Goal: Transaction & Acquisition: Purchase product/service

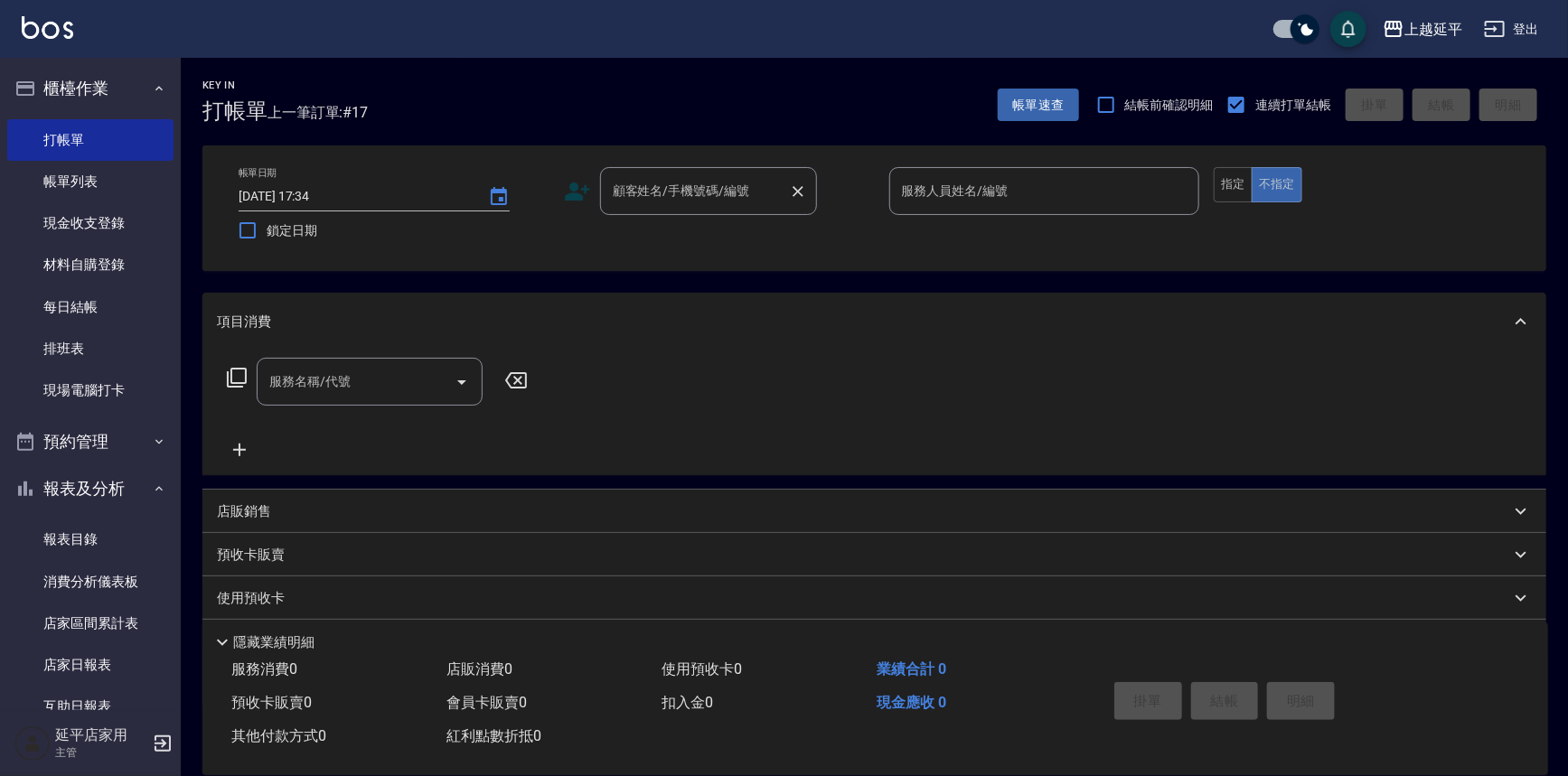
drag, startPoint x: 0, startPoint y: 0, endPoint x: 675, endPoint y: 187, distance: 700.4
click at [675, 187] on div "顧客姓名/手機號碼/編號 顧客姓名/手機號碼/編號" at bounding box center [708, 191] width 217 height 48
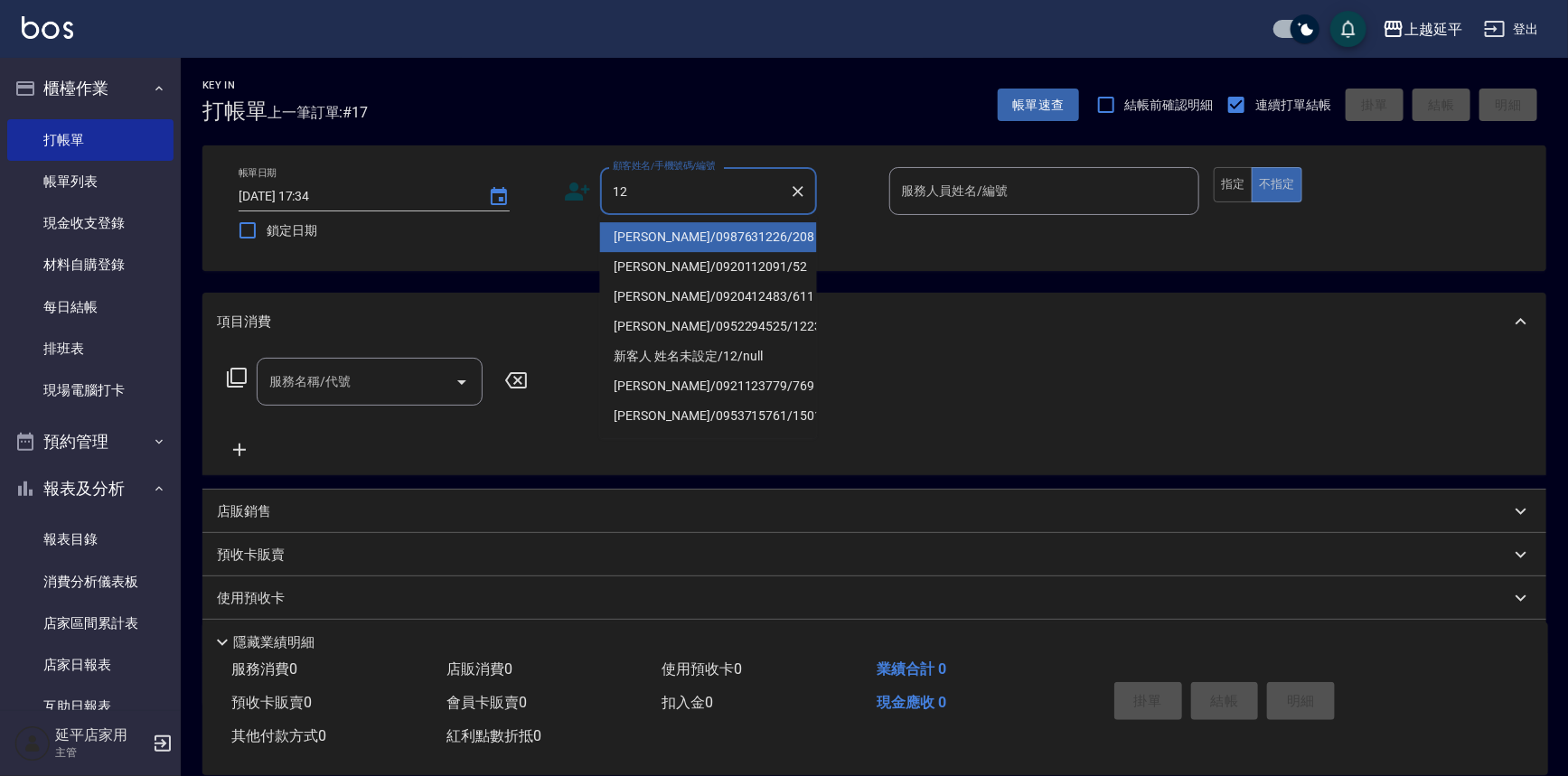
drag, startPoint x: 701, startPoint y: 225, endPoint x: 952, endPoint y: 215, distance: 251.2
click at [702, 225] on li "[PERSON_NAME]/0987631226/208" at bounding box center [708, 237] width 217 height 30
type input "[PERSON_NAME]/0987631226/208"
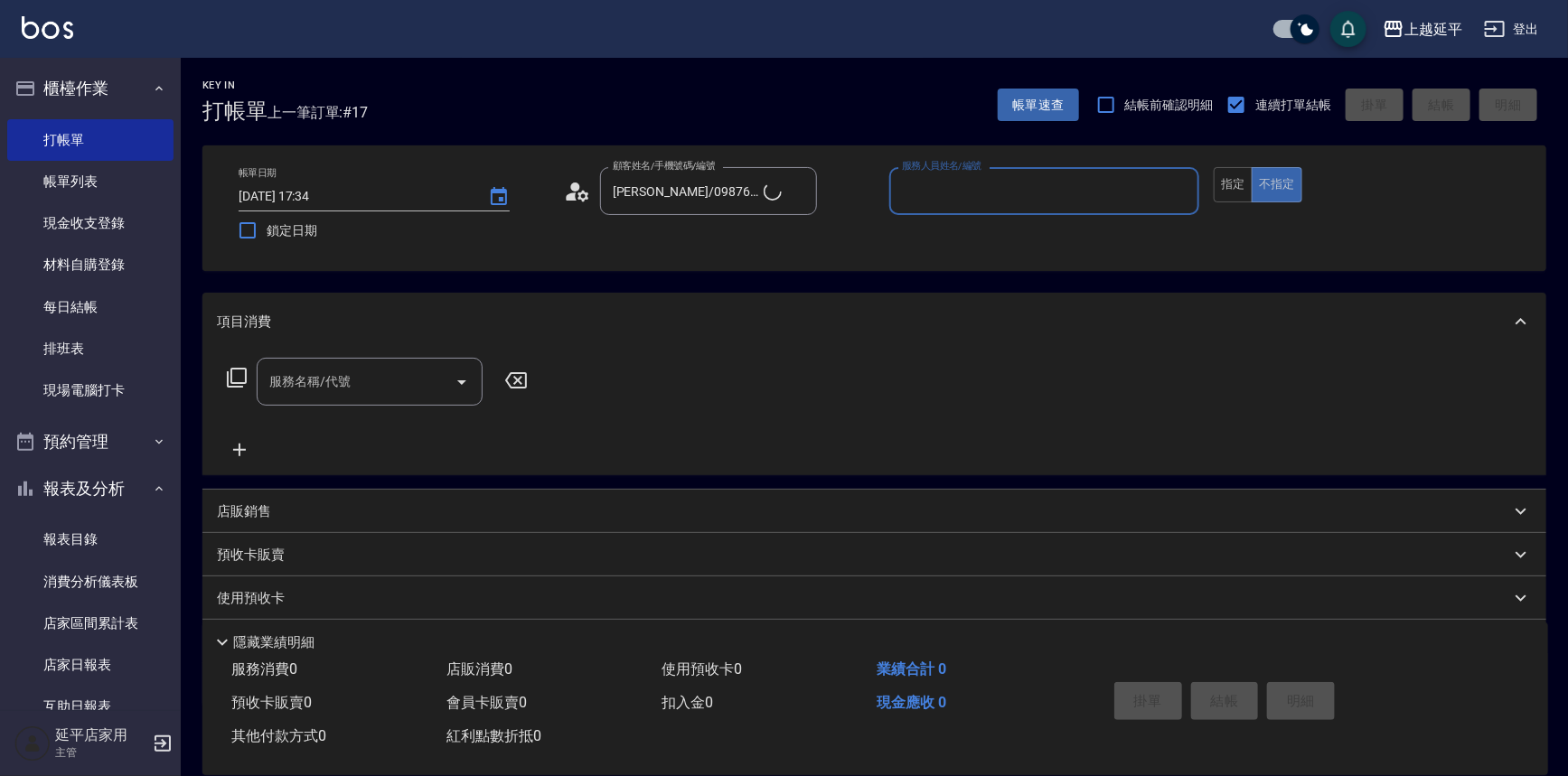
click at [983, 192] on input "服務人員姓名/編號" at bounding box center [1045, 191] width 295 height 32
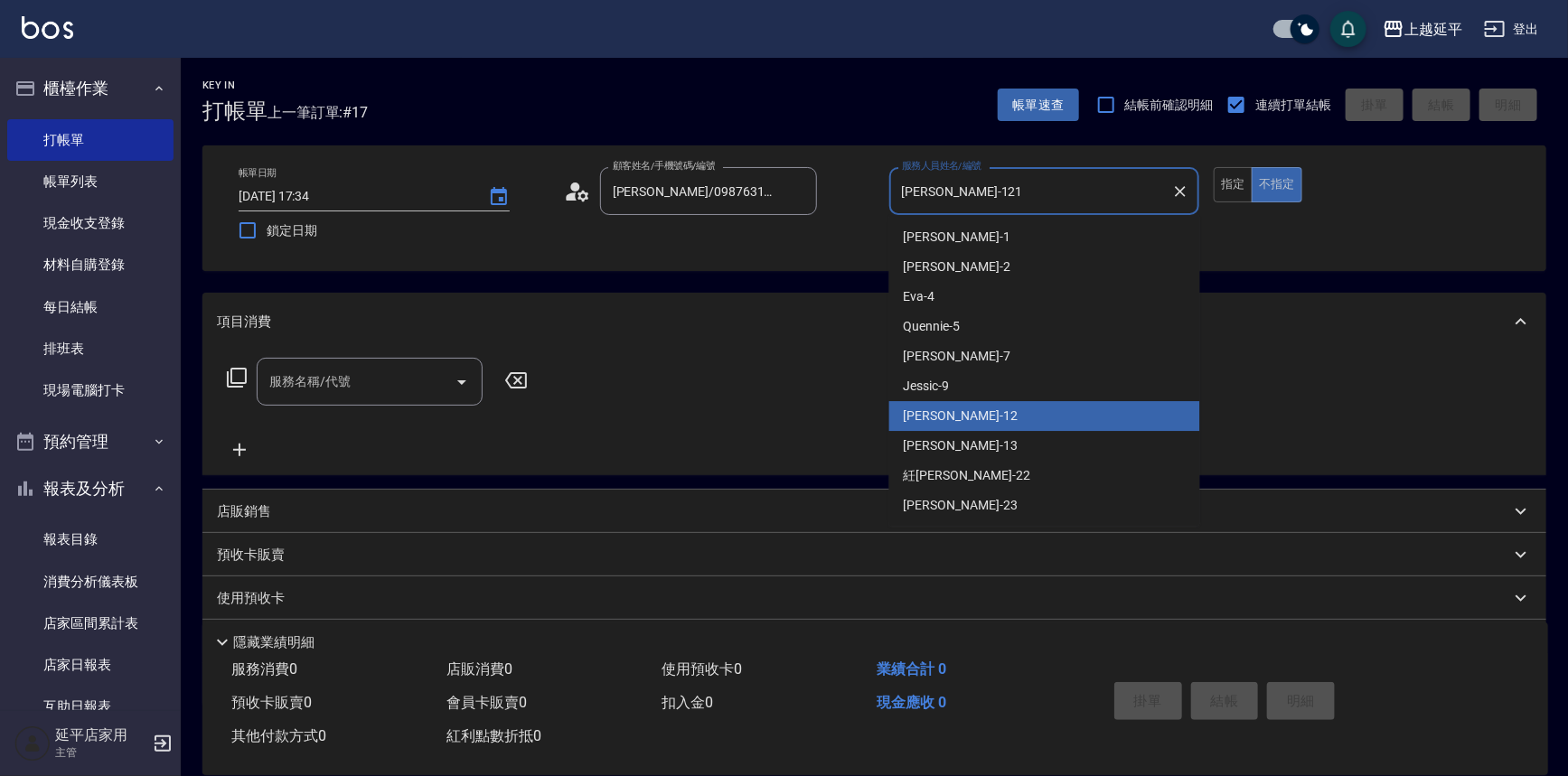
type input "[PERSON_NAME]-1212"
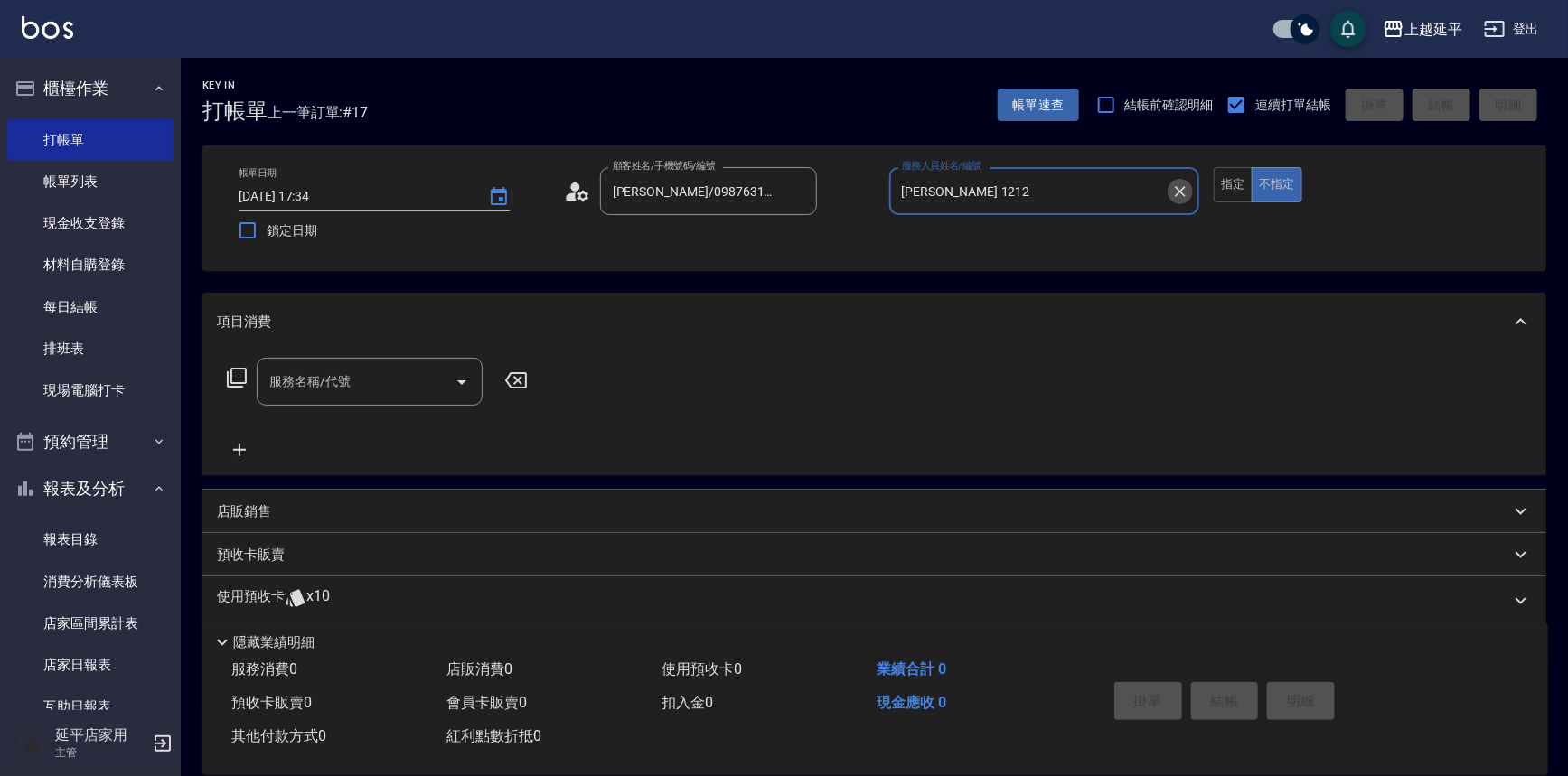
click at [1186, 185] on icon "Clear" at bounding box center [1180, 192] width 18 height 18
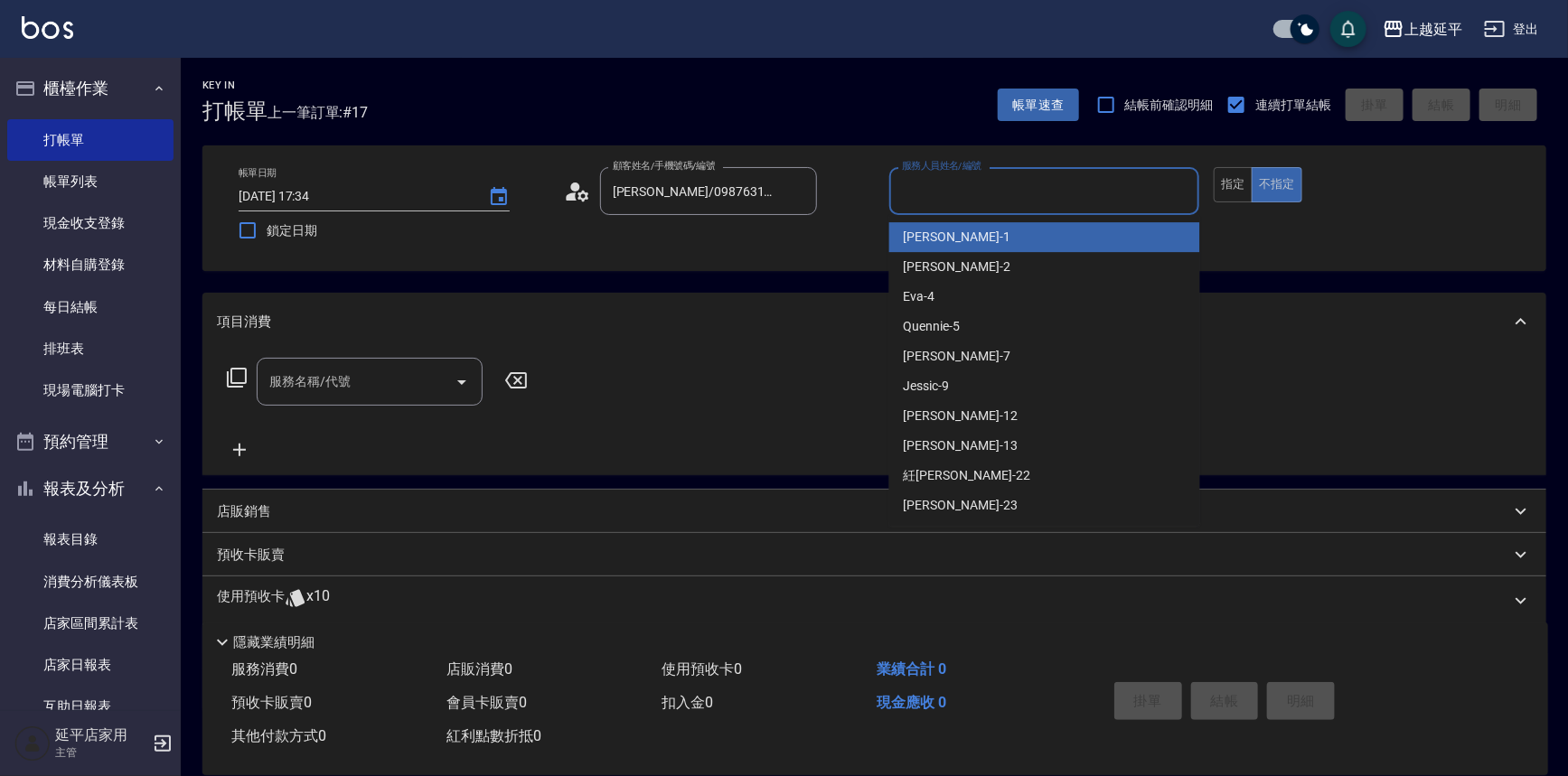
click at [1119, 188] on input "服務人員姓名/編號" at bounding box center [1045, 191] width 295 height 32
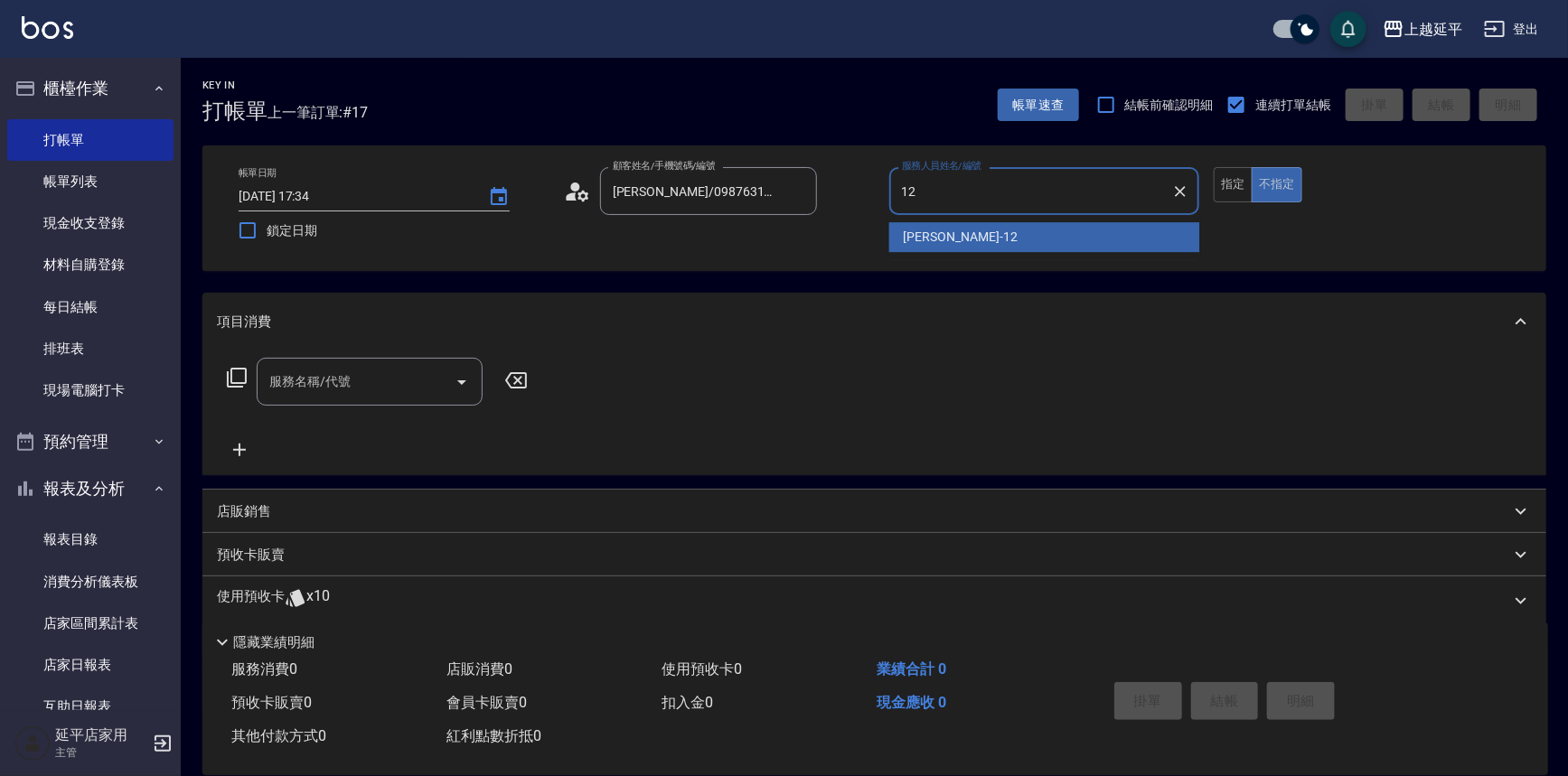
click at [1066, 222] on div "[PERSON_NAME] -12" at bounding box center [1045, 237] width 311 height 30
type input "[PERSON_NAME]-12"
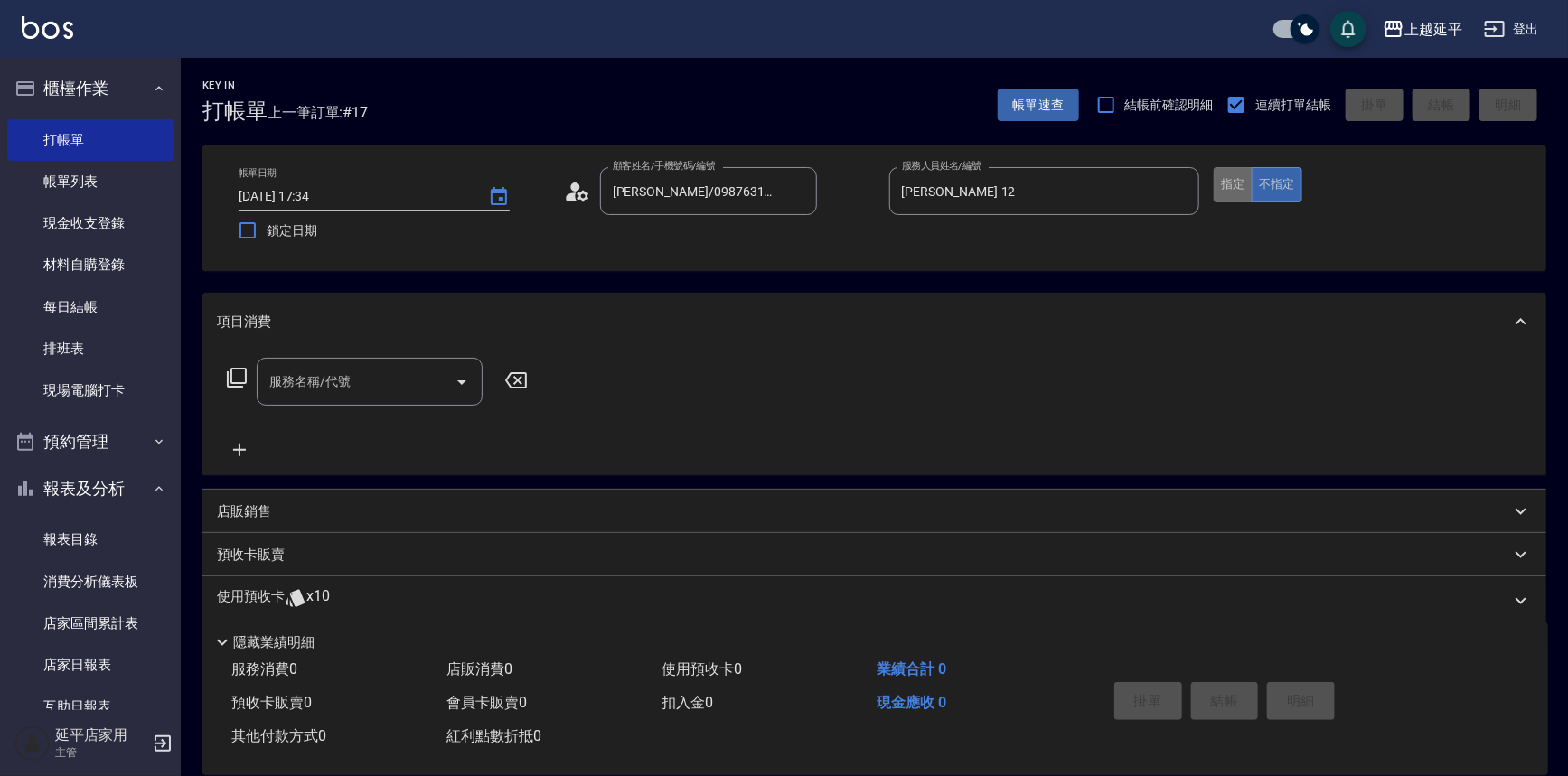
click at [1220, 185] on button "指定" at bounding box center [1233, 184] width 39 height 35
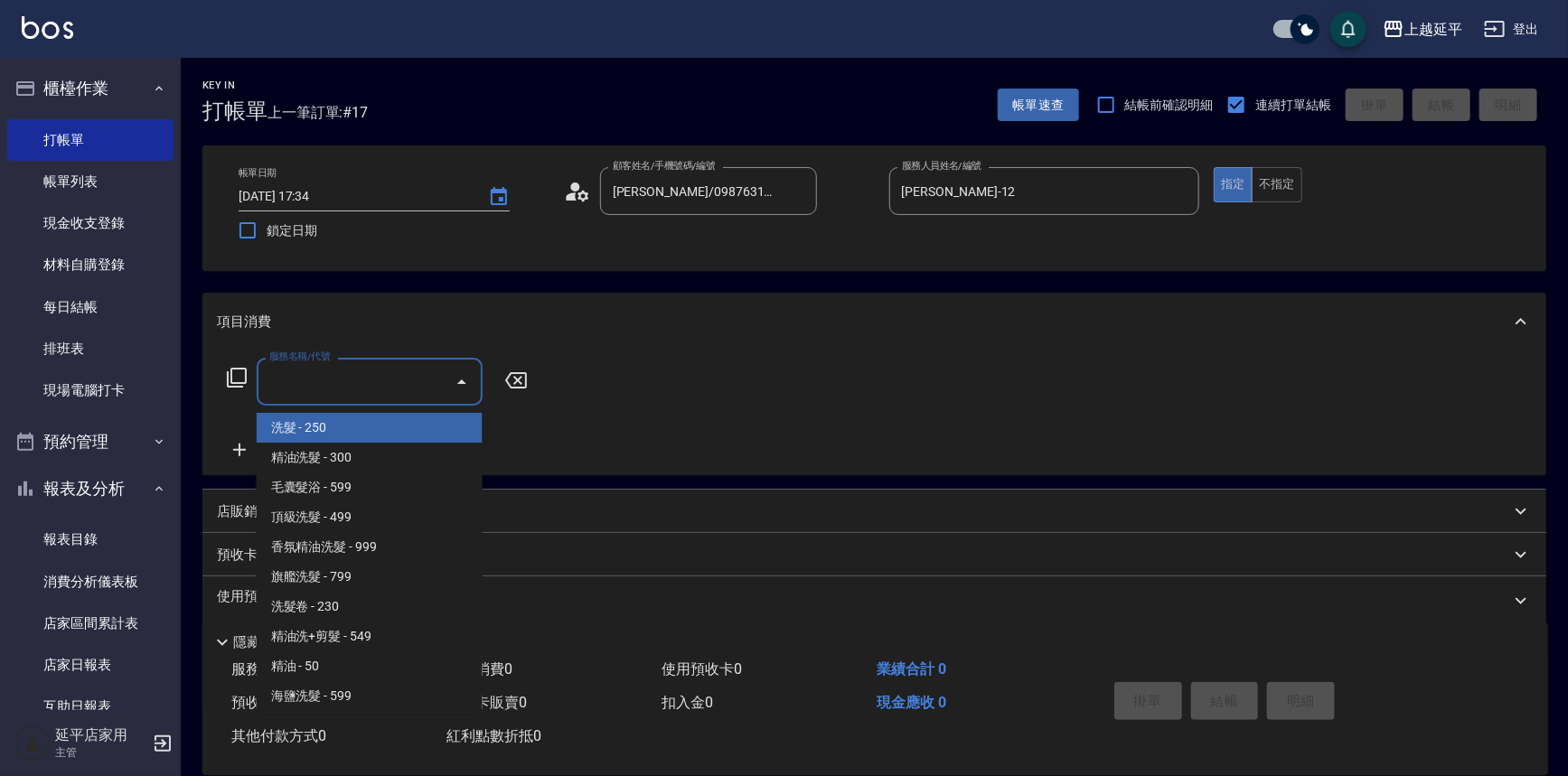
click at [432, 382] on input "服務名稱/代號" at bounding box center [356, 381] width 182 height 32
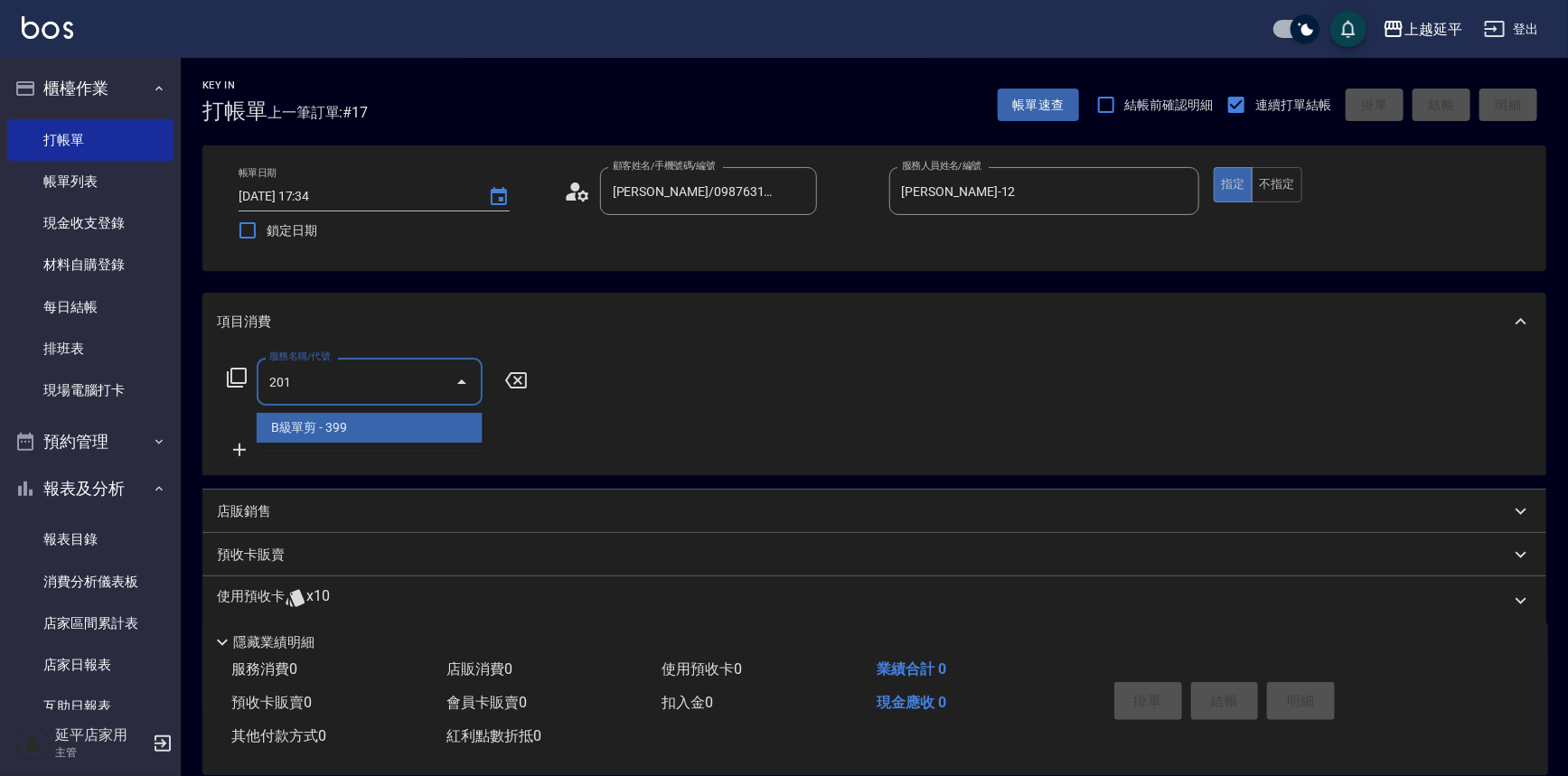
click at [441, 421] on span "B級單剪 - 399" at bounding box center [370, 427] width 226 height 30
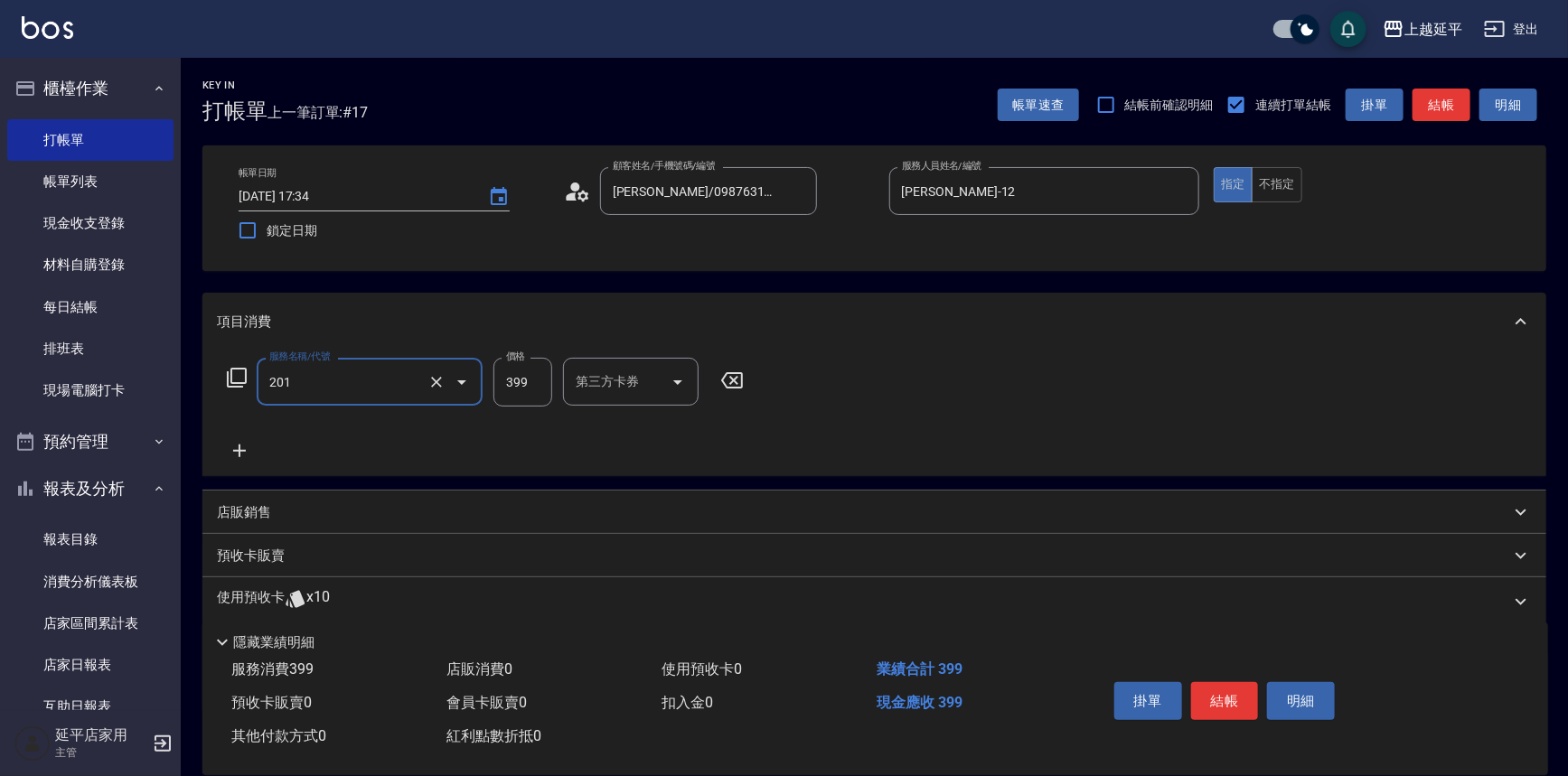
type input "B級單剪(201)"
click at [526, 379] on input "399" at bounding box center [523, 382] width 59 height 49
type input "499"
click at [1220, 703] on button "結帳" at bounding box center [1225, 702] width 68 height 38
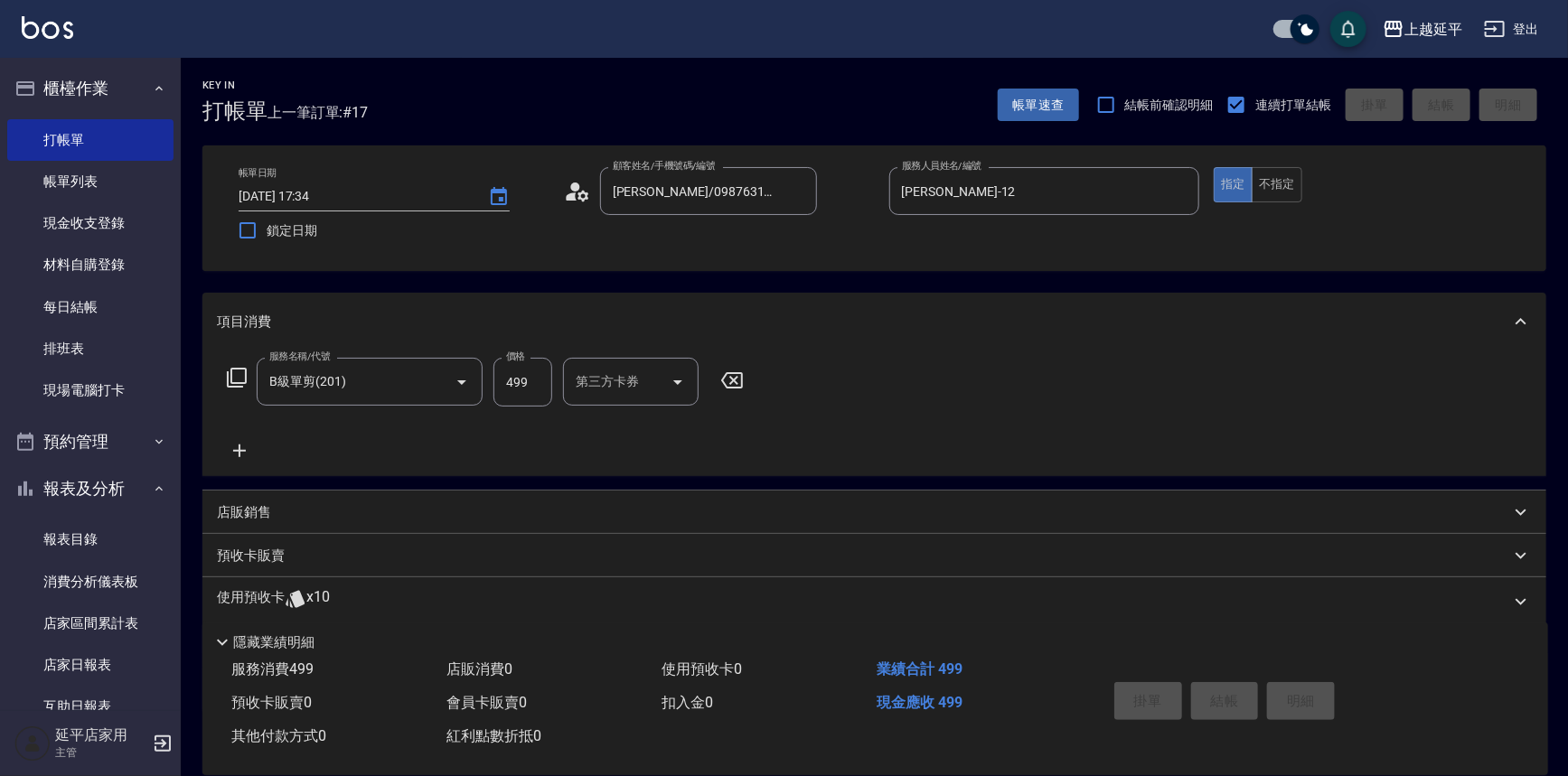
type input "[DATE] 18:18"
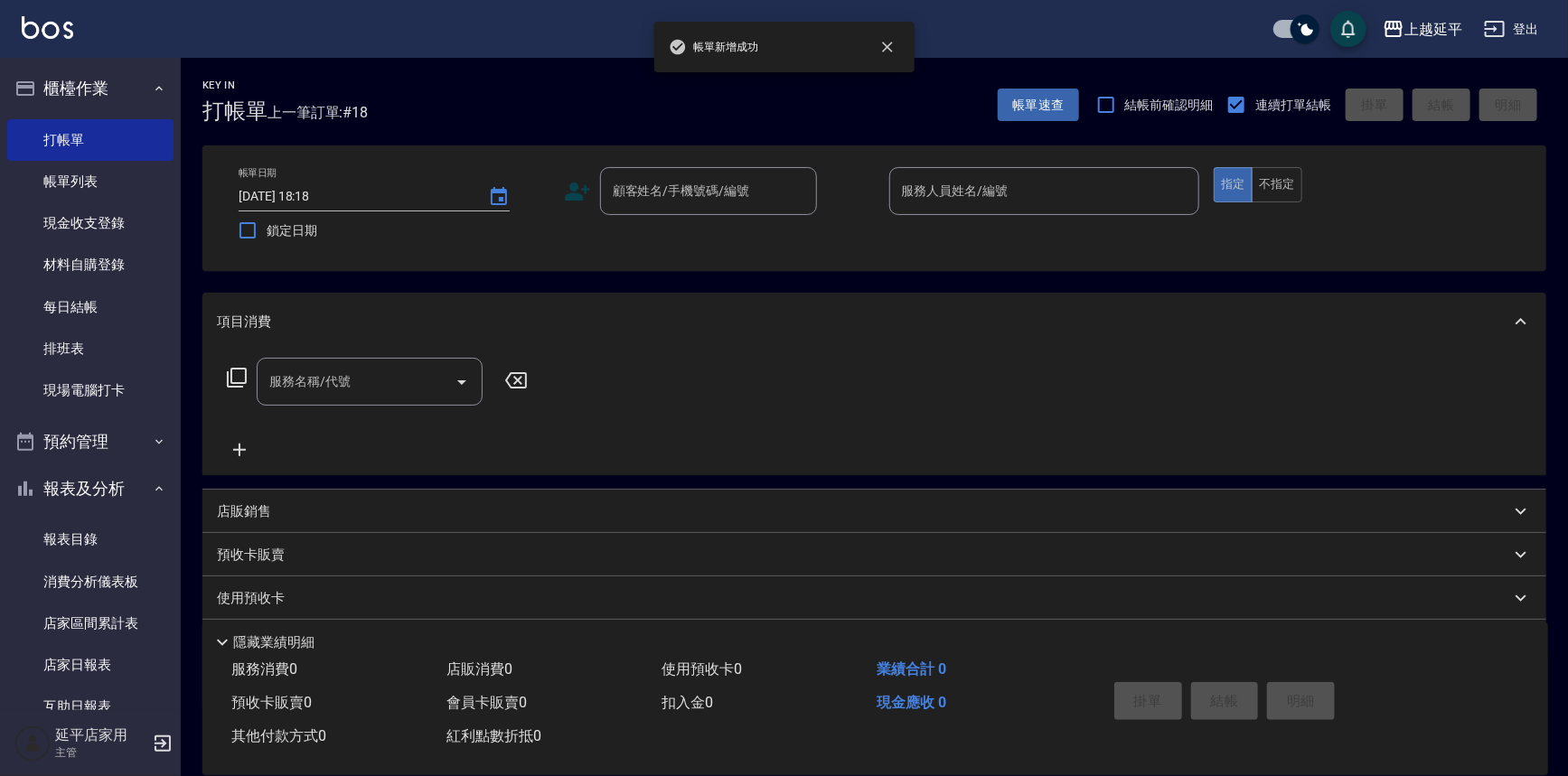
drag, startPoint x: 996, startPoint y: 741, endPoint x: 1576, endPoint y: 97, distance: 866.7
click at [1009, 733] on div "服務消費 0 店販消費 0 使用預收卡 0 業績合計 0 預收卡販賣 0 會員卡販賣 0 扣入金 0 現金應收 0 其他付款方式 0 紅利點數折抵 0" at bounding box center [644, 703] width 883 height 101
click at [1567, 172] on html "帳[PERSON_NAME]成功 上越延平 登出 櫃檯作業 打帳單 帳單列表 現金收支登錄 材料自購登錄 每日結帳 排班表 現場電腦打卡 預約管理 預約管理 …" at bounding box center [784, 438] width 1568 height 877
click at [1547, 76] on div "Key In 打帳單 上一筆訂單:#18 帳單速查 結帳前確認明細 連續打單結帳 掛單 結帳 明細 帳單日期 [DATE] 18:18 鎖定日期 顧客姓名/手…" at bounding box center [874, 467] width 1387 height 819
click at [739, 201] on input "顧客姓名/手機號碼/編號" at bounding box center [695, 191] width 173 height 32
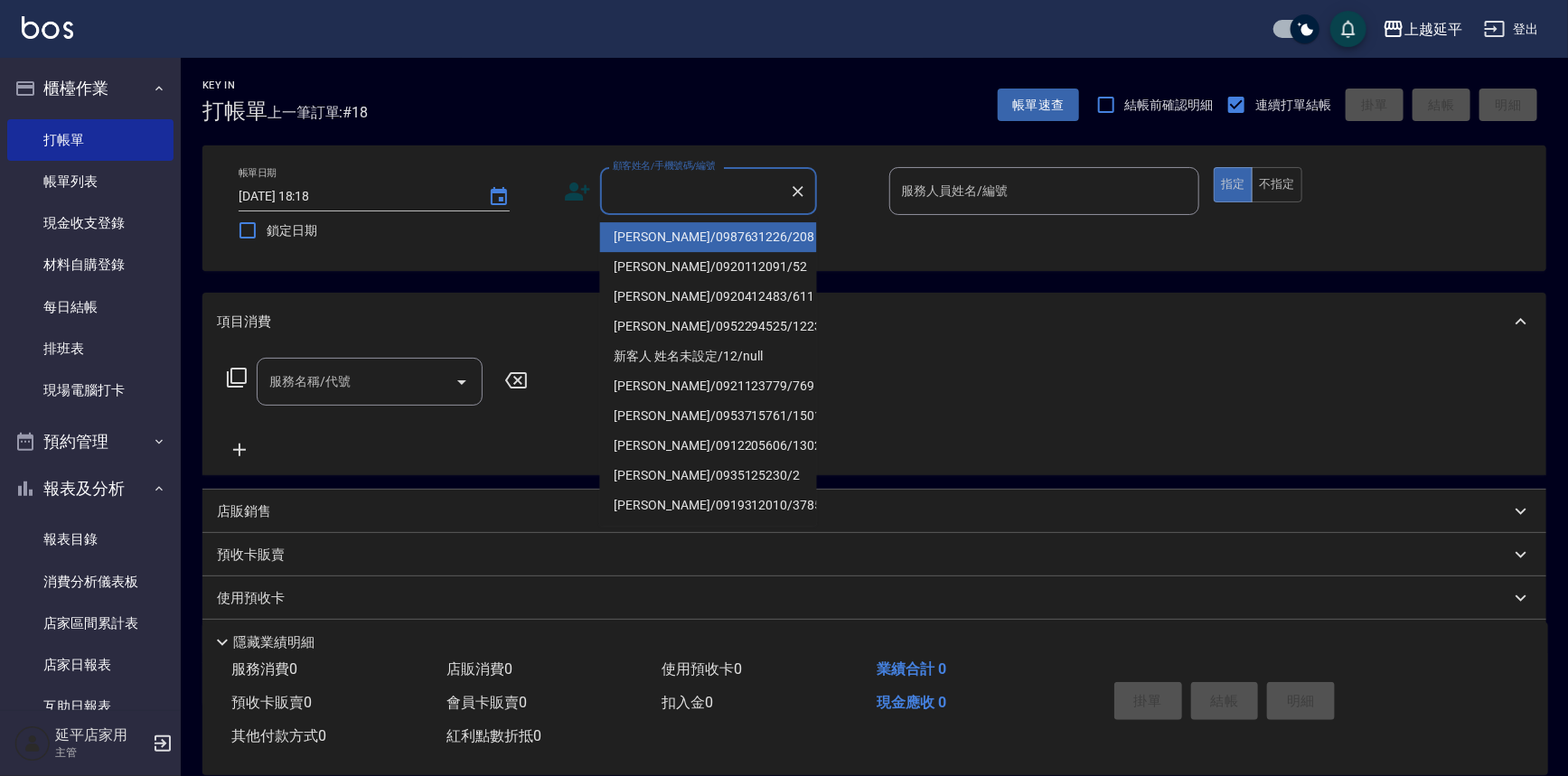
type input "1"
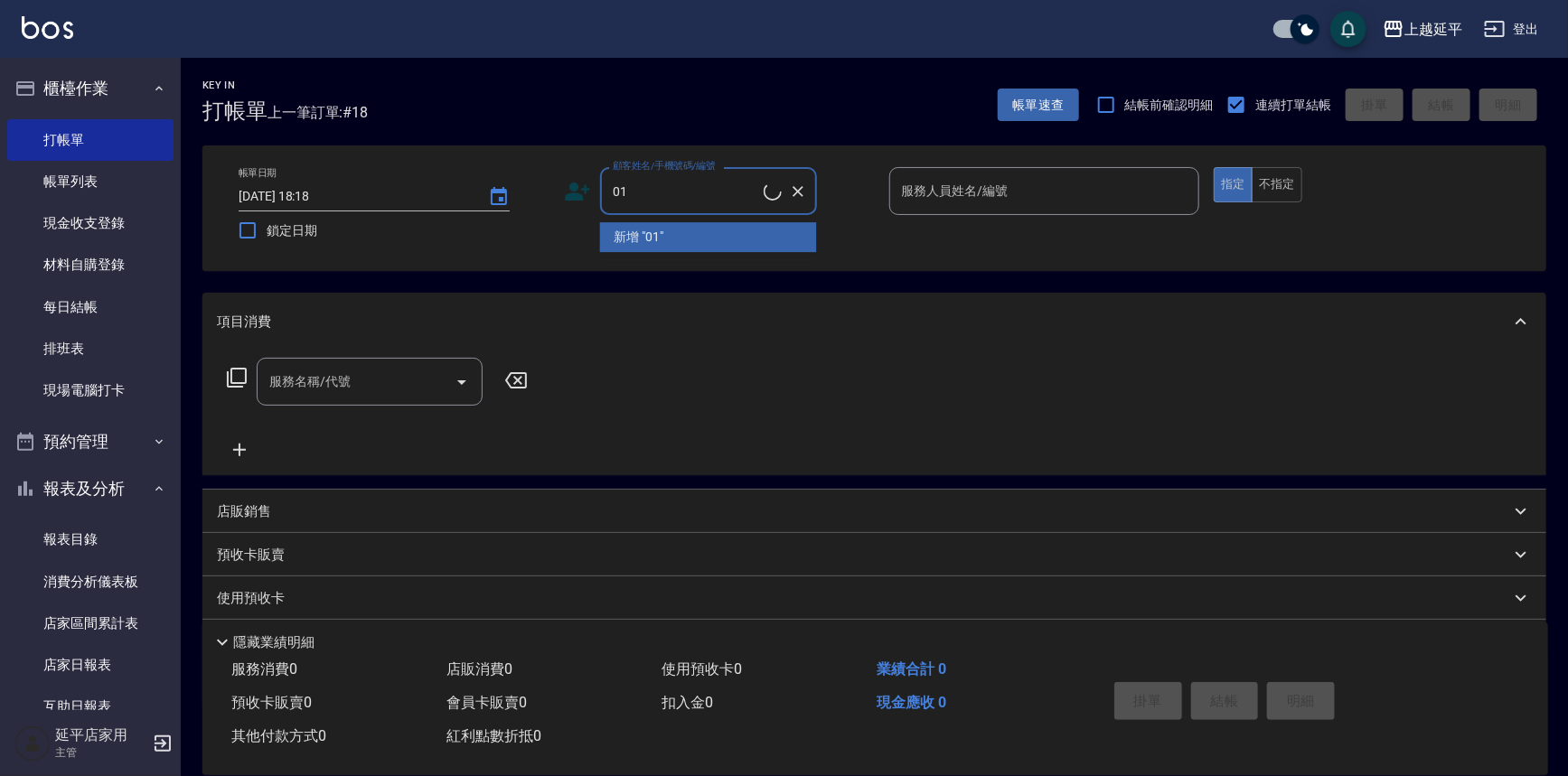
click at [731, 243] on li "新增 "01"" at bounding box center [708, 237] width 217 height 30
type input "01"
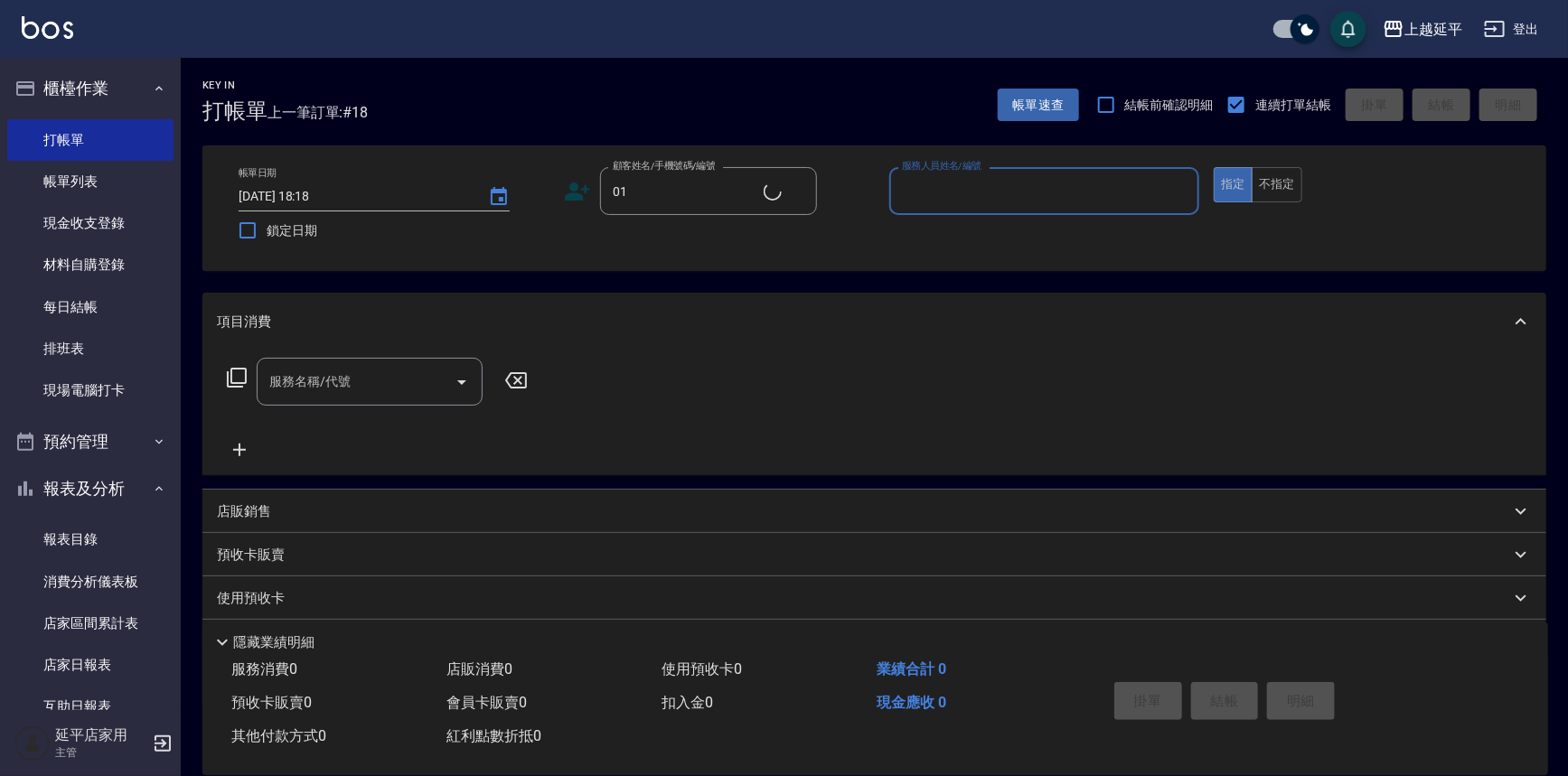
click at [946, 175] on div "服務人員姓名/編號" at bounding box center [1045, 191] width 311 height 48
click at [949, 229] on div "[PERSON_NAME] -4" at bounding box center [1045, 237] width 311 height 30
type input "[PERSON_NAME]-4"
click at [381, 393] on input "服務名稱/代號" at bounding box center [356, 381] width 182 height 32
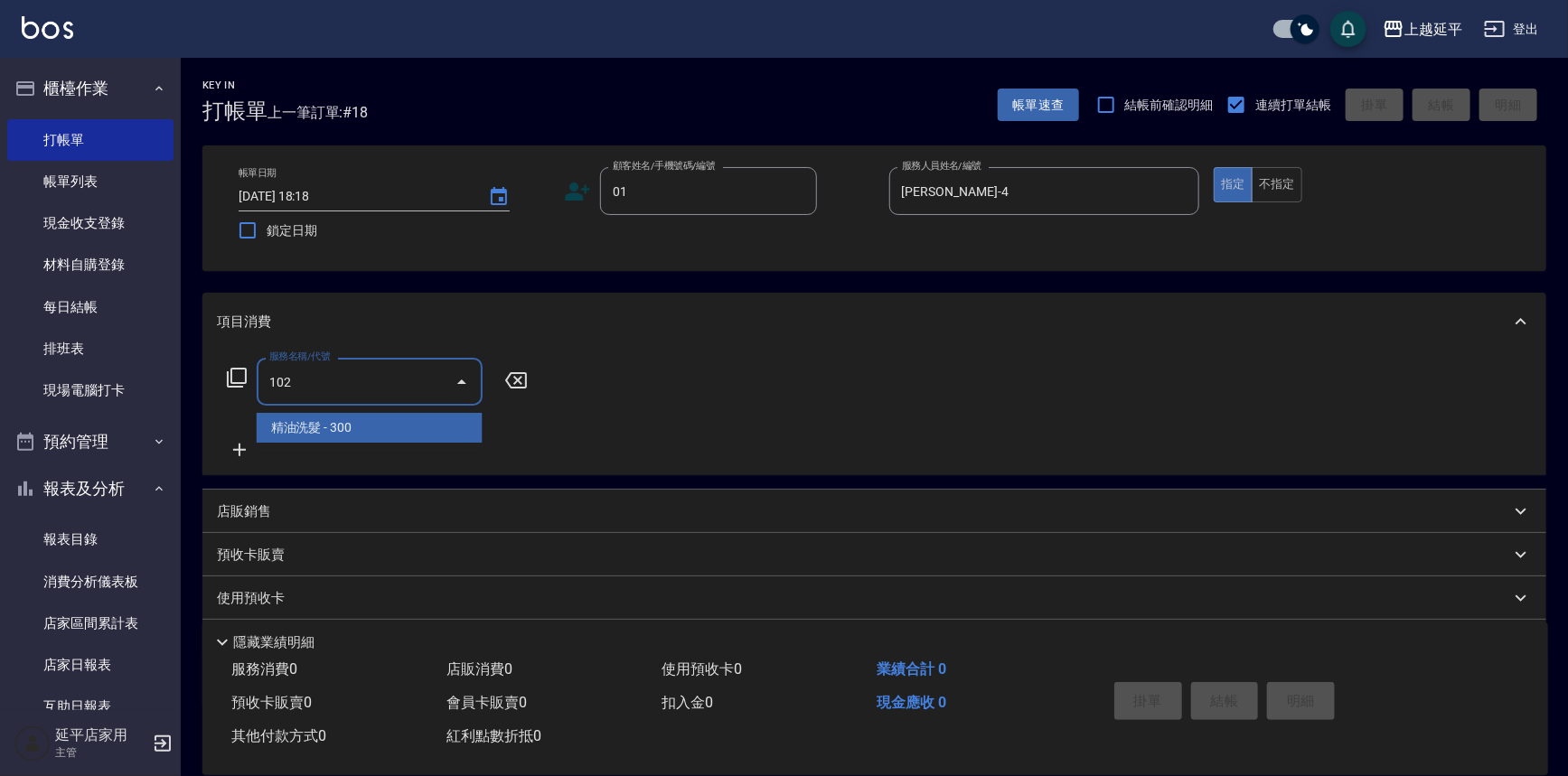
click at [374, 433] on span "精油洗髮 - 300" at bounding box center [370, 427] width 226 height 30
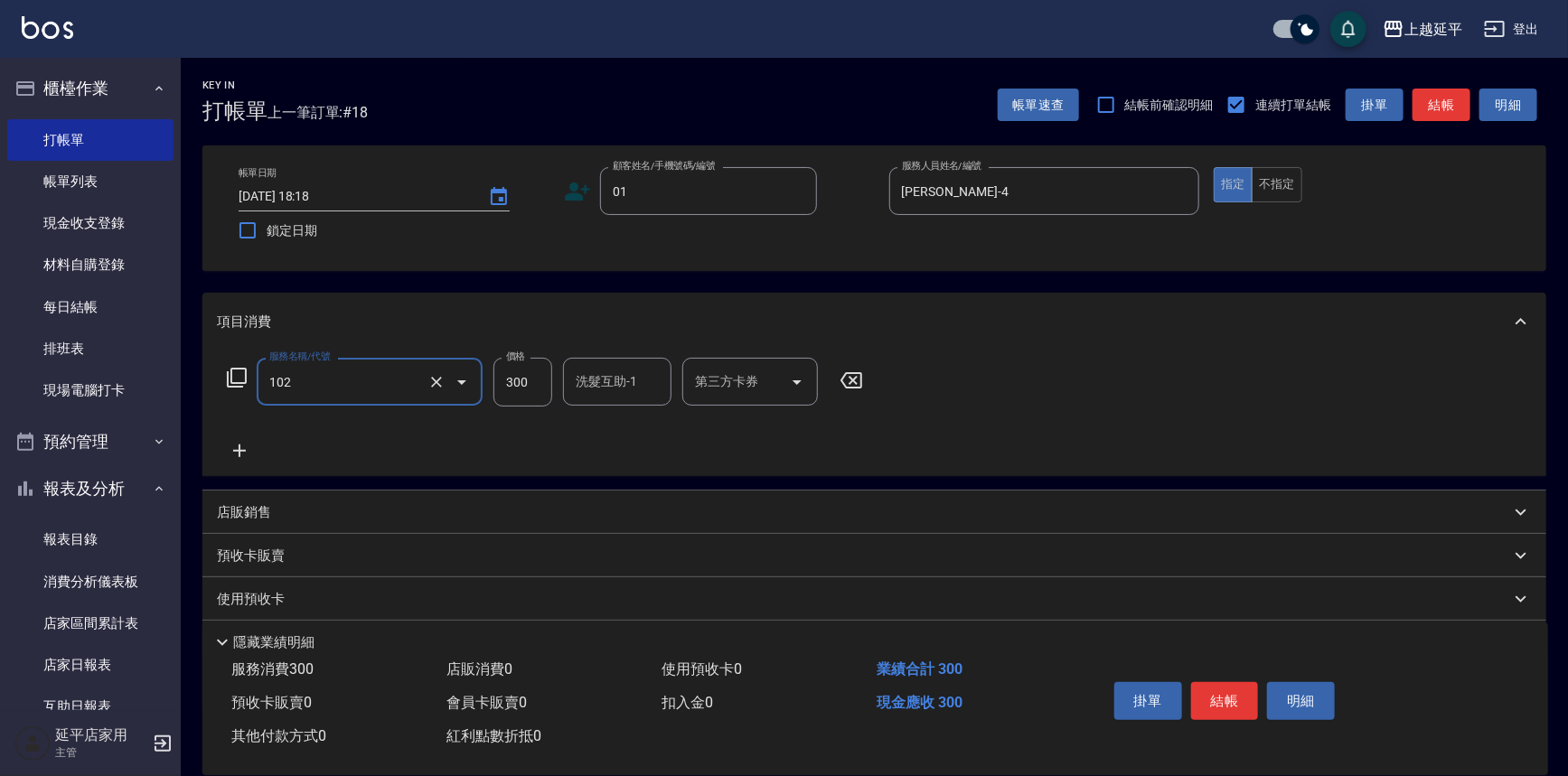
type input "精油洗髮(102)"
click at [240, 451] on icon at bounding box center [240, 451] width 13 height 13
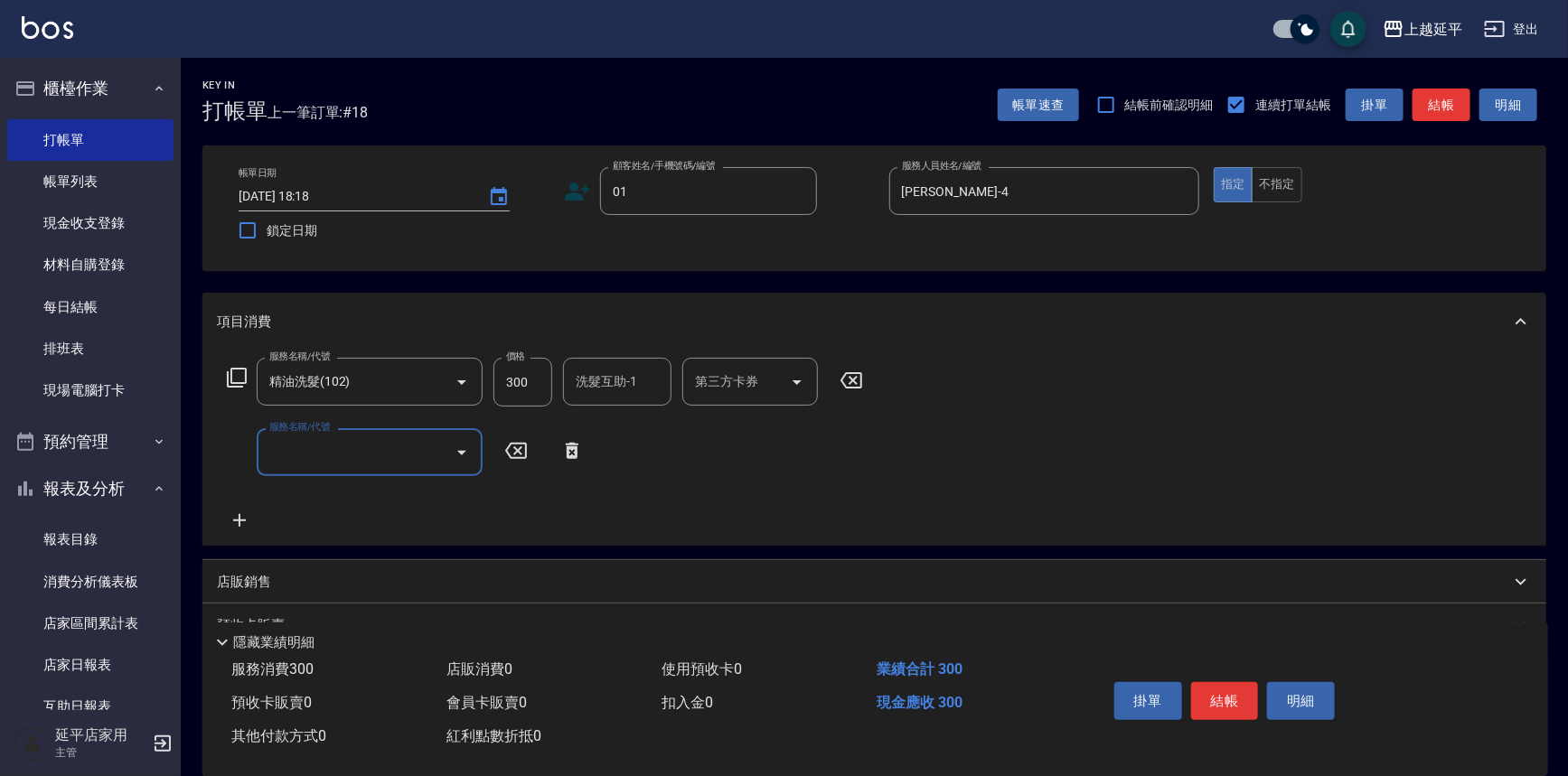
click at [524, 373] on input "300" at bounding box center [523, 382] width 59 height 49
type input "499"
click at [369, 443] on input "服務名稱/代號" at bounding box center [356, 452] width 182 height 32
click at [384, 492] on span "B級單剪 - 399" at bounding box center [370, 498] width 226 height 30
type input "B級單剪(201)"
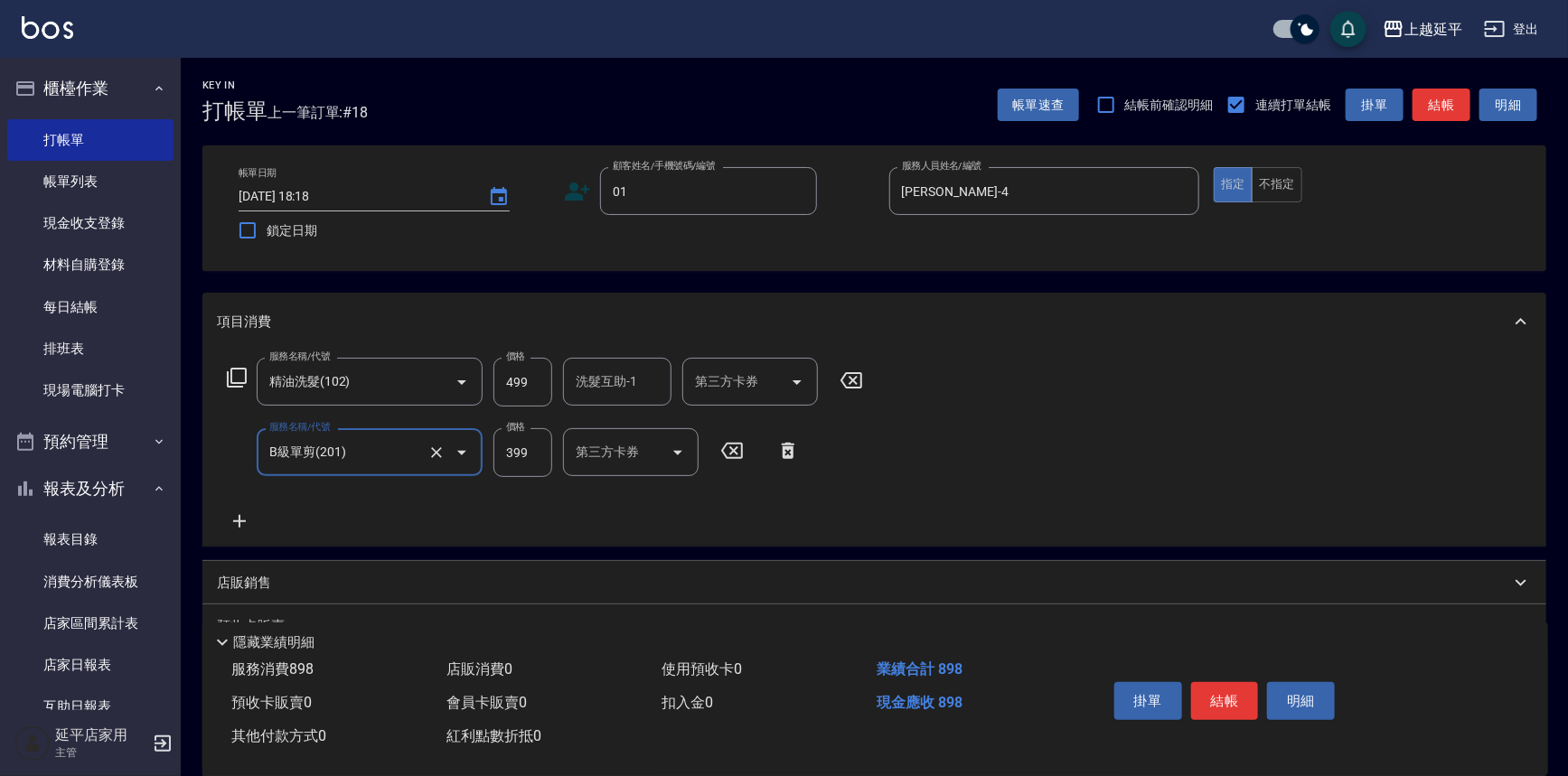
click at [242, 519] on icon at bounding box center [240, 521] width 45 height 22
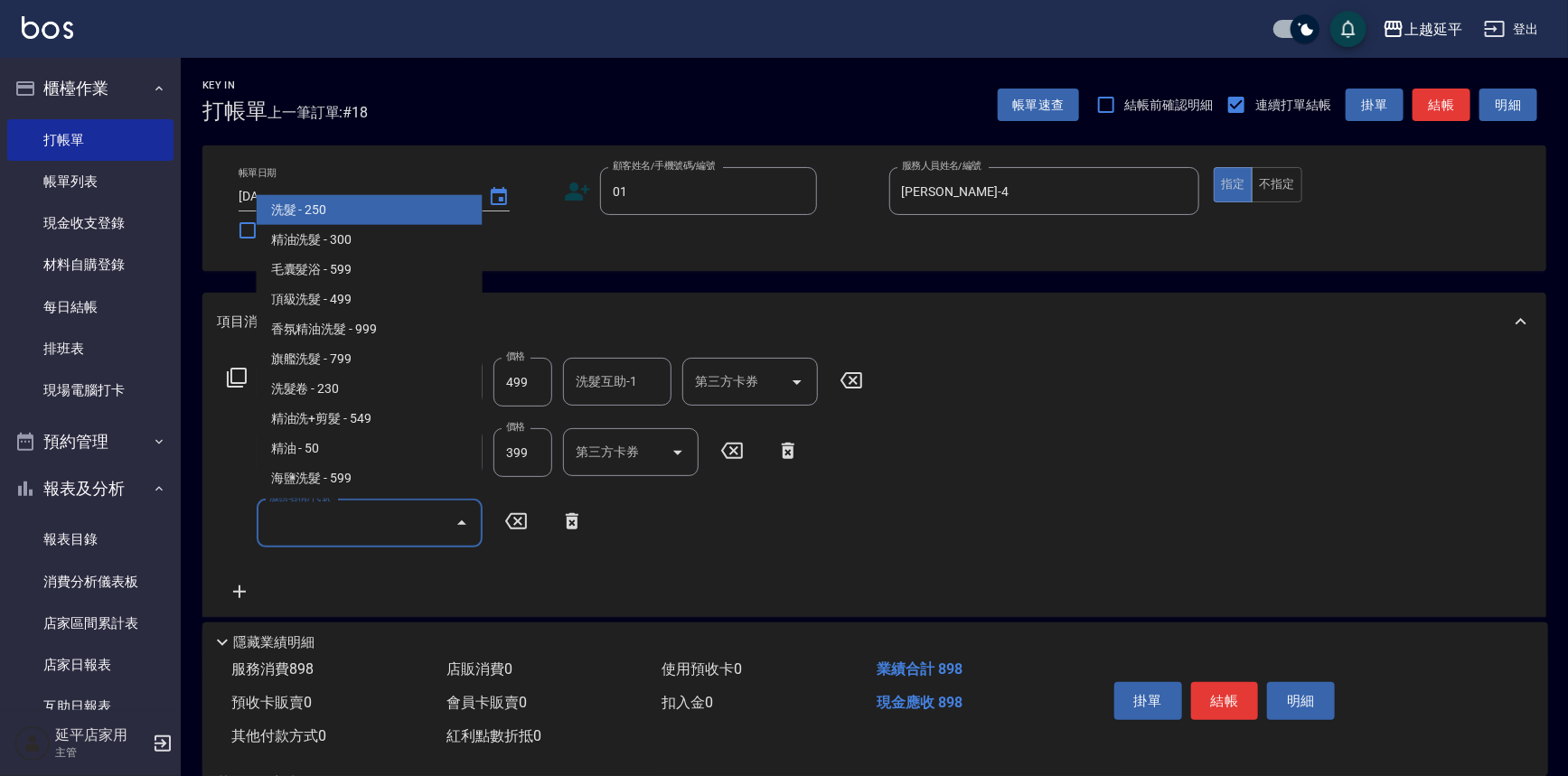
click at [329, 519] on input "服務名稱/代號" at bounding box center [356, 523] width 182 height 32
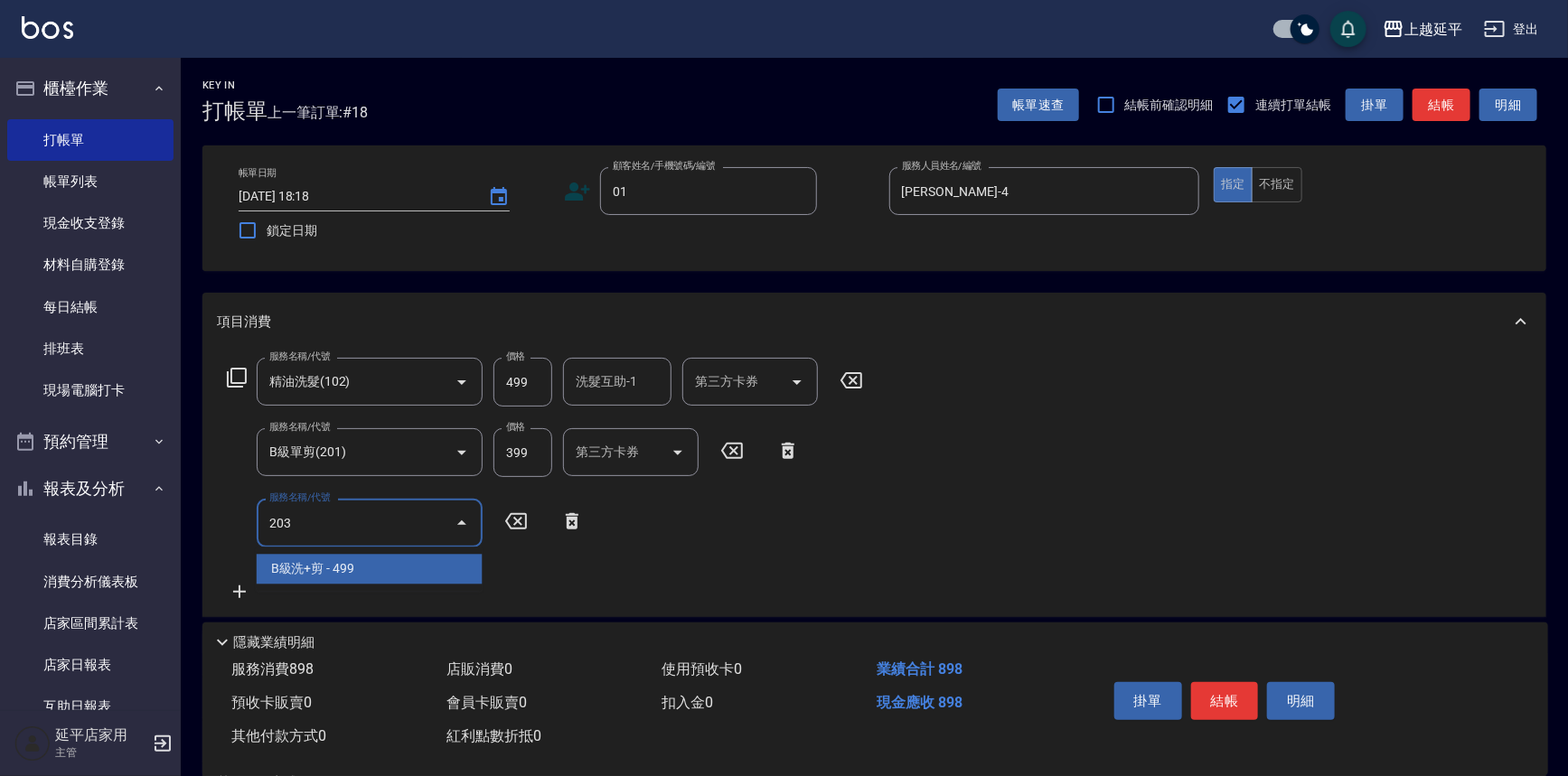
click at [350, 559] on span "B級洗+剪 - 499" at bounding box center [370, 568] width 226 height 30
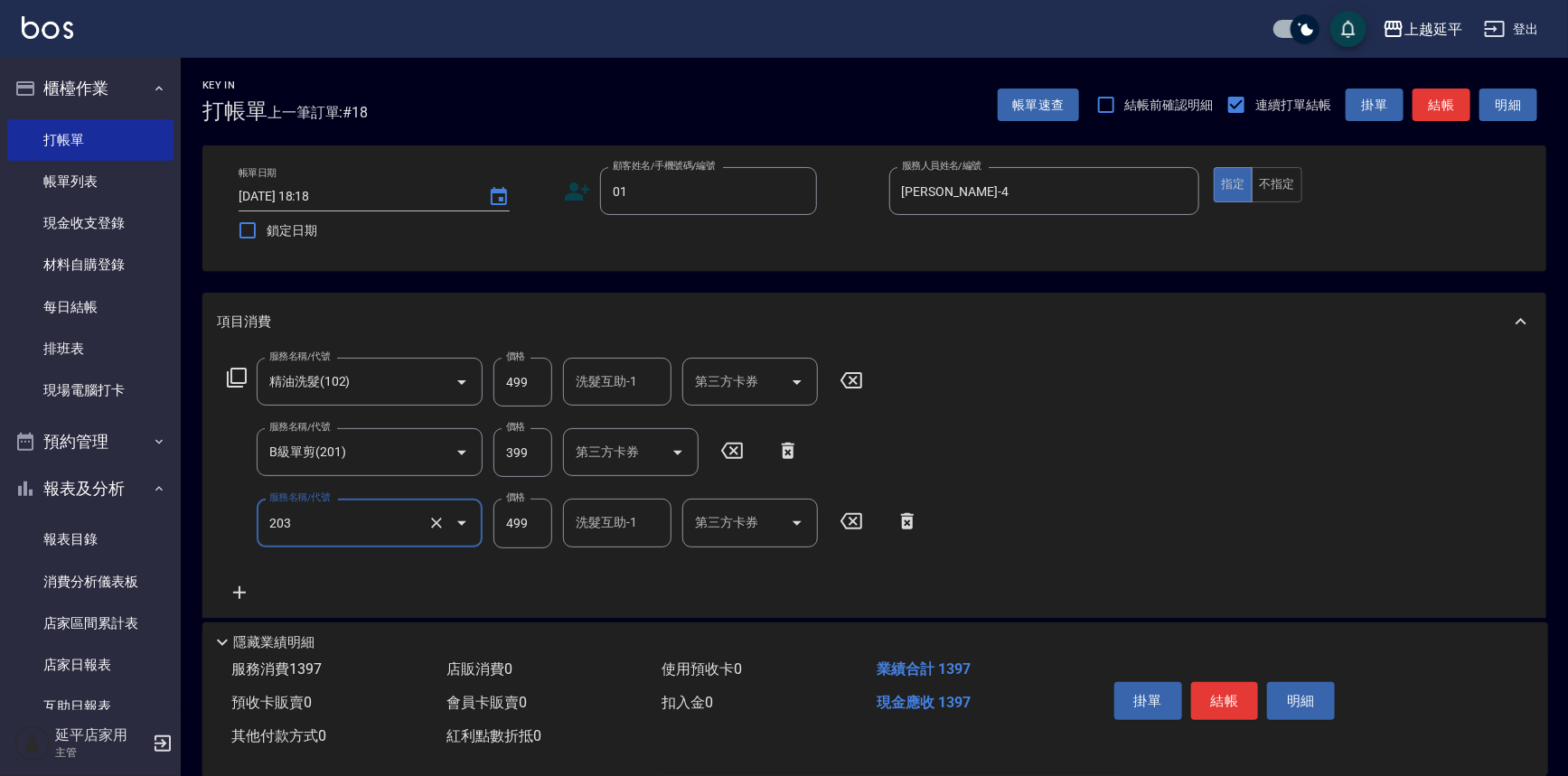
type input "B級洗+剪(203)"
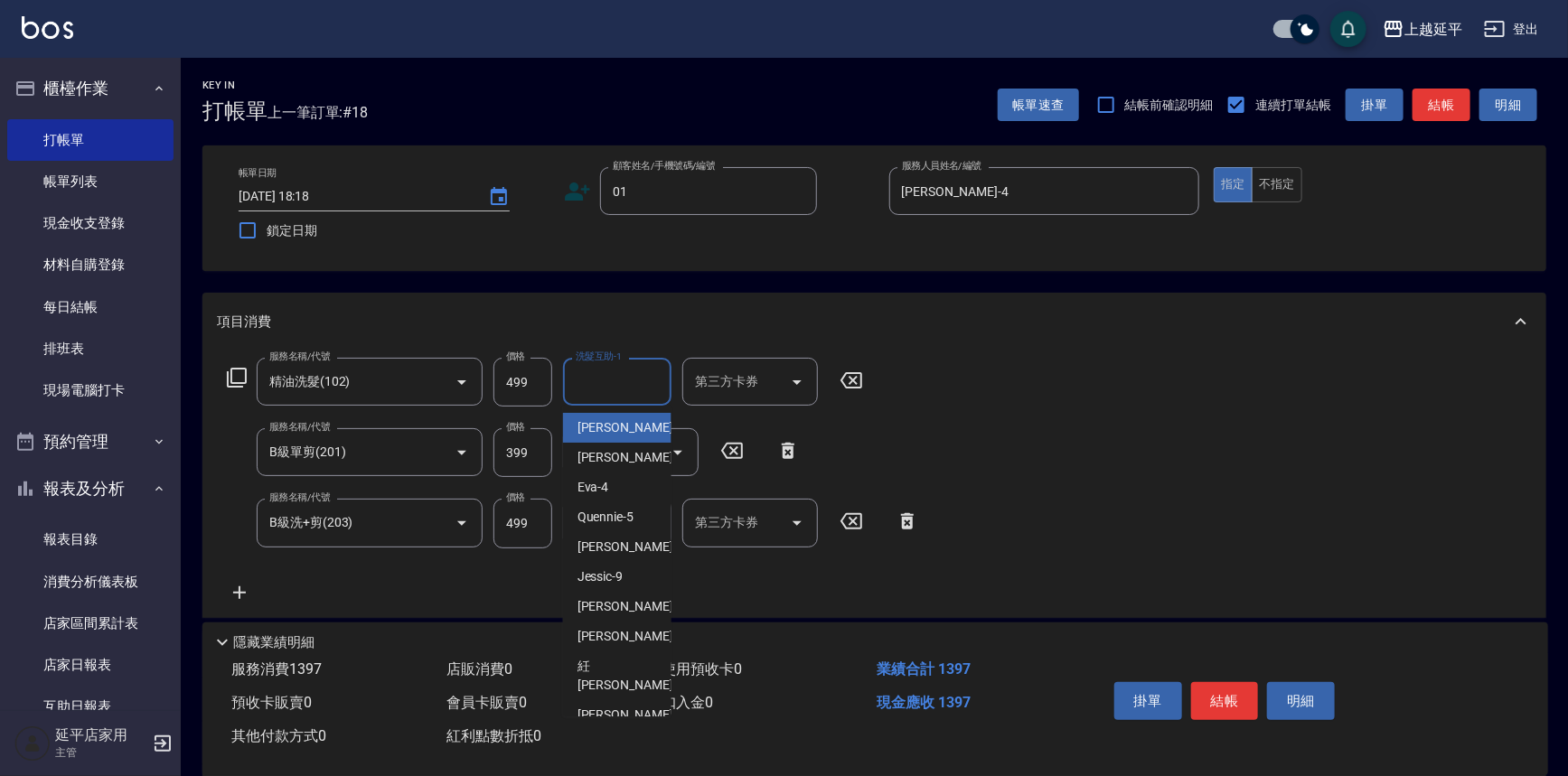
click at [638, 386] on input "洗髮互助-1" at bounding box center [617, 381] width 93 height 32
click at [632, 427] on div "丞宗 -29" at bounding box center [616, 427] width 108 height 30
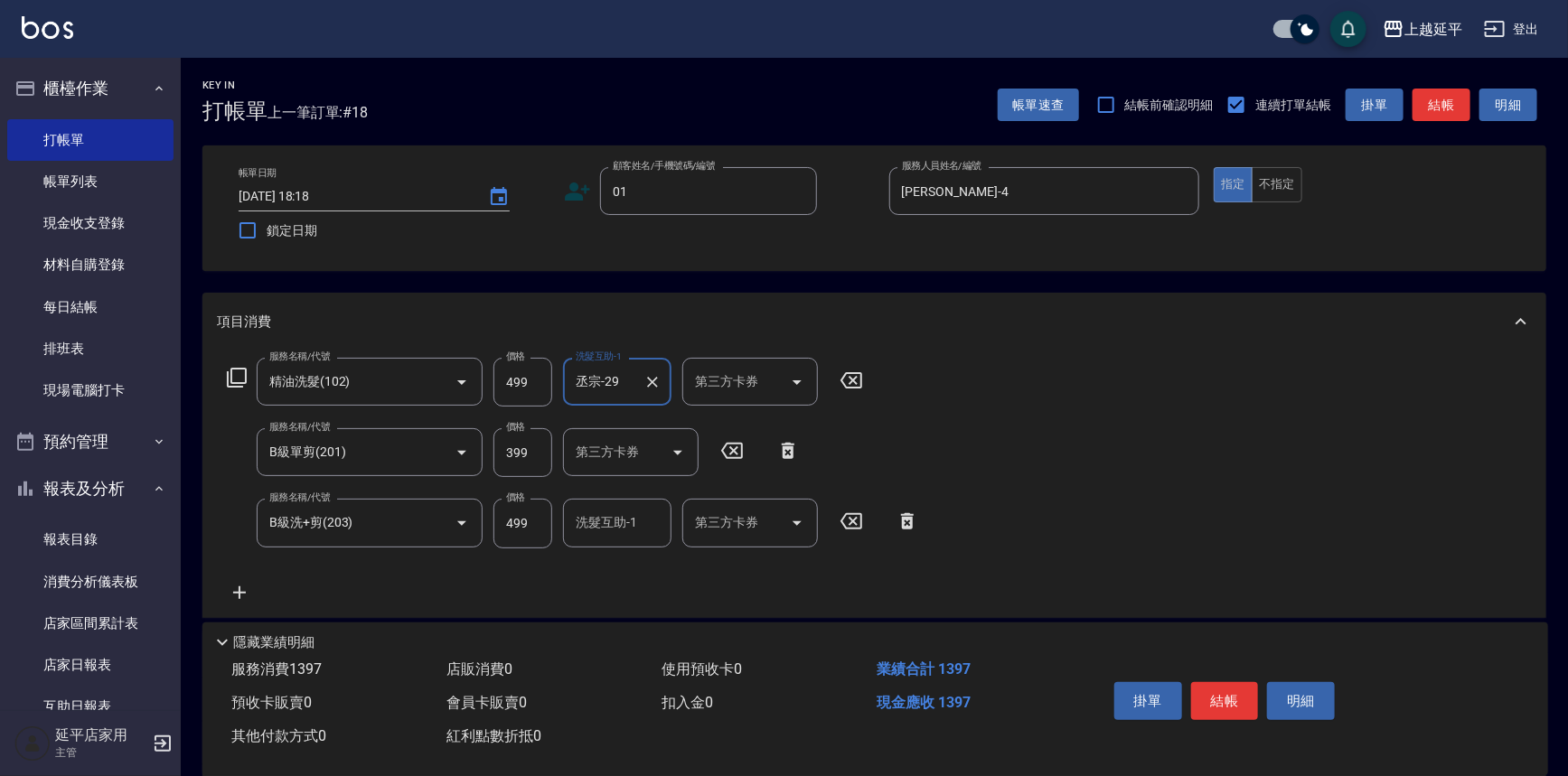
type input "丞宗-29"
drag, startPoint x: 1337, startPoint y: 307, endPoint x: 1321, endPoint y: 324, distance: 23.3
click at [1335, 309] on div "項目消費" at bounding box center [874, 322] width 1344 height 58
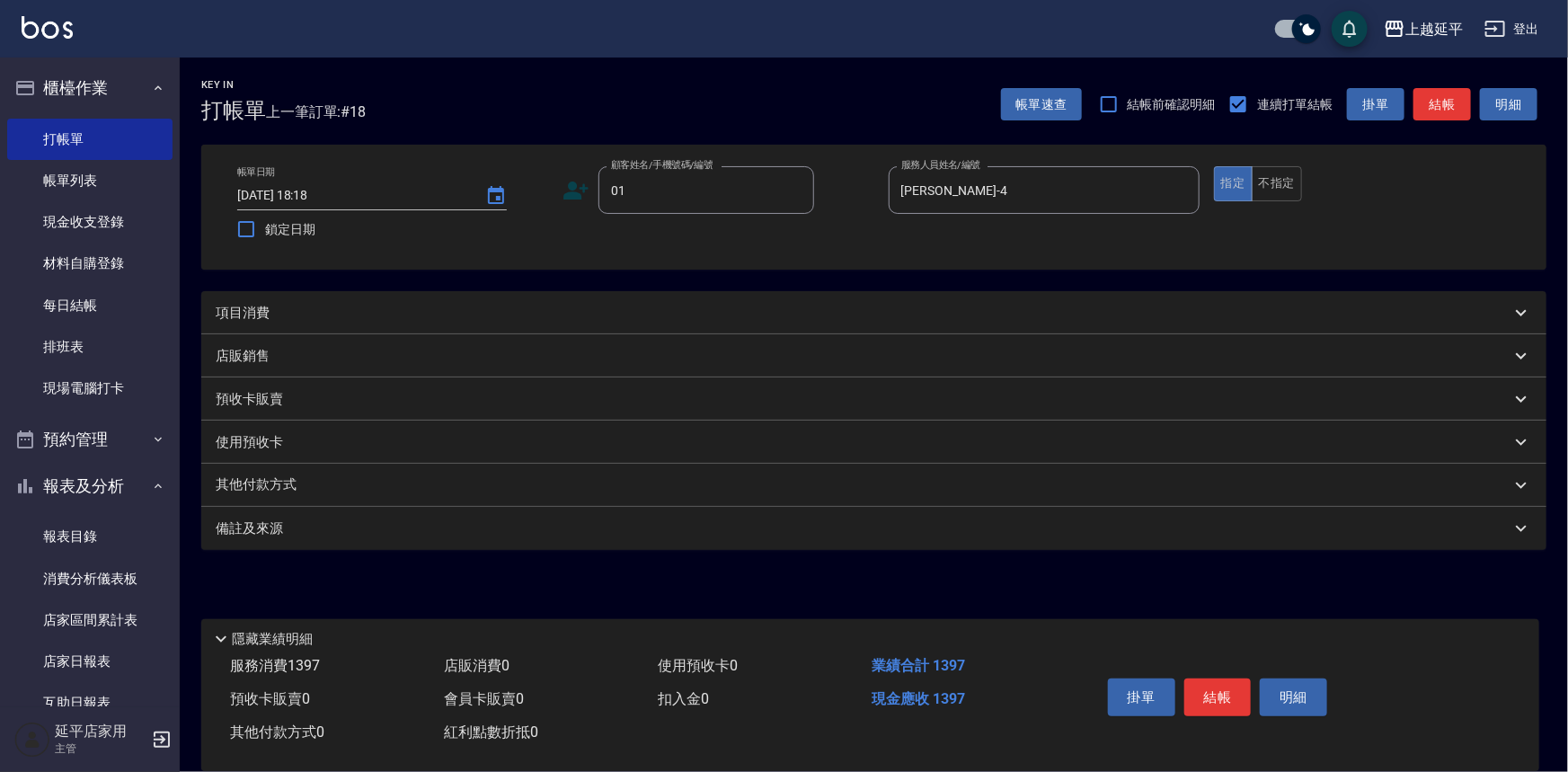
click at [1218, 314] on div "項目消費" at bounding box center [863, 312] width 1295 height 19
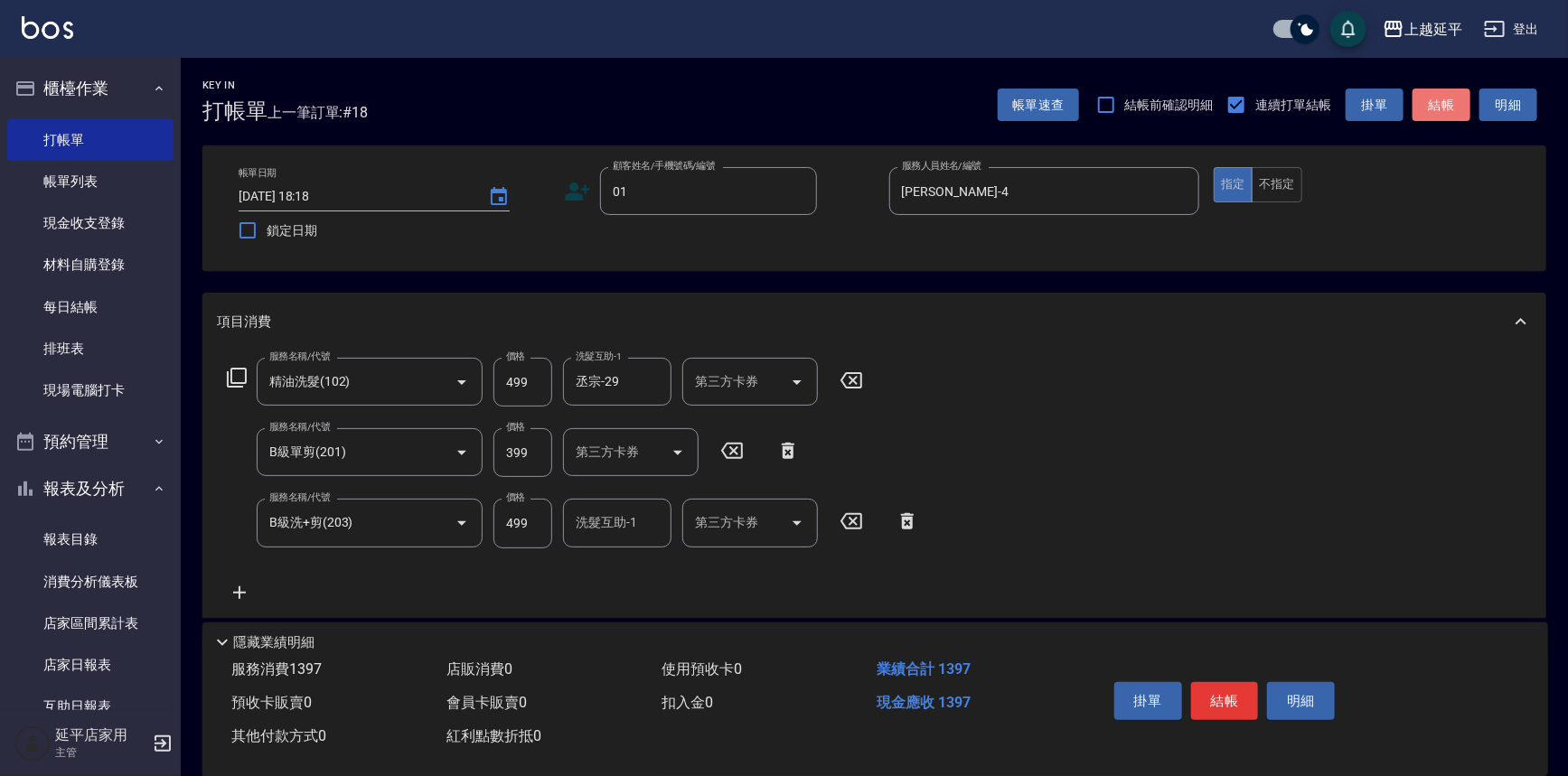
click at [1462, 103] on button "結帳" at bounding box center [1442, 105] width 58 height 34
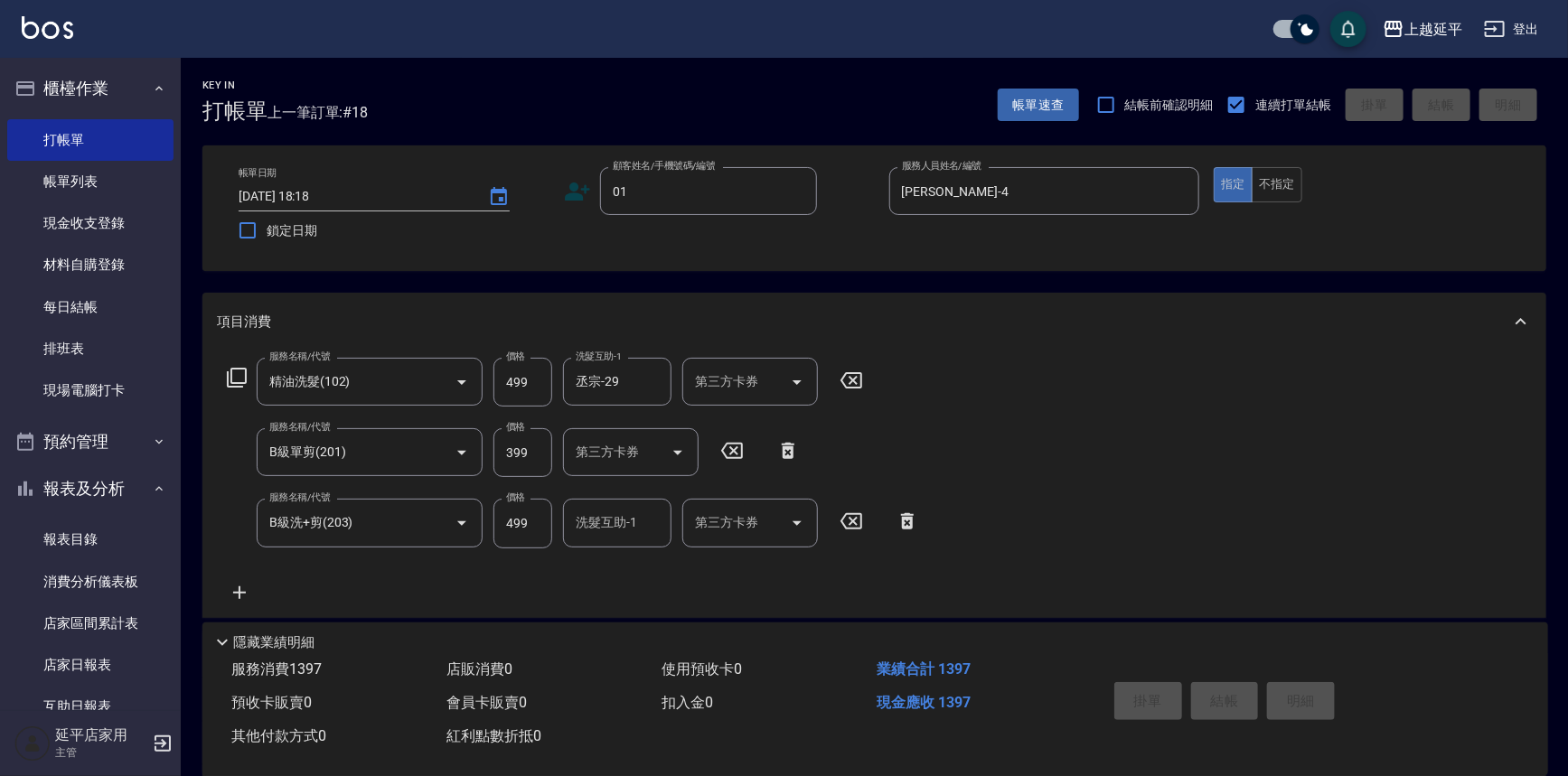
type input "[DATE] 18:30"
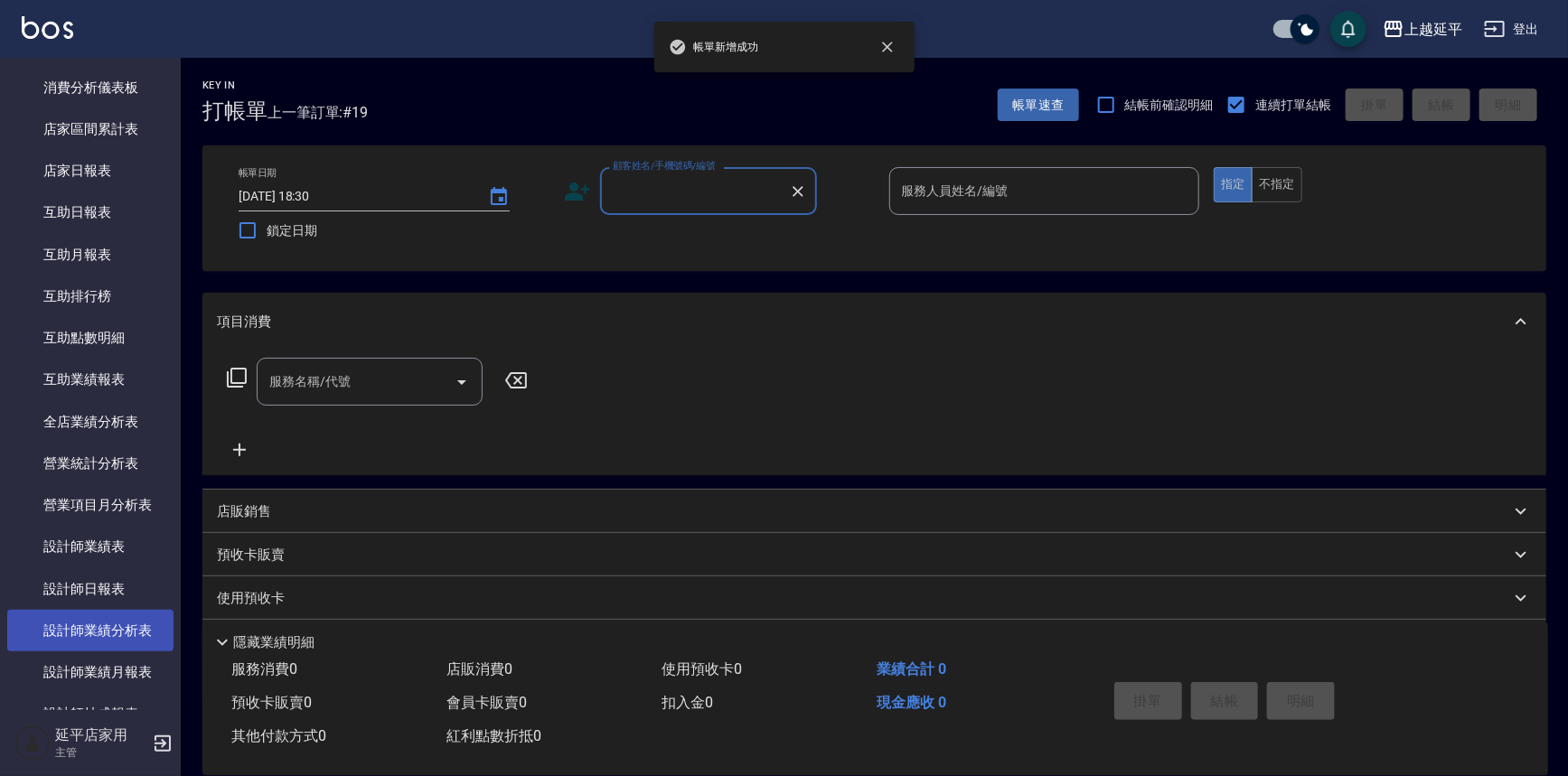
scroll to position [575, 0]
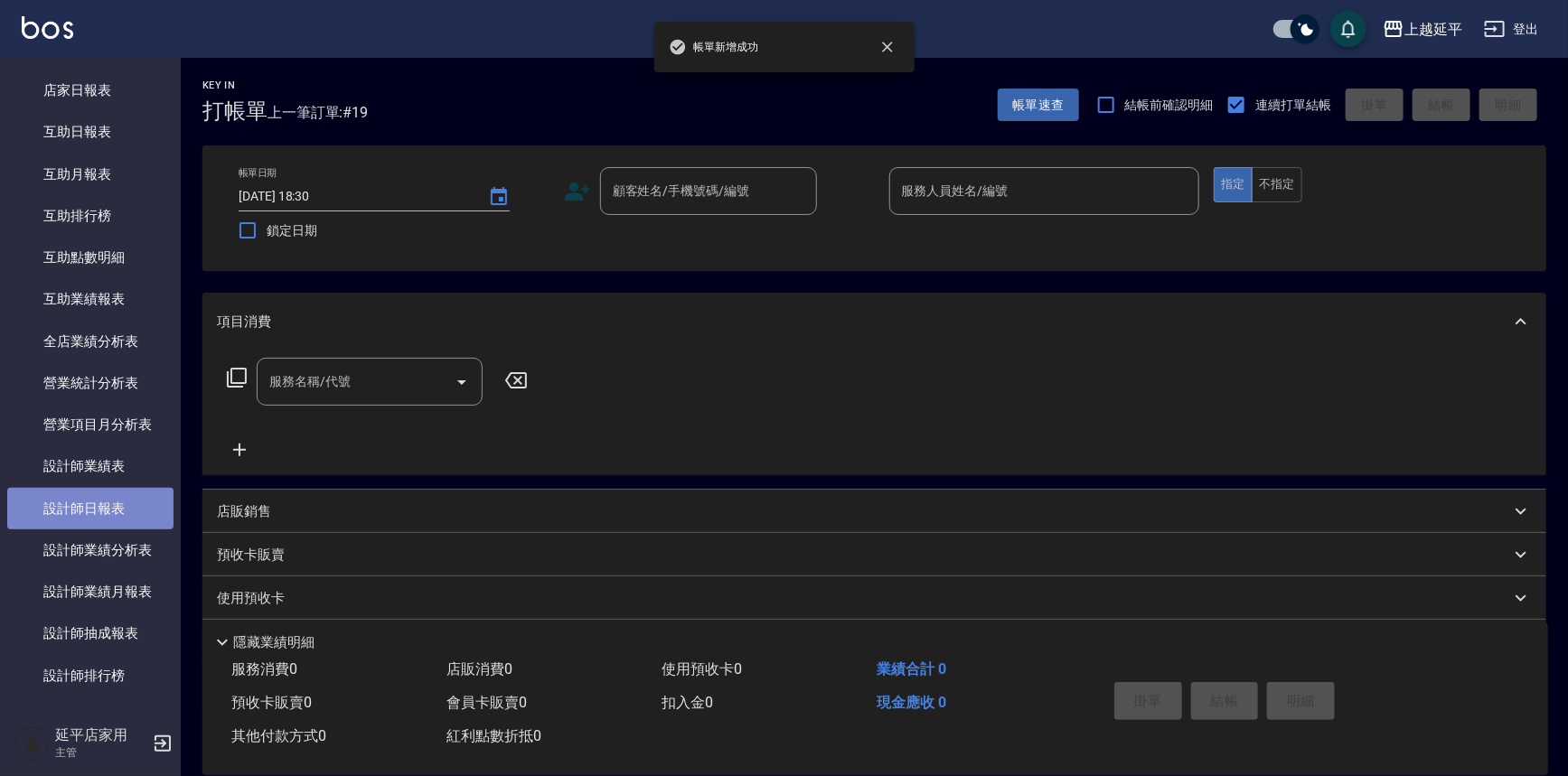
click at [103, 506] on link "設計師日報表" at bounding box center [90, 509] width 166 height 42
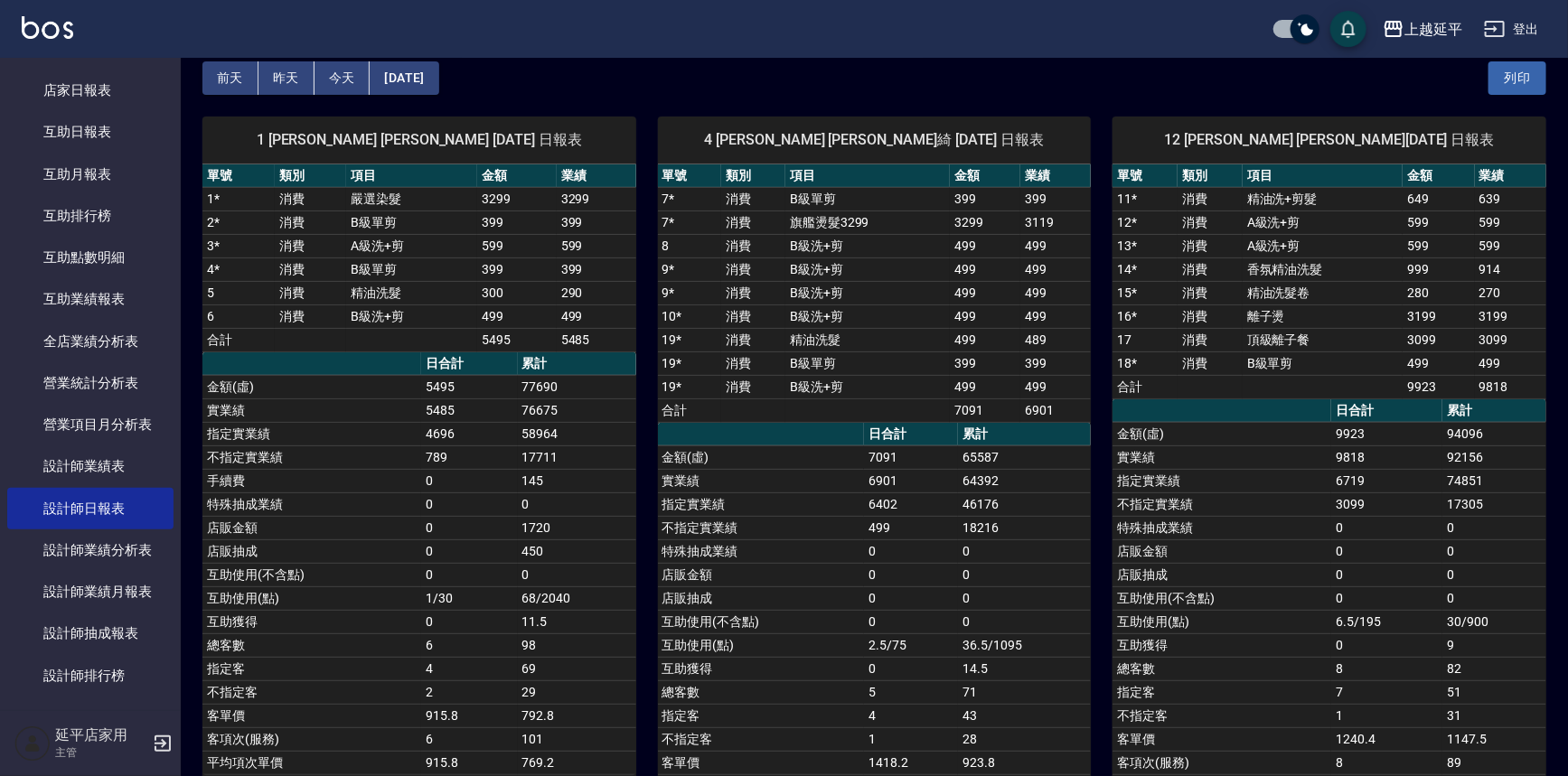
scroll to position [170, 0]
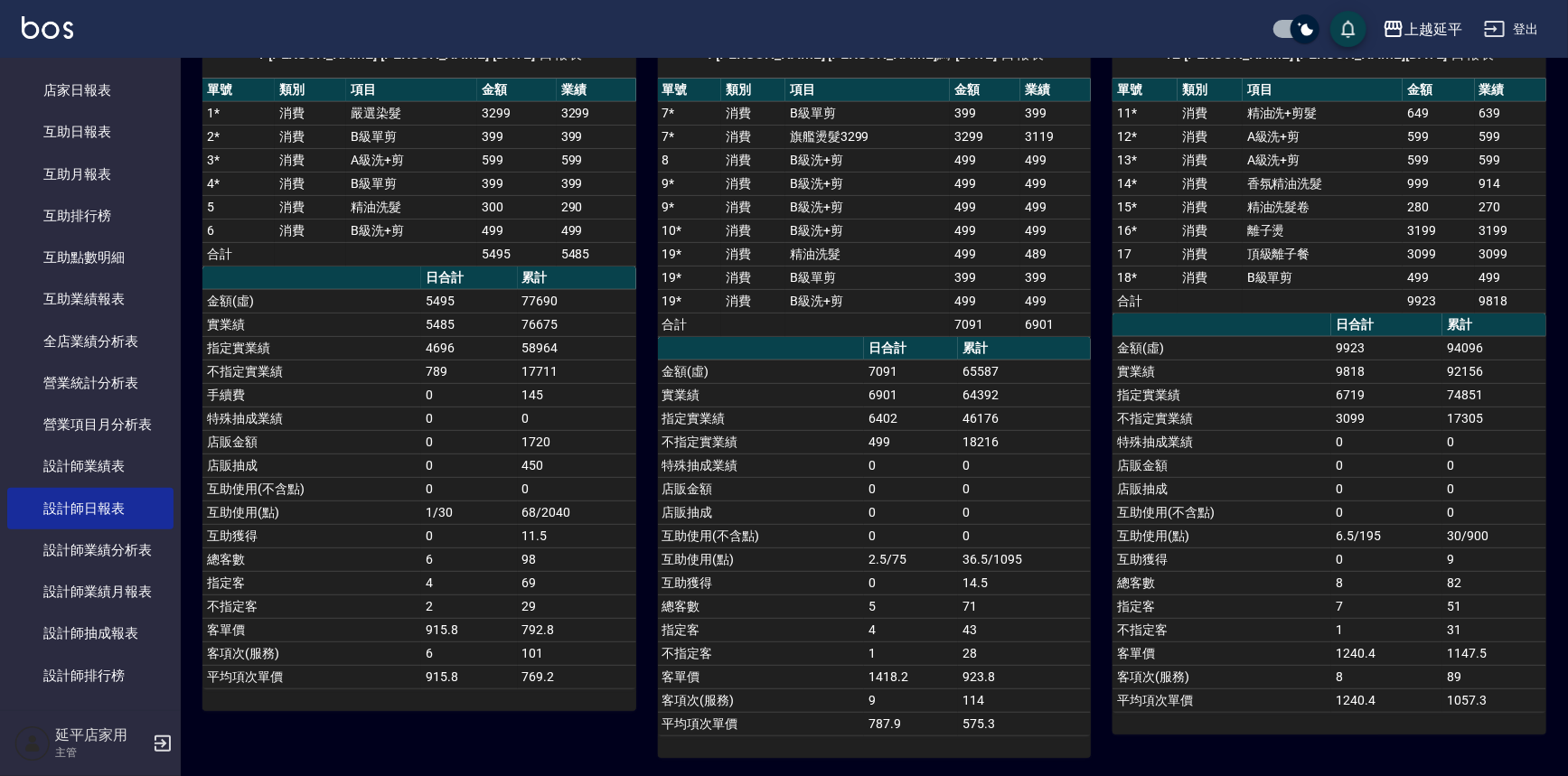
drag, startPoint x: 987, startPoint y: 502, endPoint x: 932, endPoint y: 500, distance: 55.0
click at [932, 501] on td "0" at bounding box center [912, 513] width 94 height 24
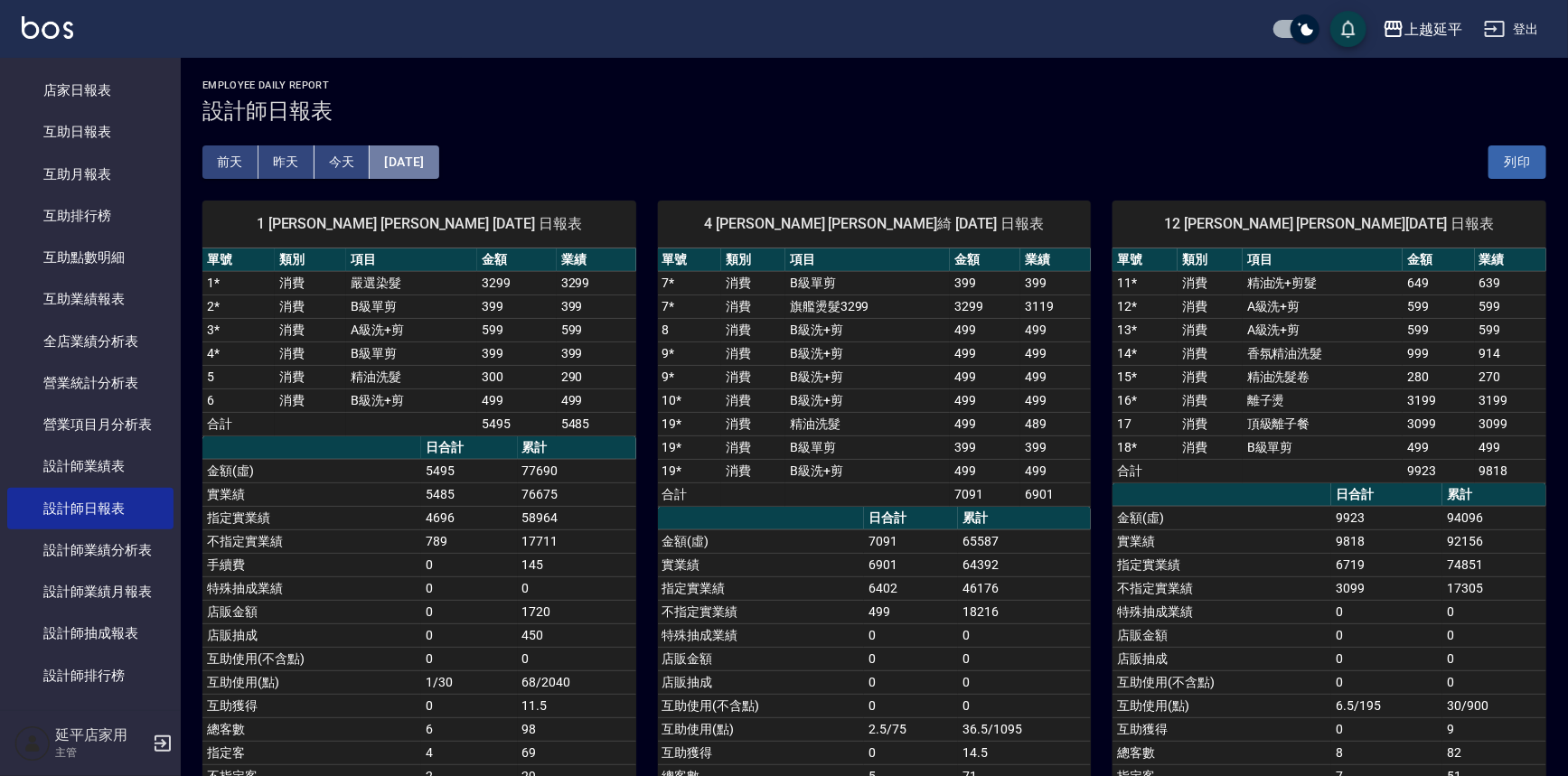
click at [438, 152] on button "[DATE]" at bounding box center [404, 162] width 69 height 34
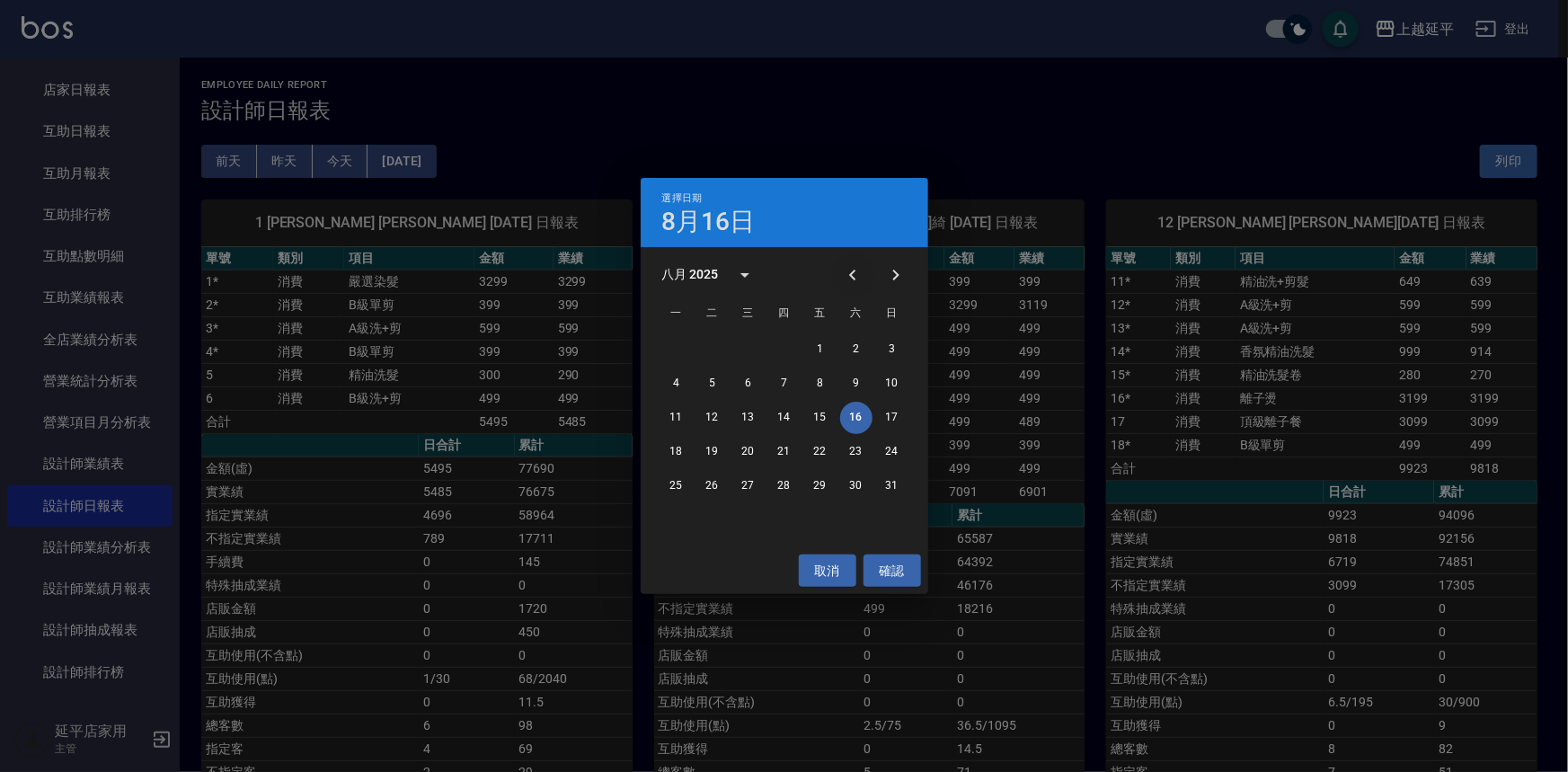
click at [851, 279] on icon "Previous month" at bounding box center [853, 275] width 22 height 22
click at [750, 420] on button "16" at bounding box center [748, 418] width 32 height 33
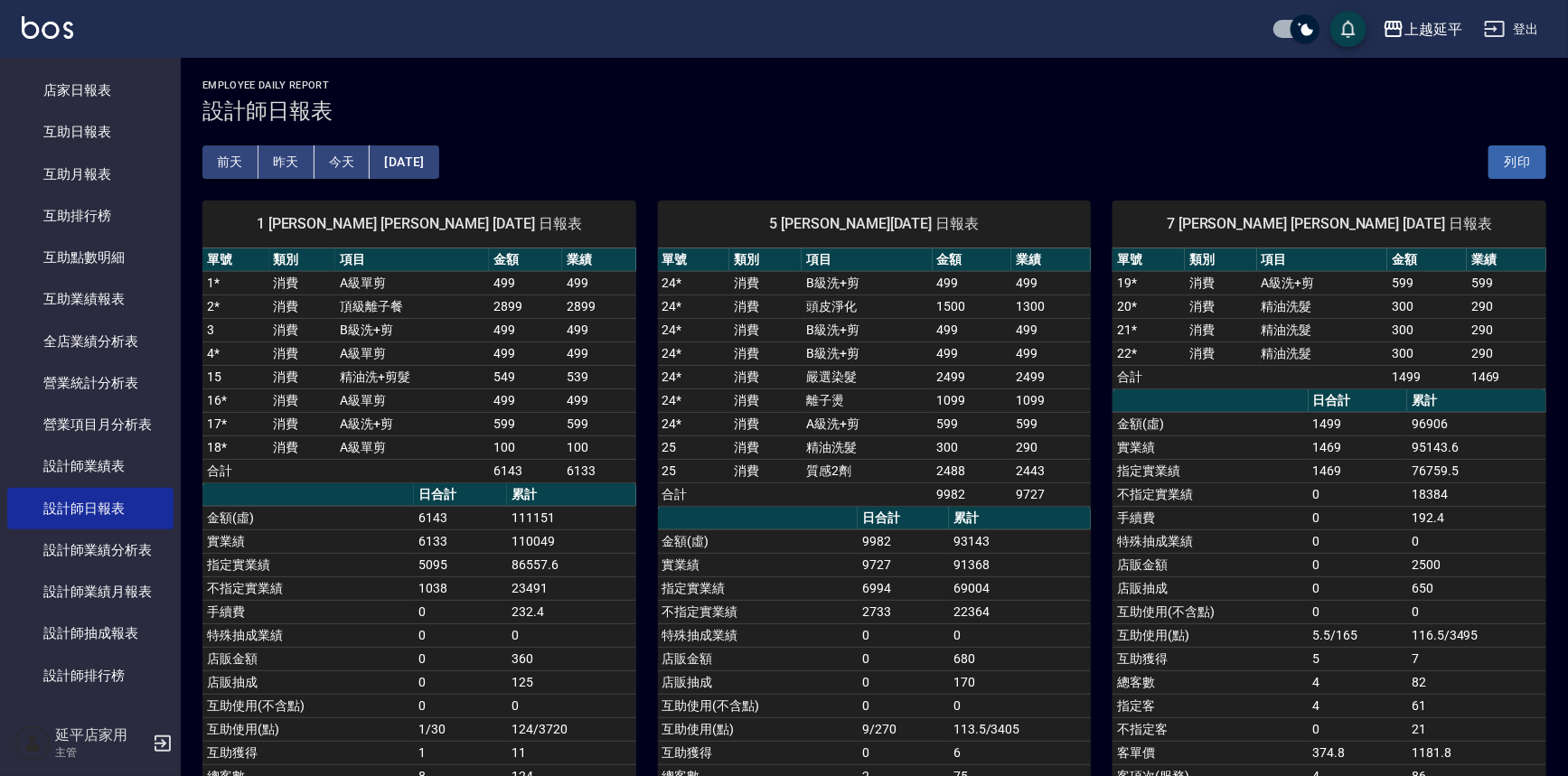
click at [426, 160] on button "[DATE]" at bounding box center [404, 162] width 69 height 34
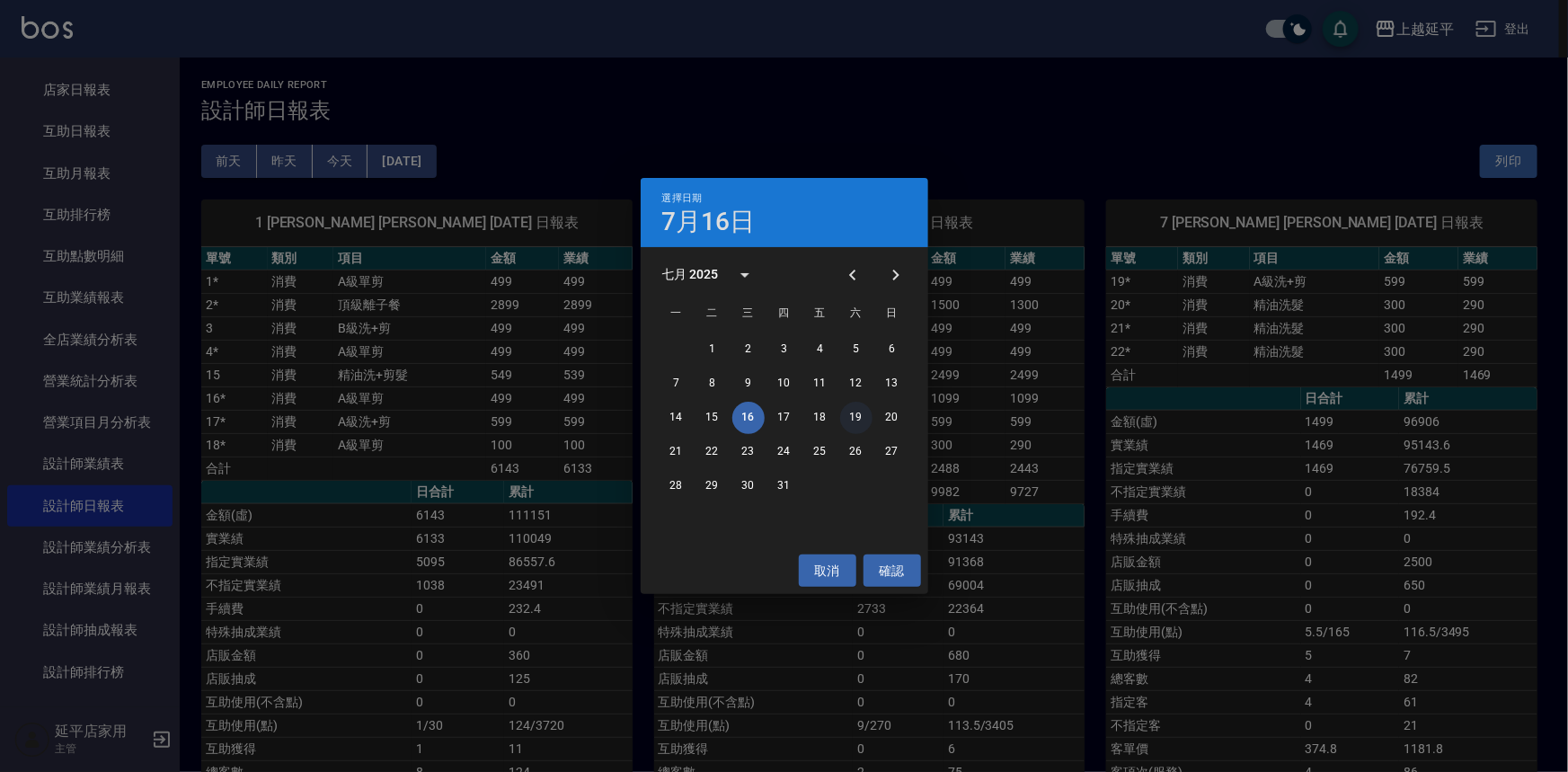
click at [853, 415] on button "19" at bounding box center [857, 418] width 32 height 33
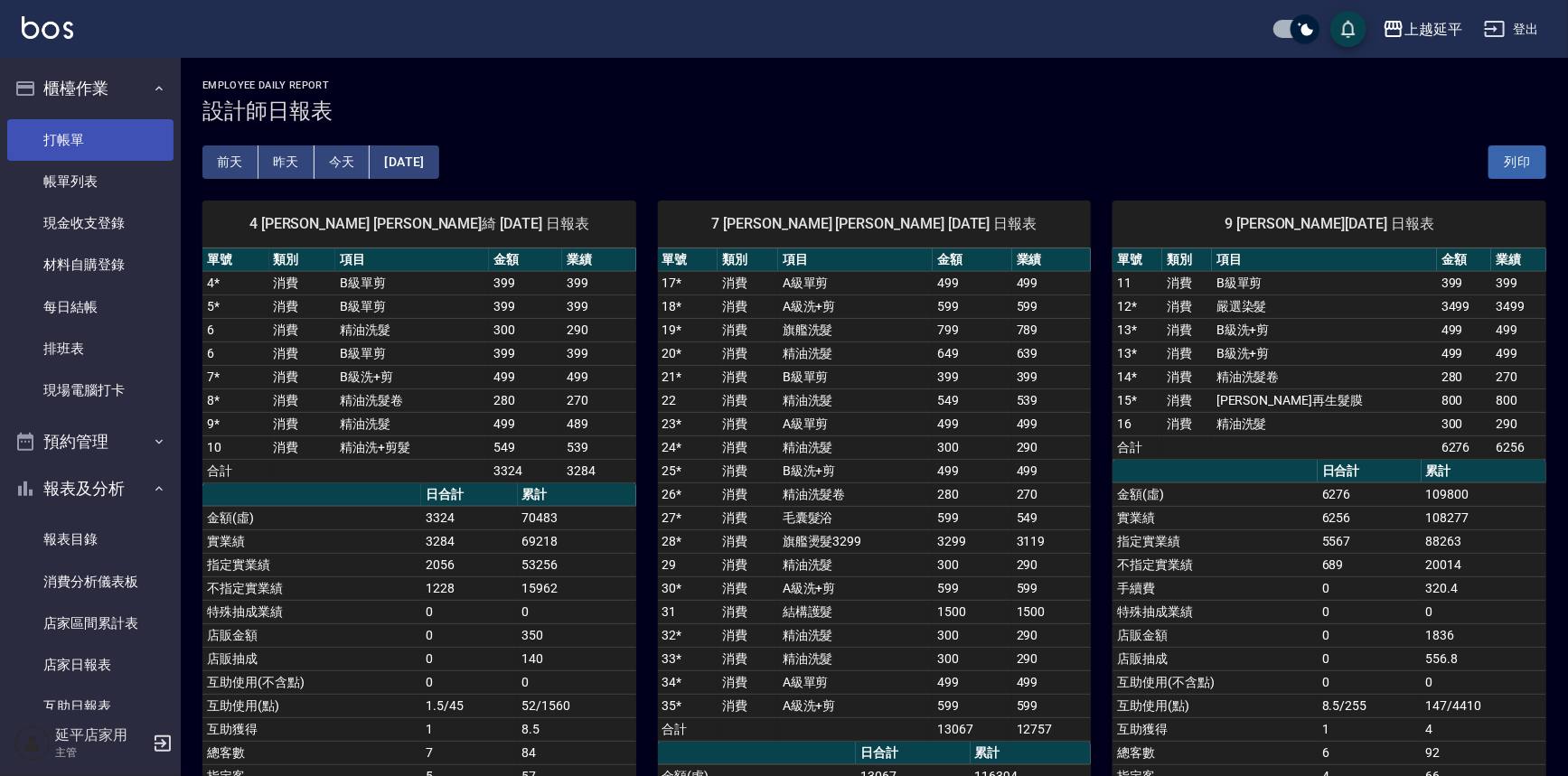
drag, startPoint x: 105, startPoint y: 135, endPoint x: 155, endPoint y: 154, distance: 53.5
click at [105, 135] on link "打帳單" at bounding box center [90, 140] width 166 height 42
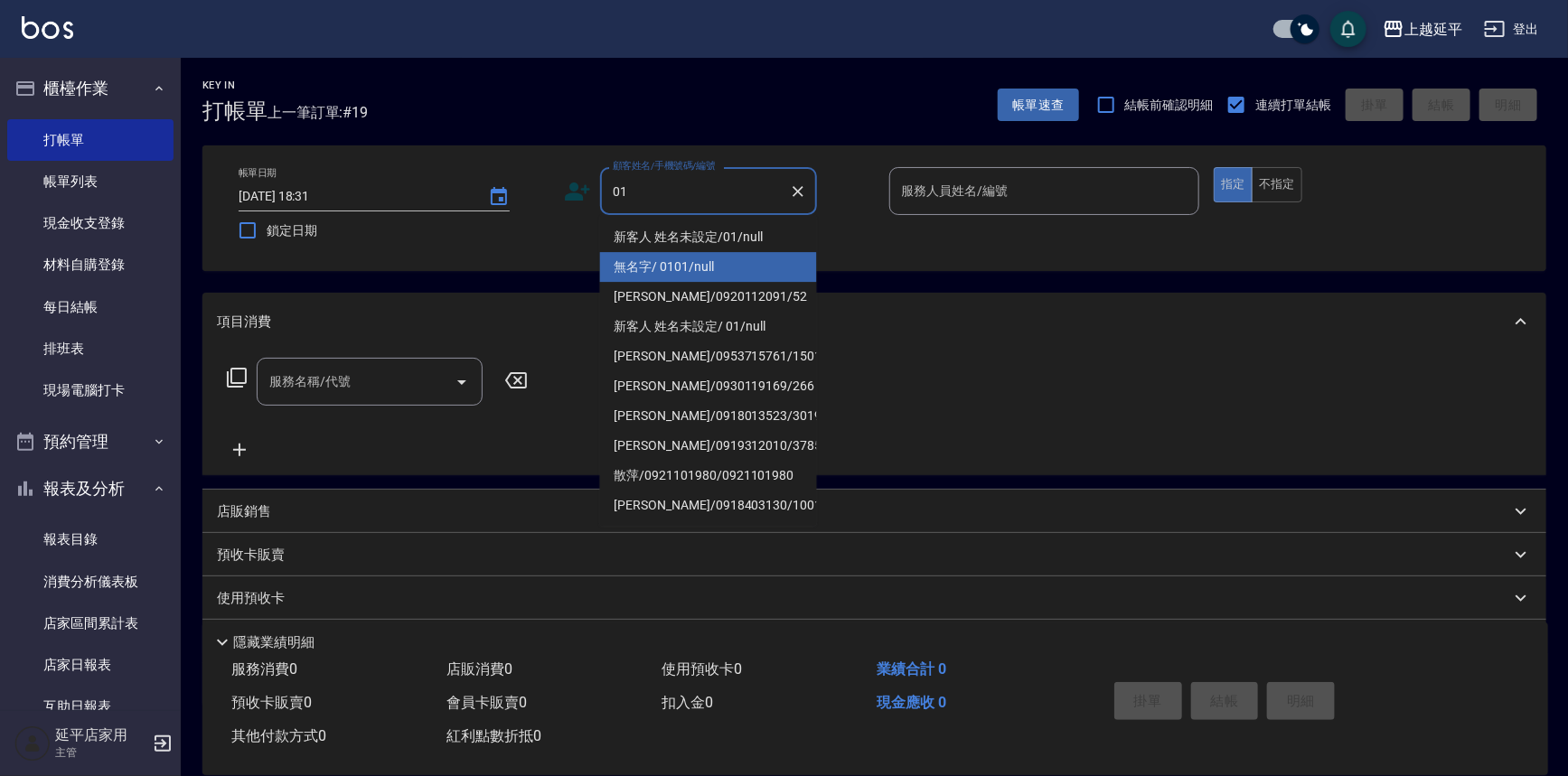
click at [708, 261] on li "無名字/ 0101/null" at bounding box center [708, 267] width 217 height 30
type input "無名字/ 0101/null"
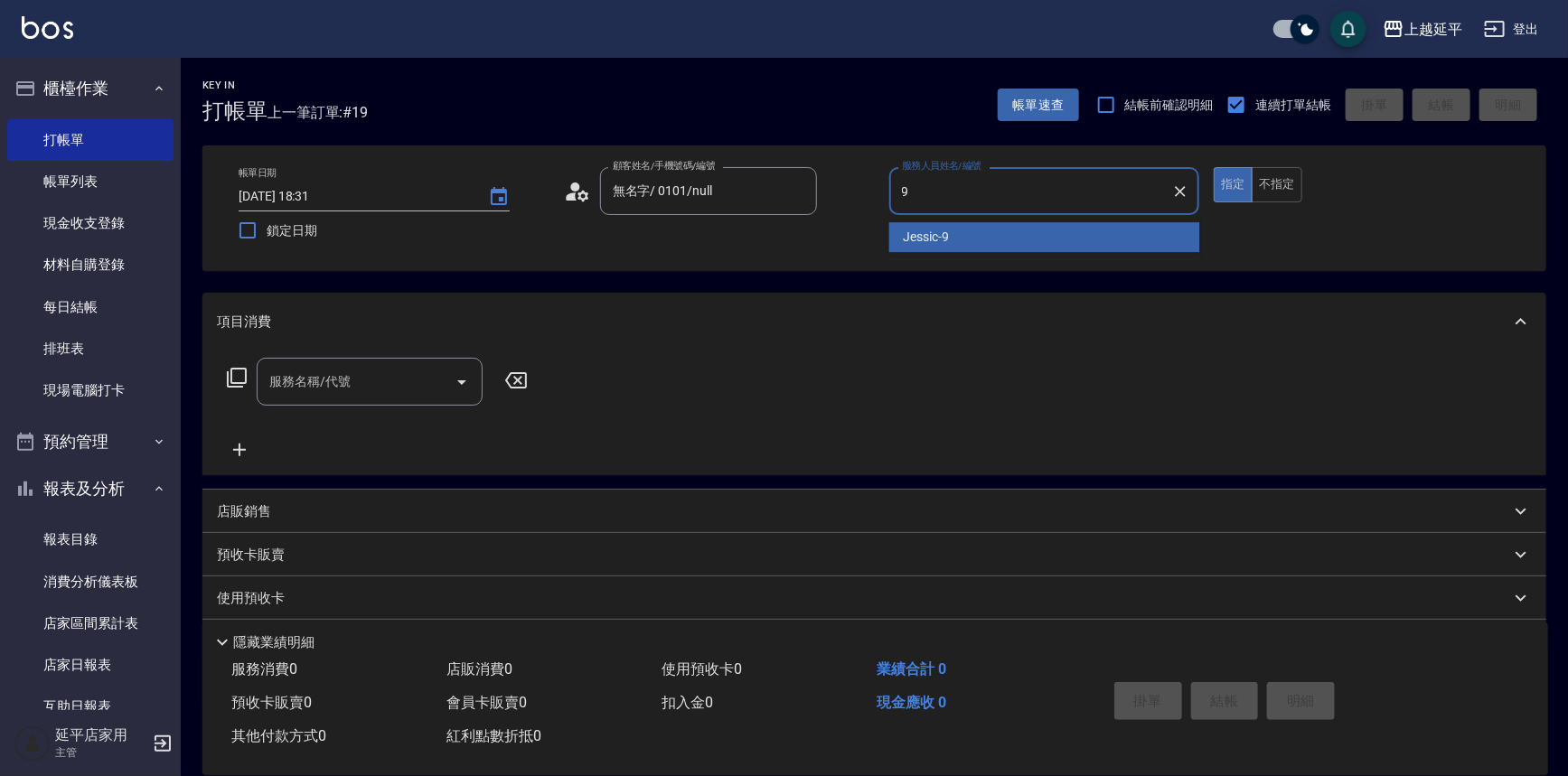
click at [971, 226] on div "Jessic -9" at bounding box center [1045, 237] width 311 height 30
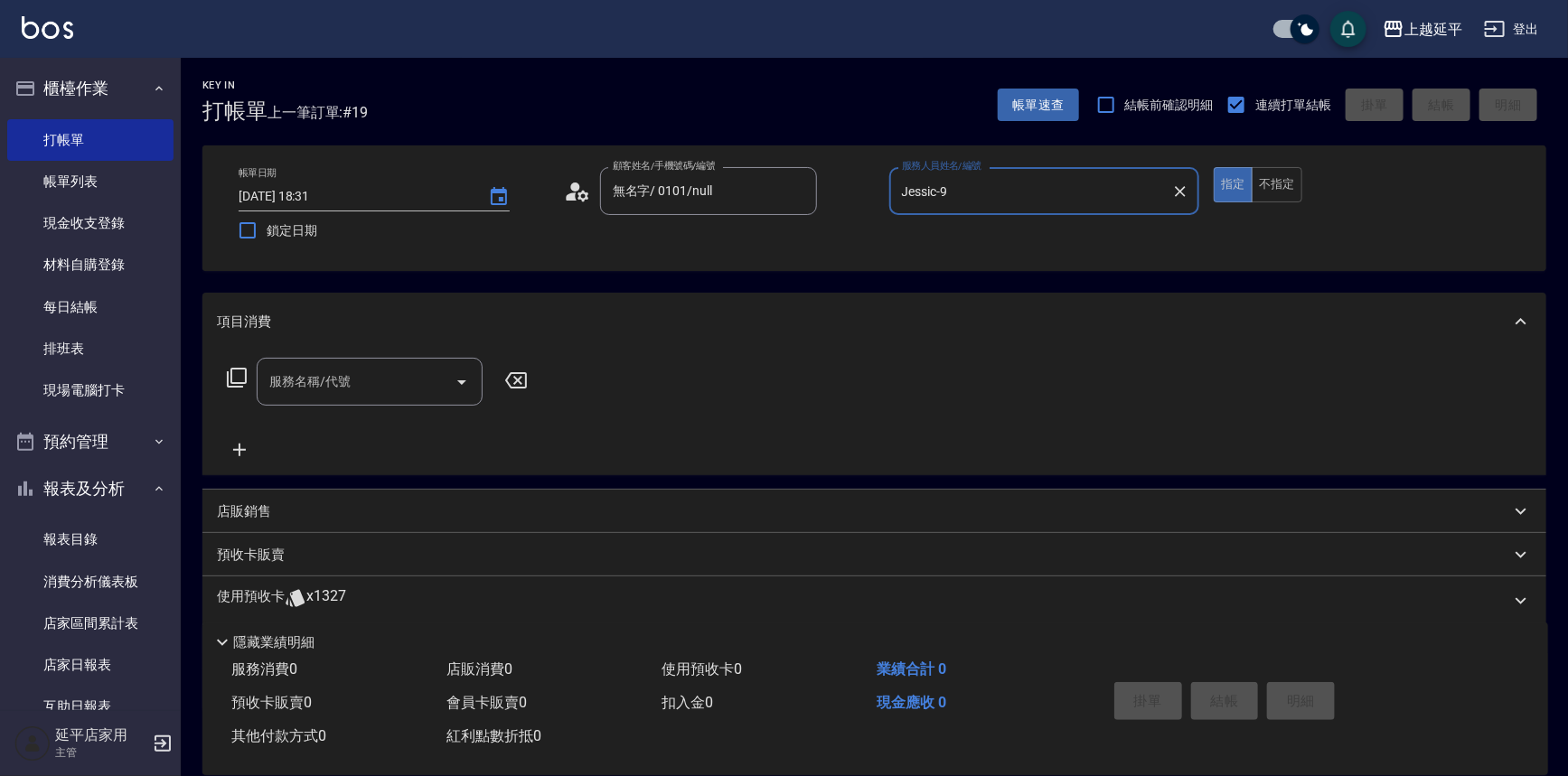
type input "Jessic-9"
click at [342, 385] on div "服務名稱/代號 服務名稱/代號" at bounding box center [370, 381] width 226 height 48
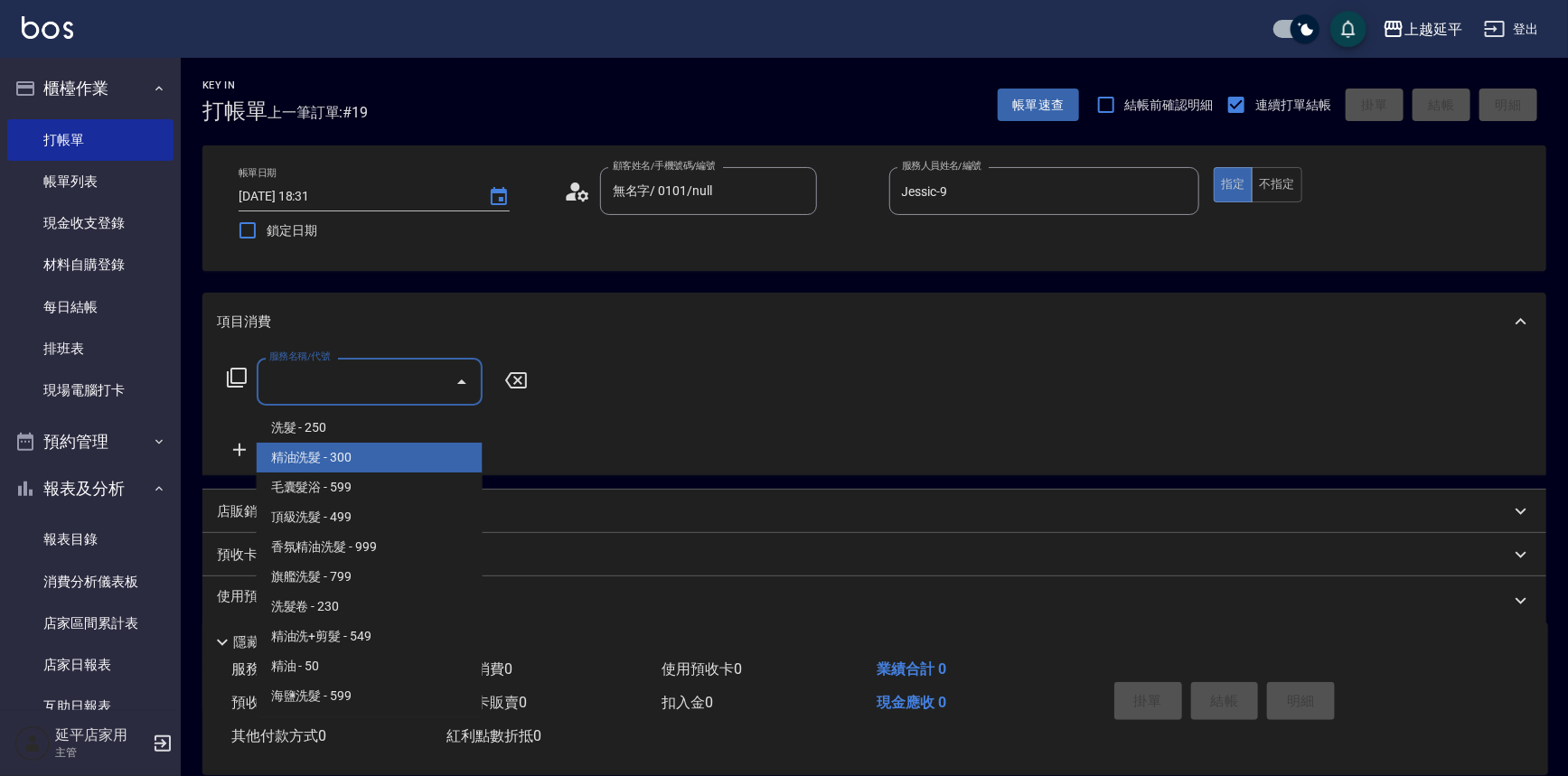
click at [364, 460] on span "精油洗髮 - 300" at bounding box center [370, 457] width 226 height 30
type input "精油洗髮(102)"
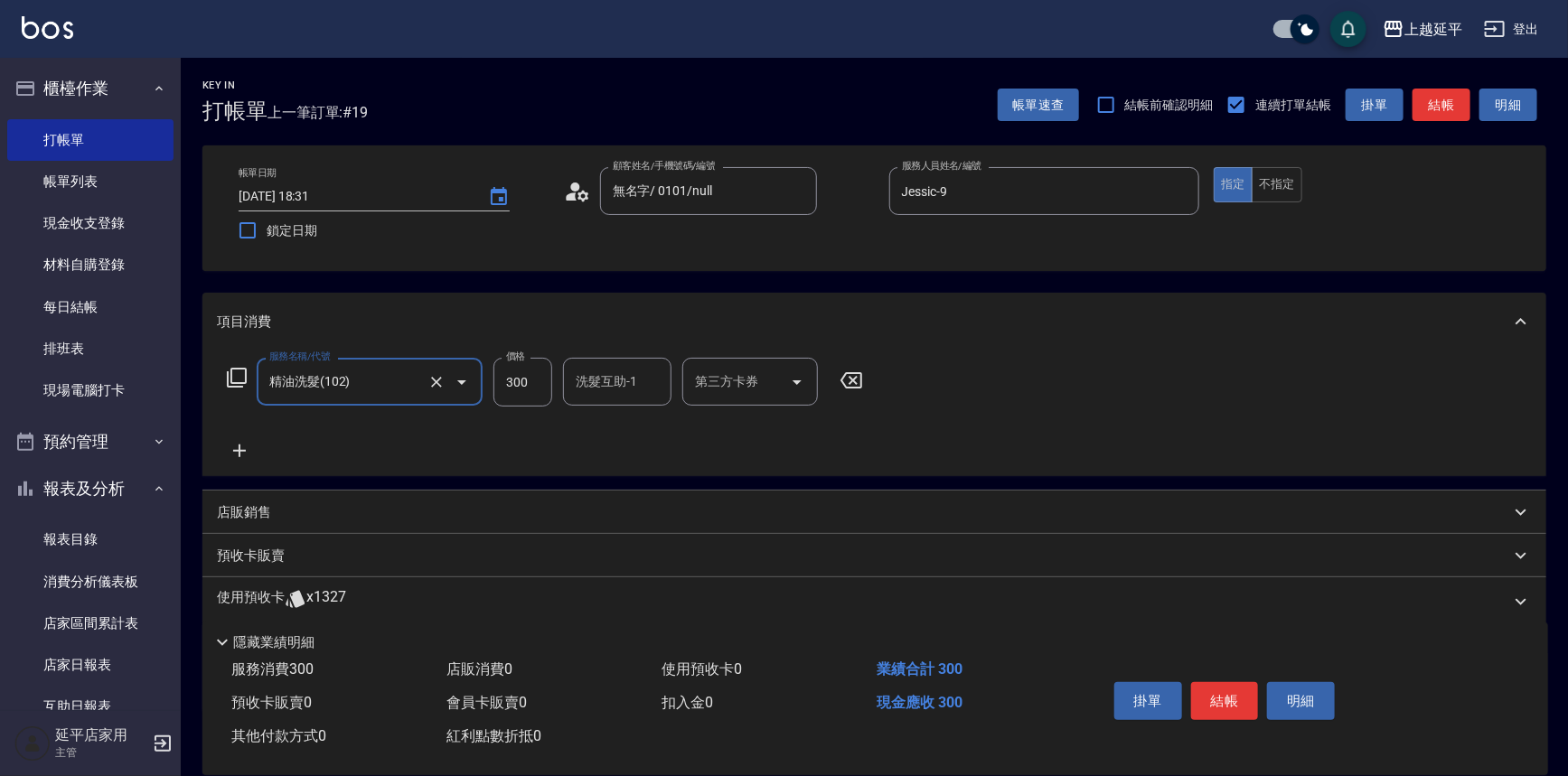
click at [577, 401] on div "洗髮互助-1" at bounding box center [616, 381] width 108 height 48
click at [578, 427] on span "丞宗 -29" at bounding box center [599, 427] width 44 height 19
type input "丞宗-29"
click at [1218, 694] on button "結帳" at bounding box center [1225, 702] width 68 height 38
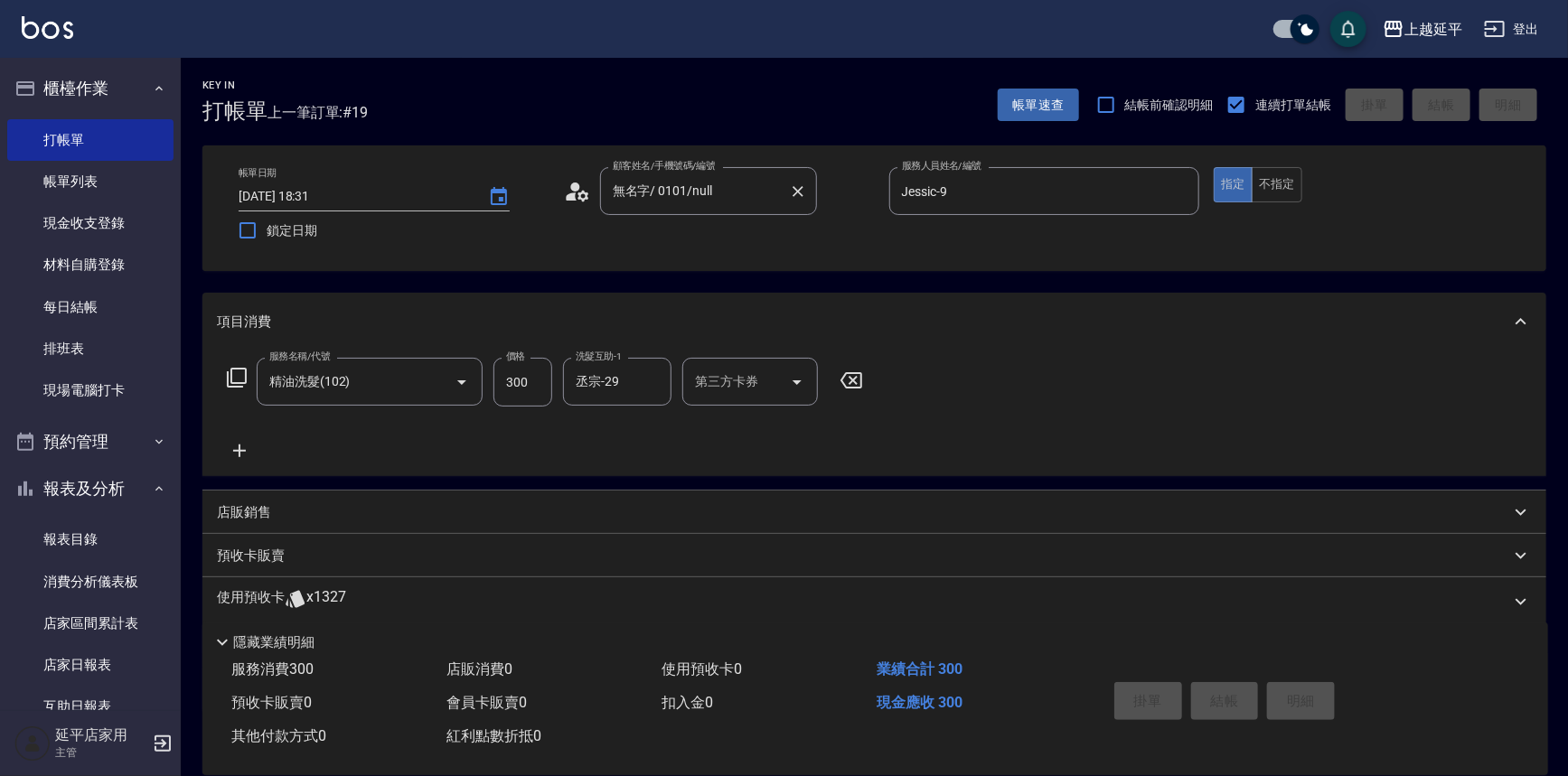
type input "[DATE] 18:44"
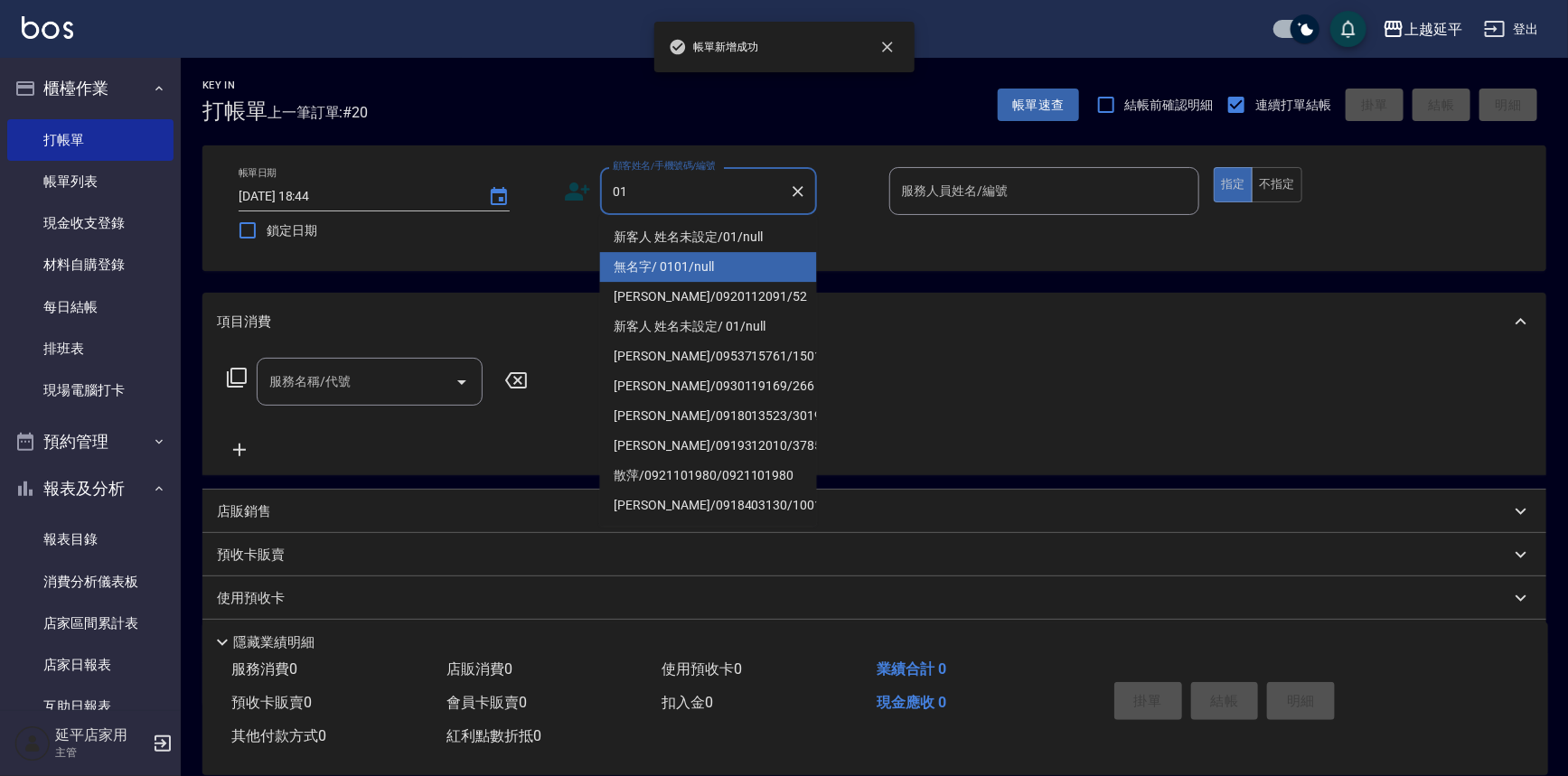
click at [669, 262] on li "無名字/ 0101/null" at bounding box center [708, 267] width 217 height 30
type input "無名字/ 0101/null"
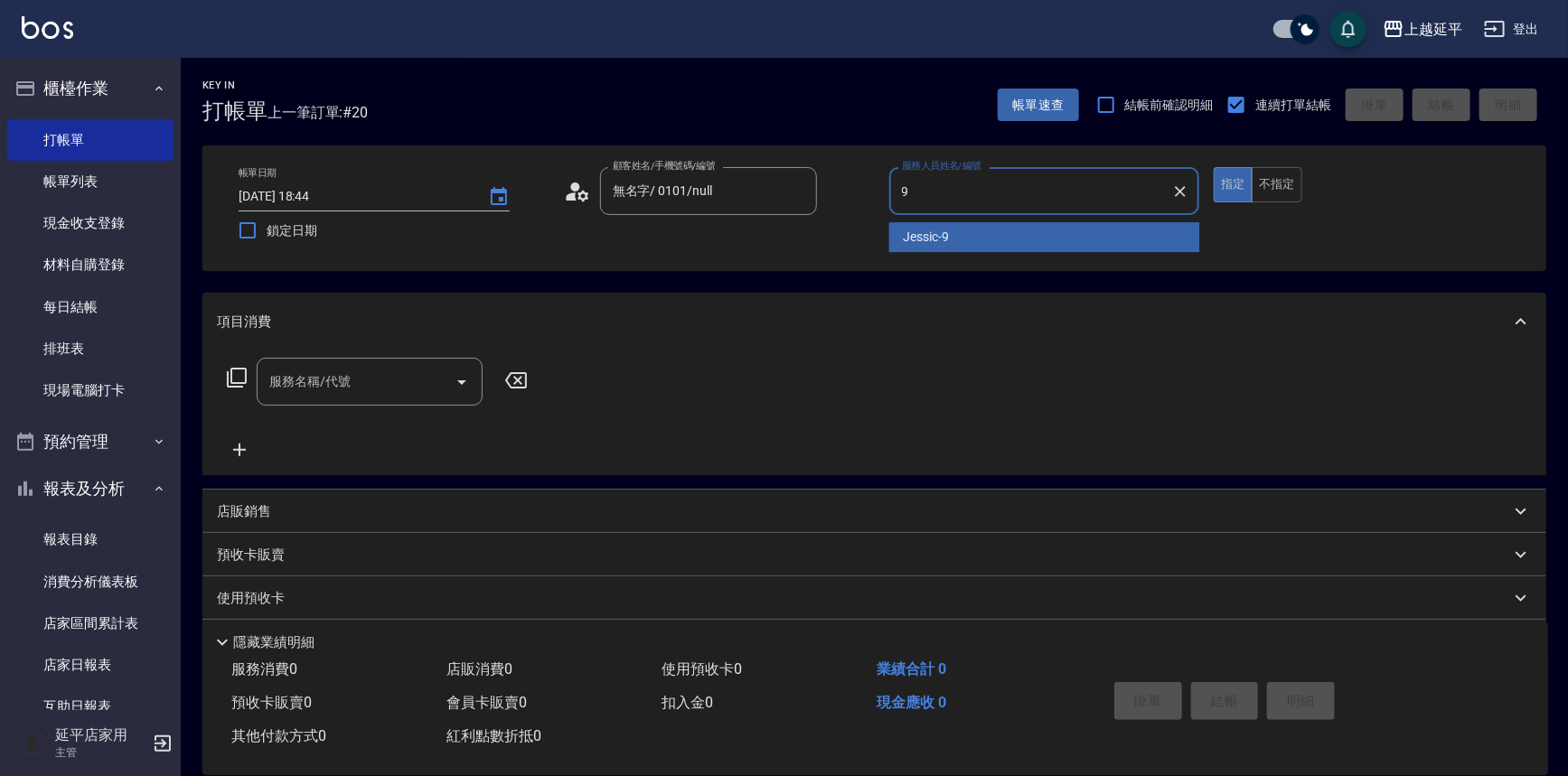
click at [962, 229] on div "Jessic -9" at bounding box center [1045, 237] width 311 height 30
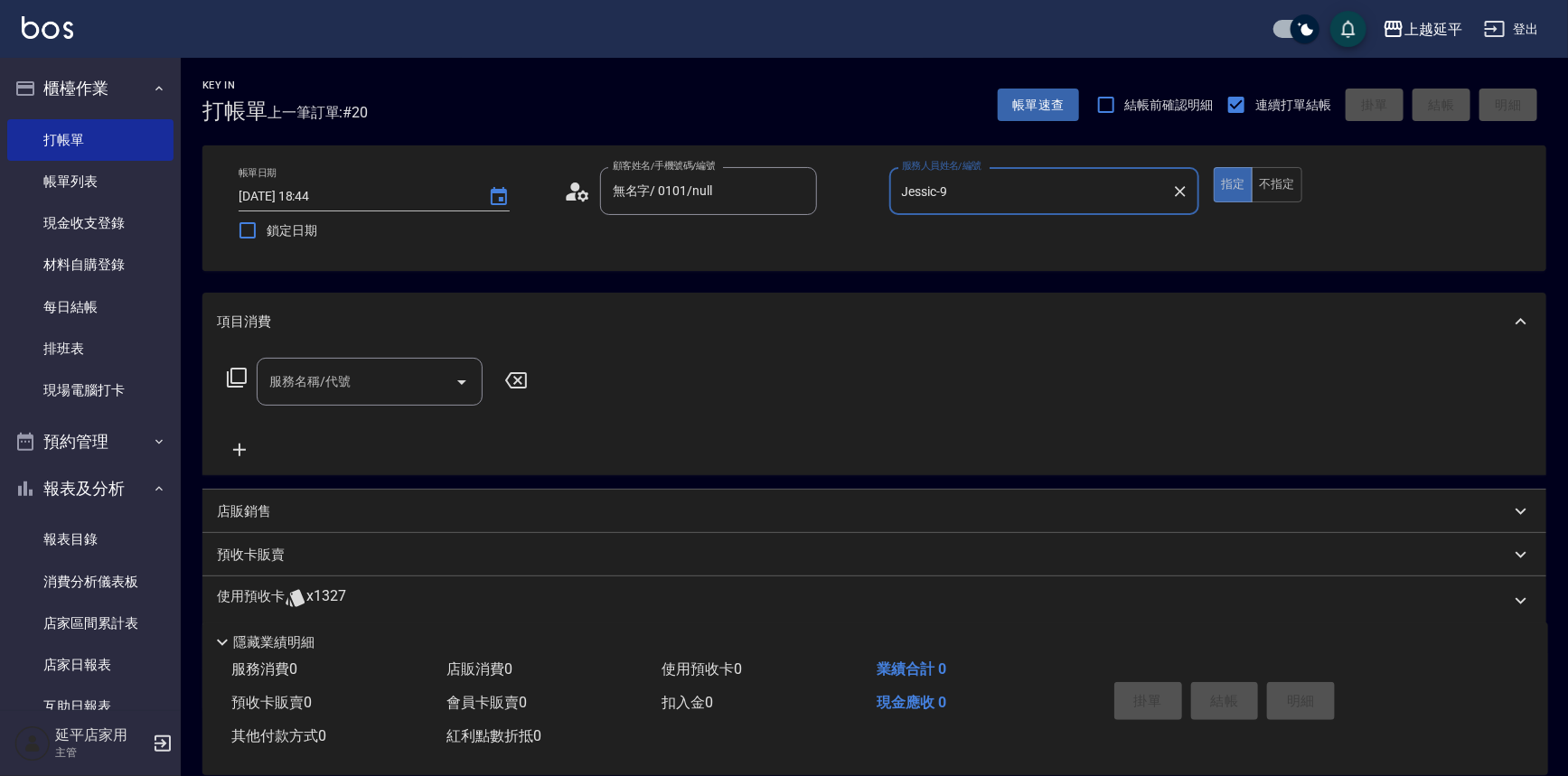
type input "Jessic-9"
click at [388, 387] on input "服務名稱/代號" at bounding box center [356, 381] width 182 height 32
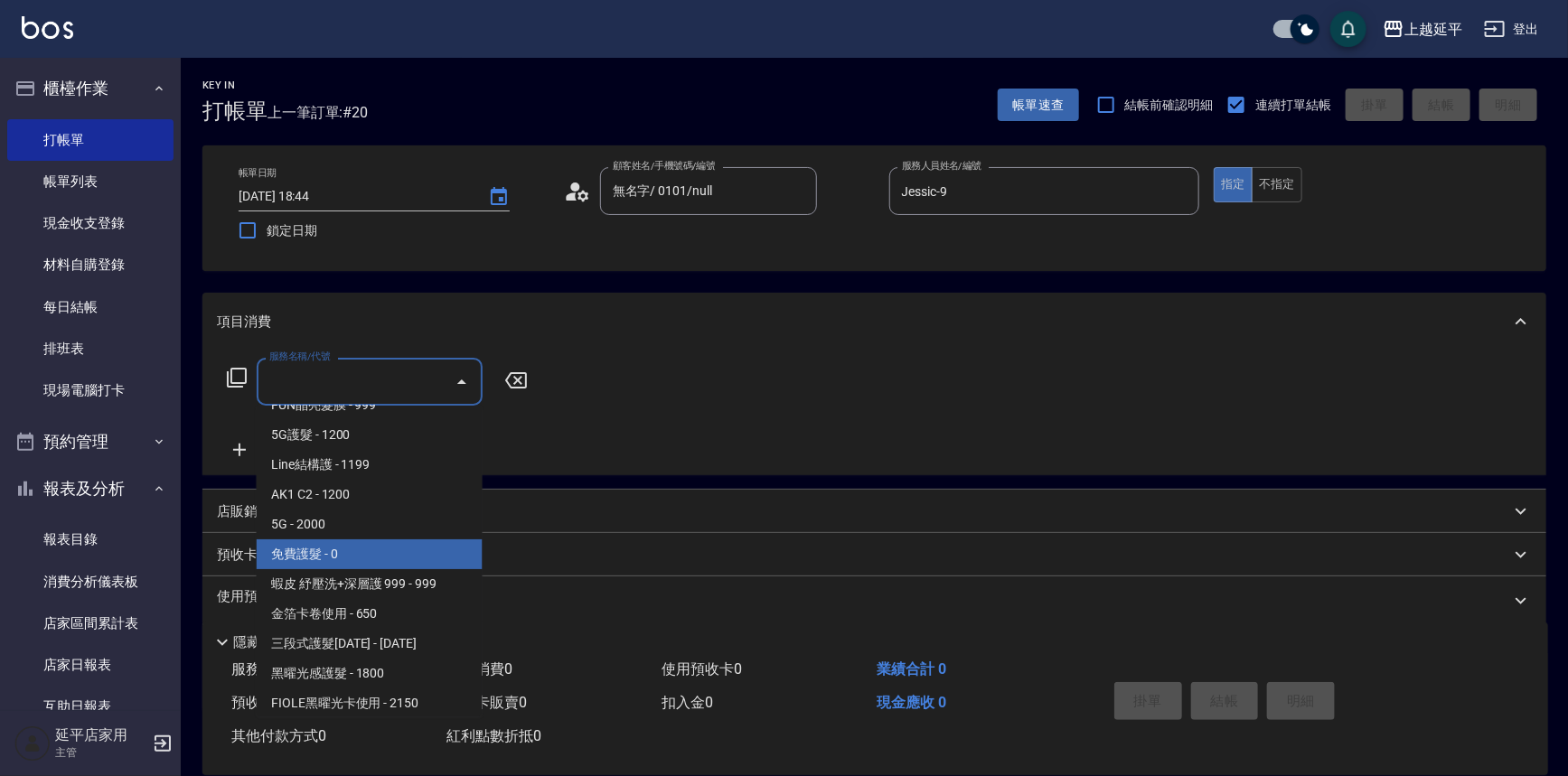
scroll to position [2217, 0]
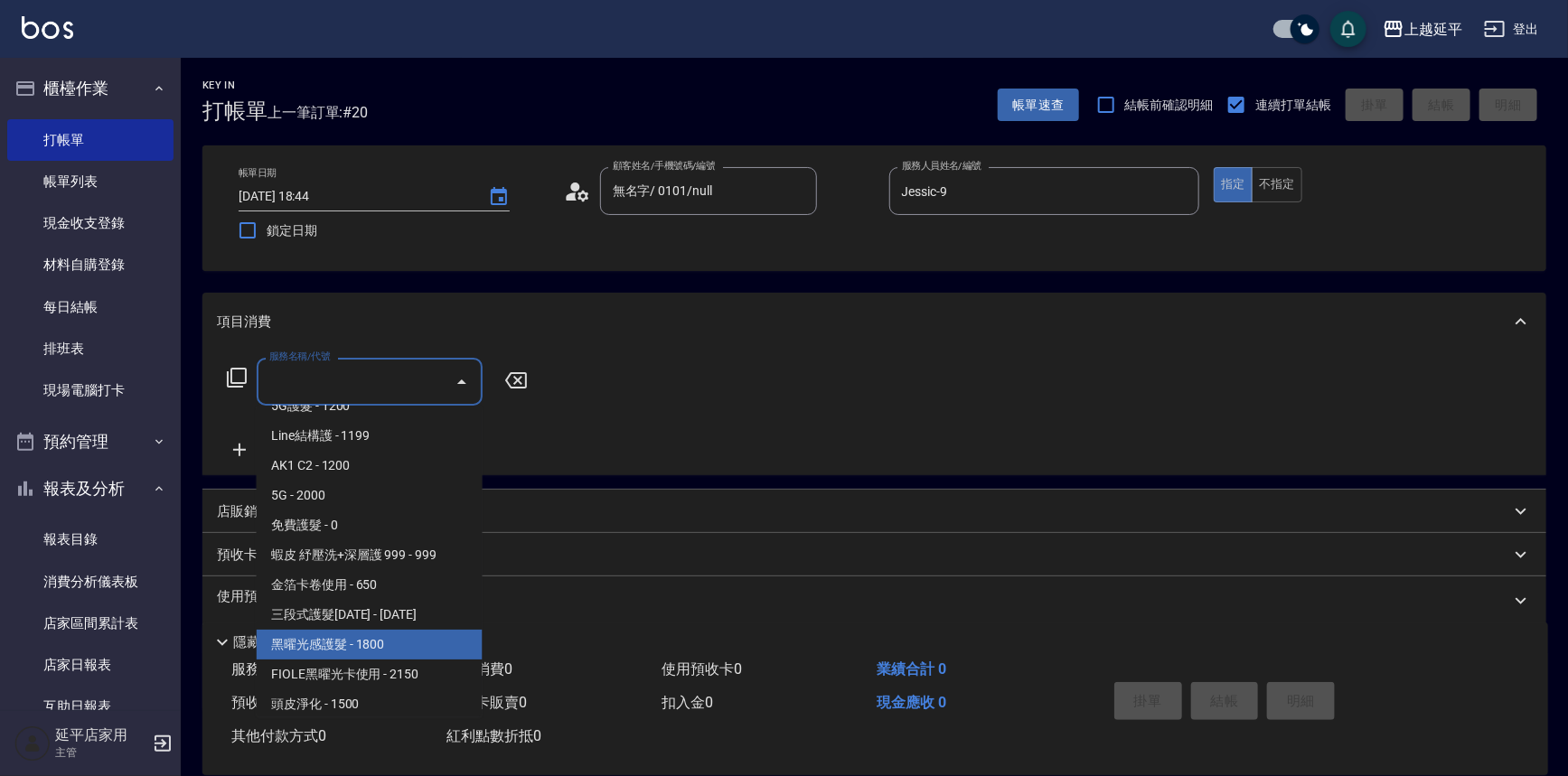
click at [420, 643] on span "黑曜光感護髮 - 1800" at bounding box center [370, 644] width 226 height 30
type input "黑曜光感護髮(521)"
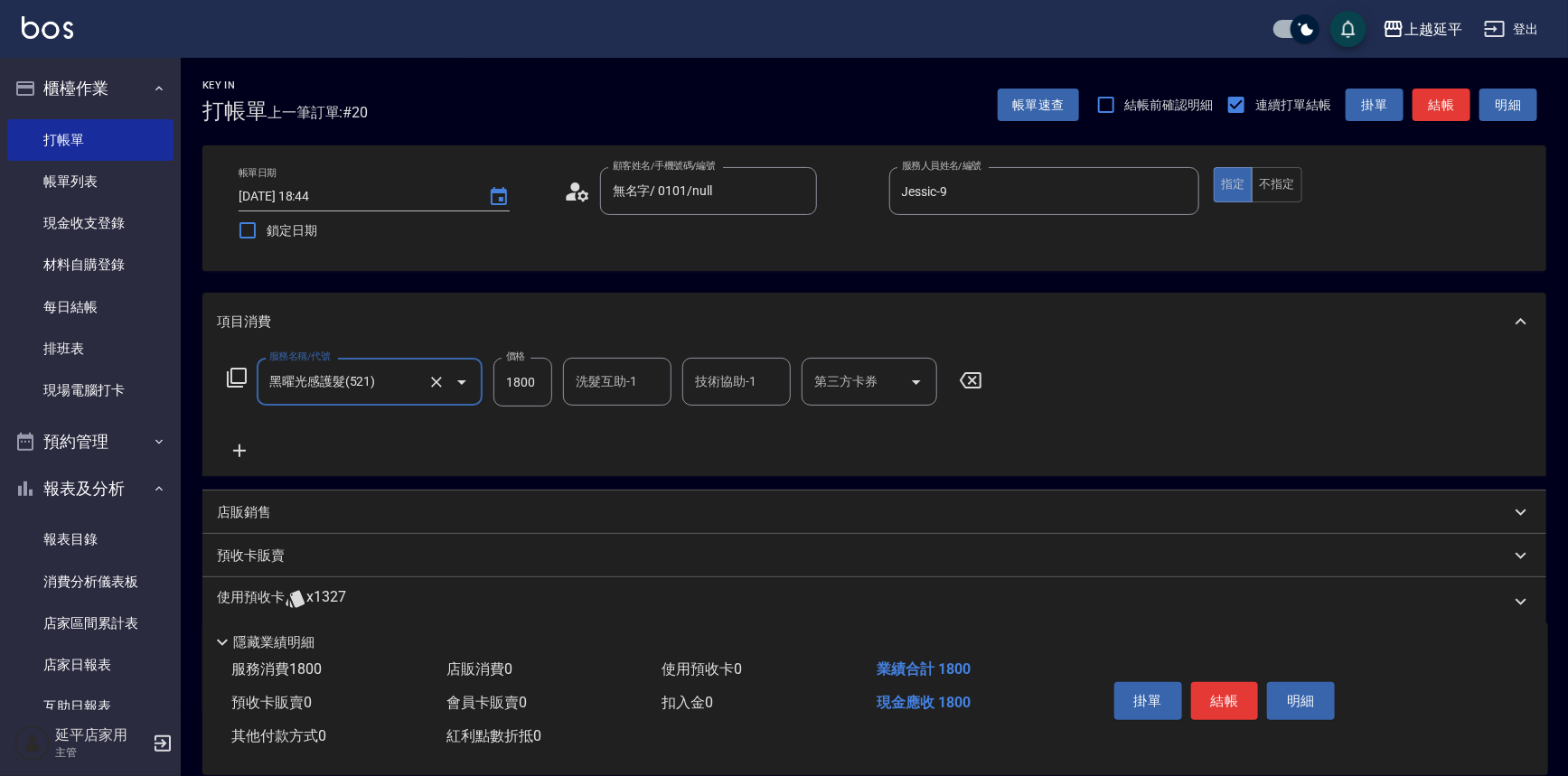
click at [502, 381] on input "1800" at bounding box center [523, 382] width 59 height 49
type input "2200"
click at [597, 388] on div "洗髮互助-1 洗髮互助-1" at bounding box center [616, 381] width 108 height 48
click at [613, 424] on span "丞宗 -29" at bounding box center [599, 427] width 44 height 19
type input "丞宗-29"
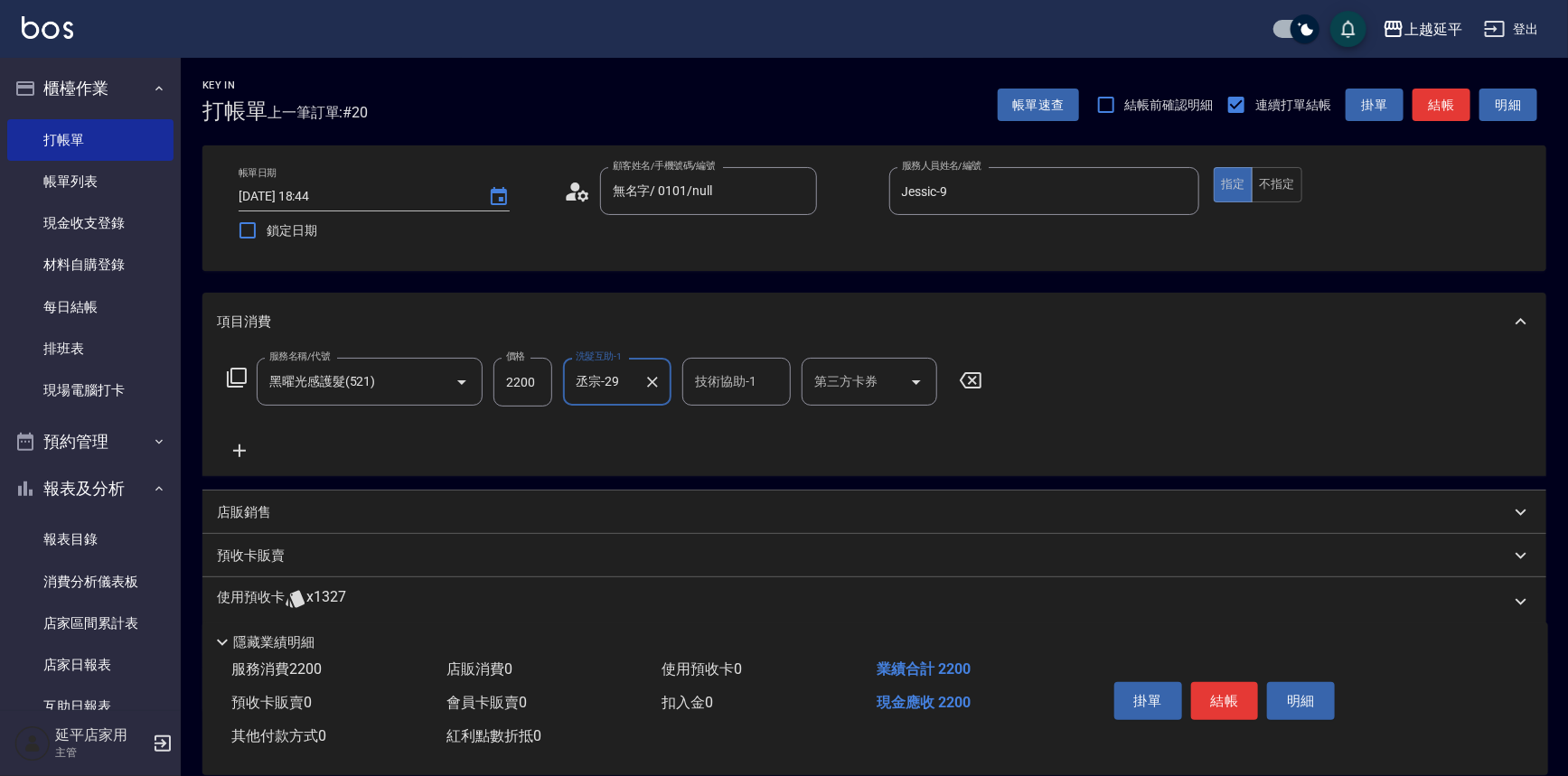
click at [706, 397] on input "技術協助-1" at bounding box center [737, 381] width 93 height 32
click at [714, 427] on span "丞宗 -29" at bounding box center [719, 427] width 44 height 19
type input "丞宗-29"
click at [536, 381] on input "2200" at bounding box center [523, 382] width 59 height 49
type input "3000"
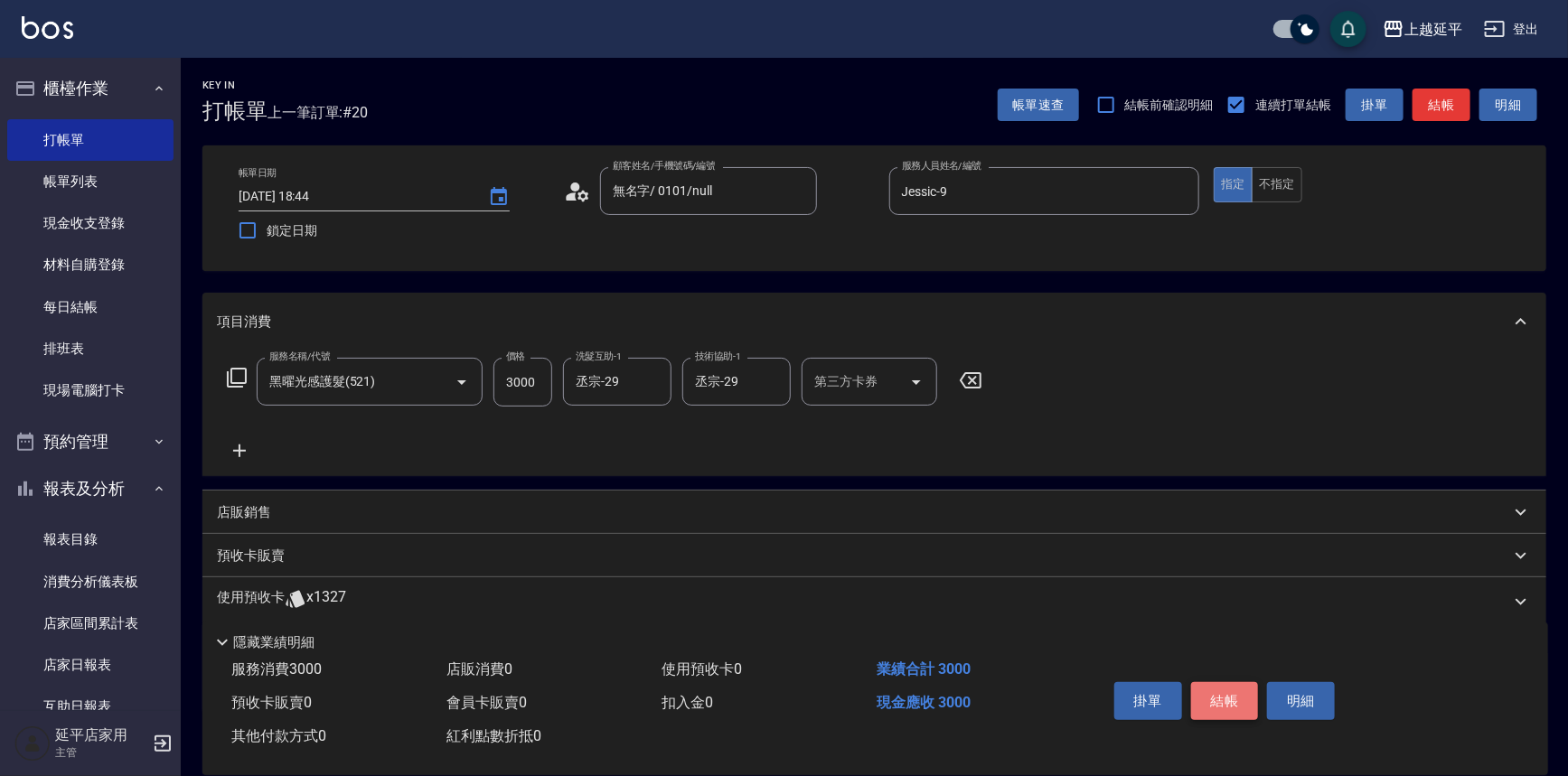
click at [1223, 696] on button "結帳" at bounding box center [1225, 702] width 68 height 38
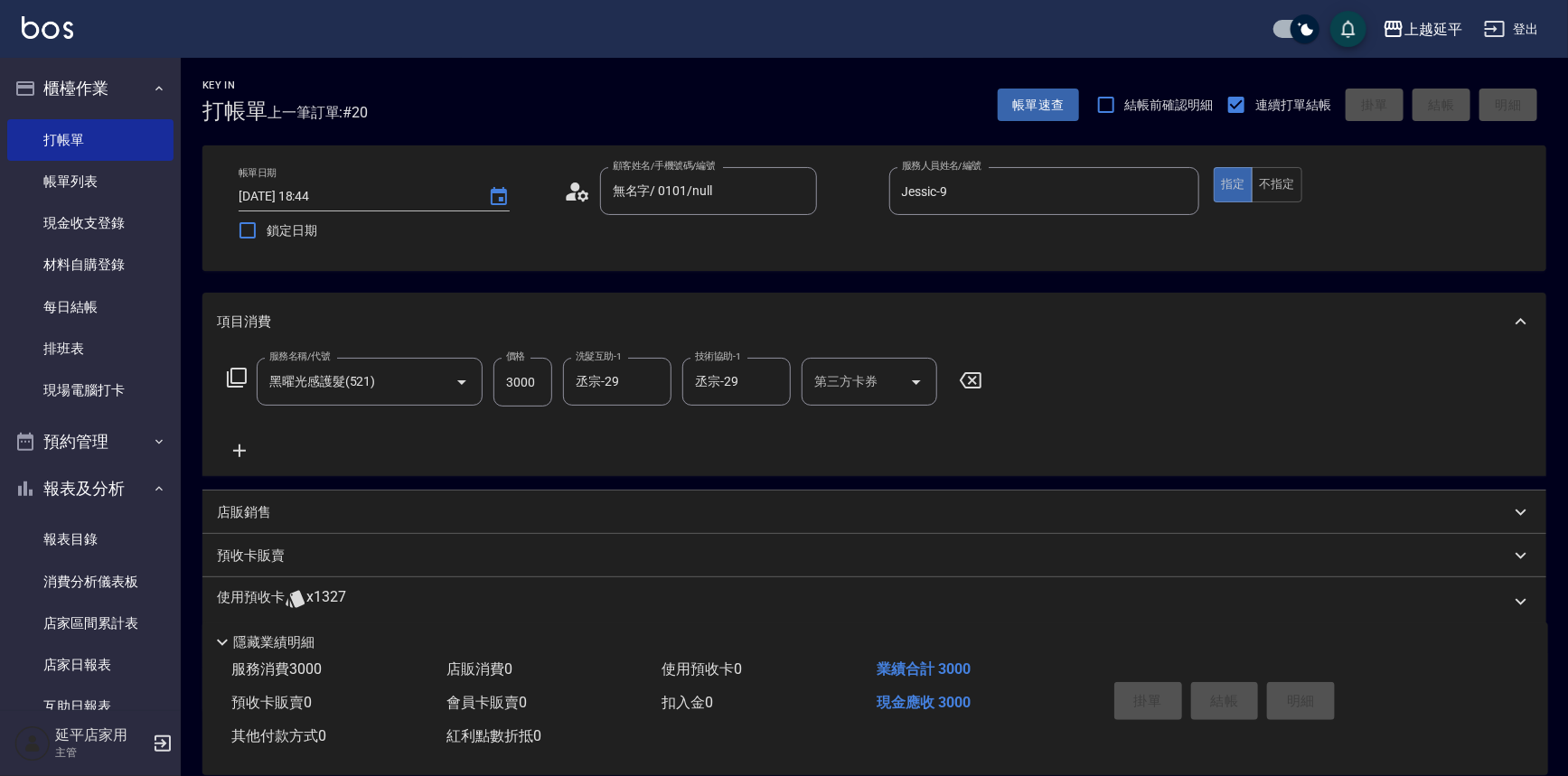
type input "[DATE] 18:45"
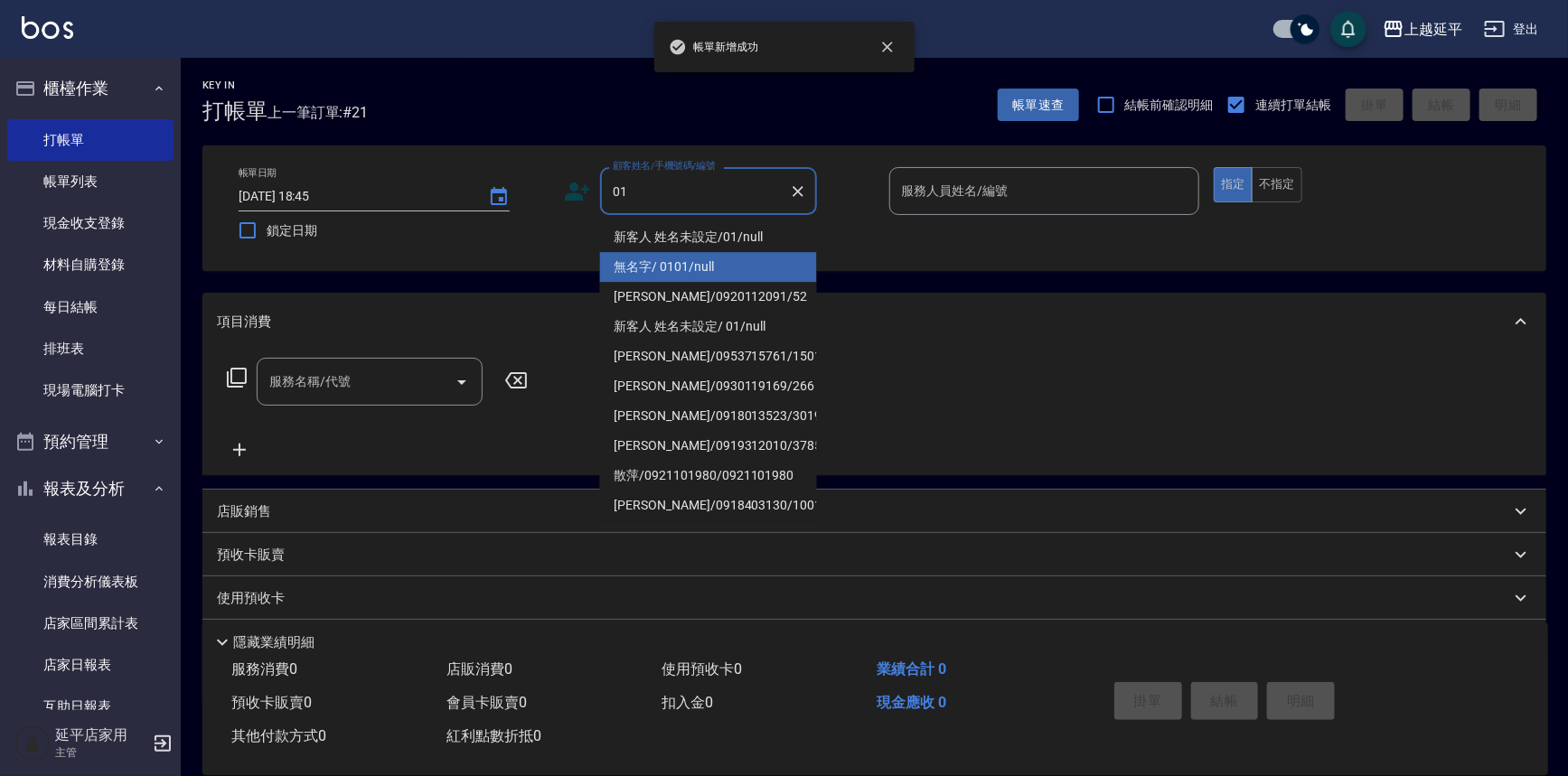
click at [693, 260] on li "無名字/ 0101/null" at bounding box center [708, 267] width 217 height 30
type input "無名字/ 0101/null"
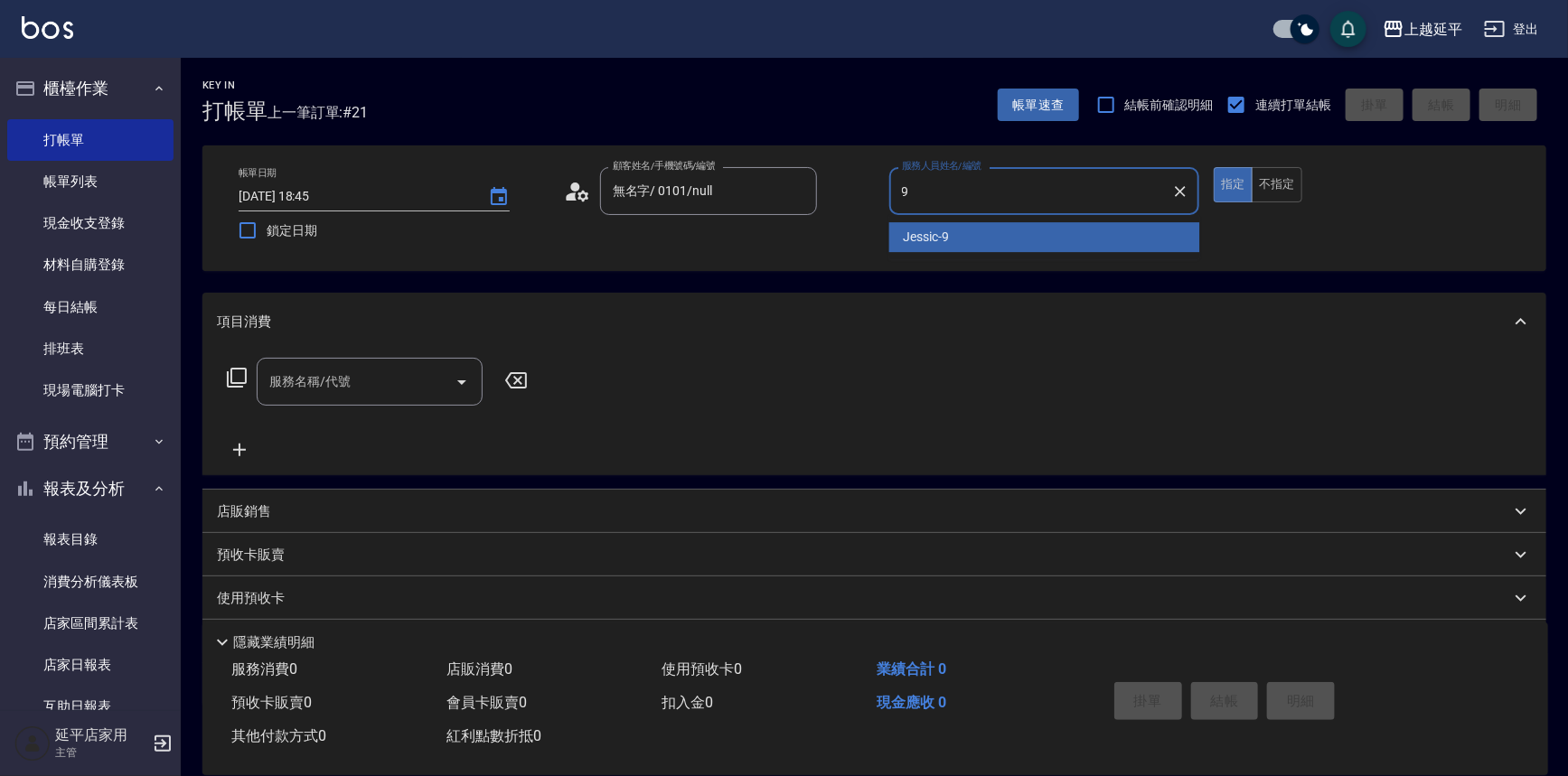
click at [932, 234] on span "Jessic -9" at bounding box center [927, 237] width 46 height 19
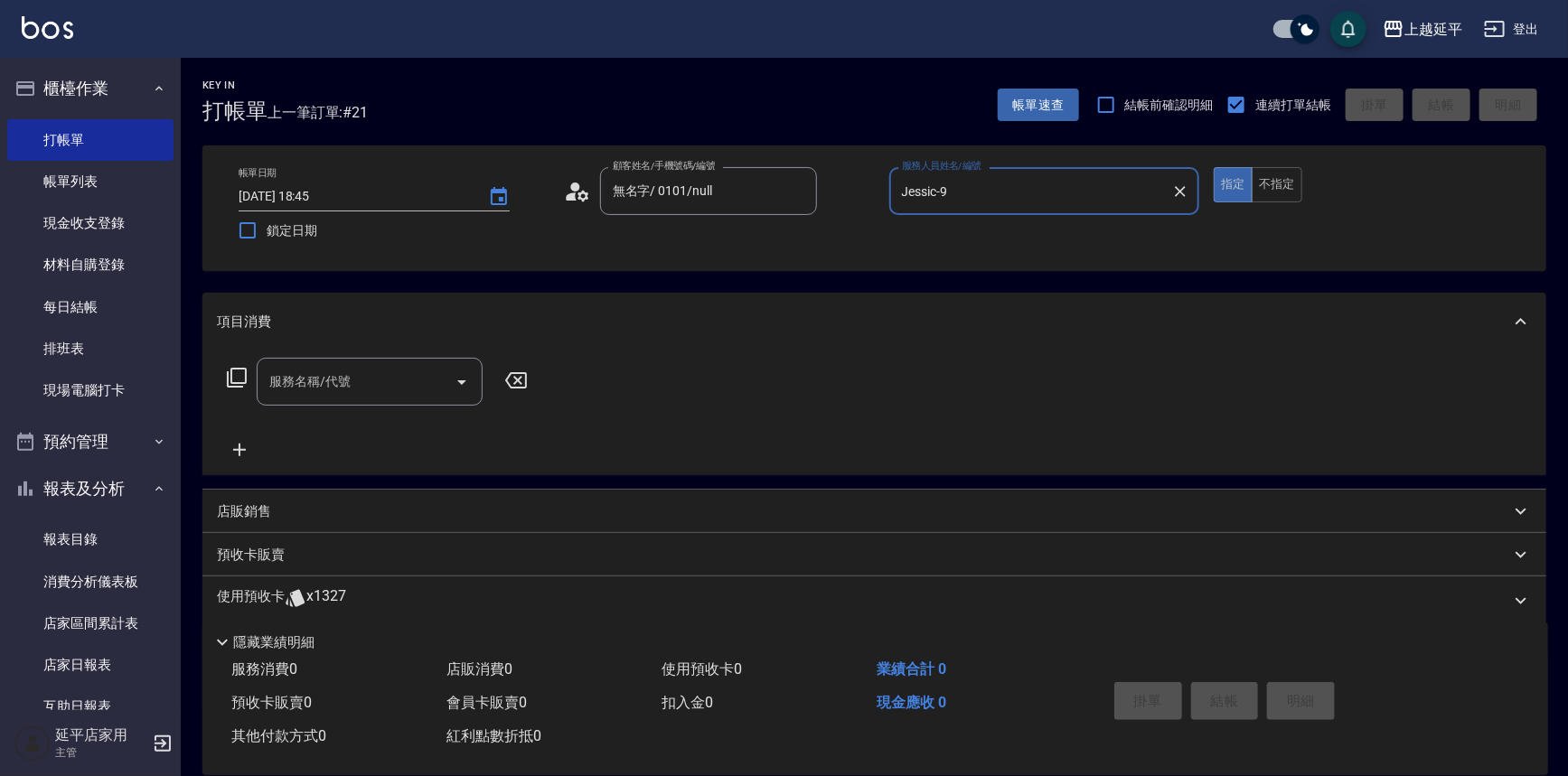
type input "Jessic-9"
click at [433, 383] on input "服務名稱/代號" at bounding box center [356, 381] width 182 height 32
drag, startPoint x: 390, startPoint y: 434, endPoint x: 419, endPoint y: 419, distance: 32.6
click at [390, 433] on span "結構護髮 - 1500" at bounding box center [370, 427] width 226 height 30
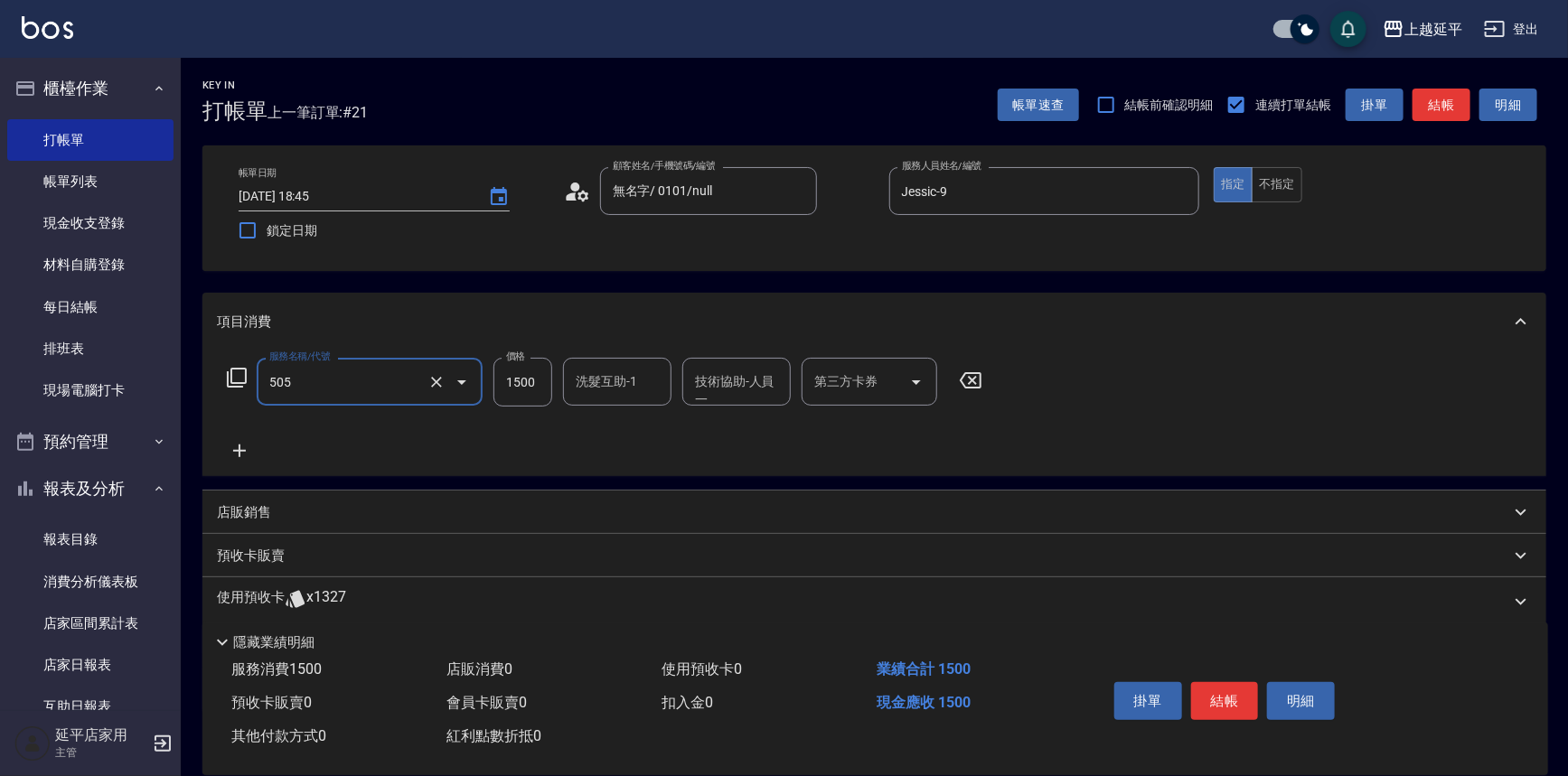
type input "結構護髮(505)"
click at [511, 388] on input "1500" at bounding box center [523, 382] width 59 height 49
type input "2000"
click at [1218, 693] on button "結帳" at bounding box center [1225, 702] width 68 height 38
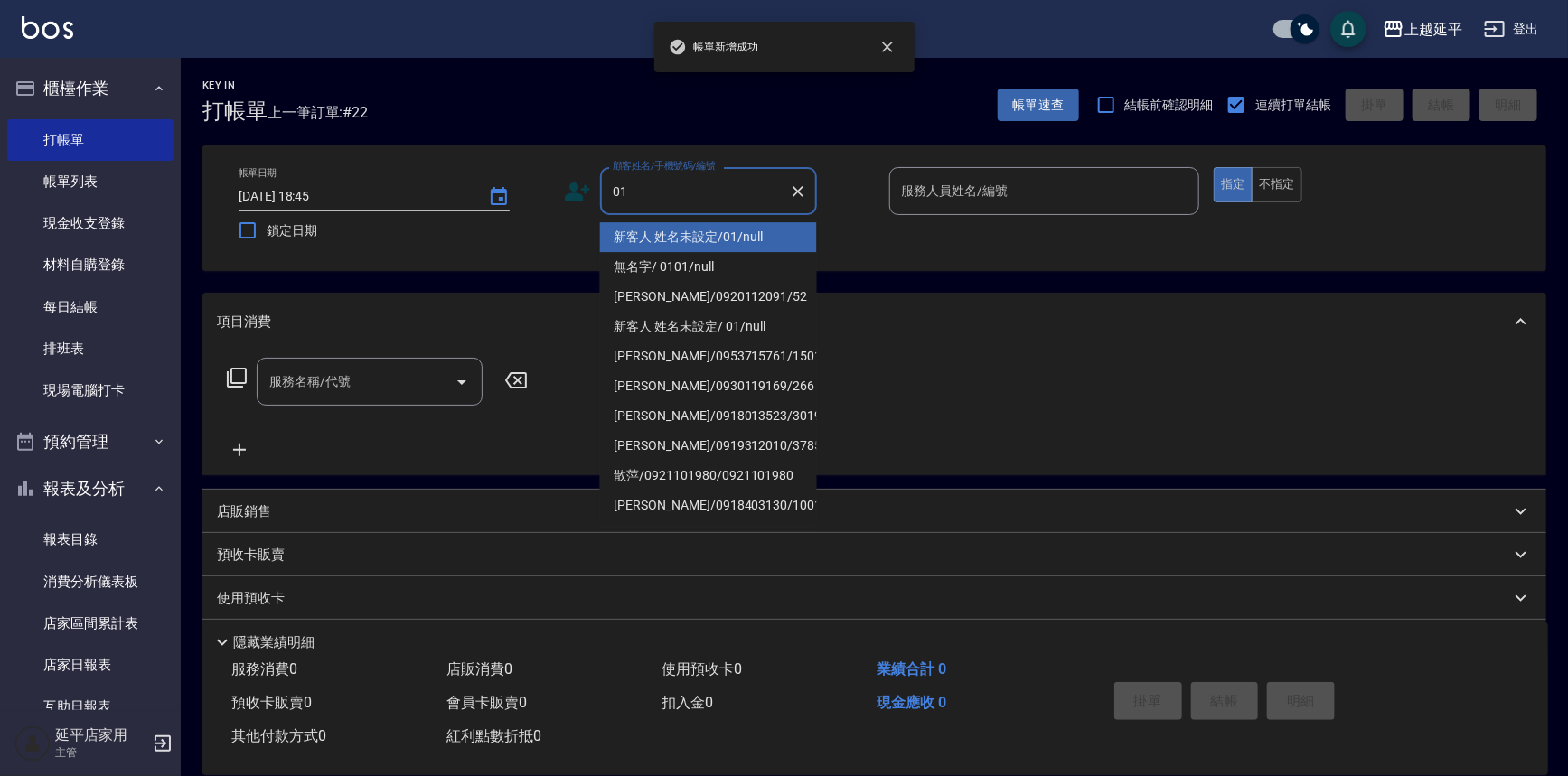
click at [663, 234] on li "新客人 姓名未設定/01/null" at bounding box center [708, 237] width 217 height 30
type input "新客人 姓名未設定/01/null"
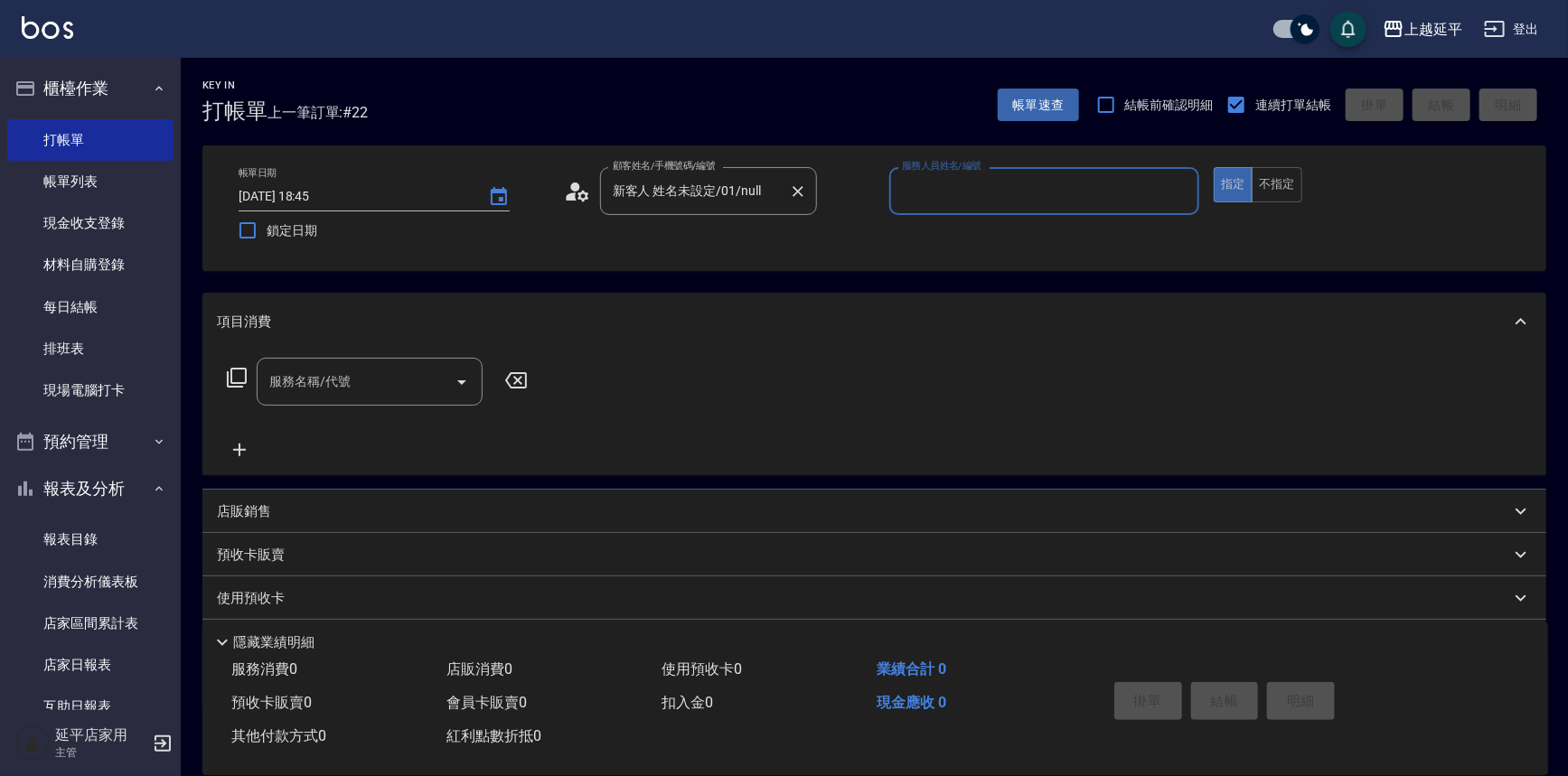
click at [794, 192] on icon "Clear" at bounding box center [798, 192] width 18 height 18
click at [636, 209] on div "顧客姓名/手機號碼/編號" at bounding box center [708, 191] width 217 height 48
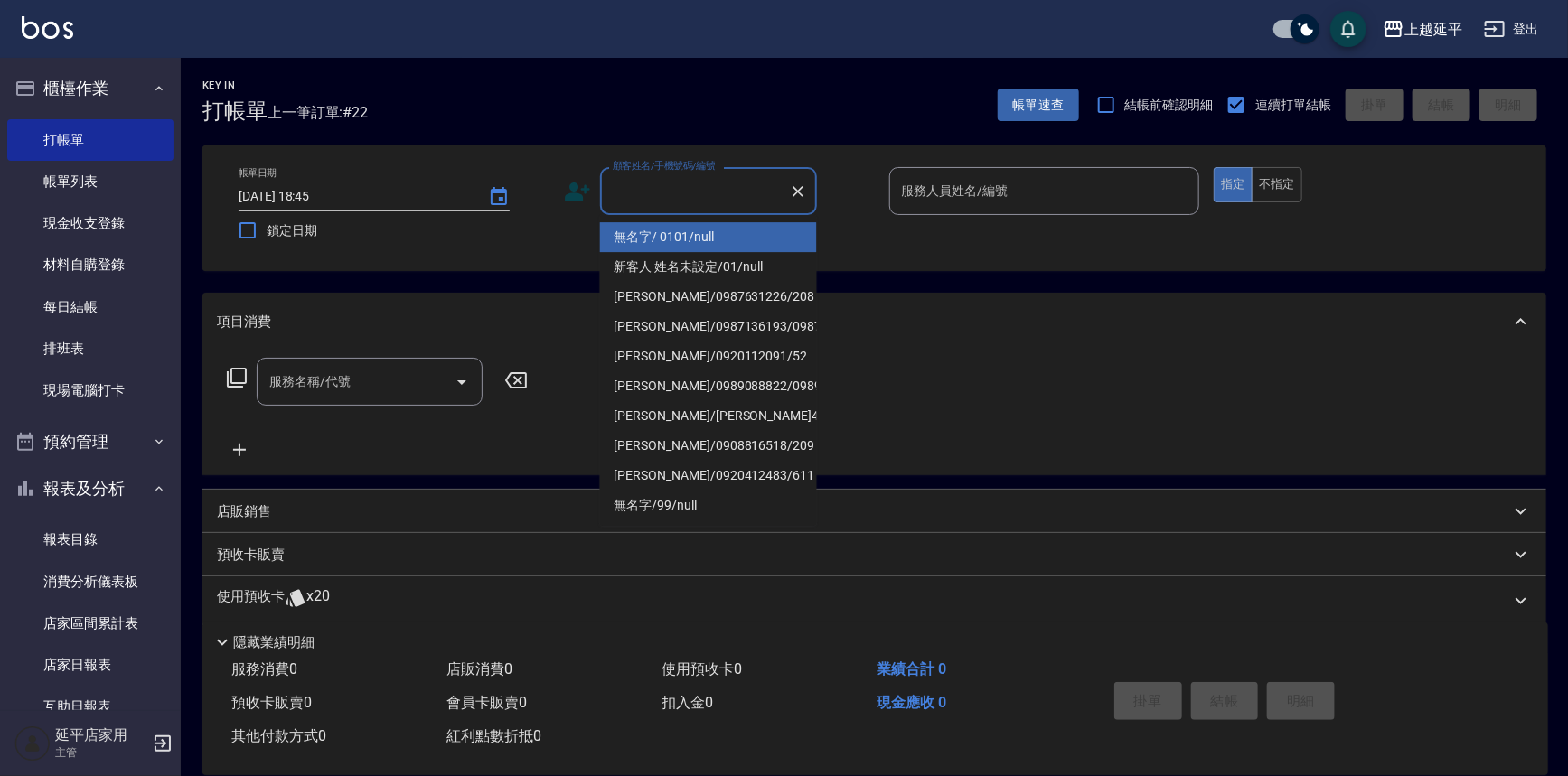
click at [661, 235] on li "無名字/ 0101/null" at bounding box center [708, 237] width 217 height 30
type input "無名字/ 0101/null"
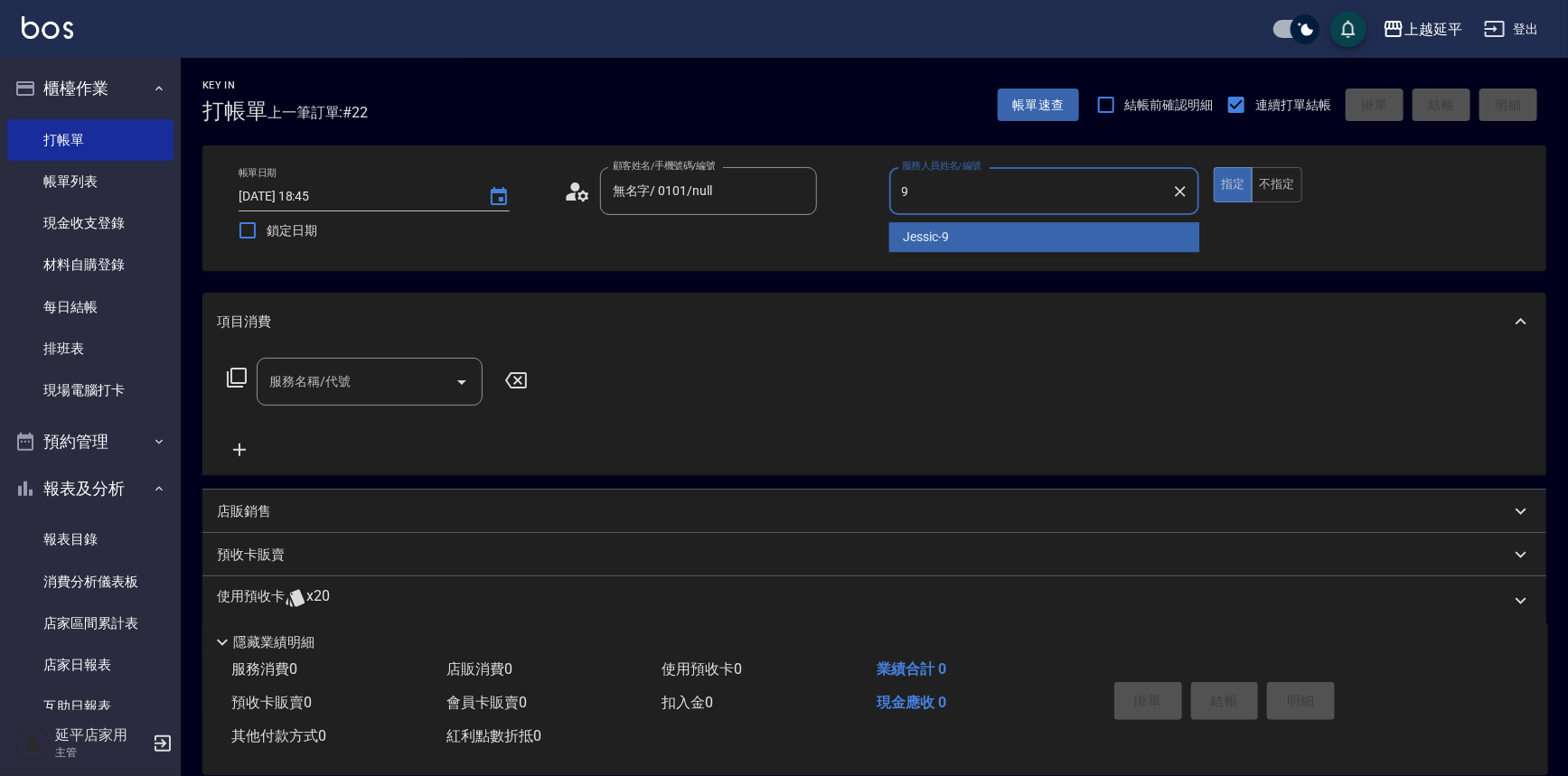
click at [945, 237] on span "Jessic -9" at bounding box center [927, 237] width 46 height 19
type input "Jessic-9"
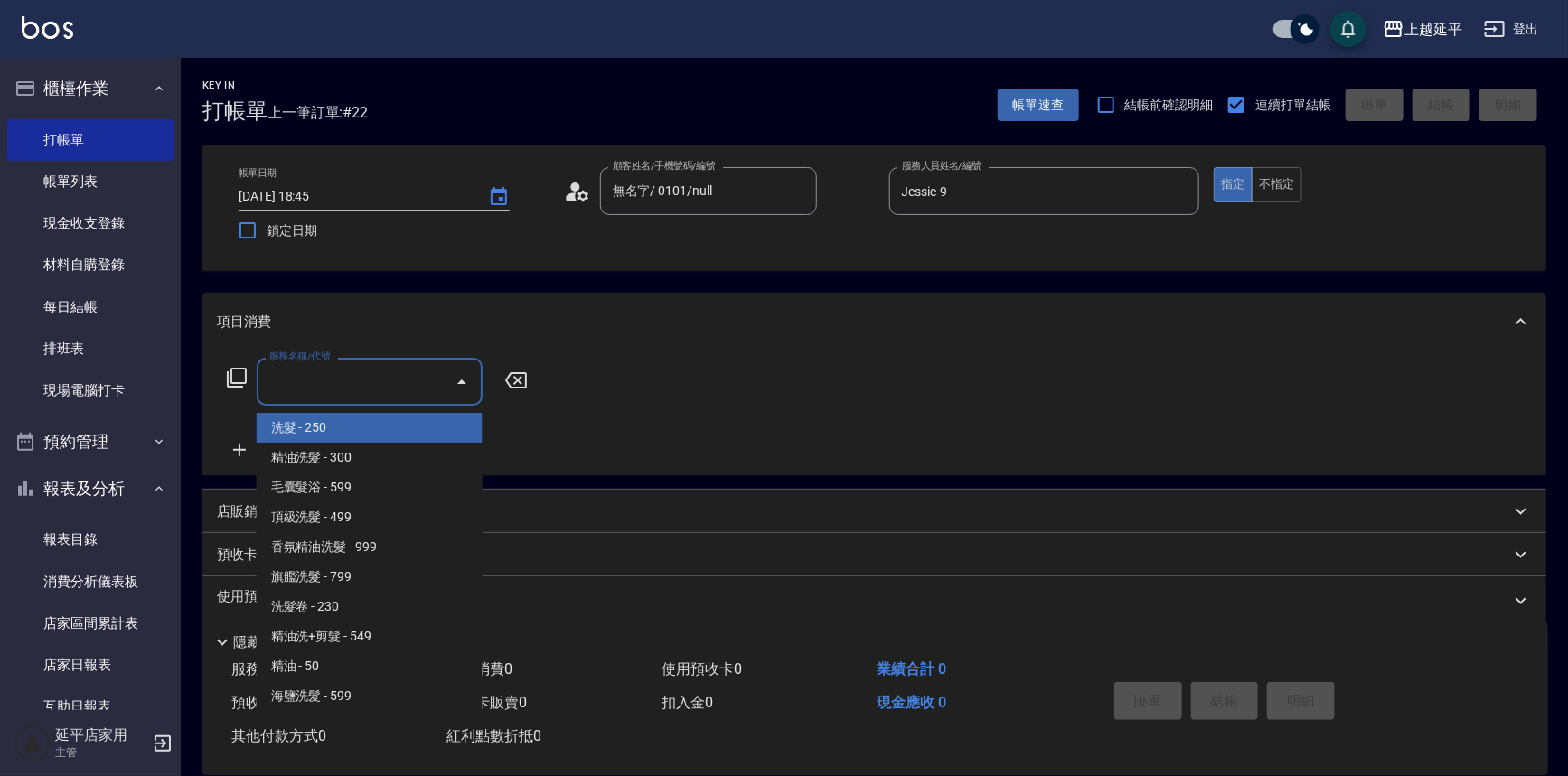
click at [369, 385] on input "服務名稱/代號" at bounding box center [356, 381] width 182 height 32
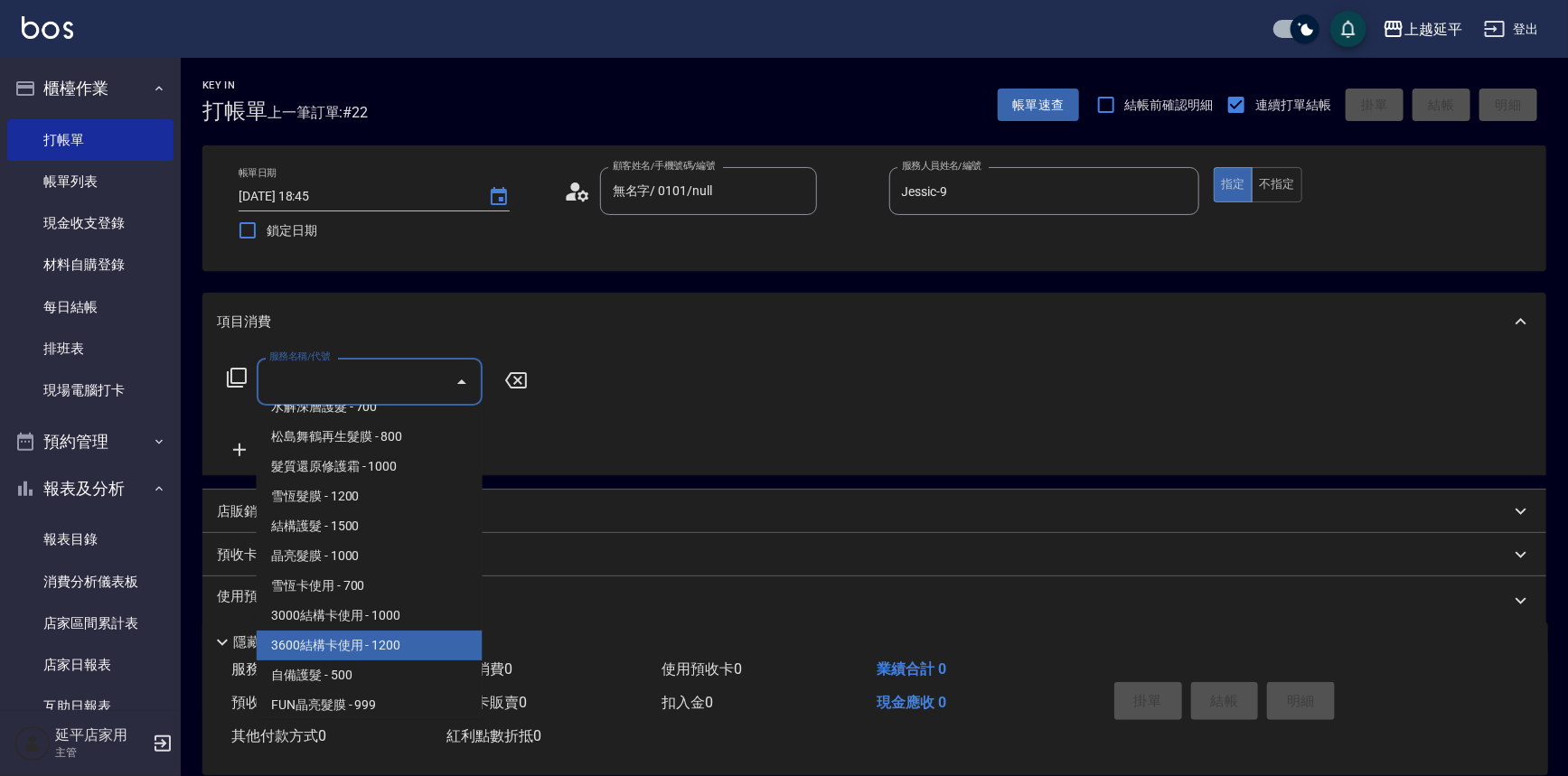
click at [390, 642] on span "3600結構卡使用 - 1200" at bounding box center [370, 645] width 226 height 30
type input "3600結構卡使用(509)"
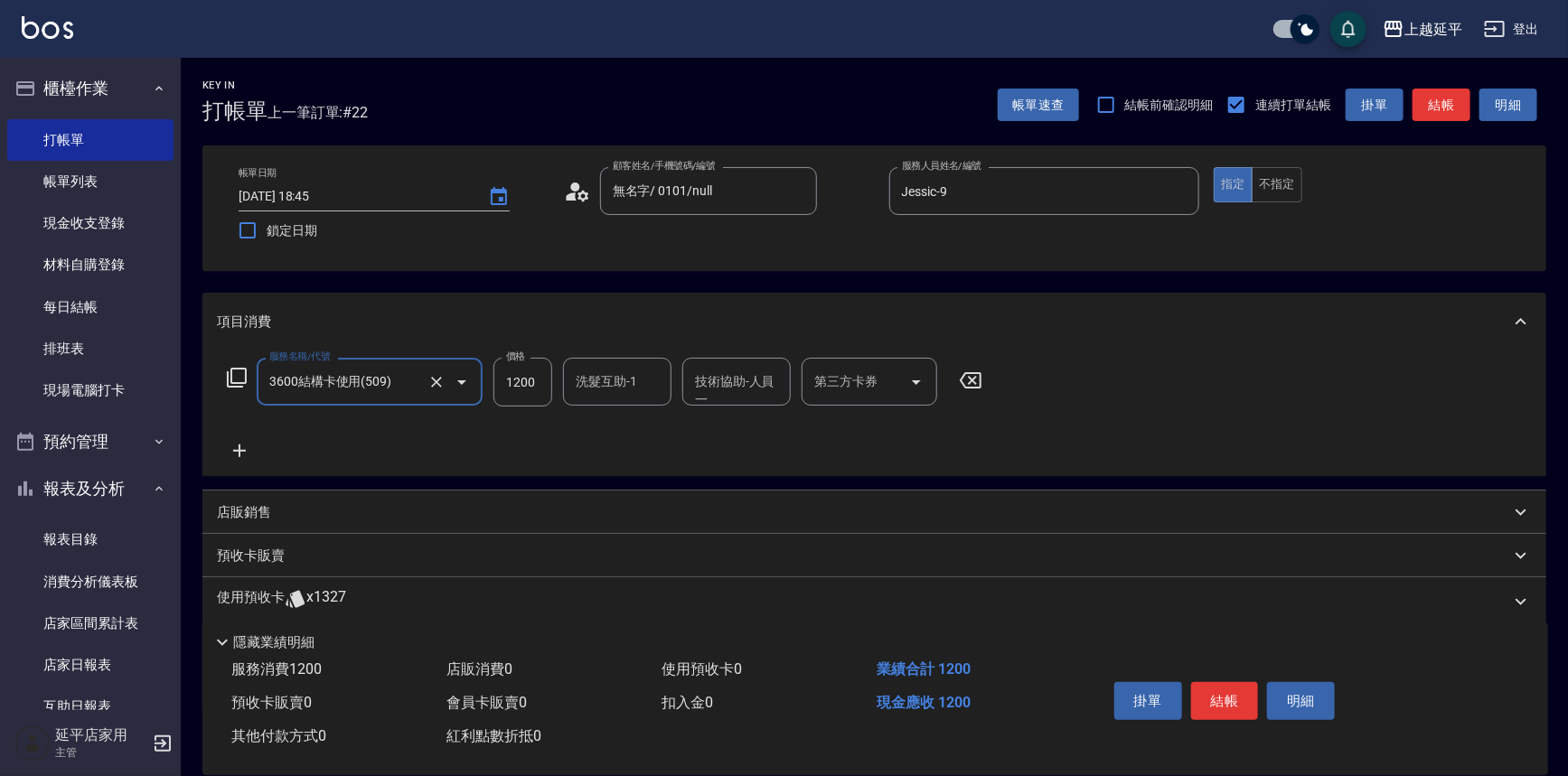
click at [705, 396] on div "技術協助-人員一 技術協助-人員[PERSON_NAME]" at bounding box center [736, 381] width 108 height 48
click at [702, 434] on span "丞宗 -29" at bounding box center [719, 427] width 44 height 19
type input "丞宗-29"
click at [810, 388] on input "第三方卡券" at bounding box center [856, 381] width 93 height 32
click at [824, 427] on span "舊有卡券" at bounding box center [869, 427] width 135 height 30
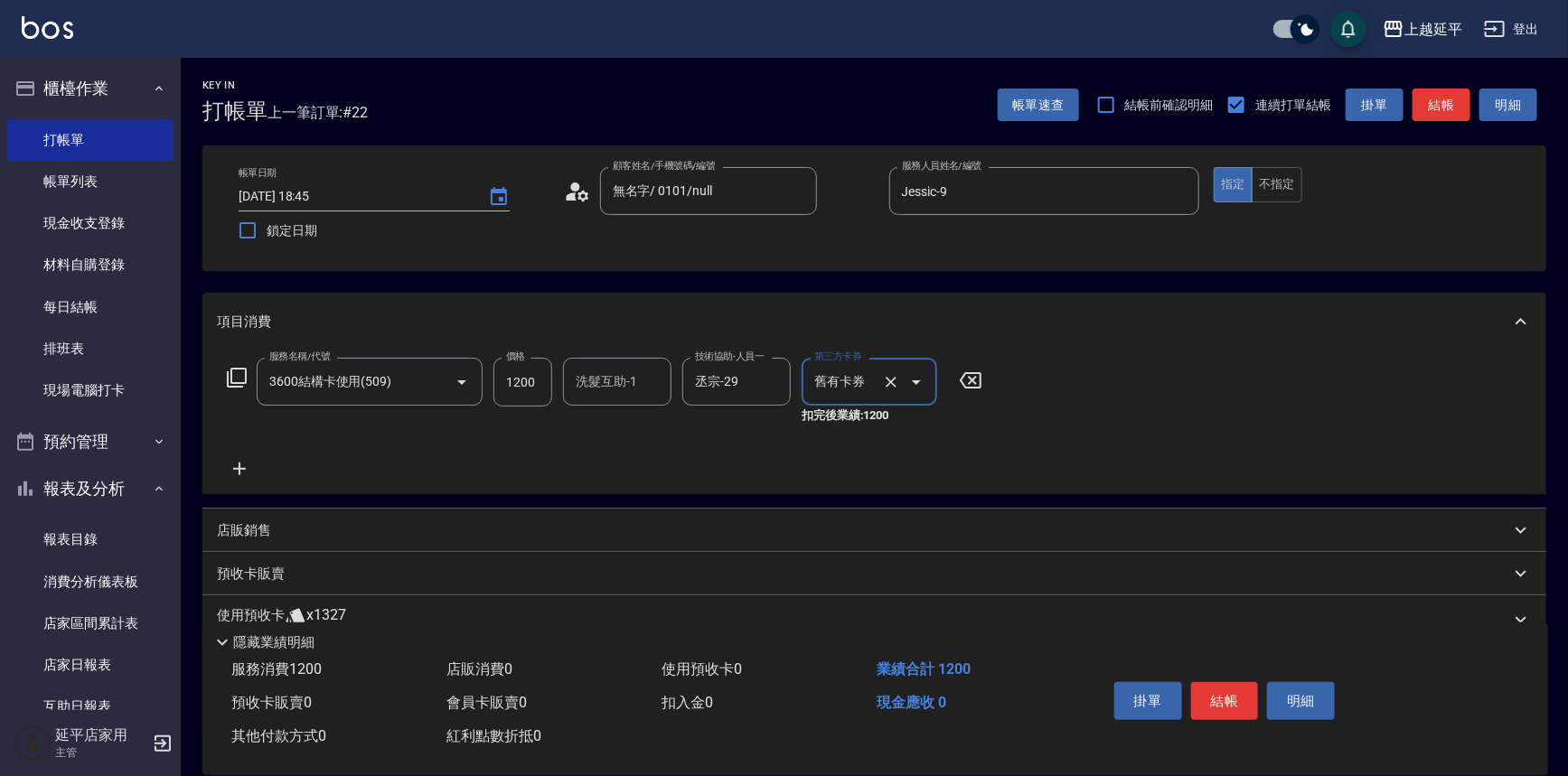
type input "舊有卡券"
click at [238, 471] on icon at bounding box center [240, 469] width 45 height 22
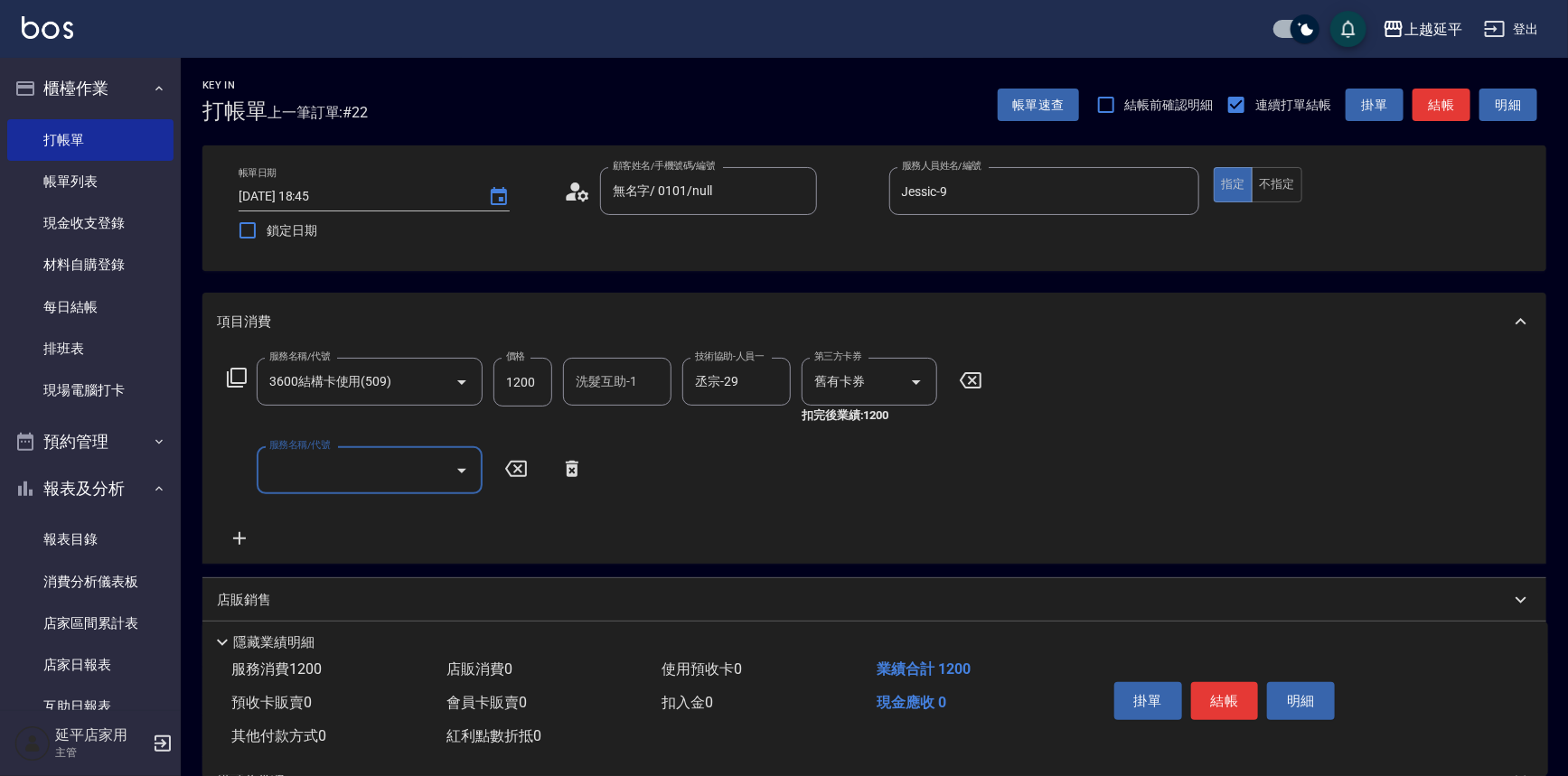
click at [313, 459] on input "服務名稱/代號" at bounding box center [356, 470] width 182 height 32
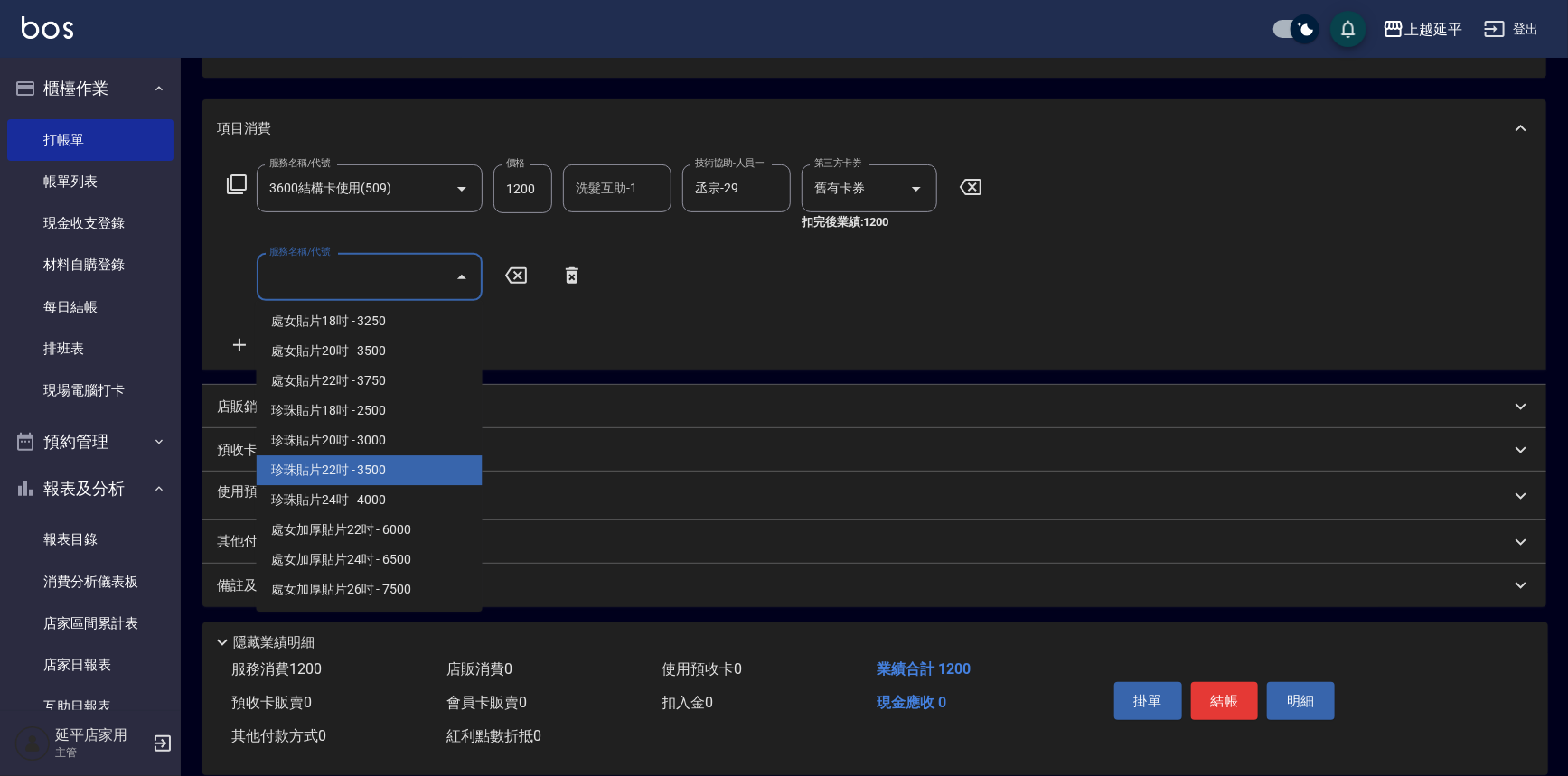
scroll to position [2771, 0]
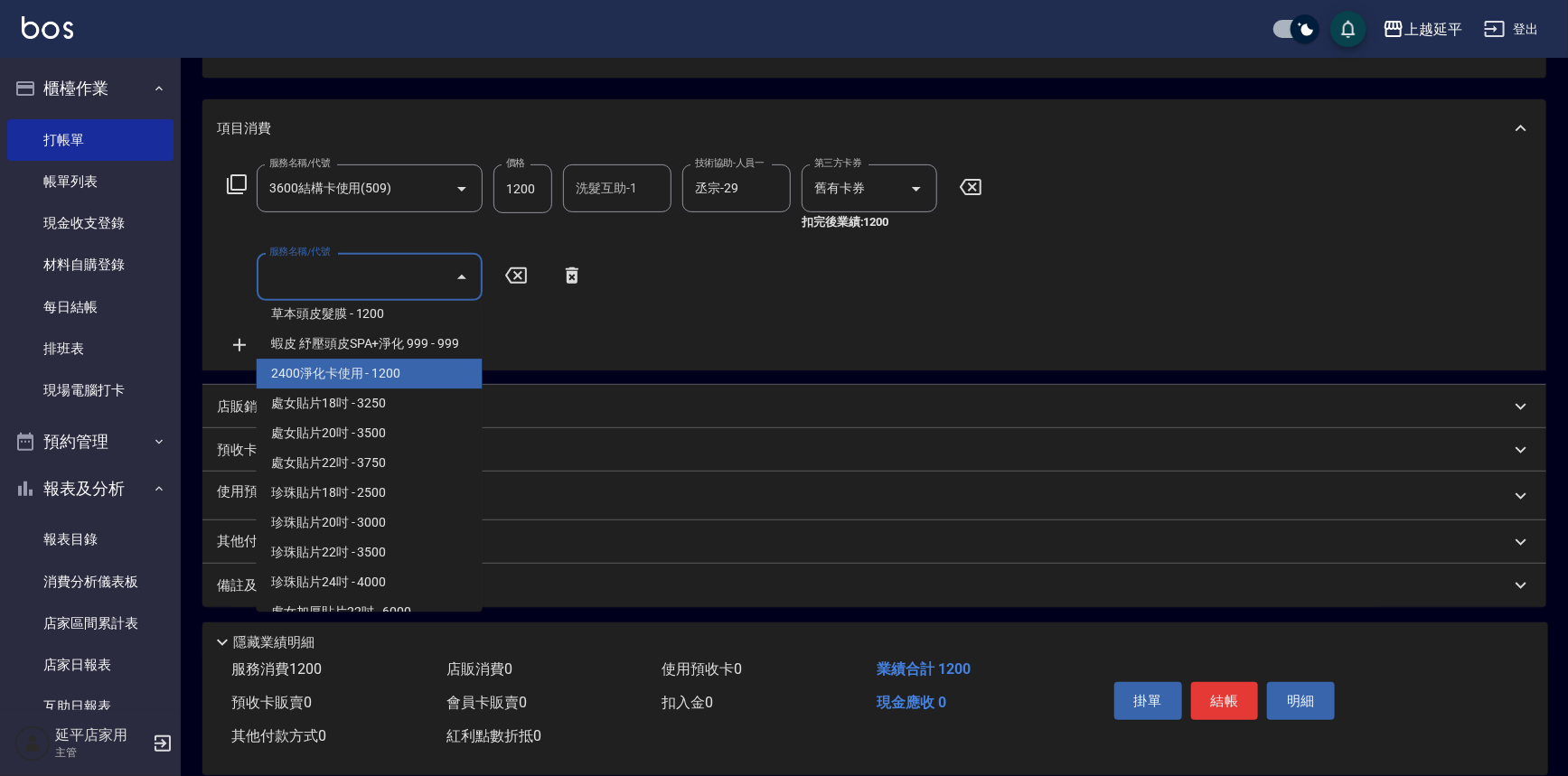
click at [385, 388] on span "2400淨化卡使用 - 1200" at bounding box center [370, 373] width 226 height 30
type input "2400淨化卡使用(616)"
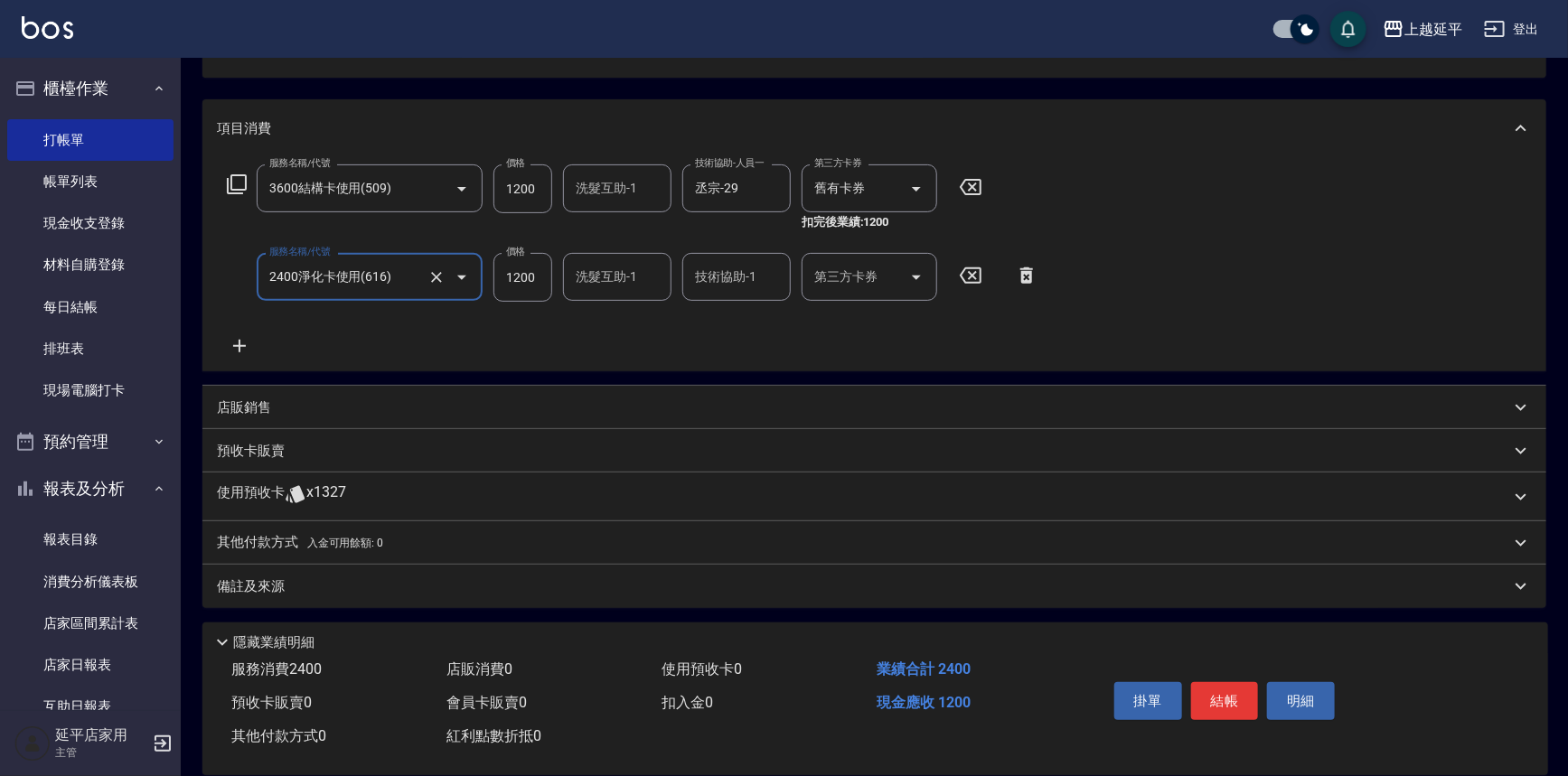
click at [833, 280] on div "第三方卡券 第三方卡券" at bounding box center [869, 277] width 135 height 48
click at [829, 318] on span "舊有卡券" at bounding box center [869, 322] width 135 height 30
type input "舊有卡券"
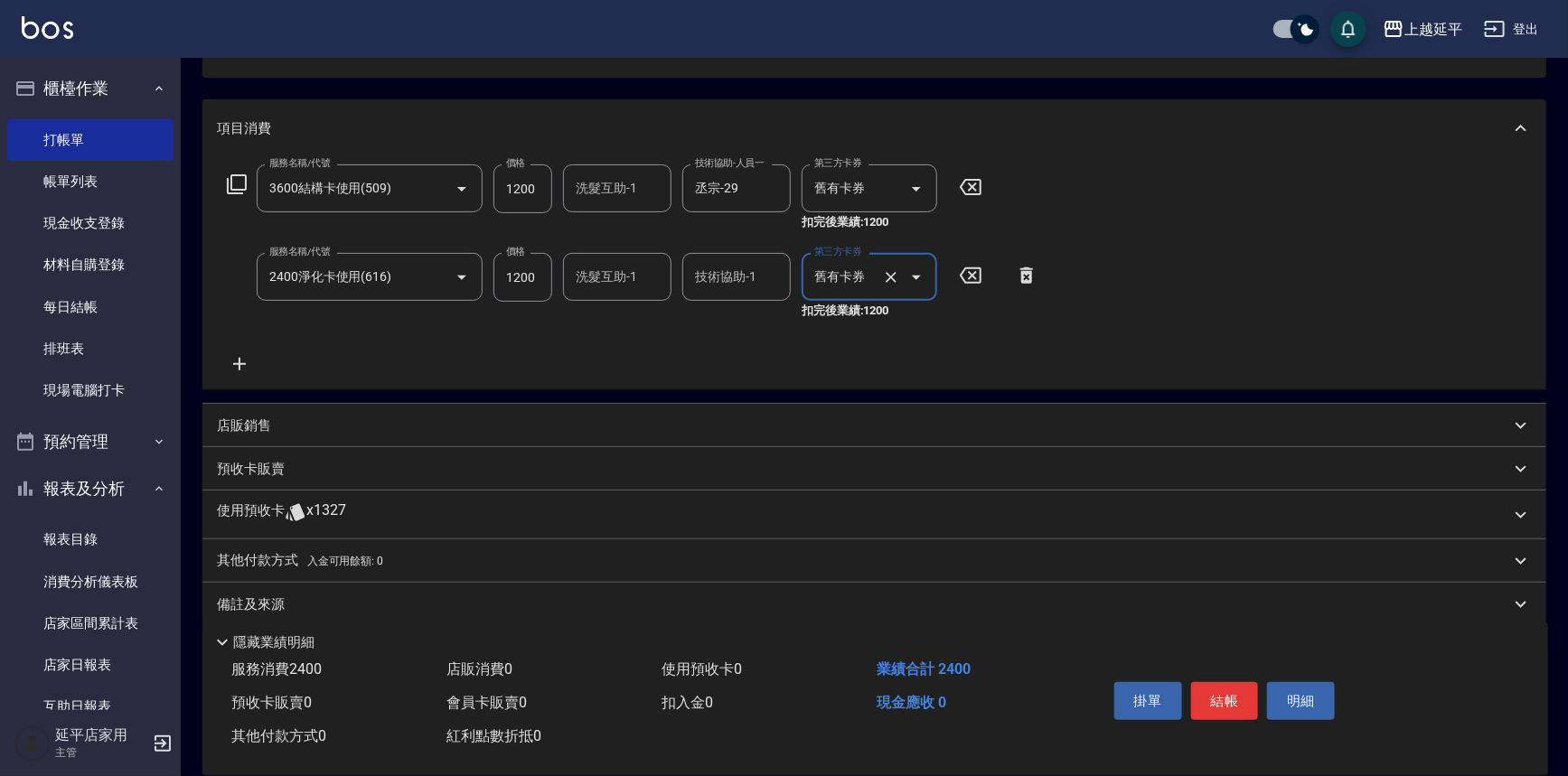
click at [704, 275] on div "技術協助-1 技術協助-1" at bounding box center [736, 277] width 108 height 48
click at [726, 316] on span "丞宗 -29" at bounding box center [719, 322] width 44 height 19
type input "丞宗-29"
click at [1215, 700] on button "結帳" at bounding box center [1225, 702] width 68 height 38
type input "[DATE] 18:46"
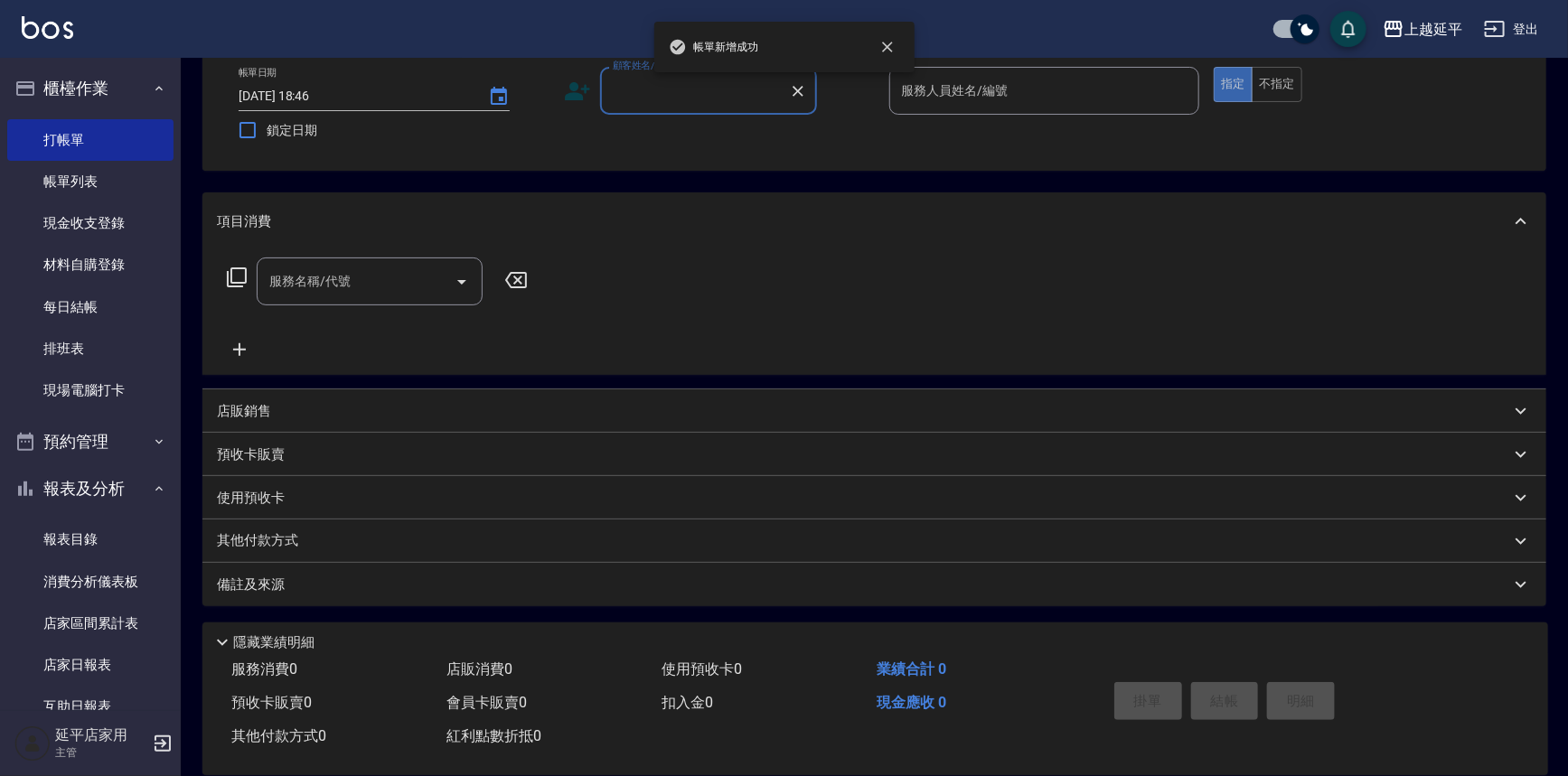
scroll to position [100, 0]
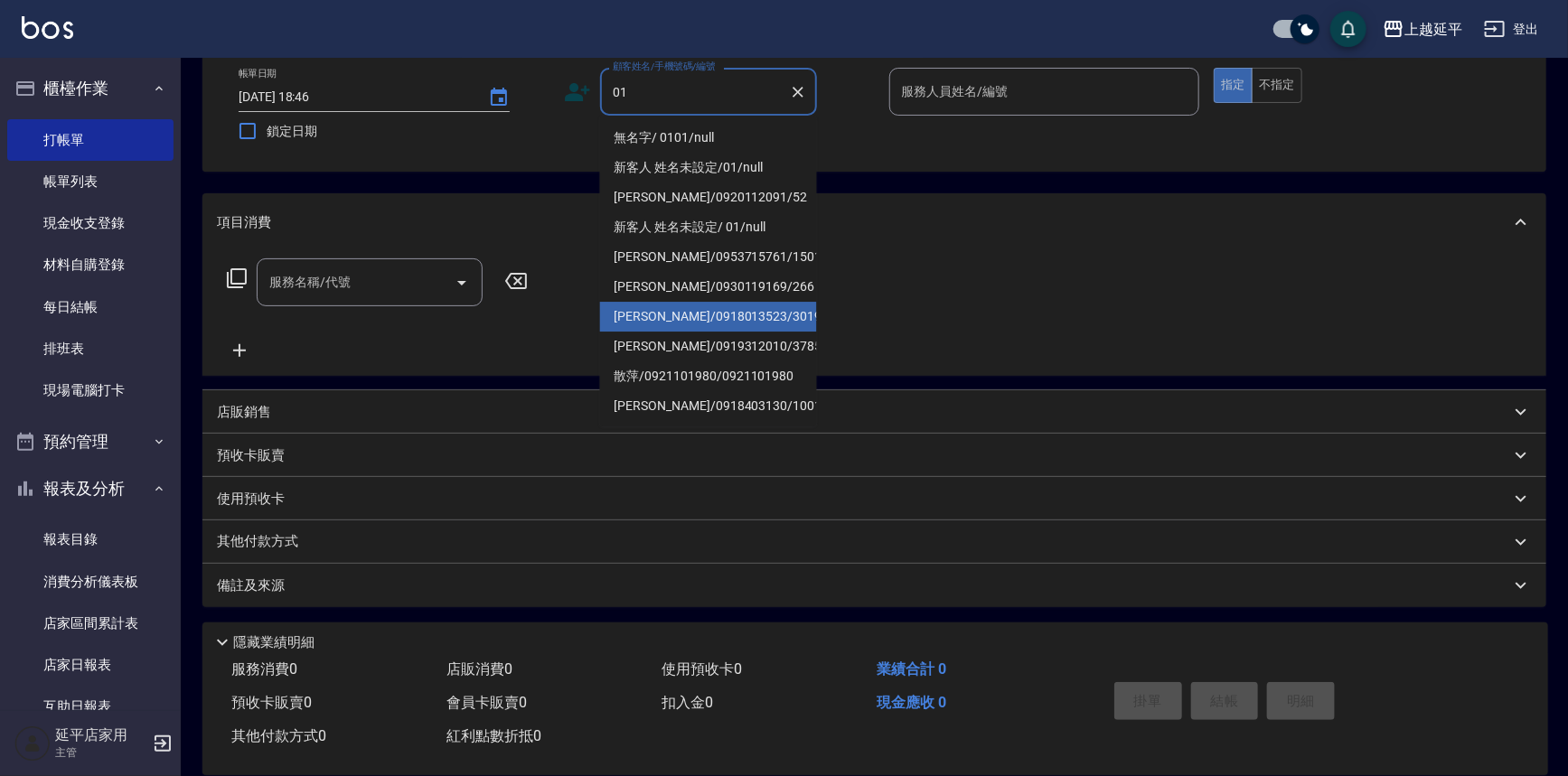
click at [702, 147] on li "無名字/ 0101/null" at bounding box center [708, 137] width 217 height 30
type input "無名字/ 0101/null"
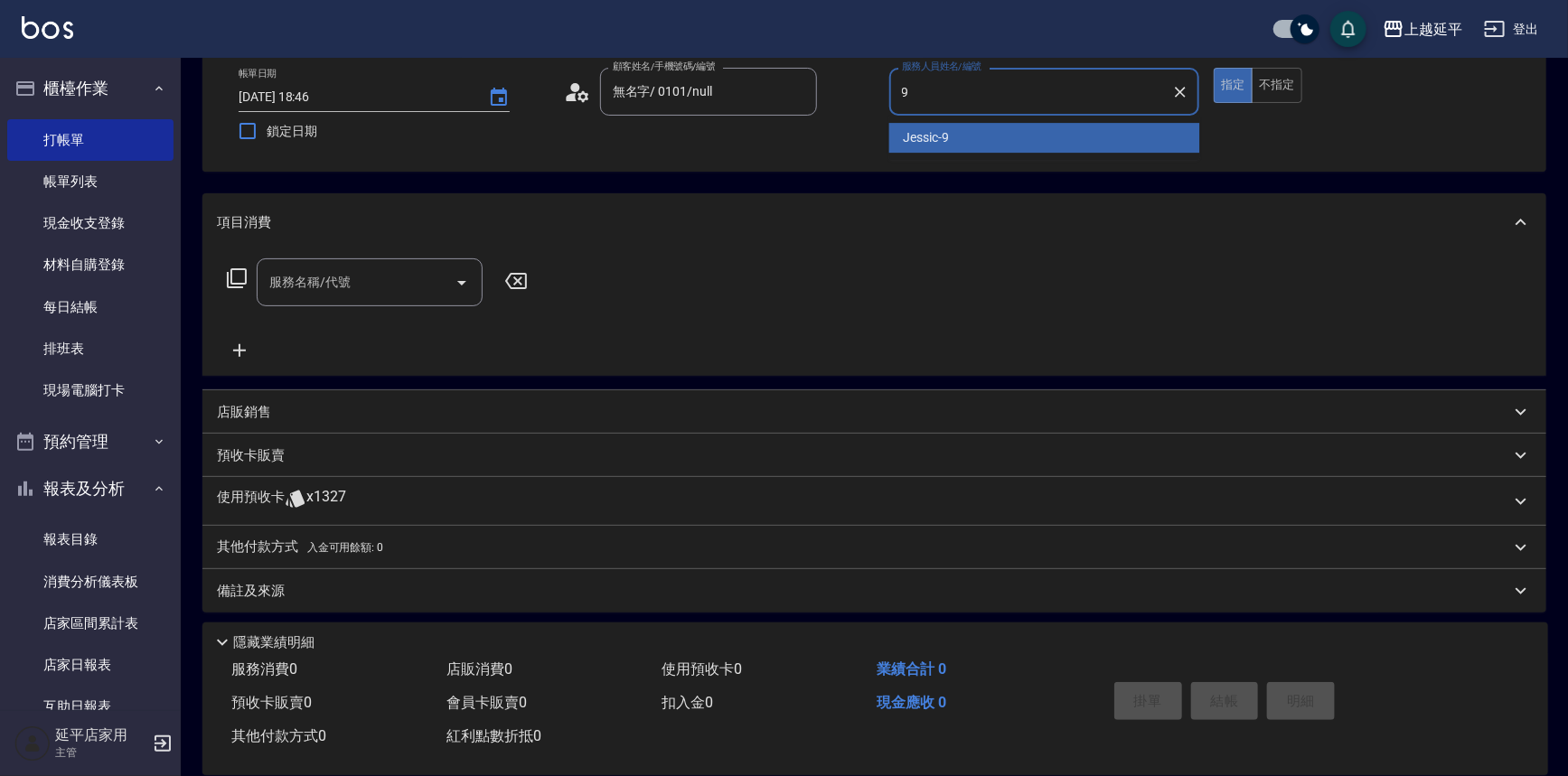
click at [924, 136] on span "Jessic -9" at bounding box center [927, 137] width 46 height 19
type input "Jessic-9"
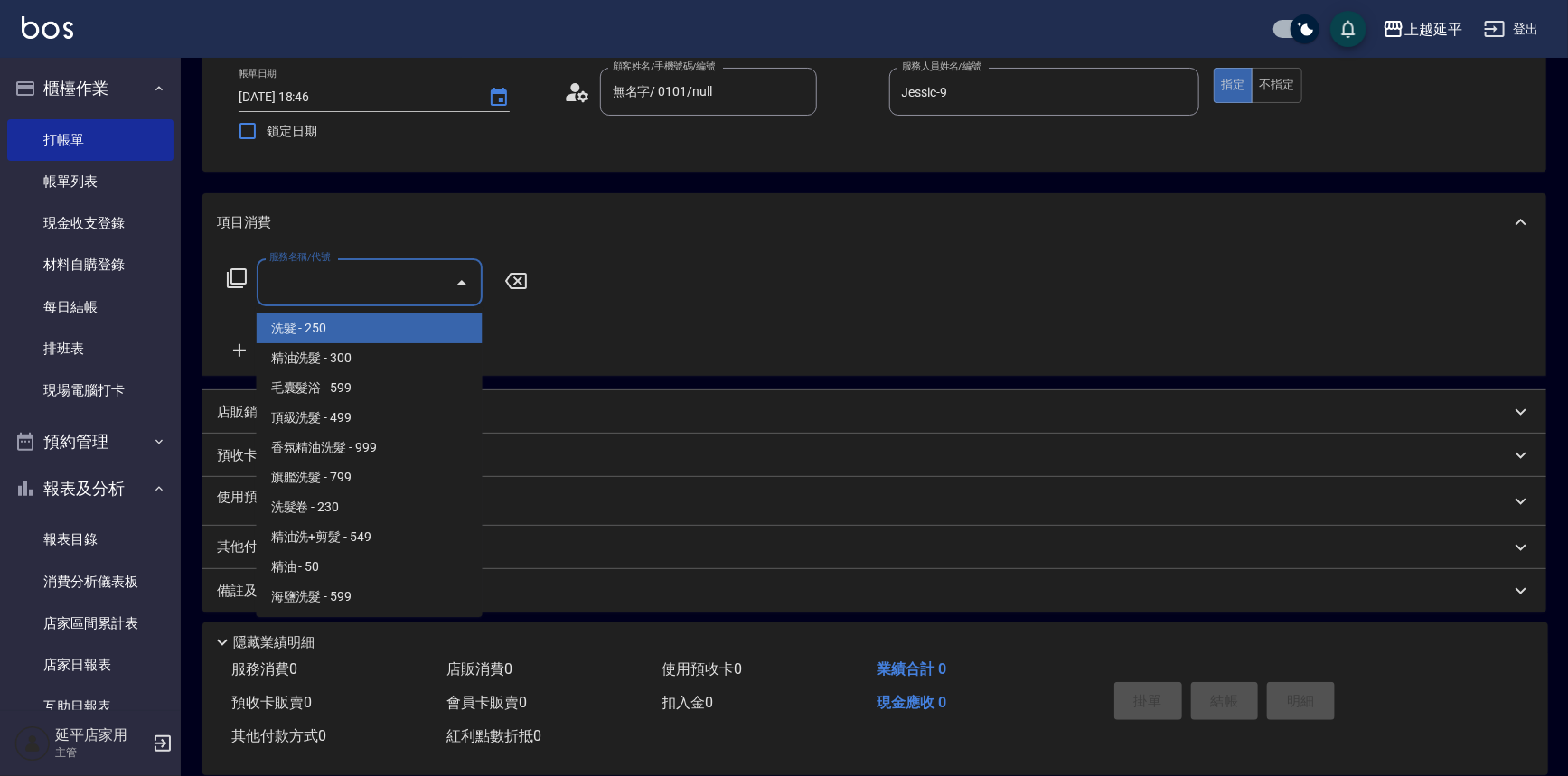
click at [330, 291] on input "服務名稱/代號" at bounding box center [356, 282] width 182 height 32
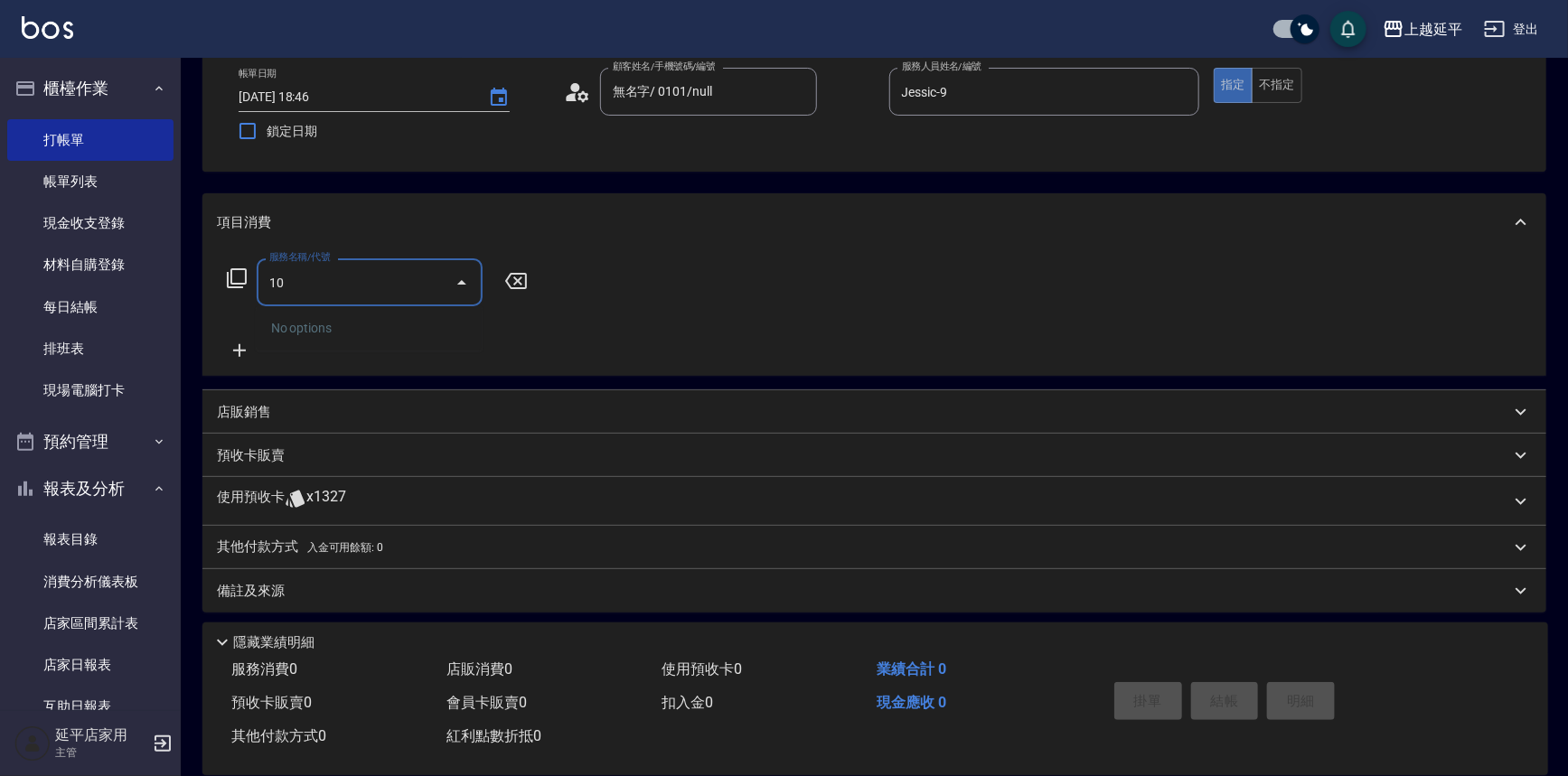
type input "1"
click at [415, 329] on span "A級洗+剪 - 599" at bounding box center [370, 328] width 226 height 30
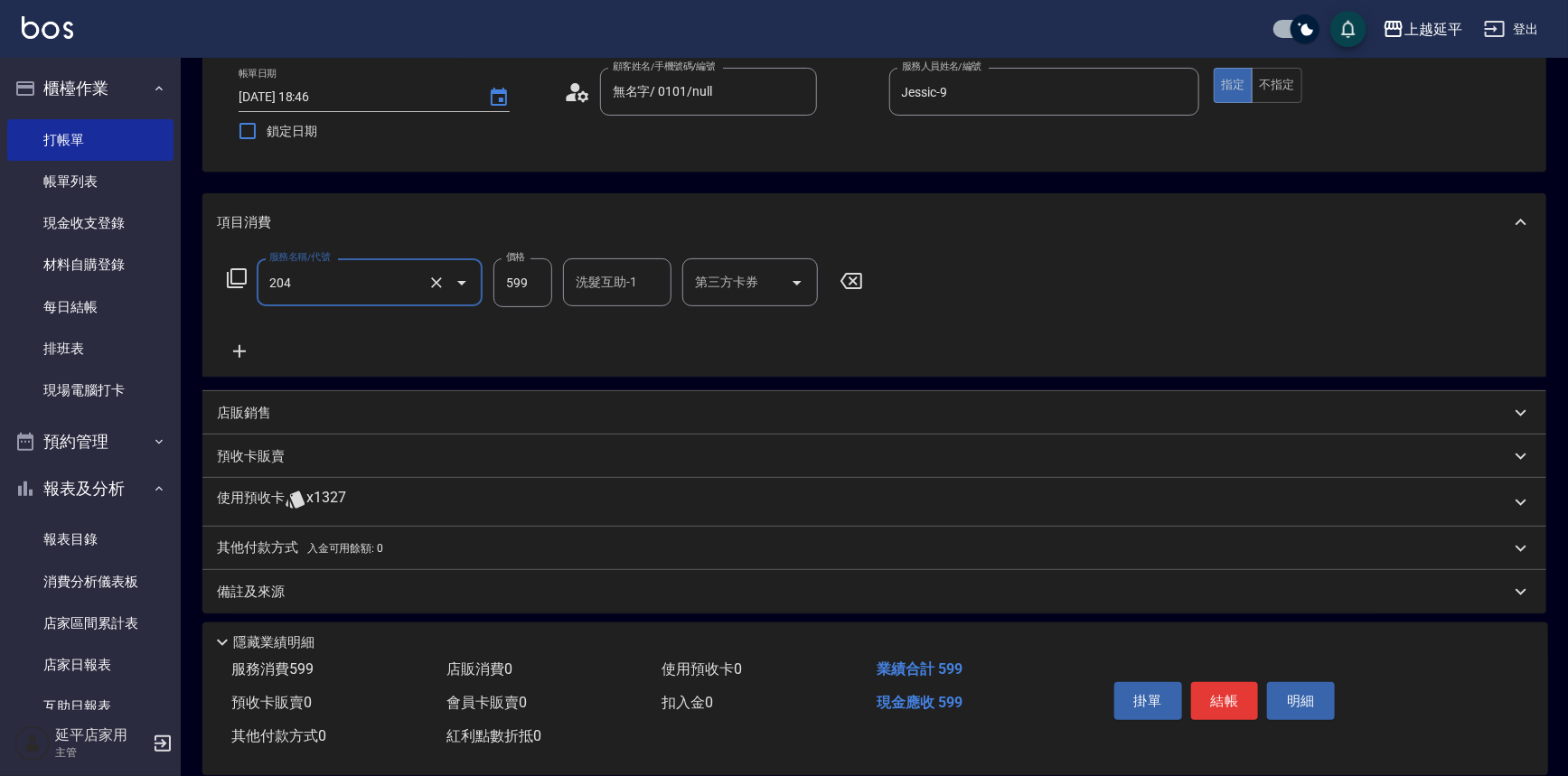
click at [594, 298] on input "洗髮互助-1" at bounding box center [617, 282] width 93 height 32
type input "A級洗+剪(204)"
click at [796, 309] on div "服務名稱/代號 A級洗+剪(204) 服務名稱/代號 價格 599 價格 洗髮互助-1 洗髮互助-1 第三方卡券 第三方卡券" at bounding box center [546, 310] width 657 height 103
click at [1203, 699] on button "結帳" at bounding box center [1225, 702] width 68 height 38
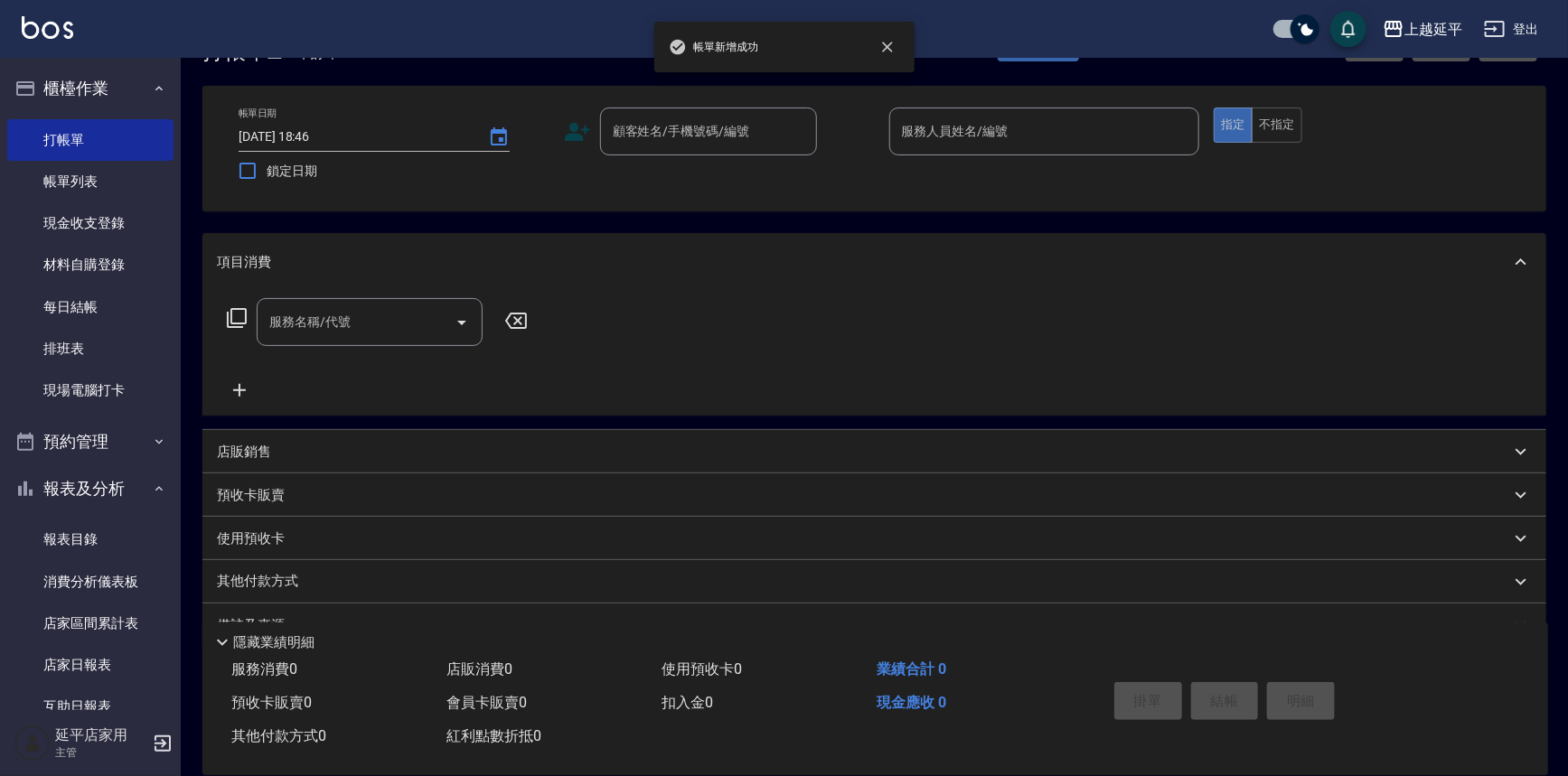
scroll to position [0, 0]
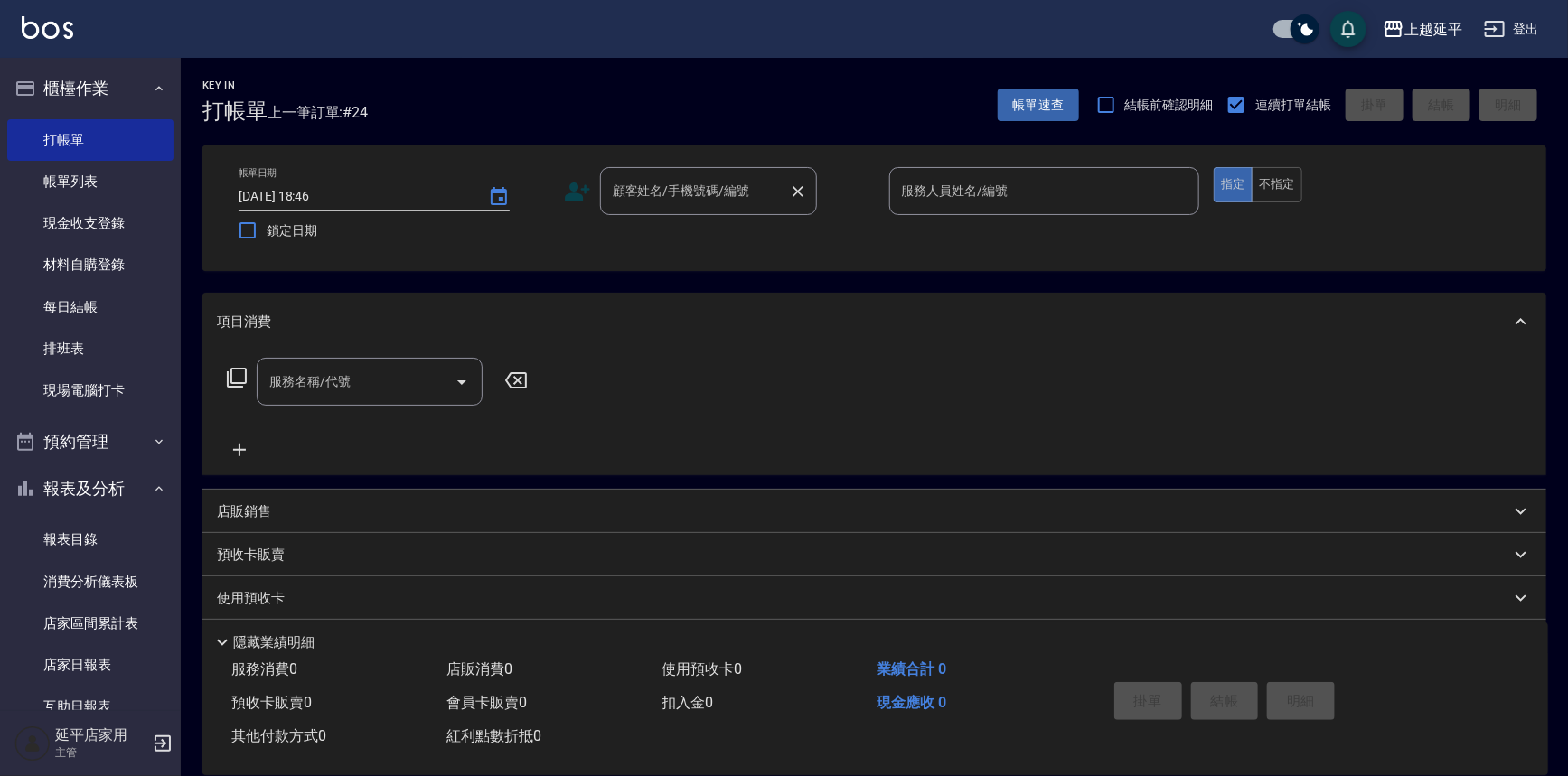
click at [655, 208] on div "顧客姓名/手機號碼/編號" at bounding box center [708, 191] width 217 height 48
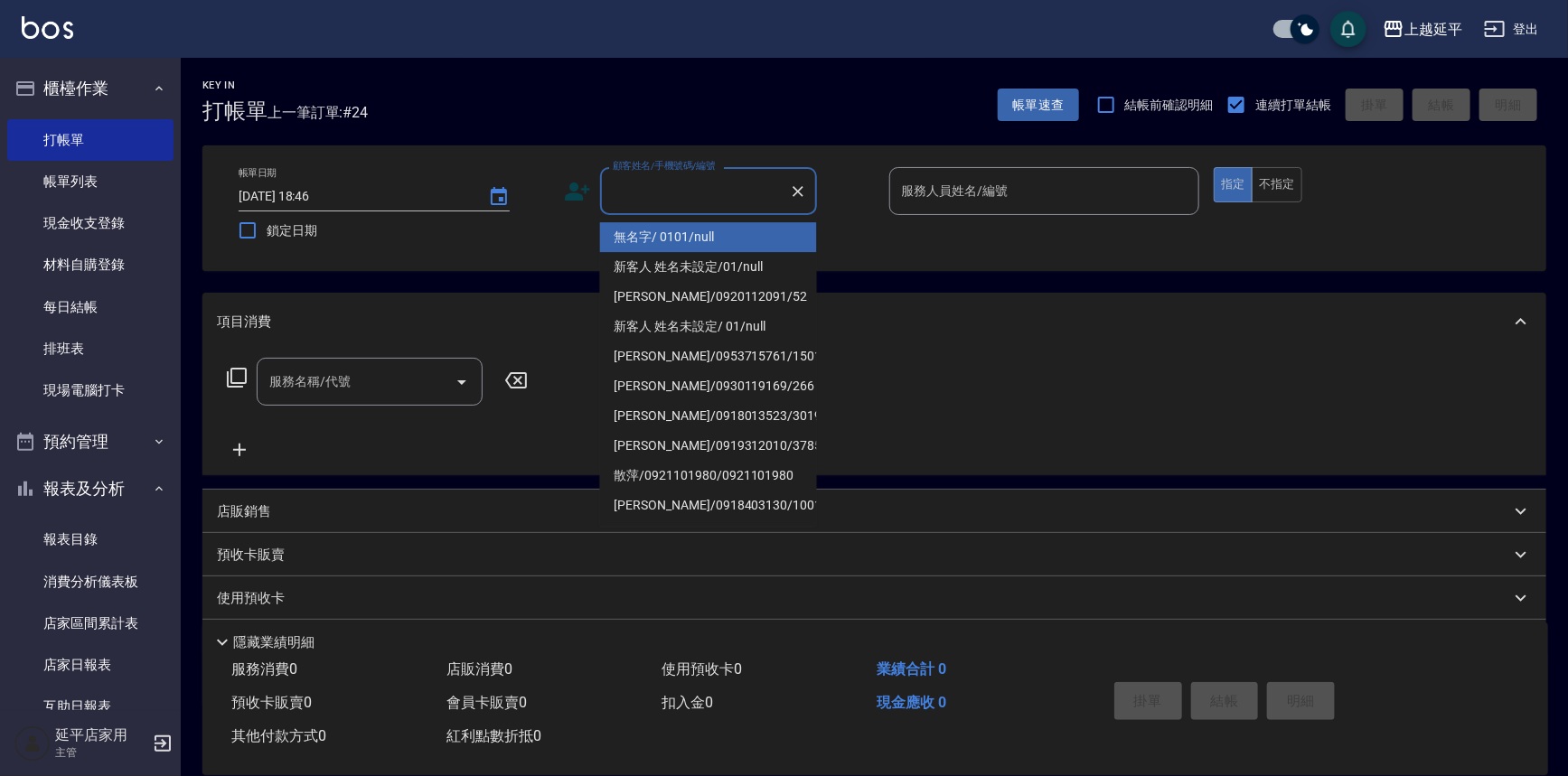
click at [648, 232] on li "無名字/ 0101/null" at bounding box center [708, 237] width 217 height 30
type input "無名字/ 0101/null"
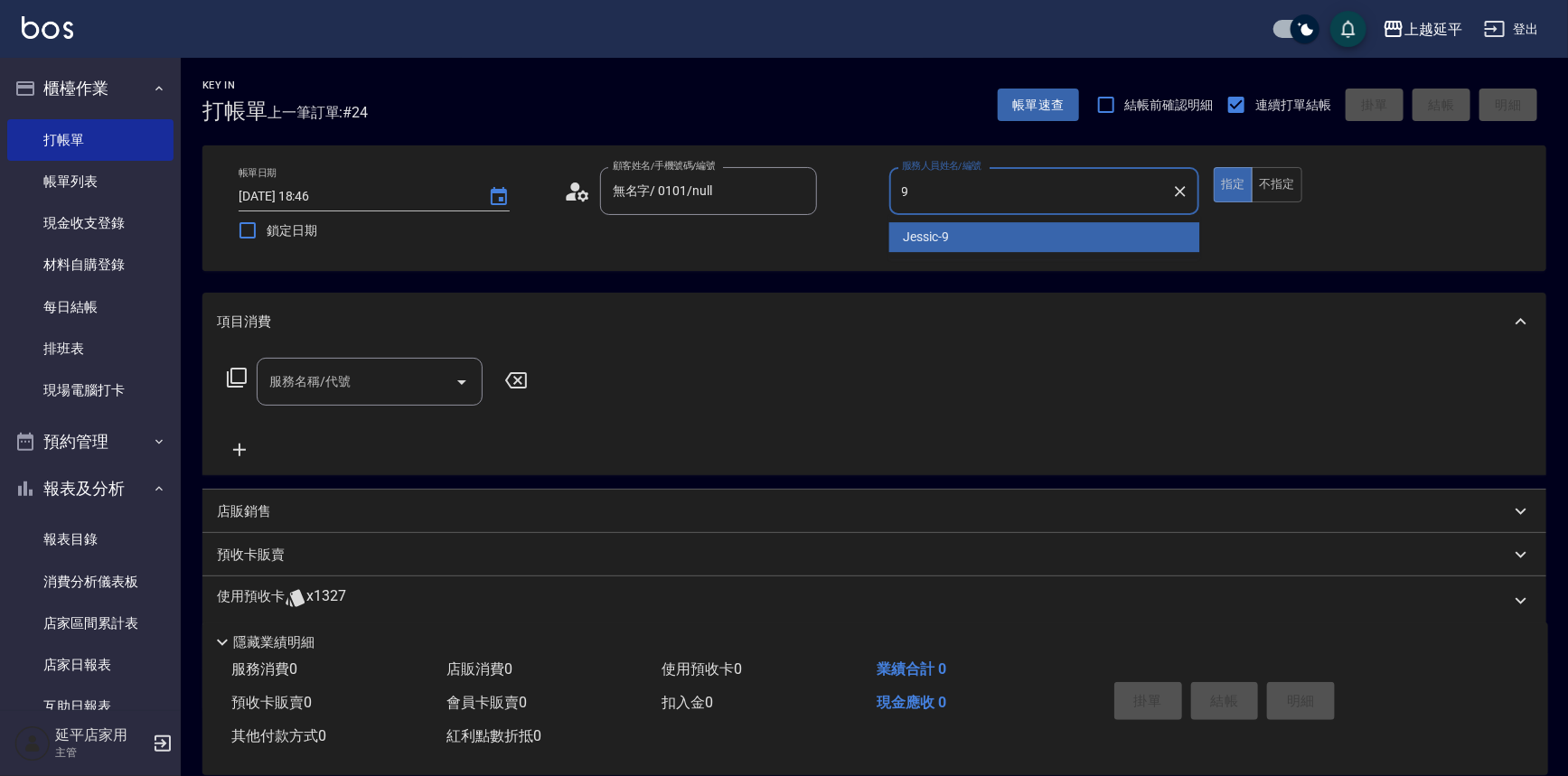
click at [962, 236] on div "Jessic -9" at bounding box center [1045, 237] width 311 height 30
type input "Jessic-9"
click at [382, 387] on input "服務名稱/代號" at bounding box center [356, 381] width 182 height 32
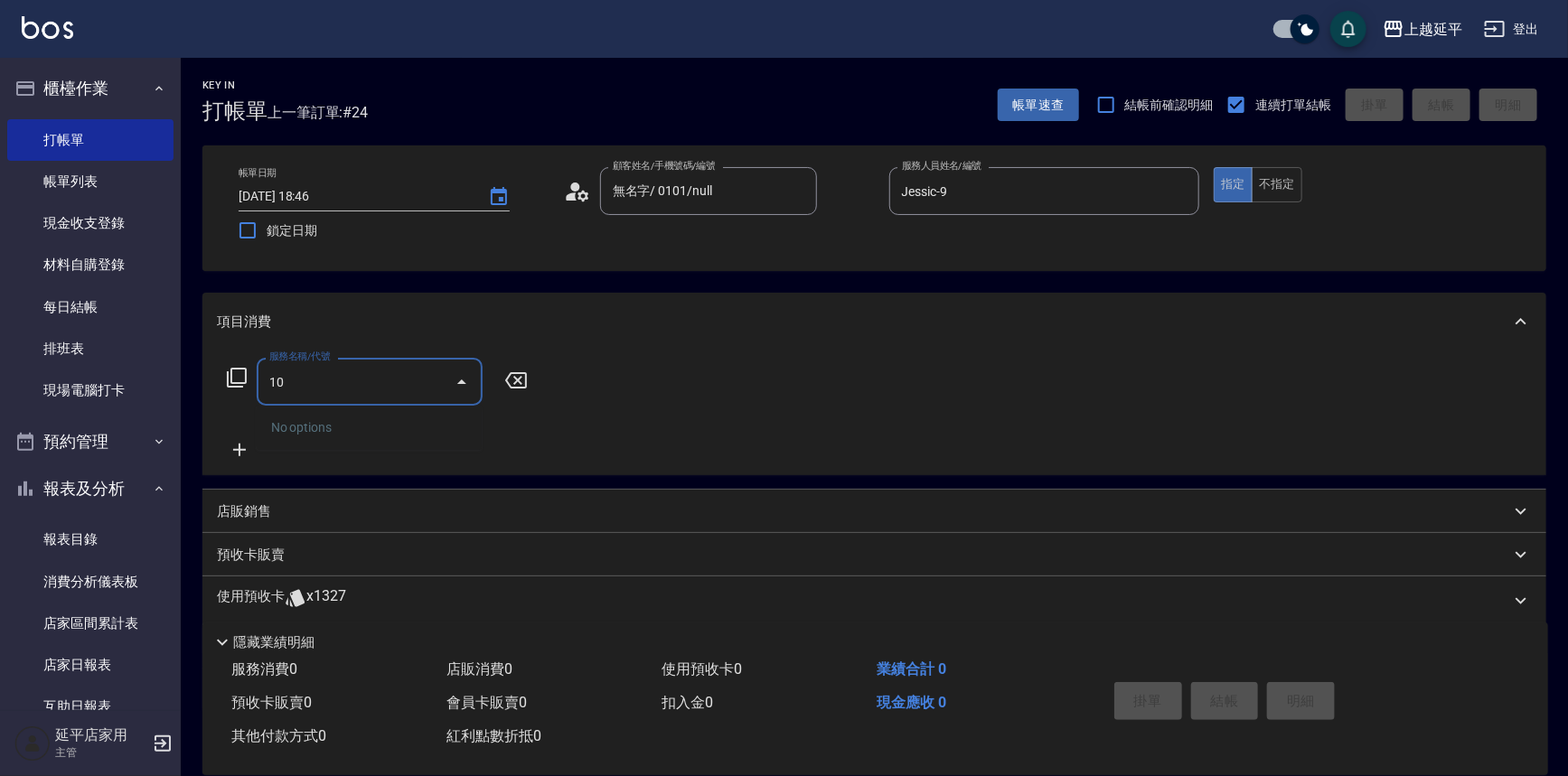
type input "1"
click at [416, 421] on span "B級洗+剪 - 499" at bounding box center [370, 427] width 226 height 30
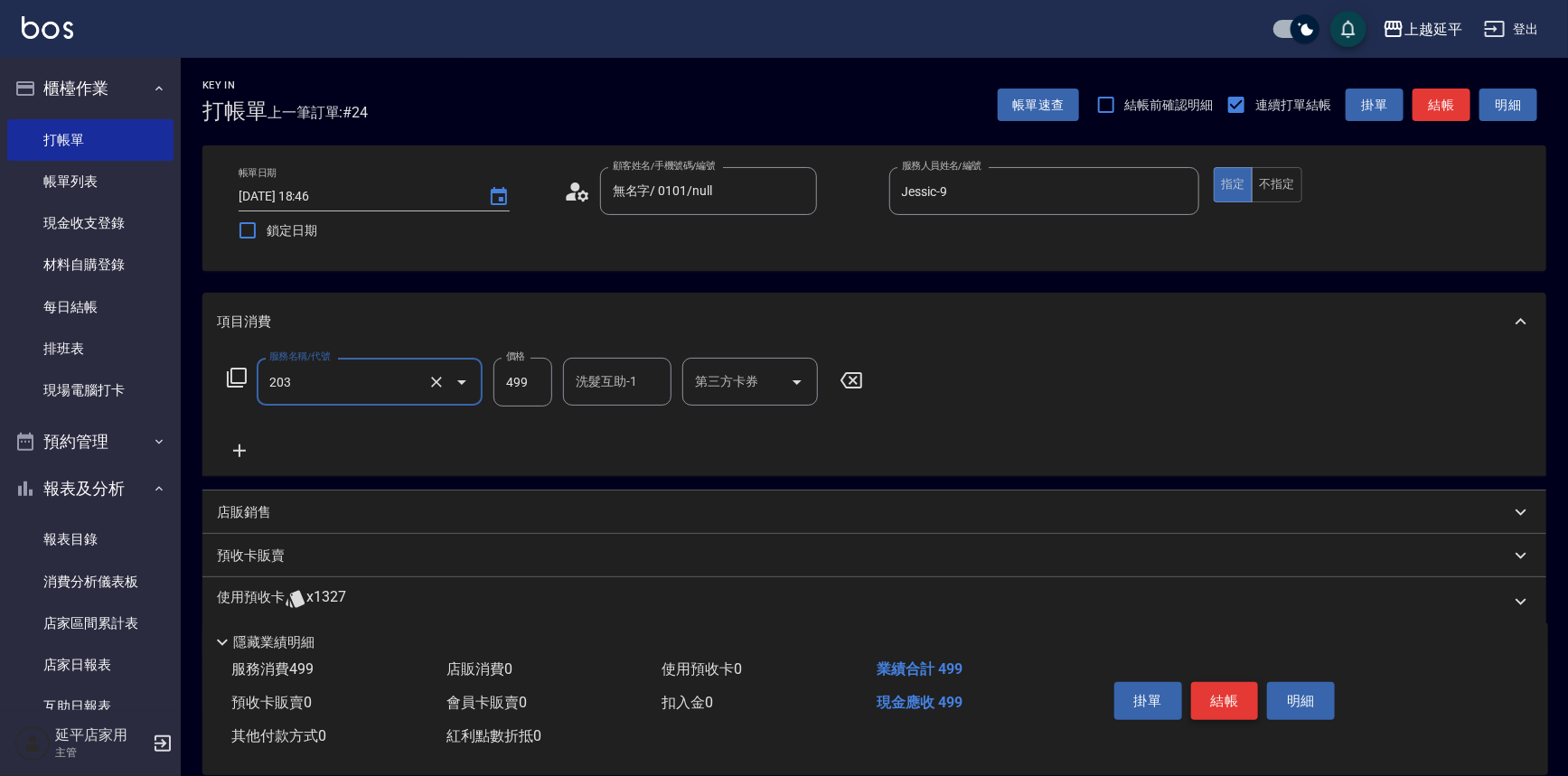
type input "B級洗+剪(203)"
click at [1224, 708] on button "結帳" at bounding box center [1225, 702] width 68 height 38
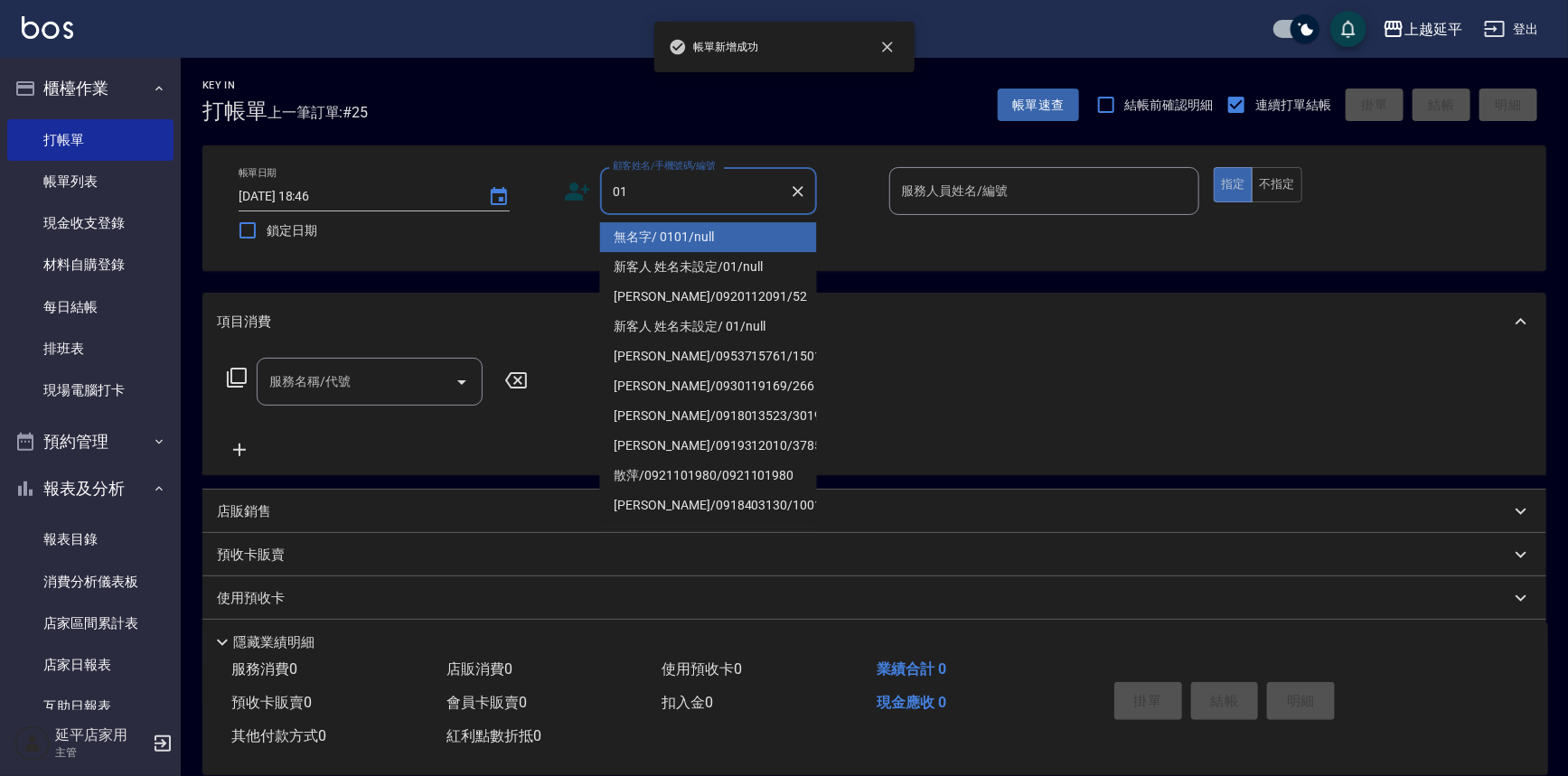
click at [685, 235] on li "無名字/ 0101/null" at bounding box center [708, 237] width 217 height 30
type input "無名字/ 0101/null"
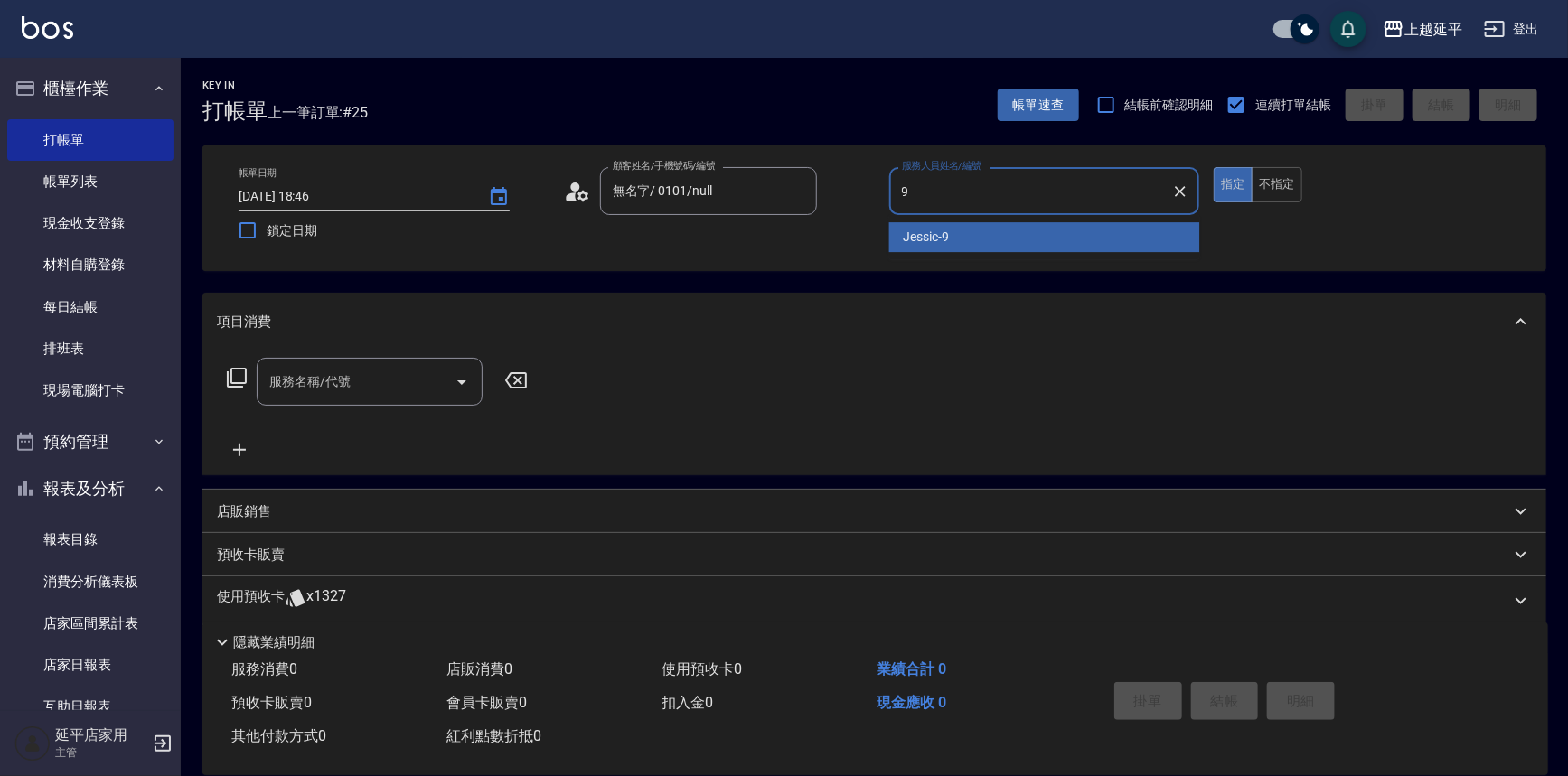
drag, startPoint x: 931, startPoint y: 242, endPoint x: 822, endPoint y: 249, distance: 109.2
click at [930, 243] on span "Jessic -9" at bounding box center [927, 237] width 46 height 19
type input "Jessic-9"
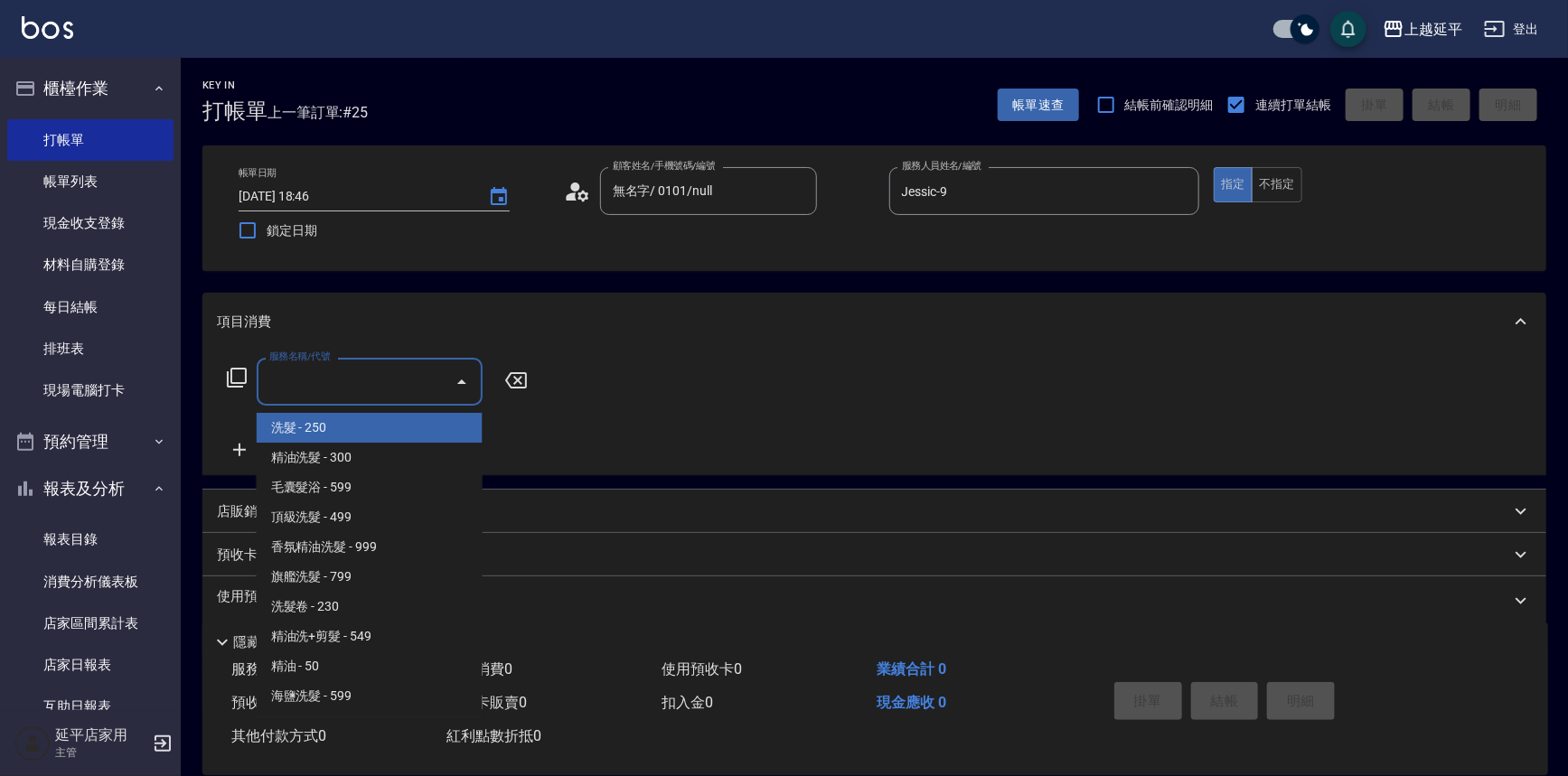
click at [370, 377] on input "服務名稱/代號" at bounding box center [356, 381] width 182 height 32
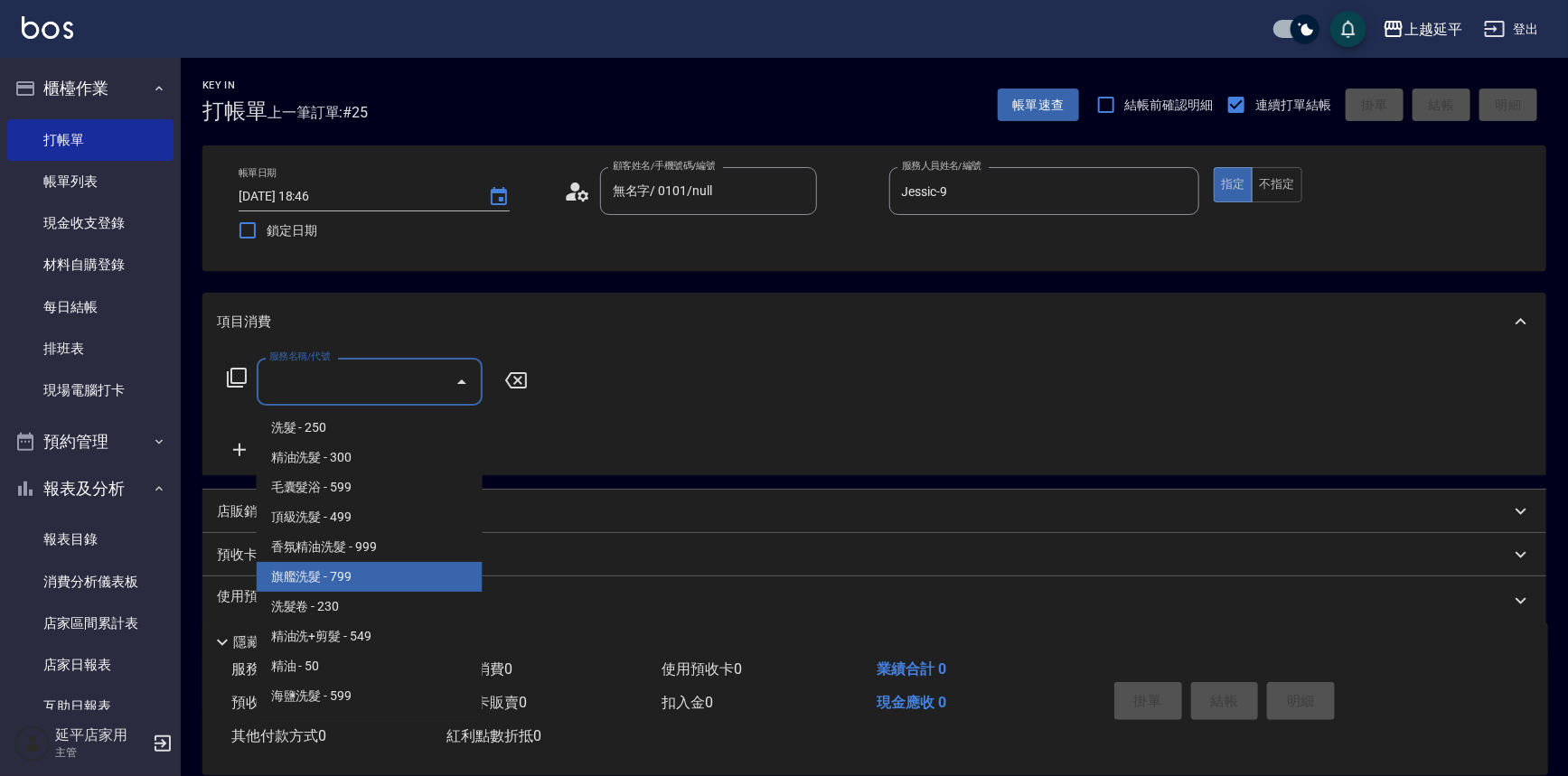
click at [380, 580] on span "旗艦洗髮 - 799" at bounding box center [370, 576] width 226 height 30
type input "旗艦洗髮(106)"
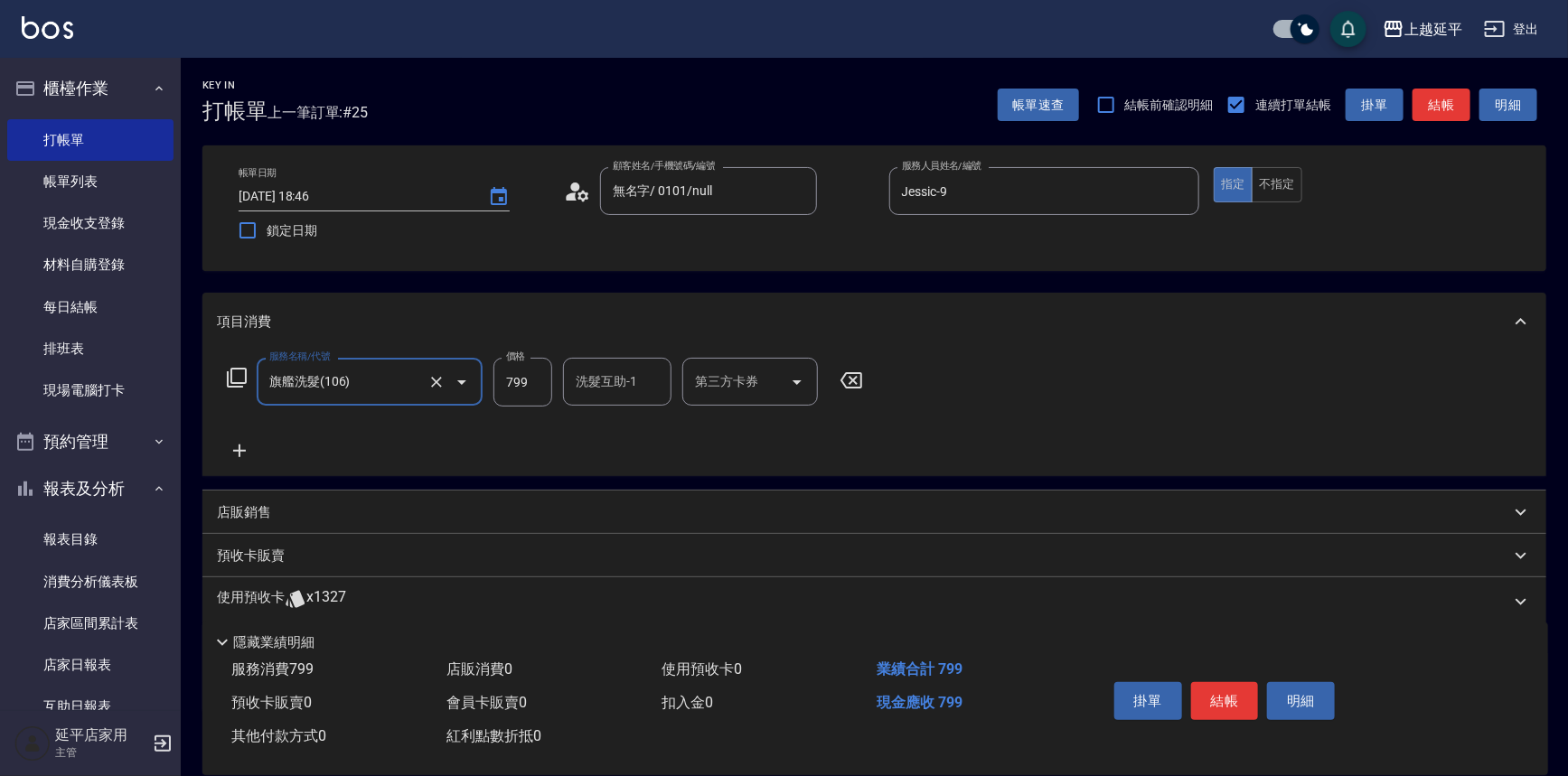
click at [521, 378] on input "799" at bounding box center [523, 382] width 59 height 49
type input "1099"
click at [606, 386] on div "洗髮互助-1 洗髮互助-1" at bounding box center [616, 381] width 108 height 48
click at [637, 420] on div "丞宗 -29" at bounding box center [616, 427] width 108 height 30
type input "丞宗-29"
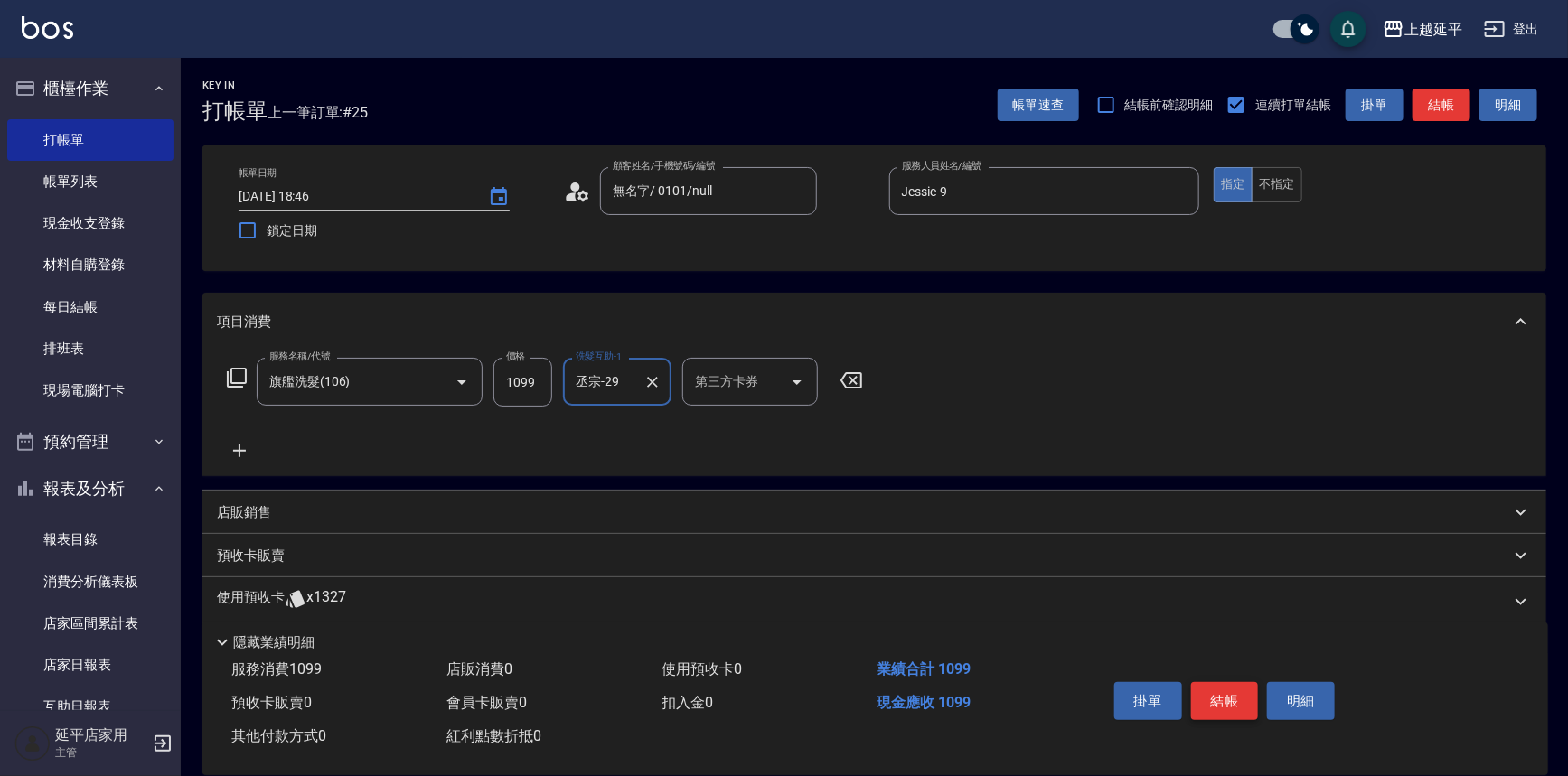
click at [1218, 693] on button "結帳" at bounding box center [1225, 702] width 68 height 38
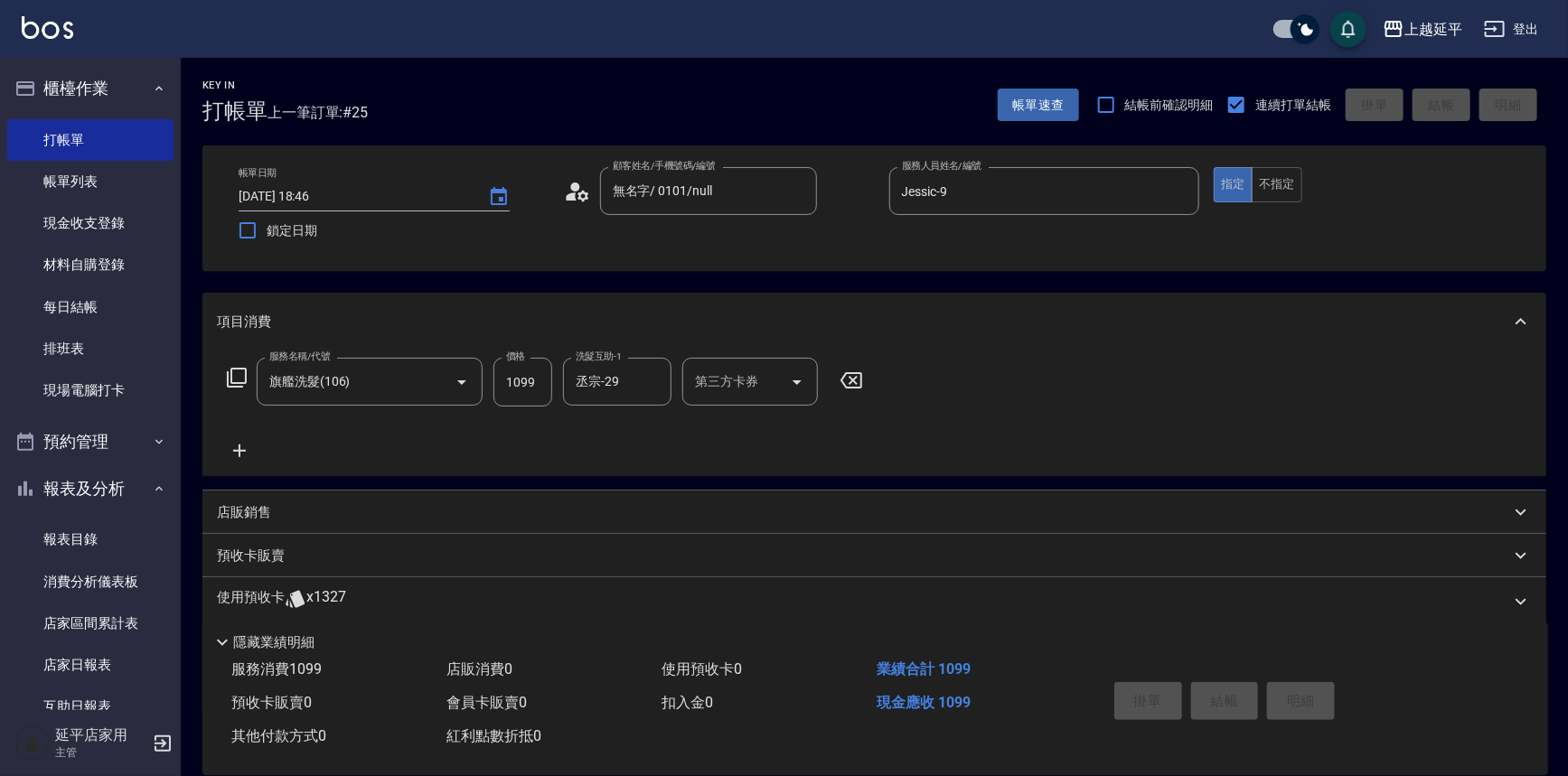
type input "[DATE] 18:47"
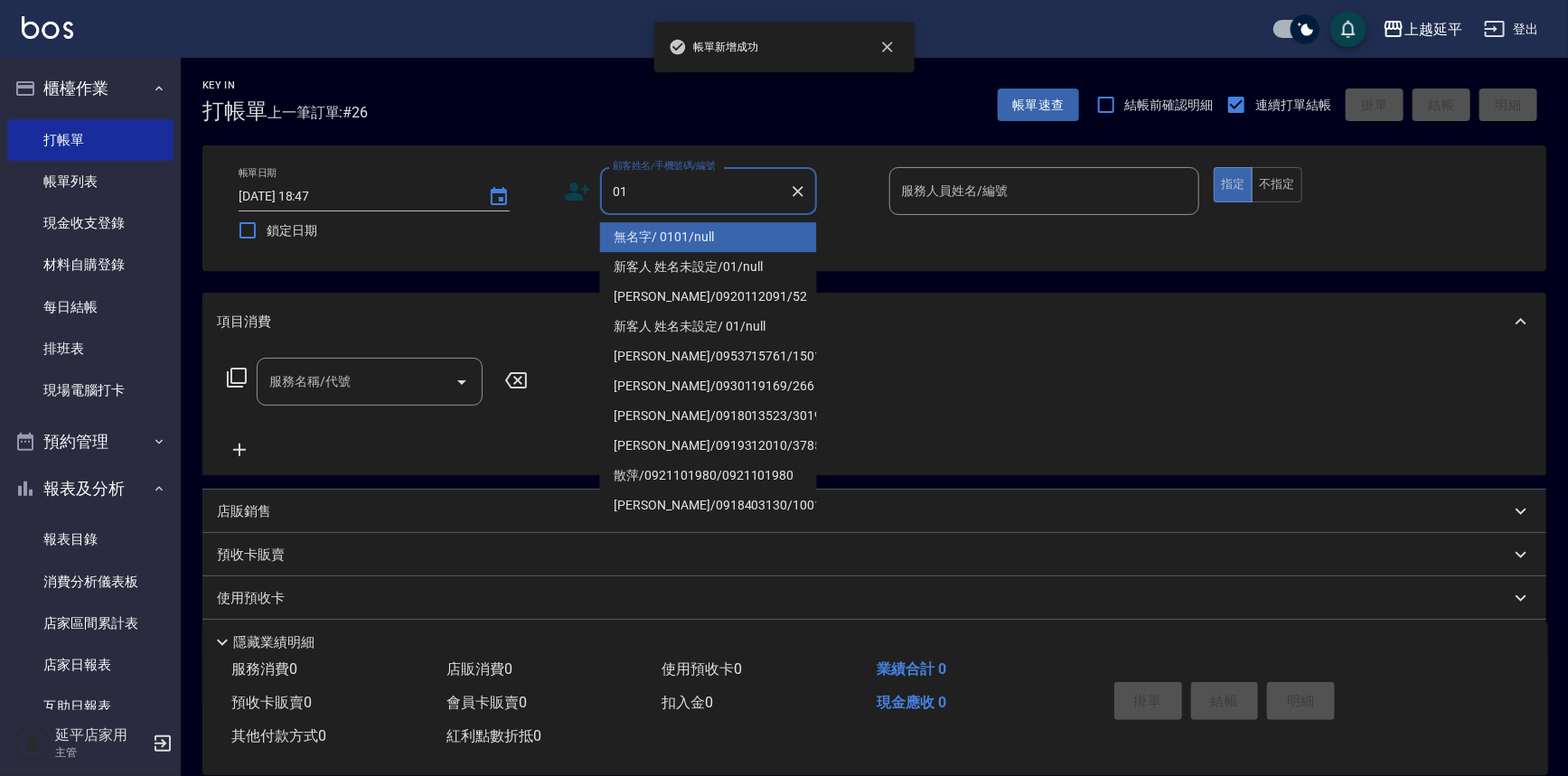
click at [660, 239] on li "無名字/ 0101/null" at bounding box center [708, 237] width 217 height 30
type input "無名字/ 0101/null"
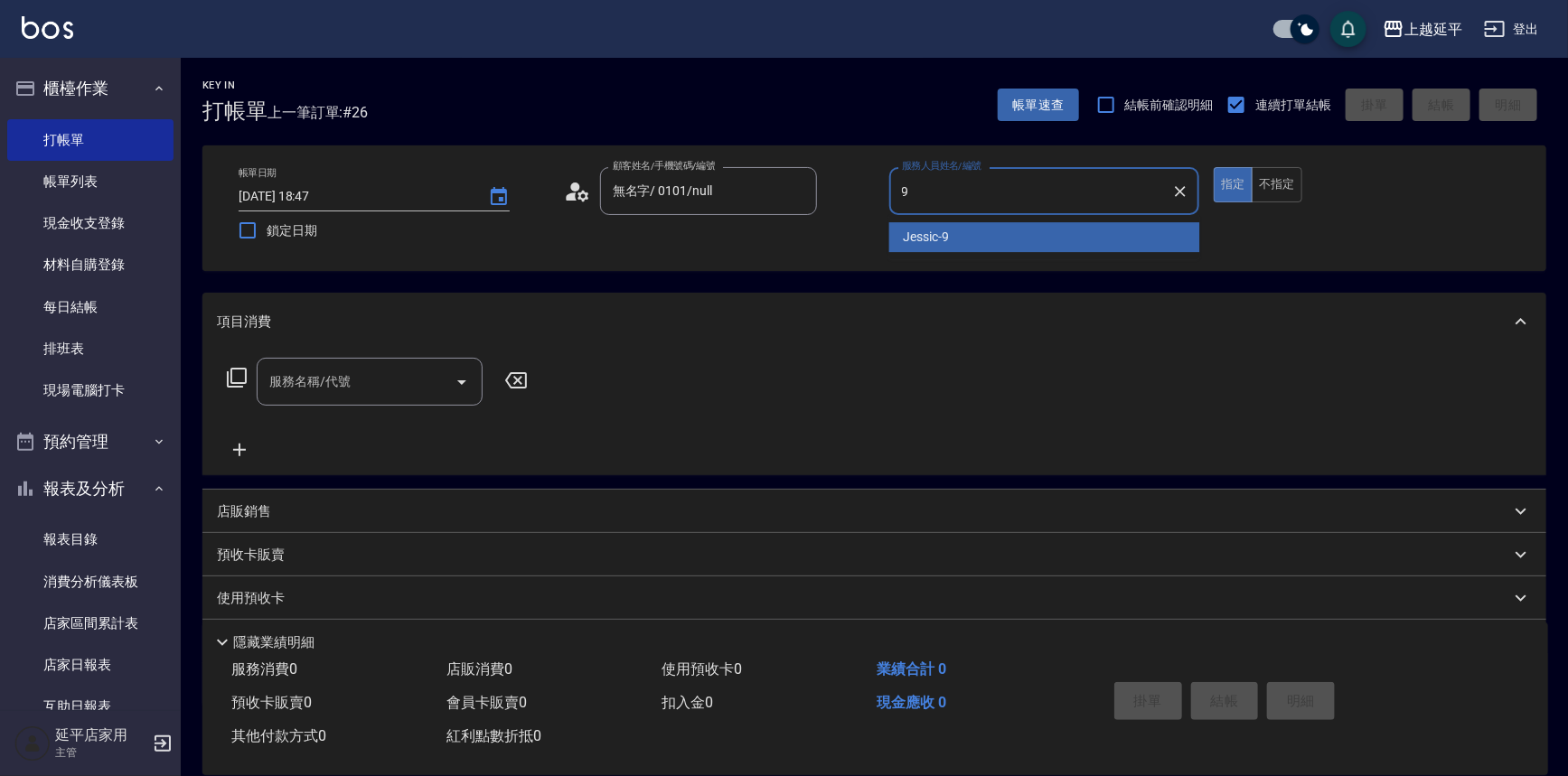
click at [915, 244] on span "Jessic -9" at bounding box center [927, 237] width 46 height 19
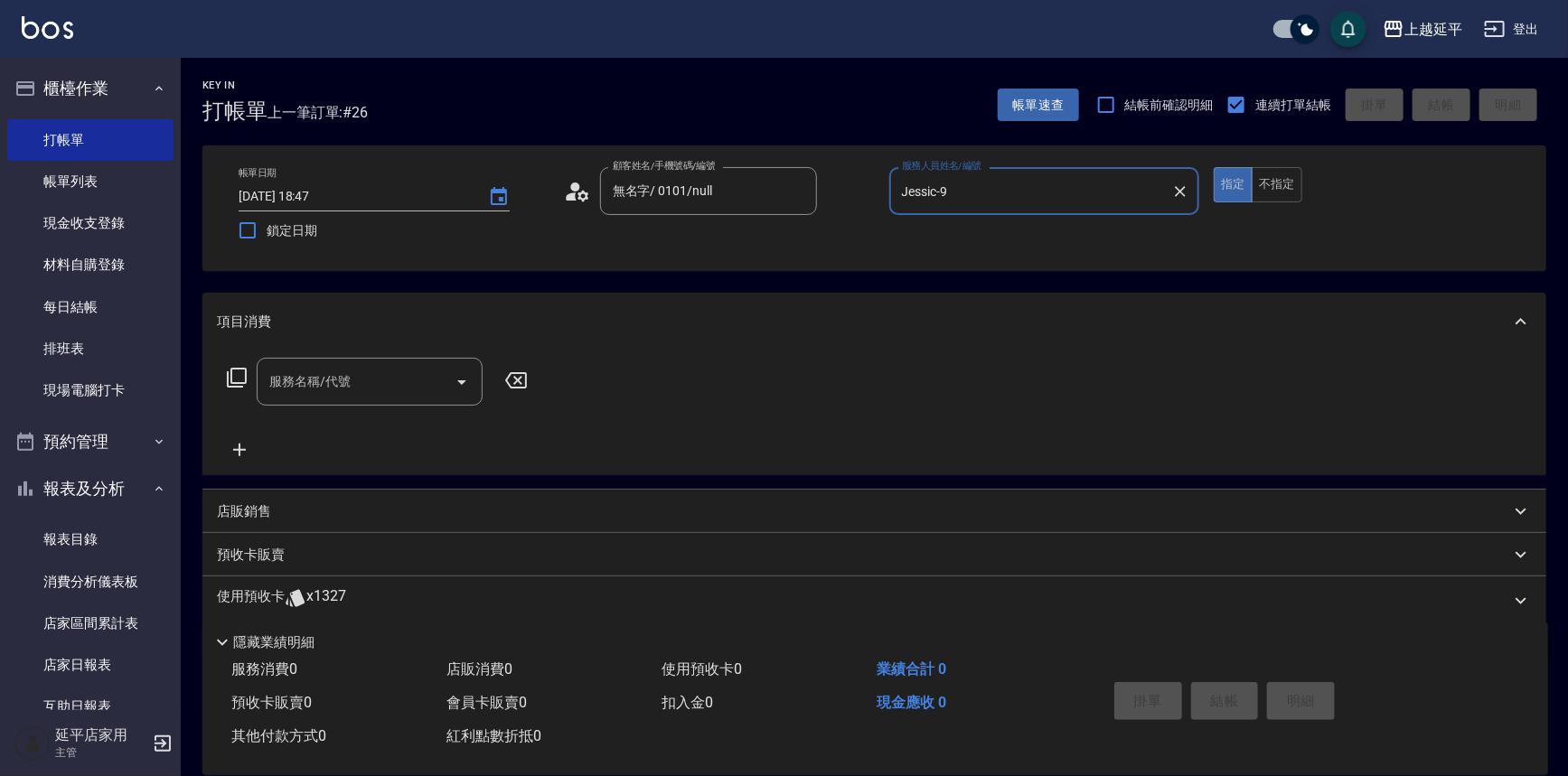
type input "Jessic-9"
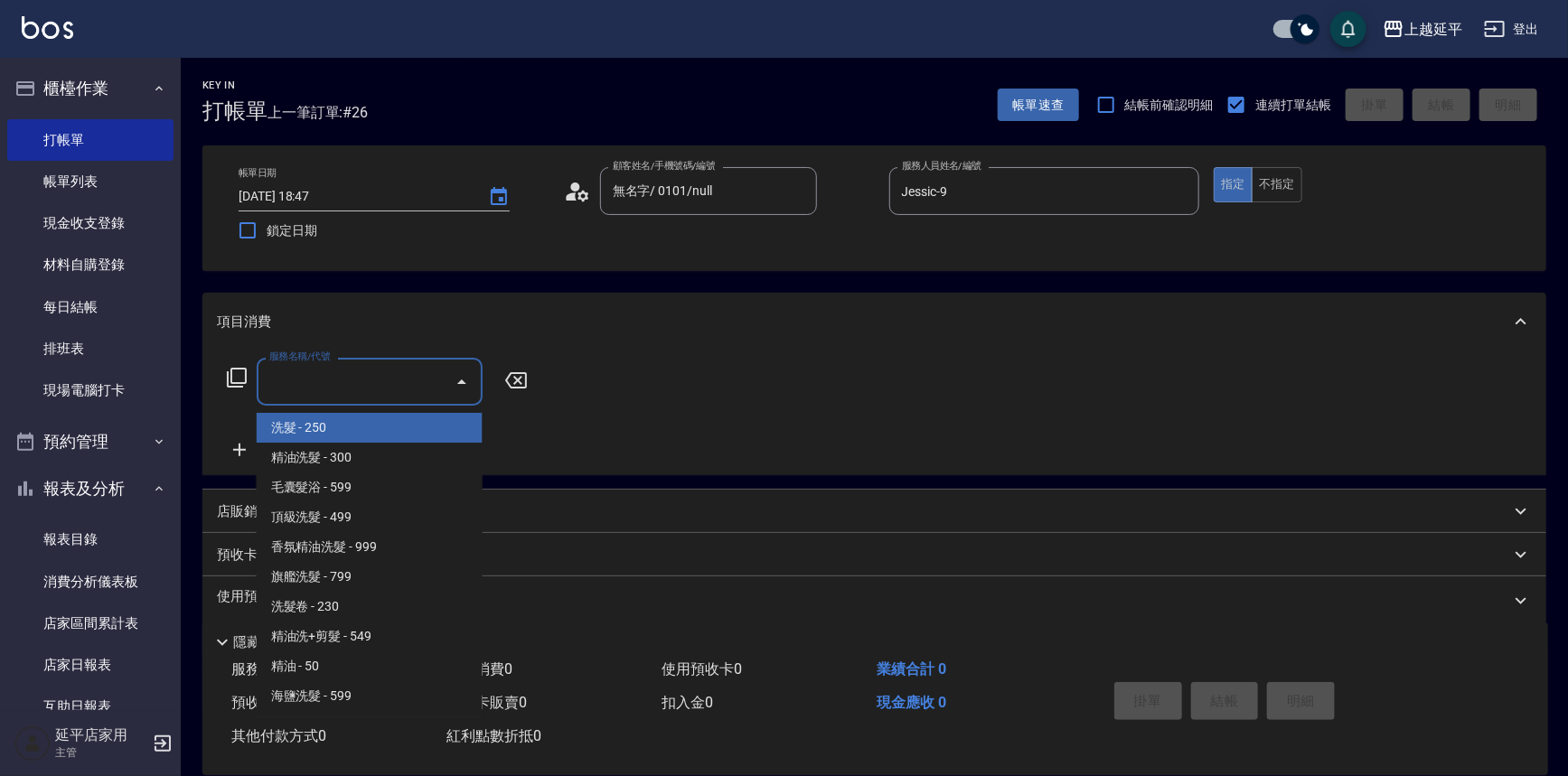
click at [366, 385] on input "服務名稱/代號" at bounding box center [356, 381] width 182 height 32
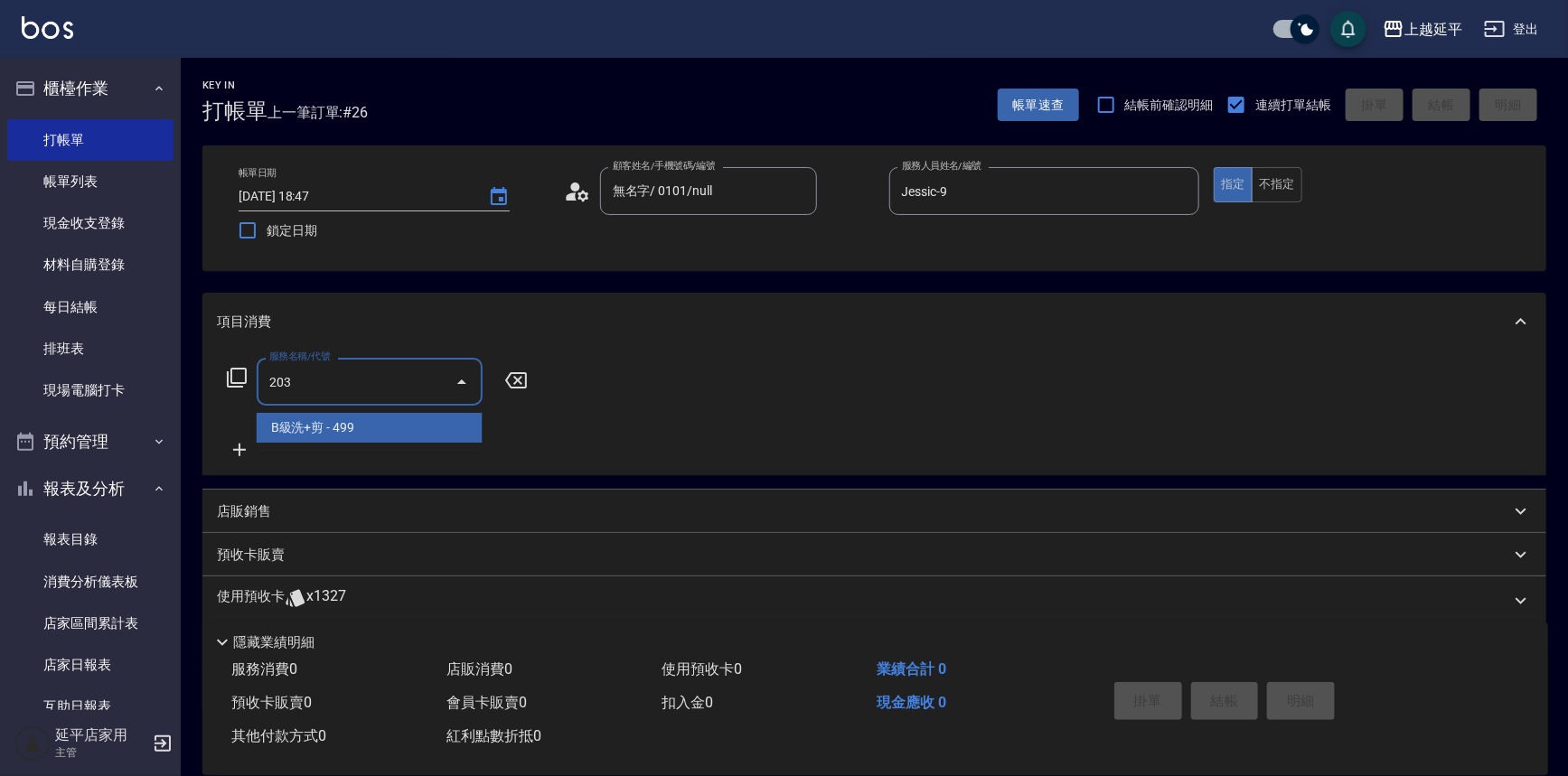
click at [350, 433] on span "B級洗+剪 - 499" at bounding box center [370, 427] width 226 height 30
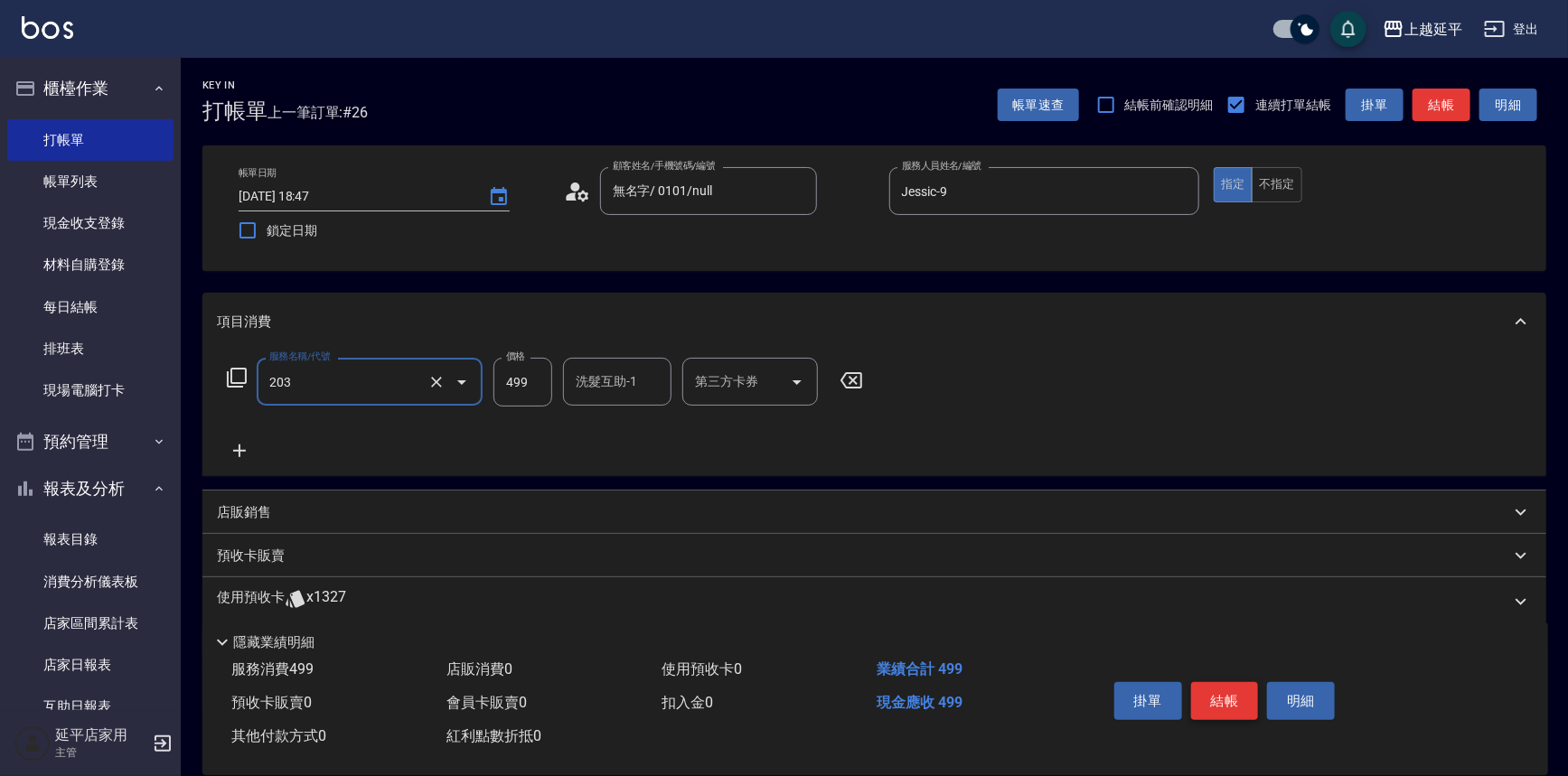
type input "B級洗+剪(203)"
click at [1212, 694] on button "結帳" at bounding box center [1225, 702] width 68 height 38
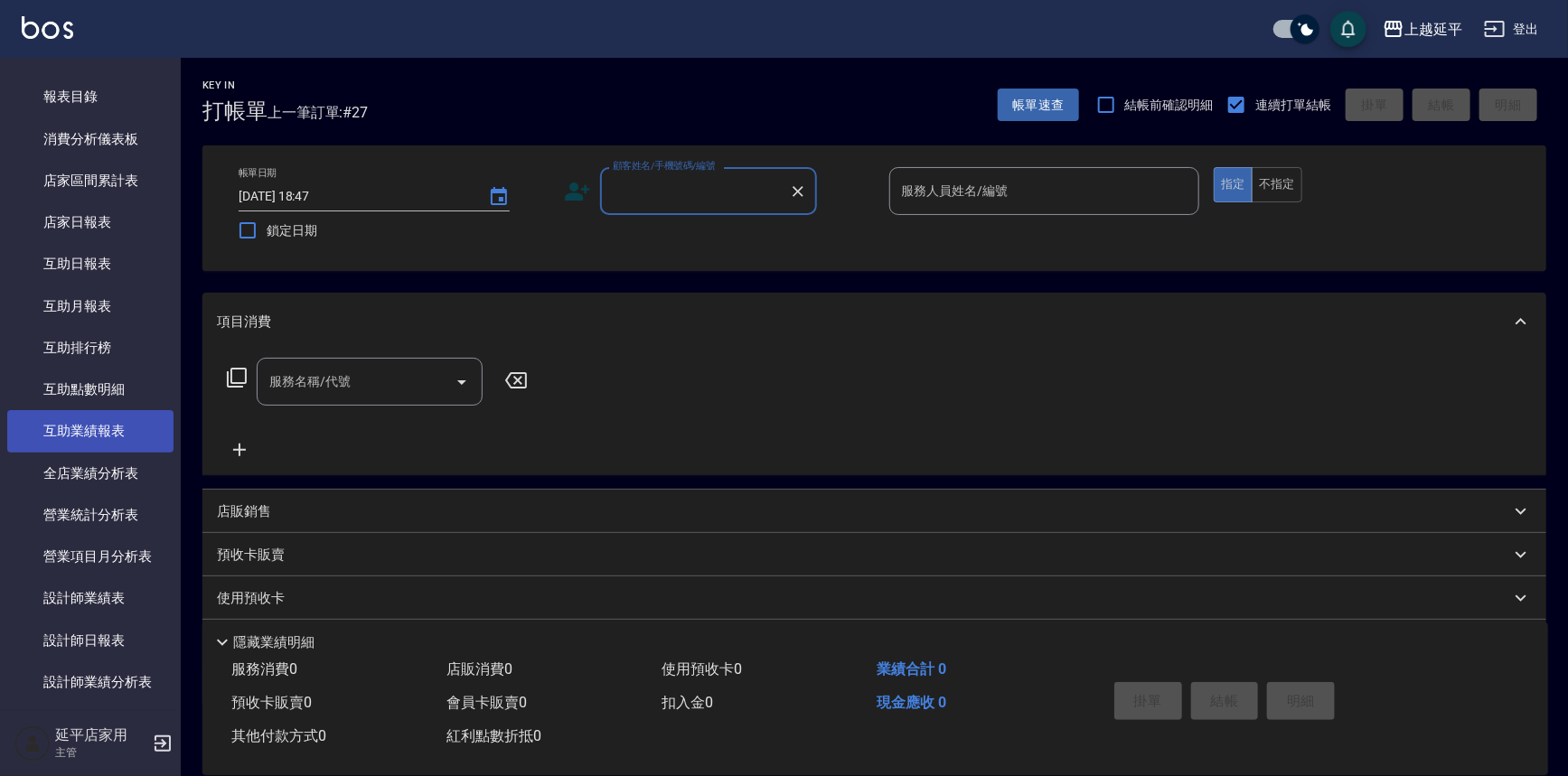
scroll to position [493, 0]
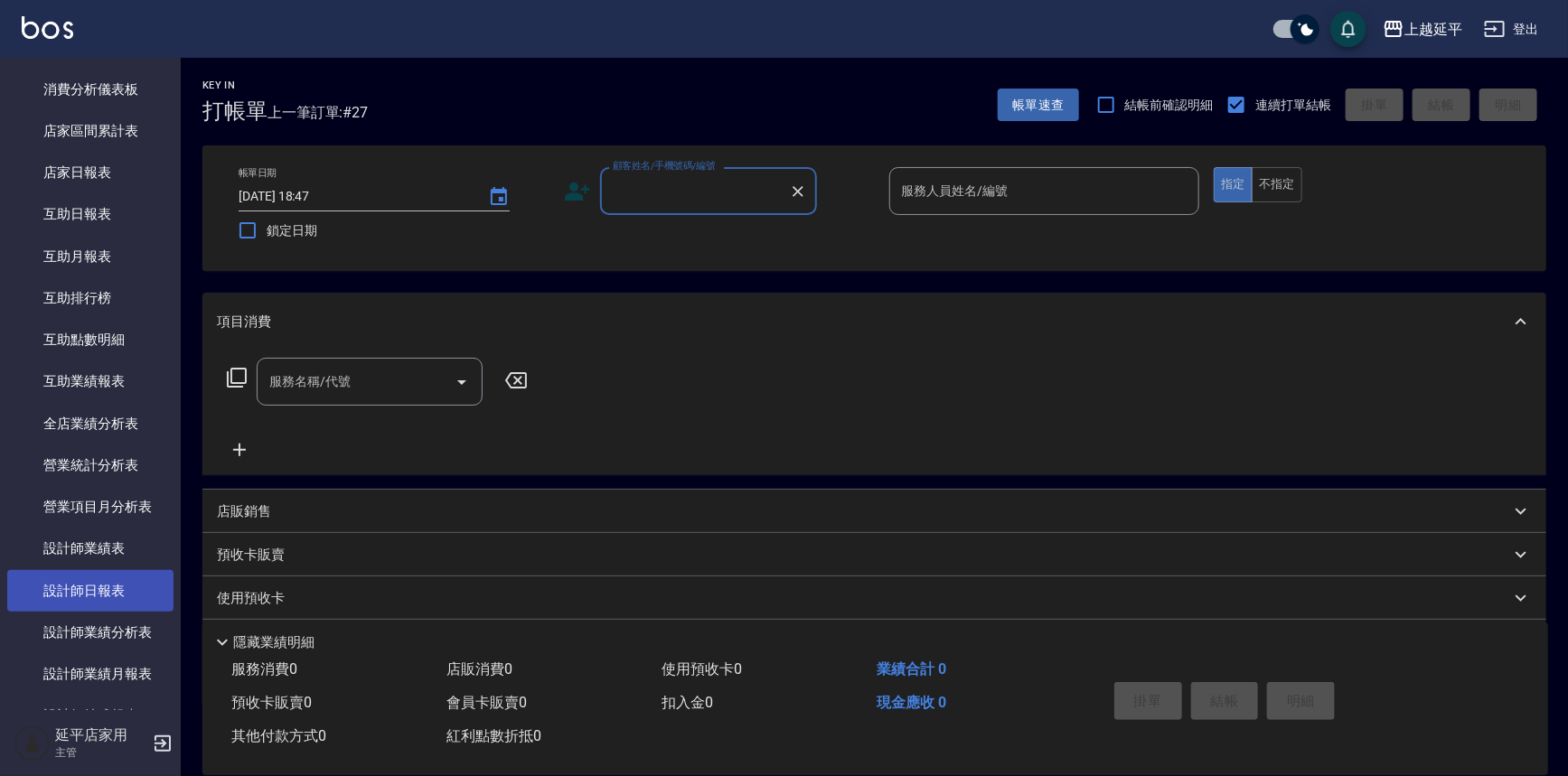
click at [120, 589] on link "設計師日報表" at bounding box center [90, 591] width 166 height 42
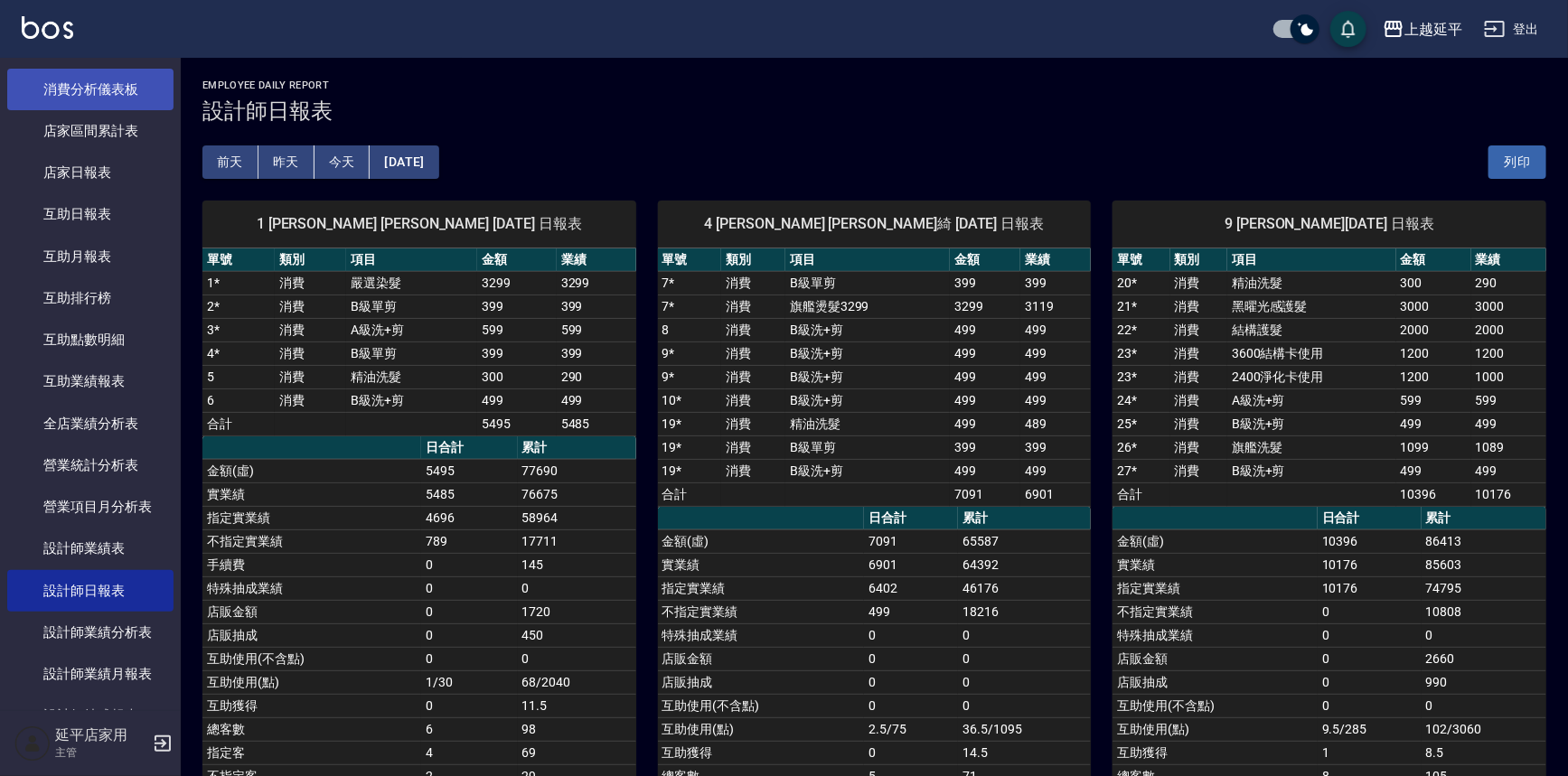
scroll to position [410, 0]
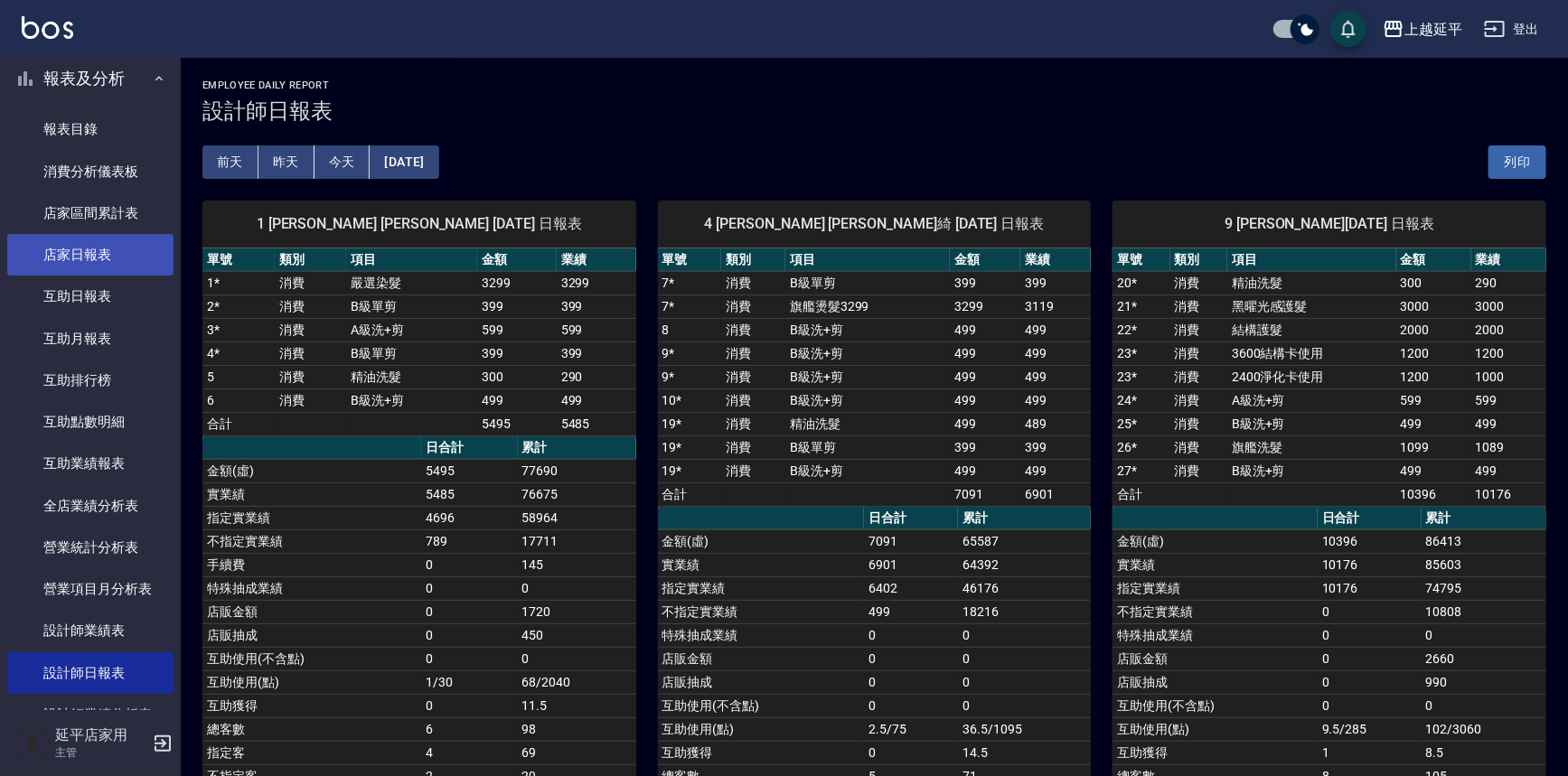
click at [108, 252] on link "店家日報表" at bounding box center [90, 255] width 166 height 42
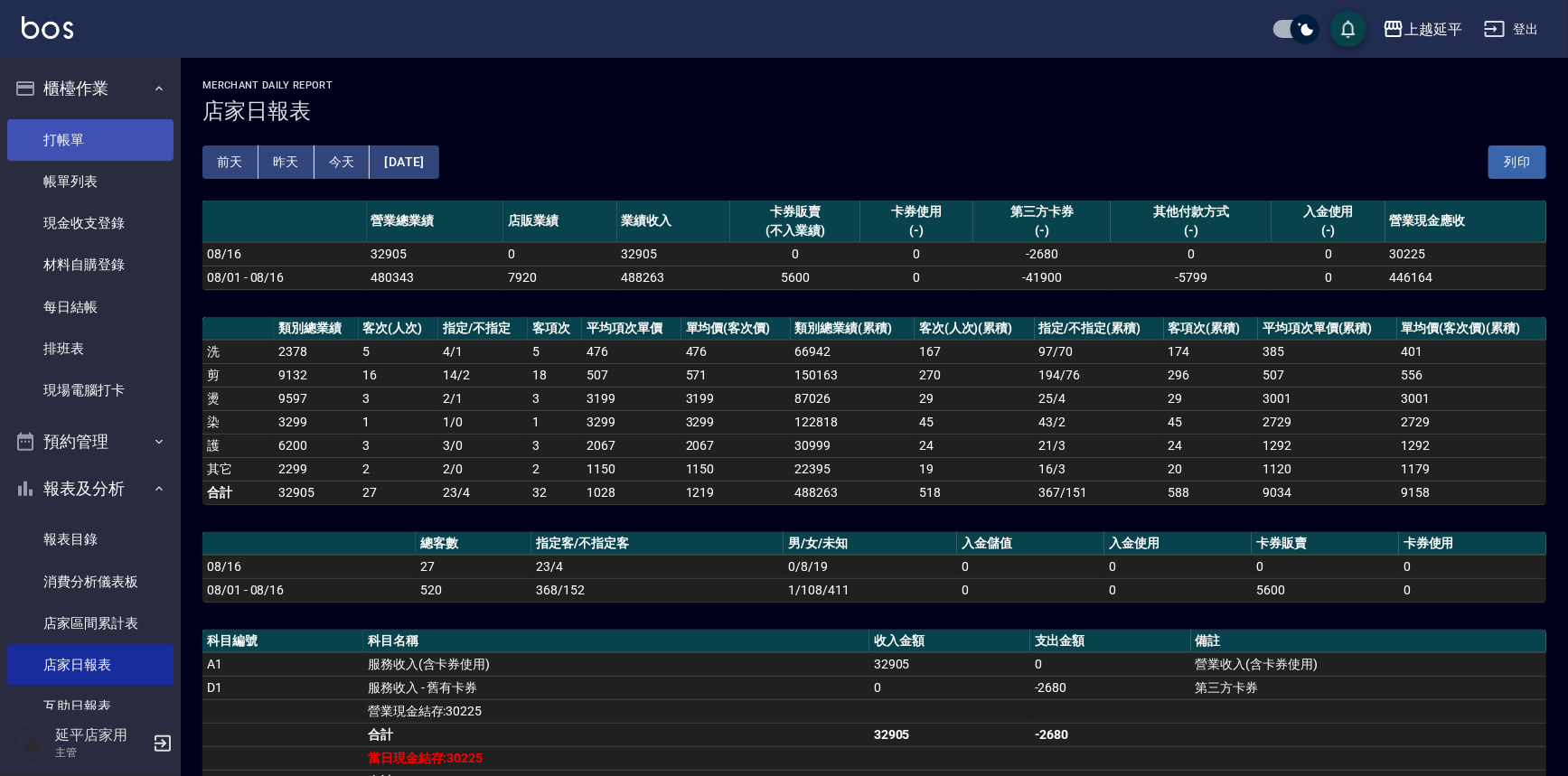
click at [97, 133] on link "打帳單" at bounding box center [90, 140] width 166 height 42
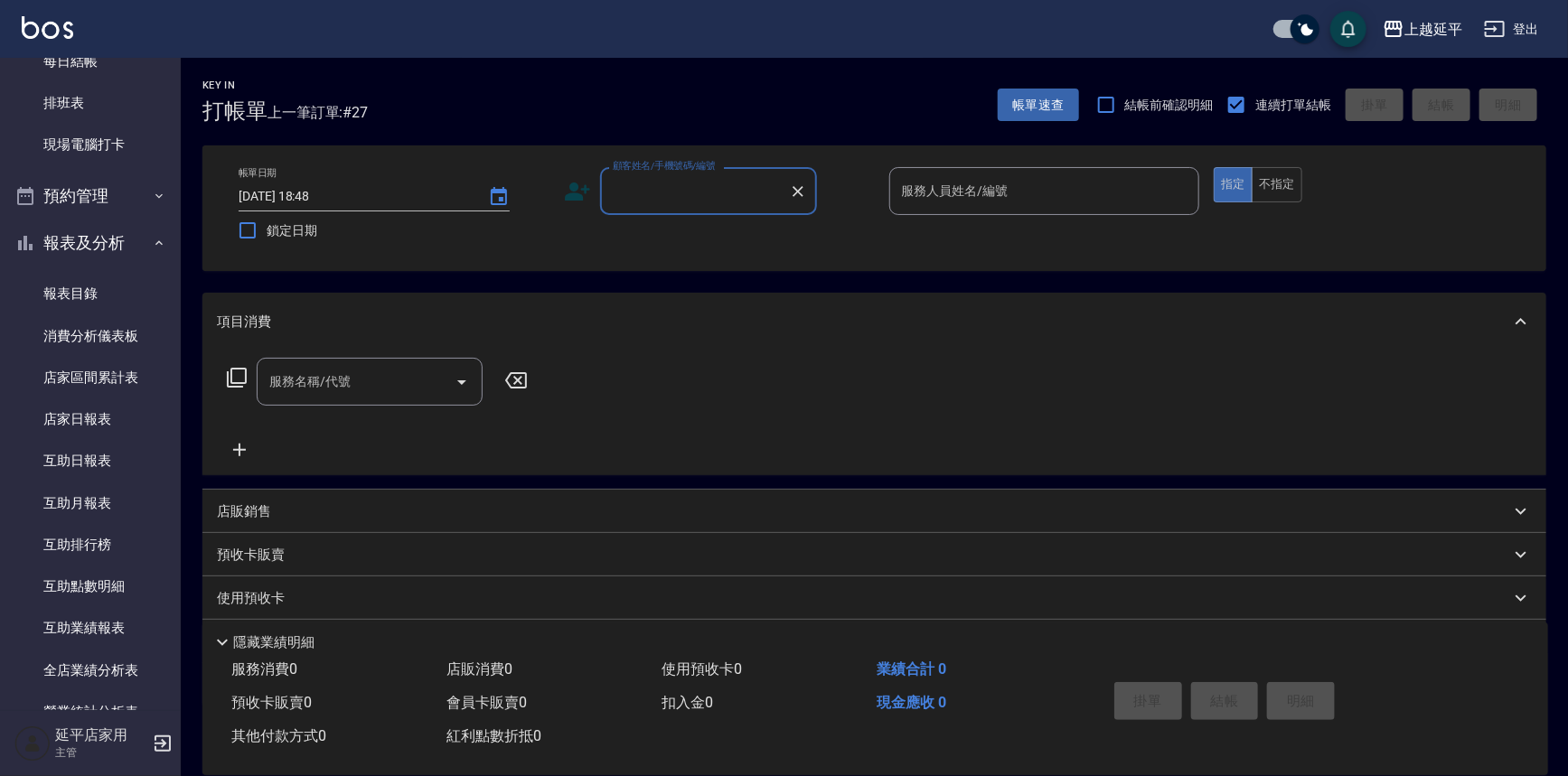
scroll to position [493, 0]
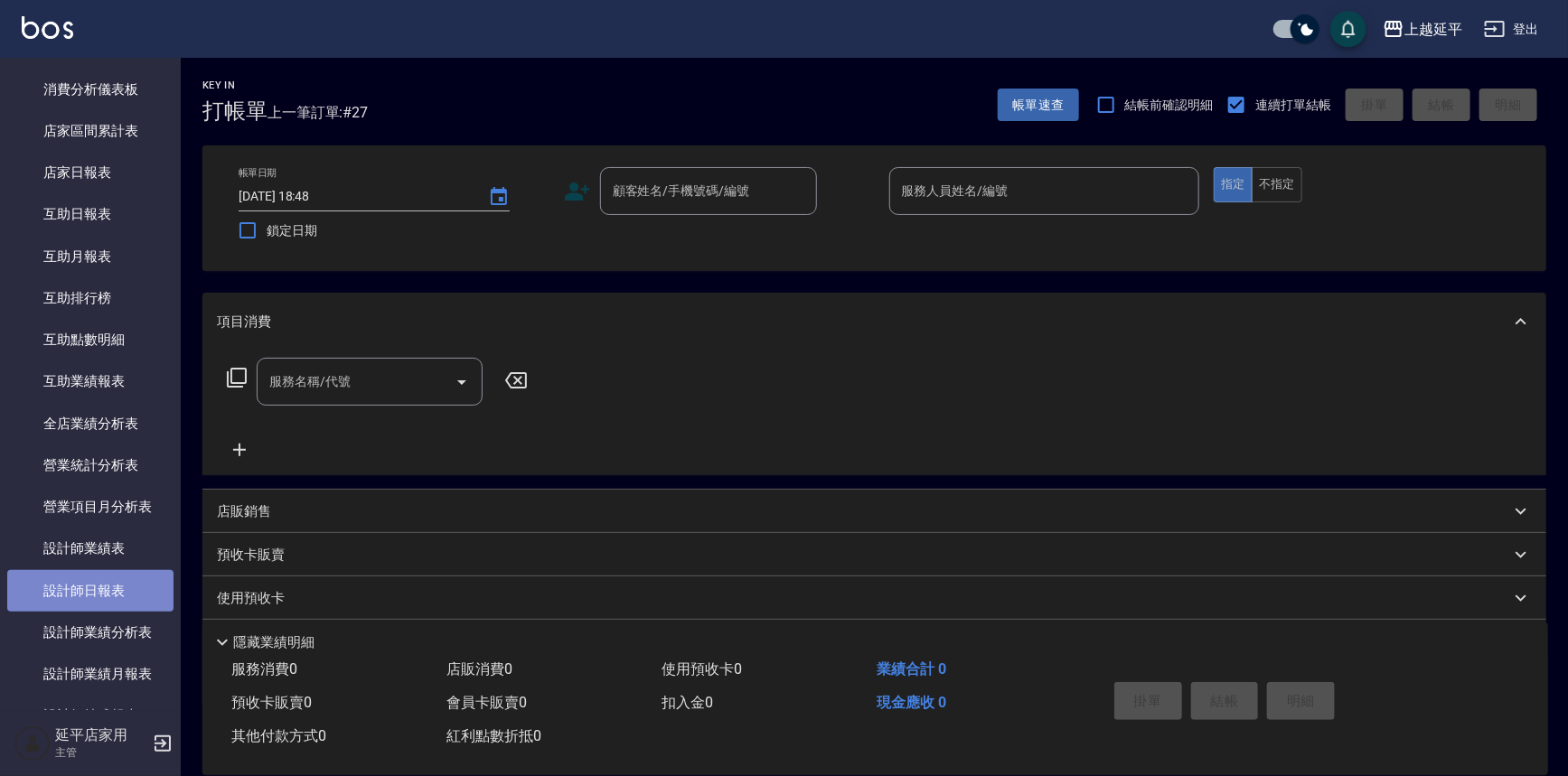
click at [111, 585] on link "設計師日報表" at bounding box center [90, 591] width 166 height 42
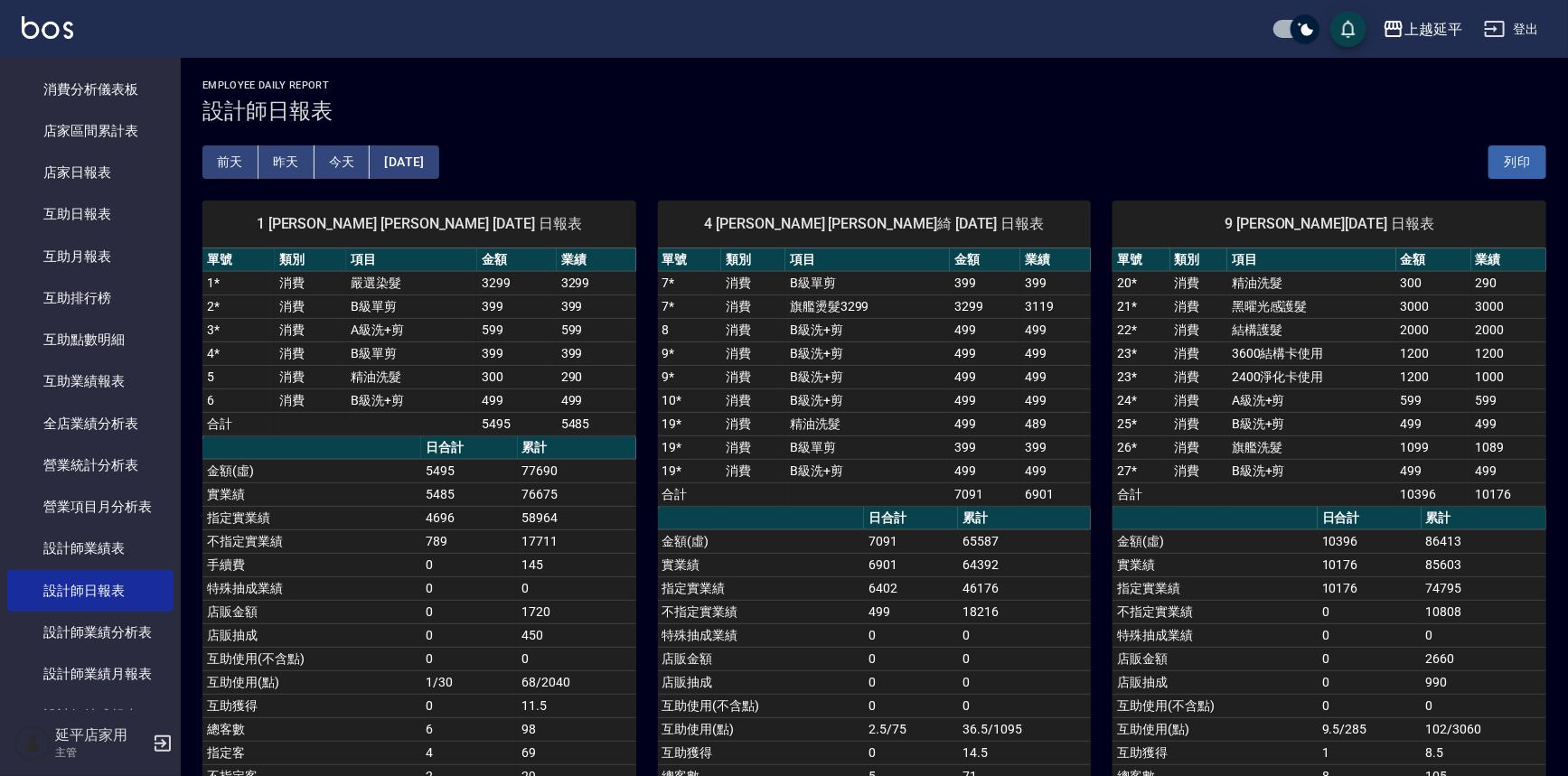
click at [273, 157] on button "昨天" at bounding box center [287, 162] width 56 height 34
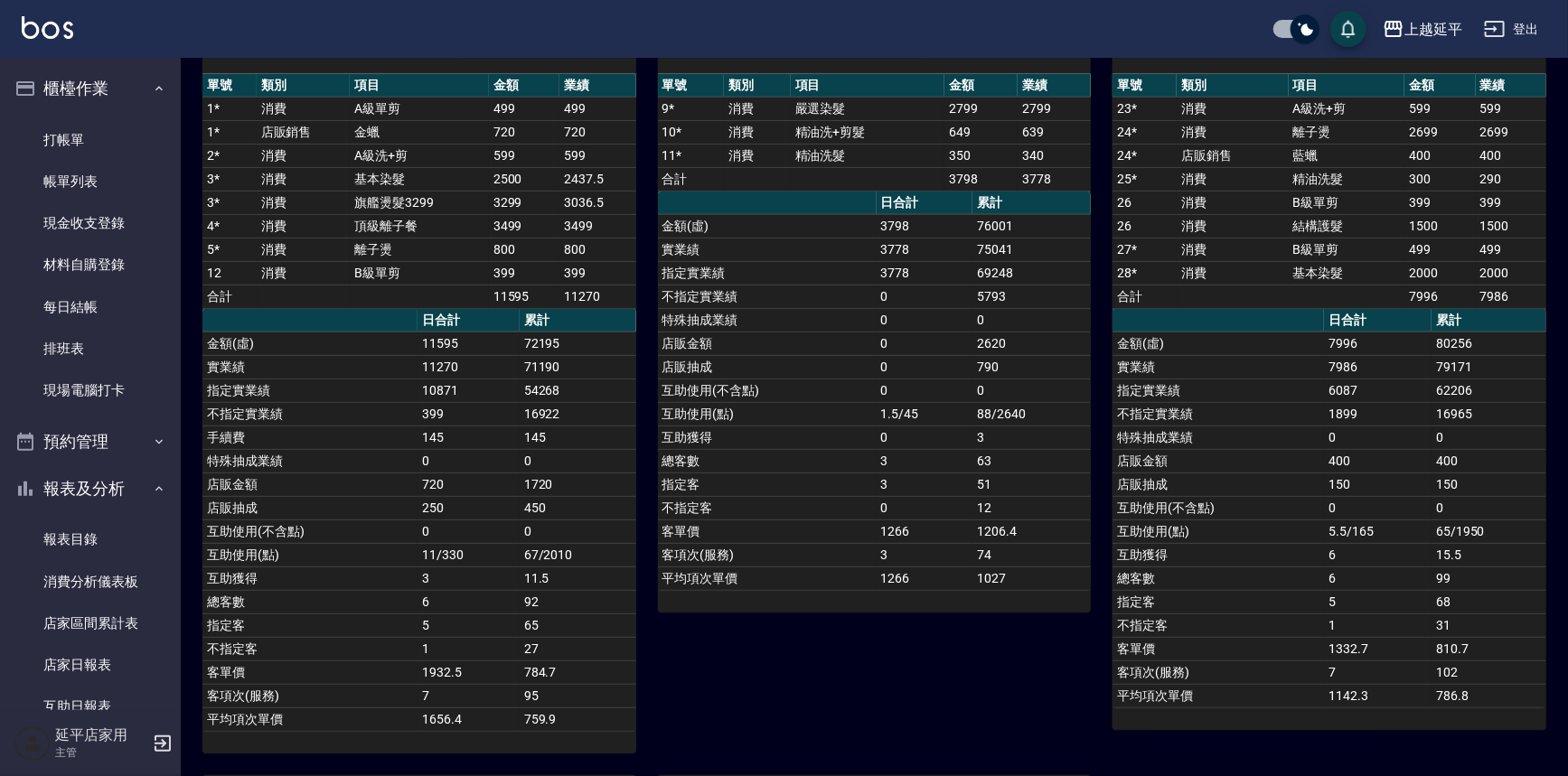
scroll to position [163, 0]
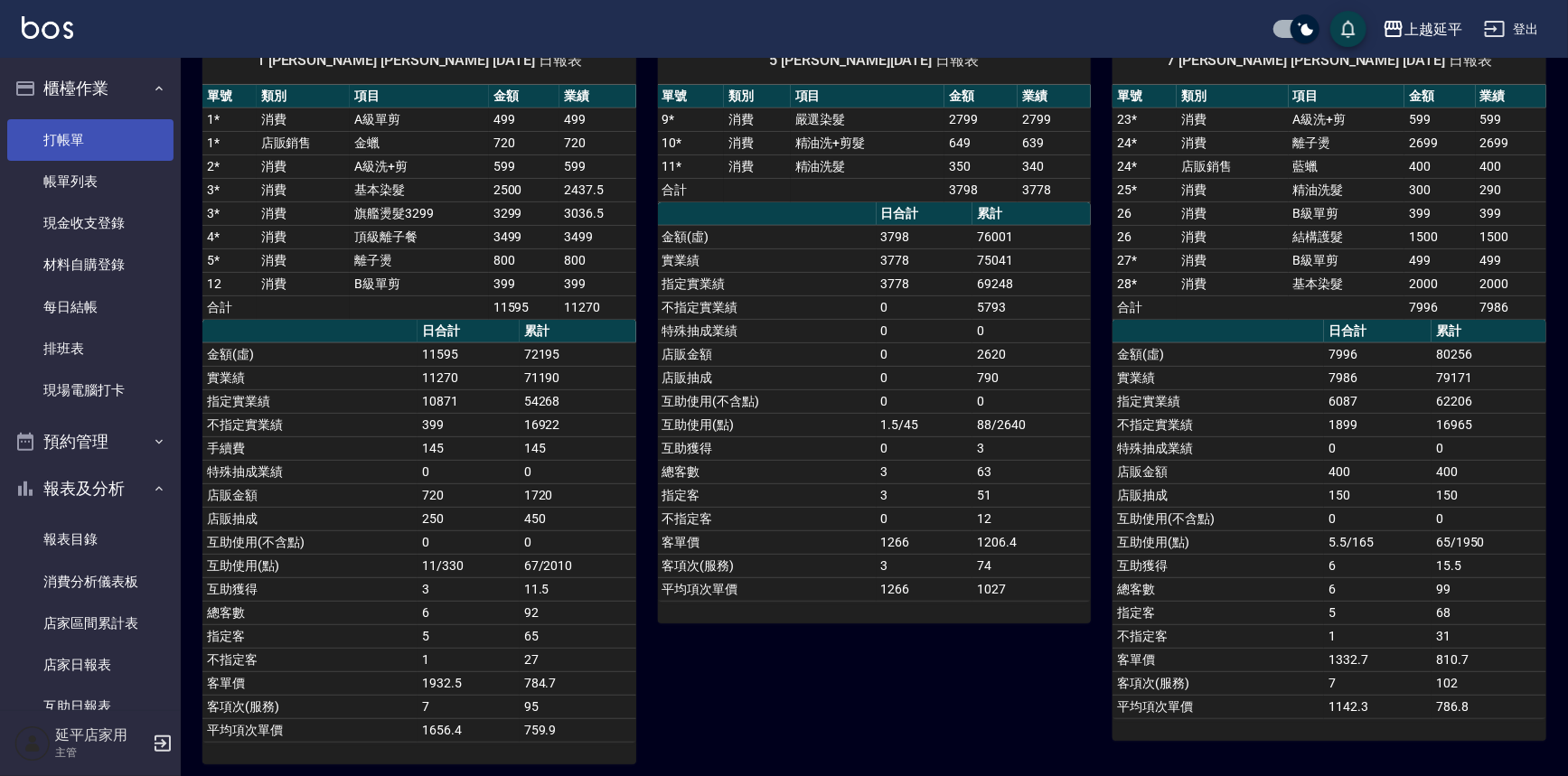
click at [76, 144] on link "打帳單" at bounding box center [90, 140] width 166 height 42
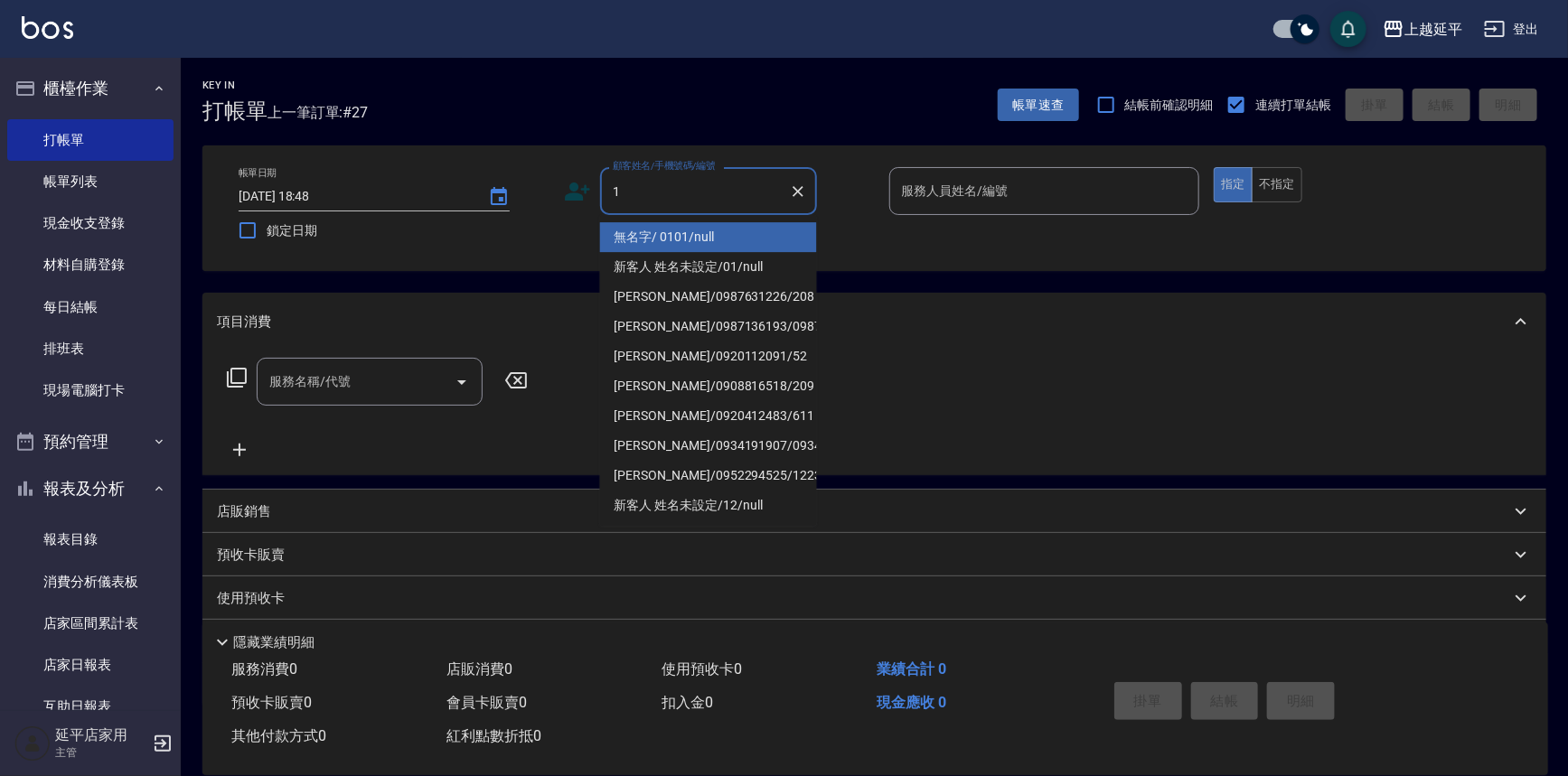
click at [641, 244] on li "無名字/ 0101/null" at bounding box center [708, 237] width 217 height 30
type input "無名字/ 0101/null"
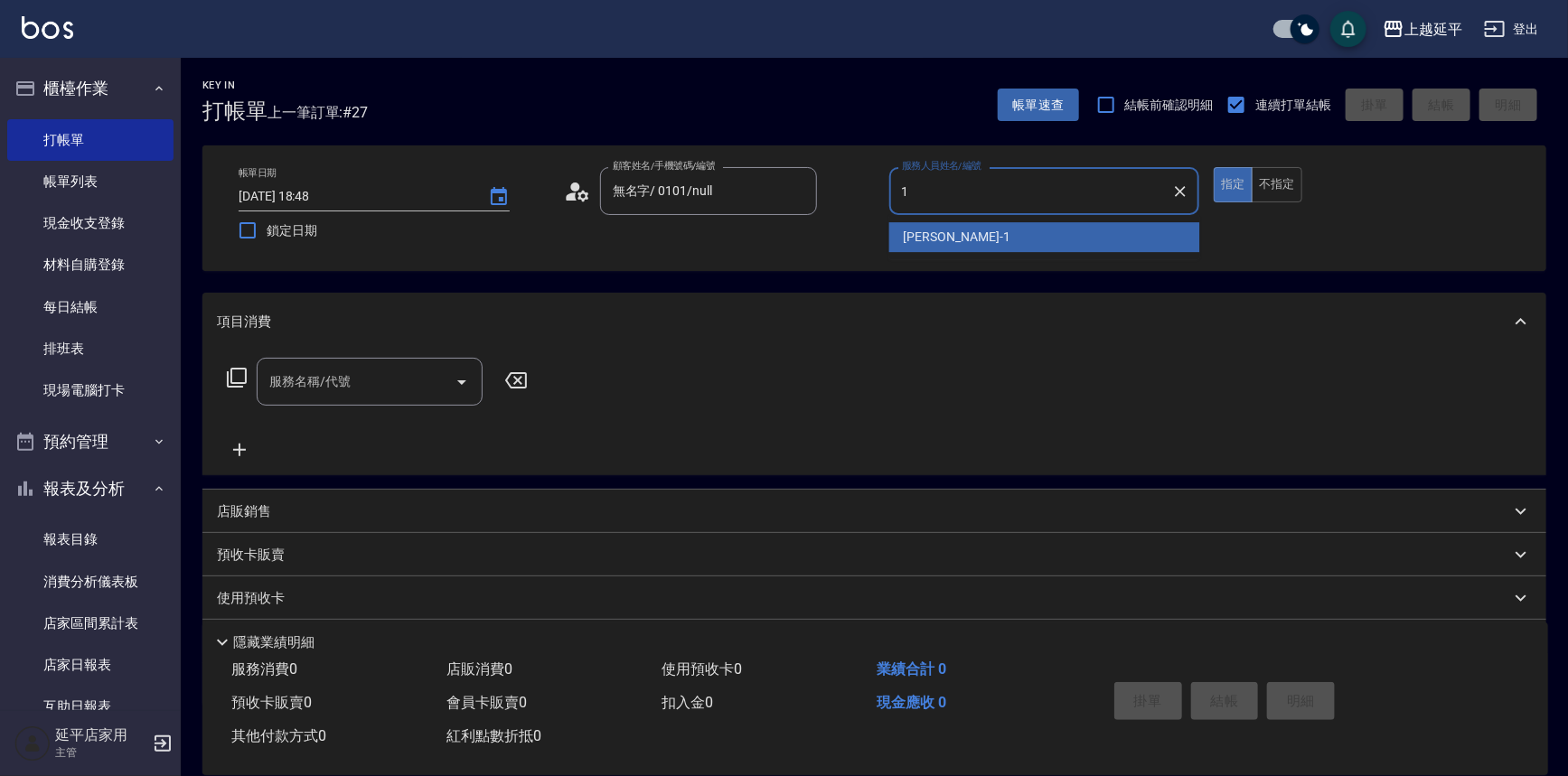
click at [934, 243] on span "[PERSON_NAME]-1" at bounding box center [957, 237] width 106 height 19
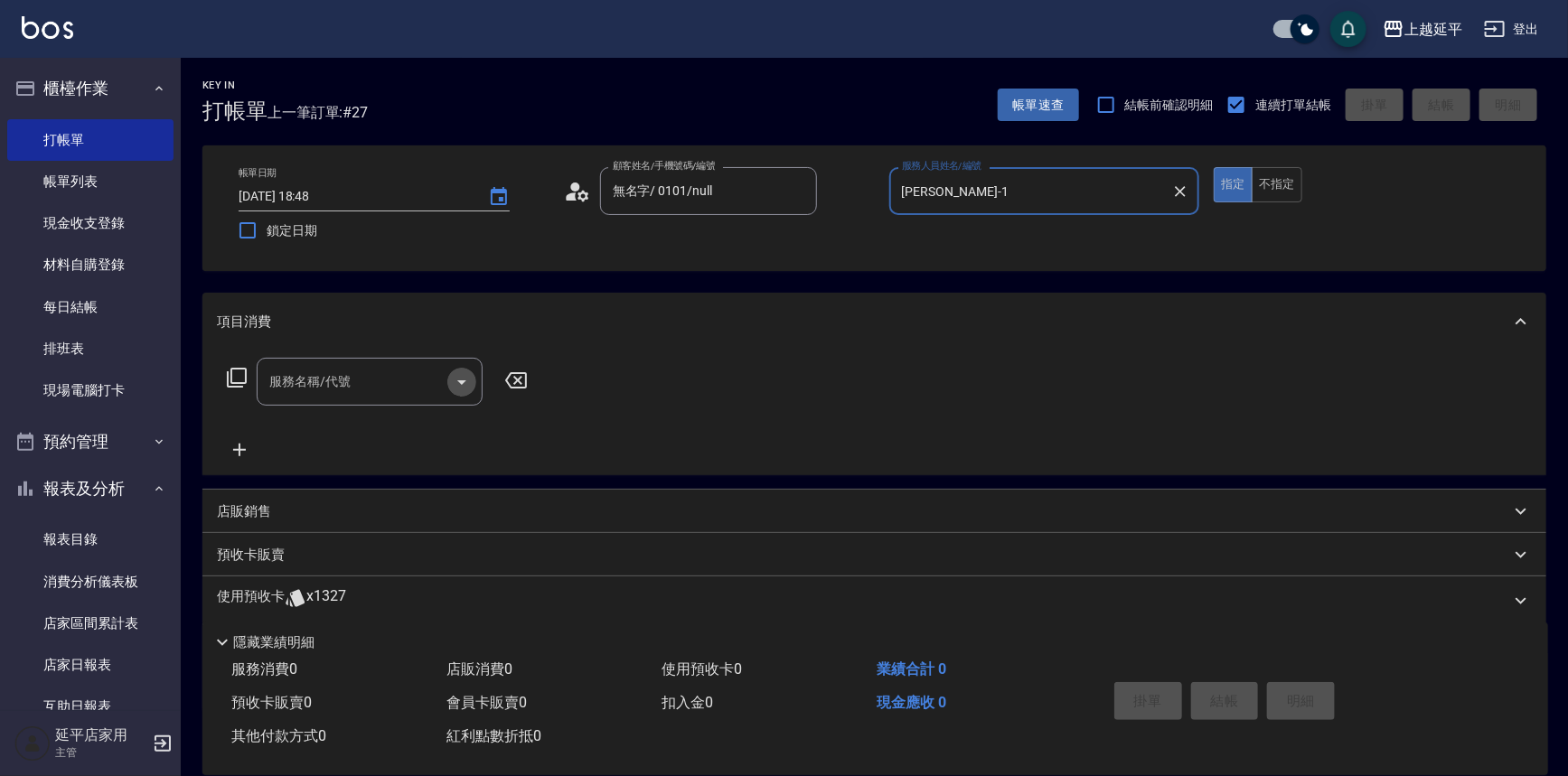
click at [471, 379] on icon "Open" at bounding box center [462, 382] width 22 height 22
type input "[PERSON_NAME]-1"
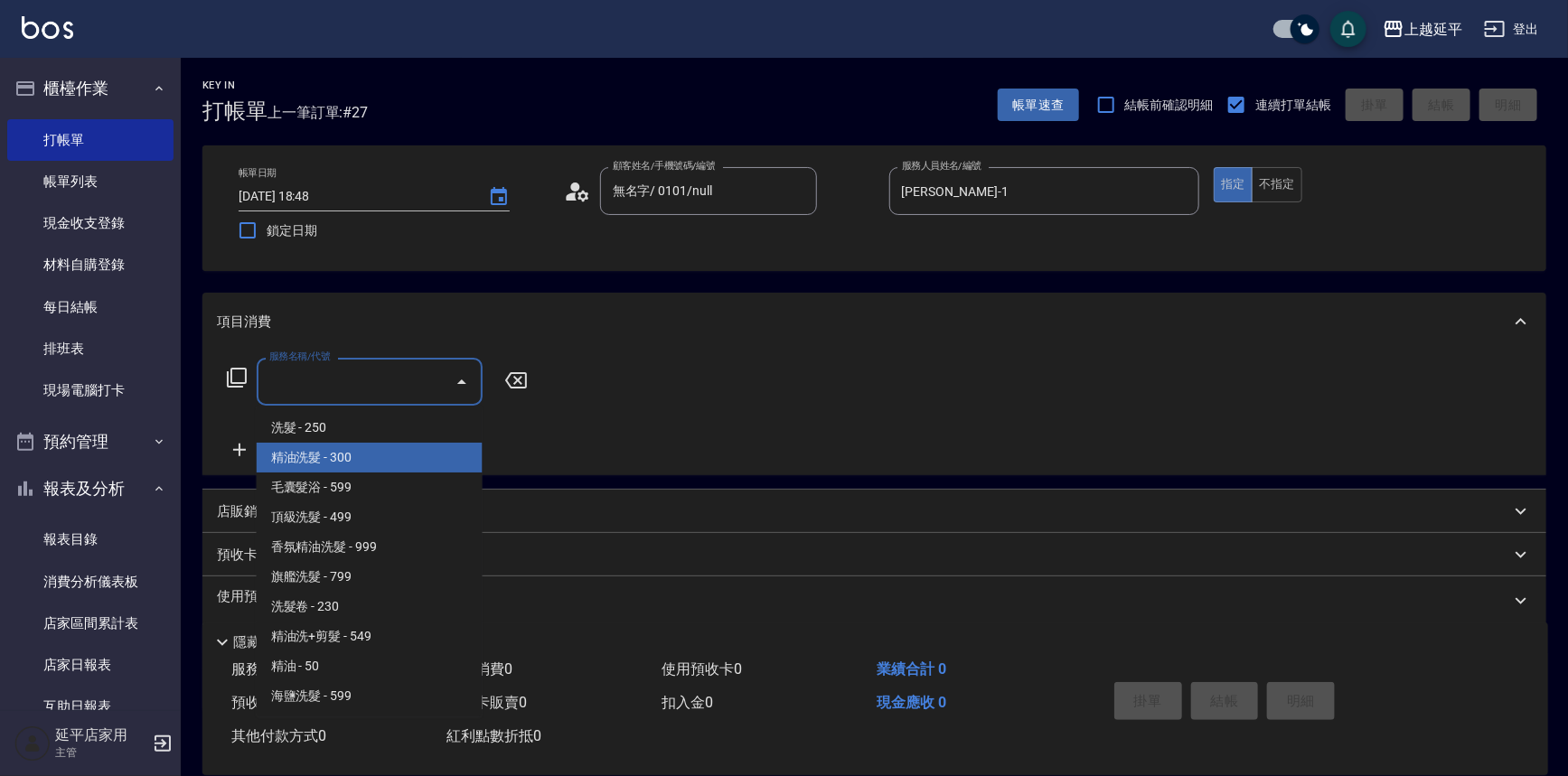
click at [361, 466] on span "精油洗髮 - 300" at bounding box center [370, 457] width 226 height 30
type input "精油洗髮(102)"
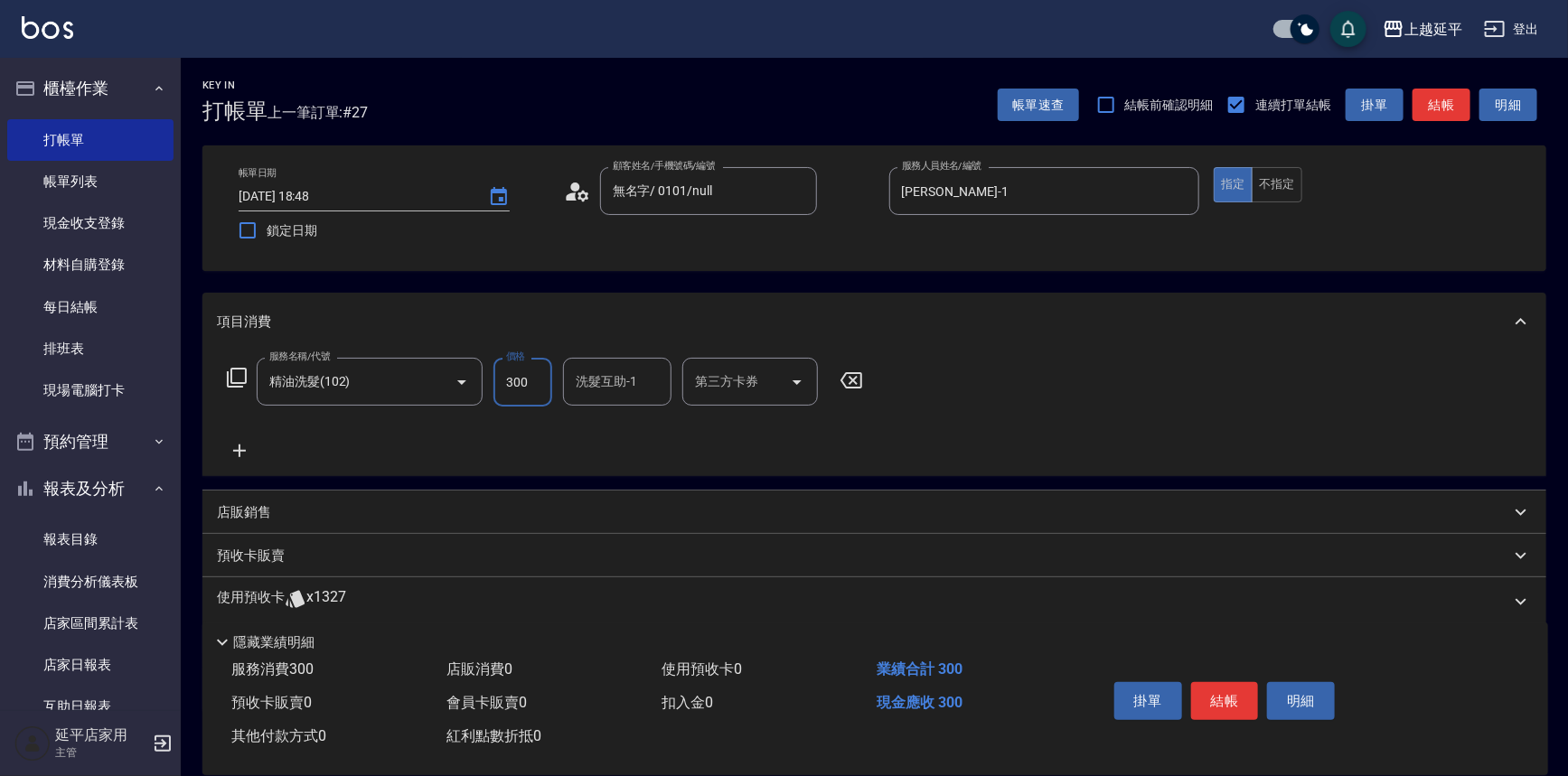
click at [528, 371] on input "300" at bounding box center [523, 382] width 59 height 49
type input "400"
click at [1234, 712] on button "結帳" at bounding box center [1225, 702] width 68 height 38
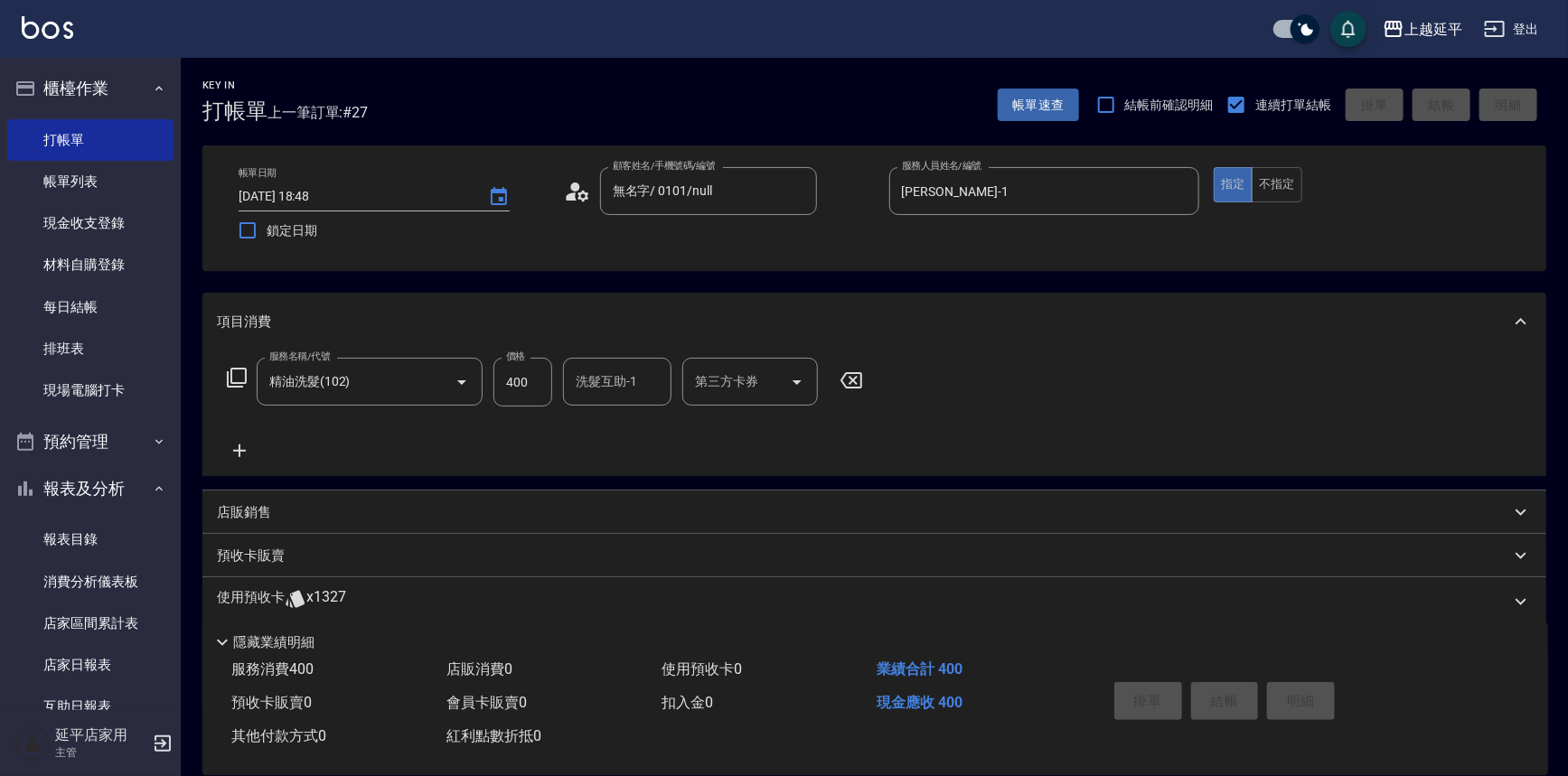
type input "[DATE] 19:07"
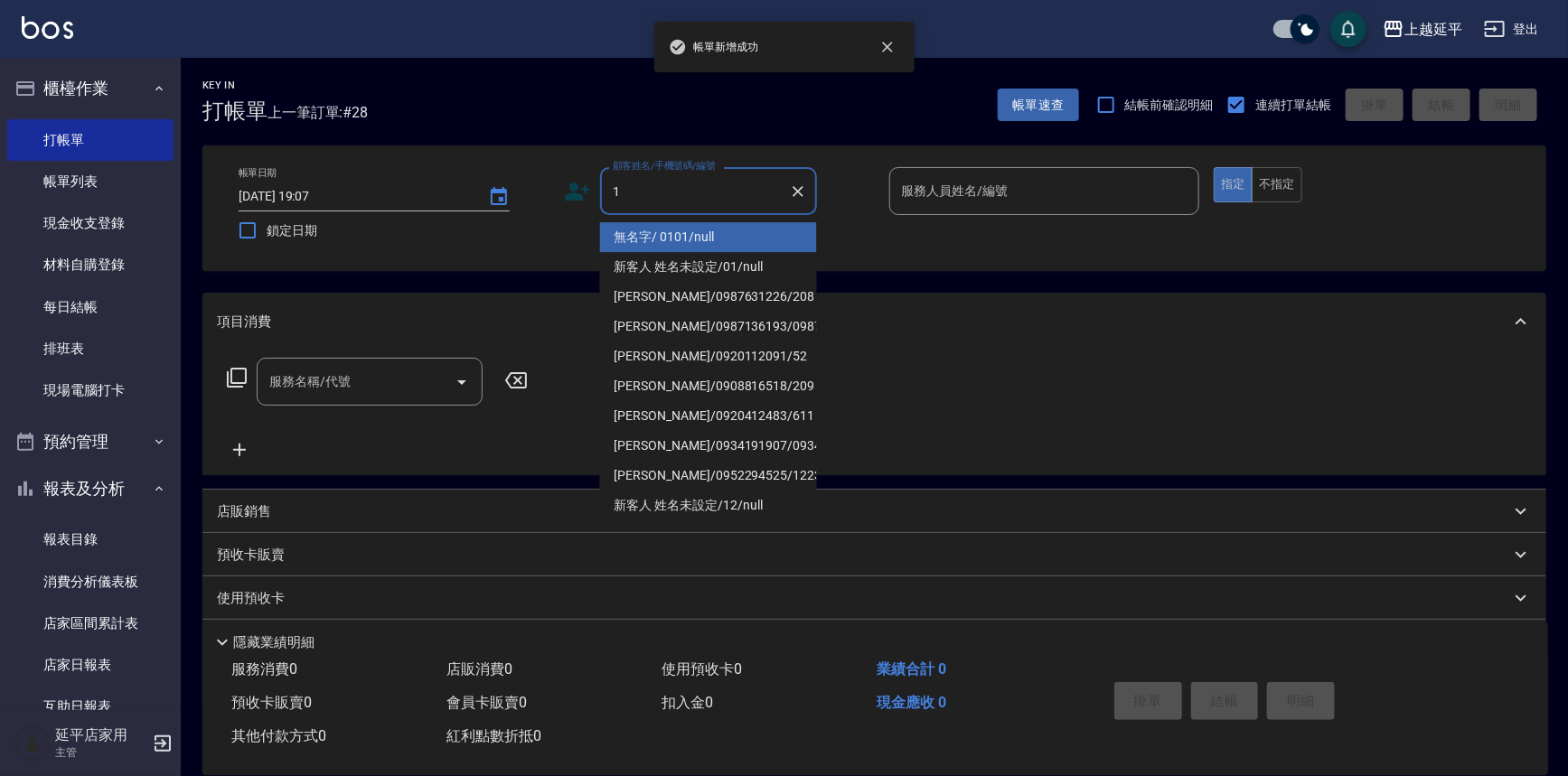
click at [660, 241] on li "無名字/ 0101/null" at bounding box center [708, 237] width 217 height 30
type input "無名字/ 0101/null"
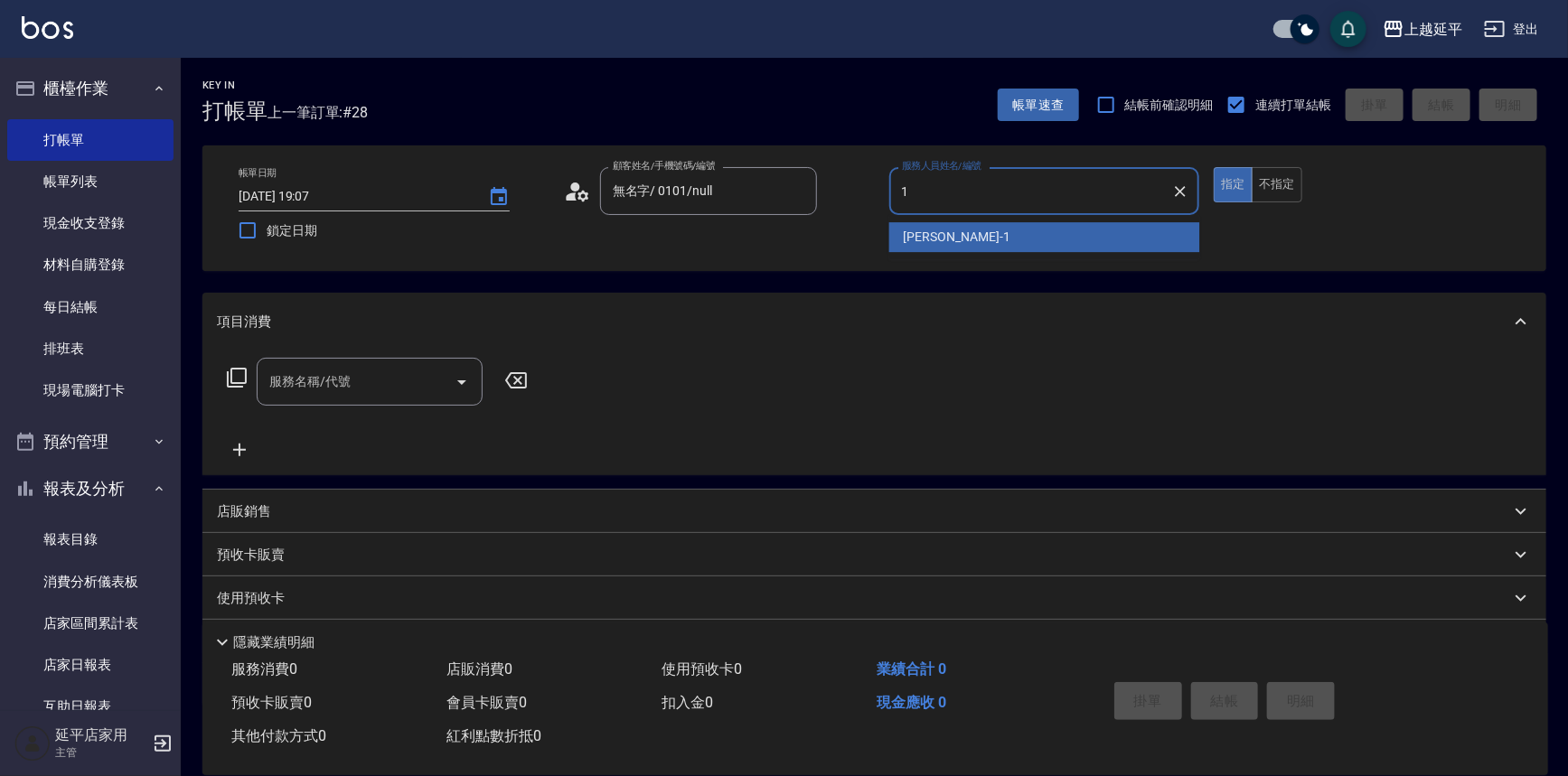
click at [914, 243] on span "[PERSON_NAME]-1" at bounding box center [957, 237] width 106 height 19
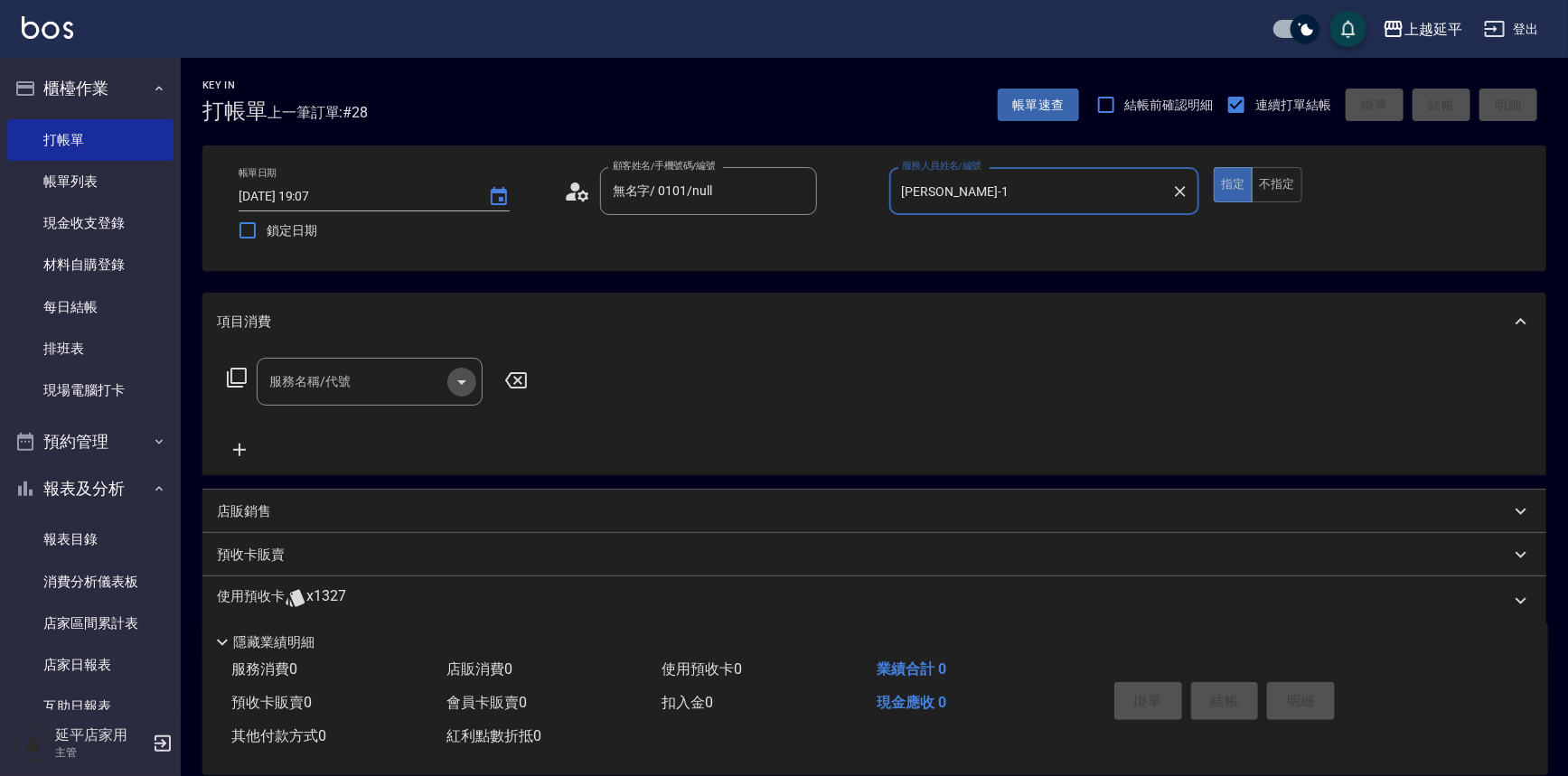
click at [458, 386] on icon "Open" at bounding box center [462, 382] width 22 height 22
type input "[PERSON_NAME]-1"
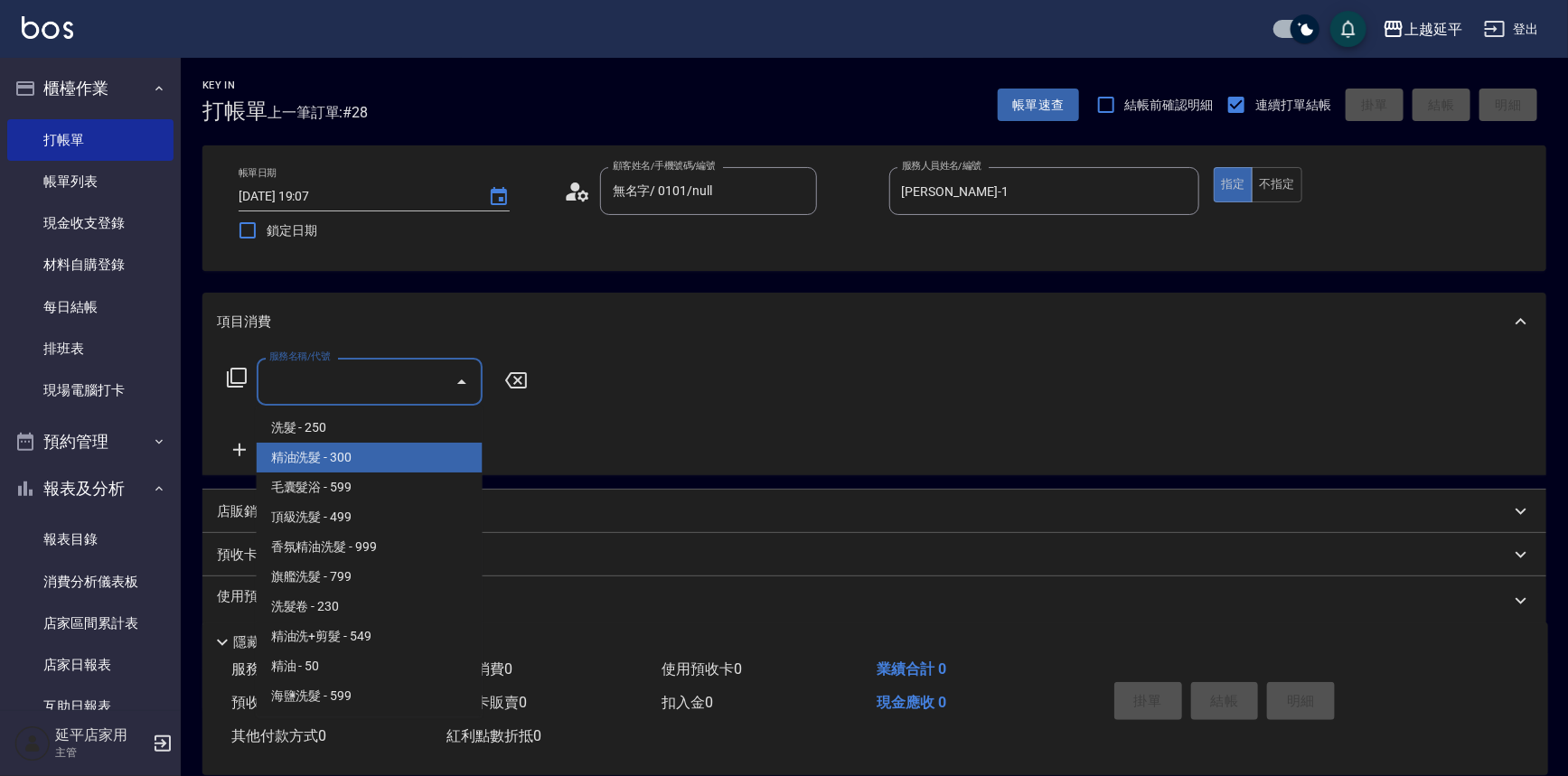
click at [348, 464] on span "精油洗髮 - 300" at bounding box center [370, 457] width 226 height 30
type input "精油洗髮(102)"
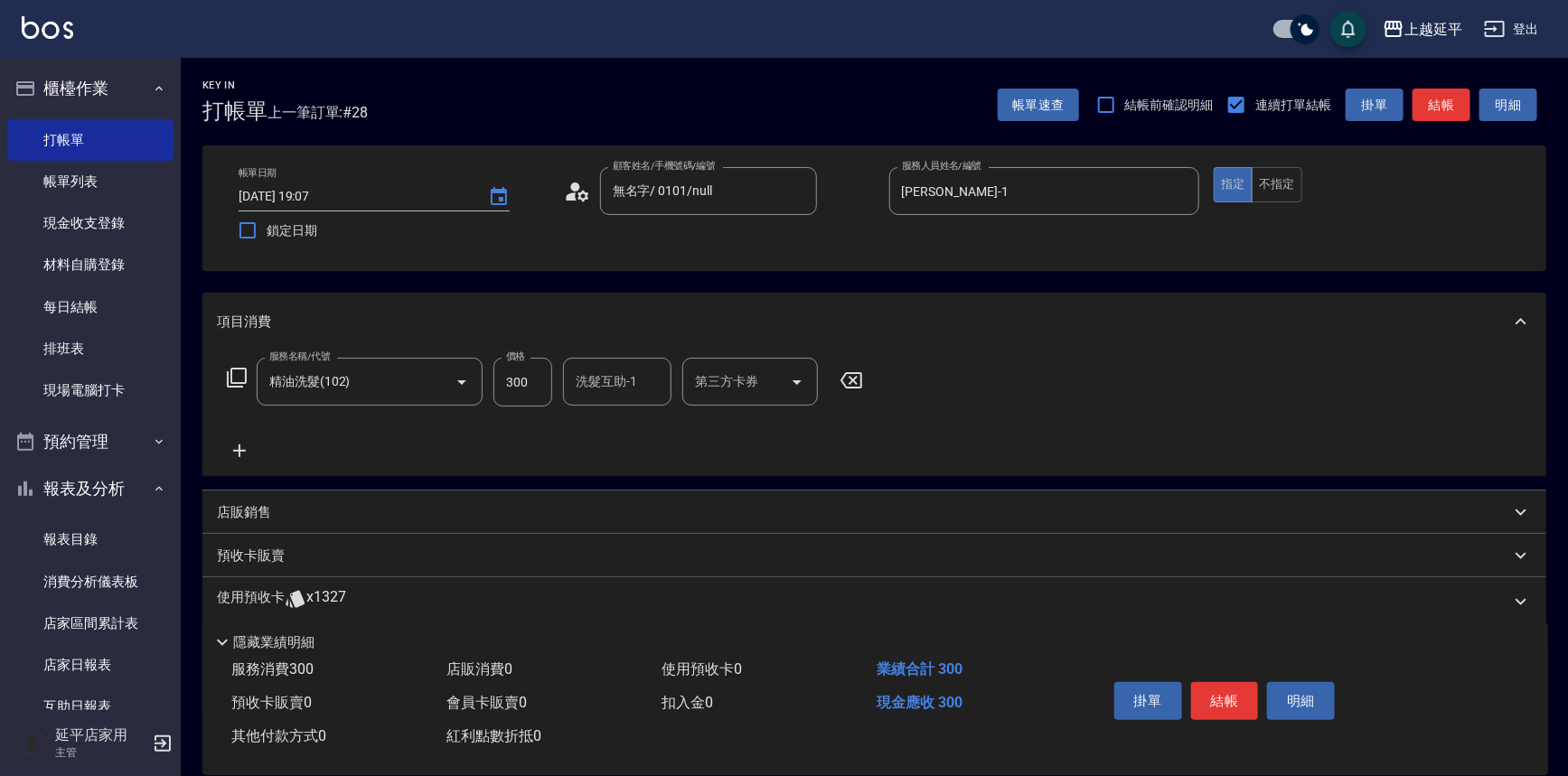
click at [240, 446] on icon at bounding box center [240, 451] width 13 height 13
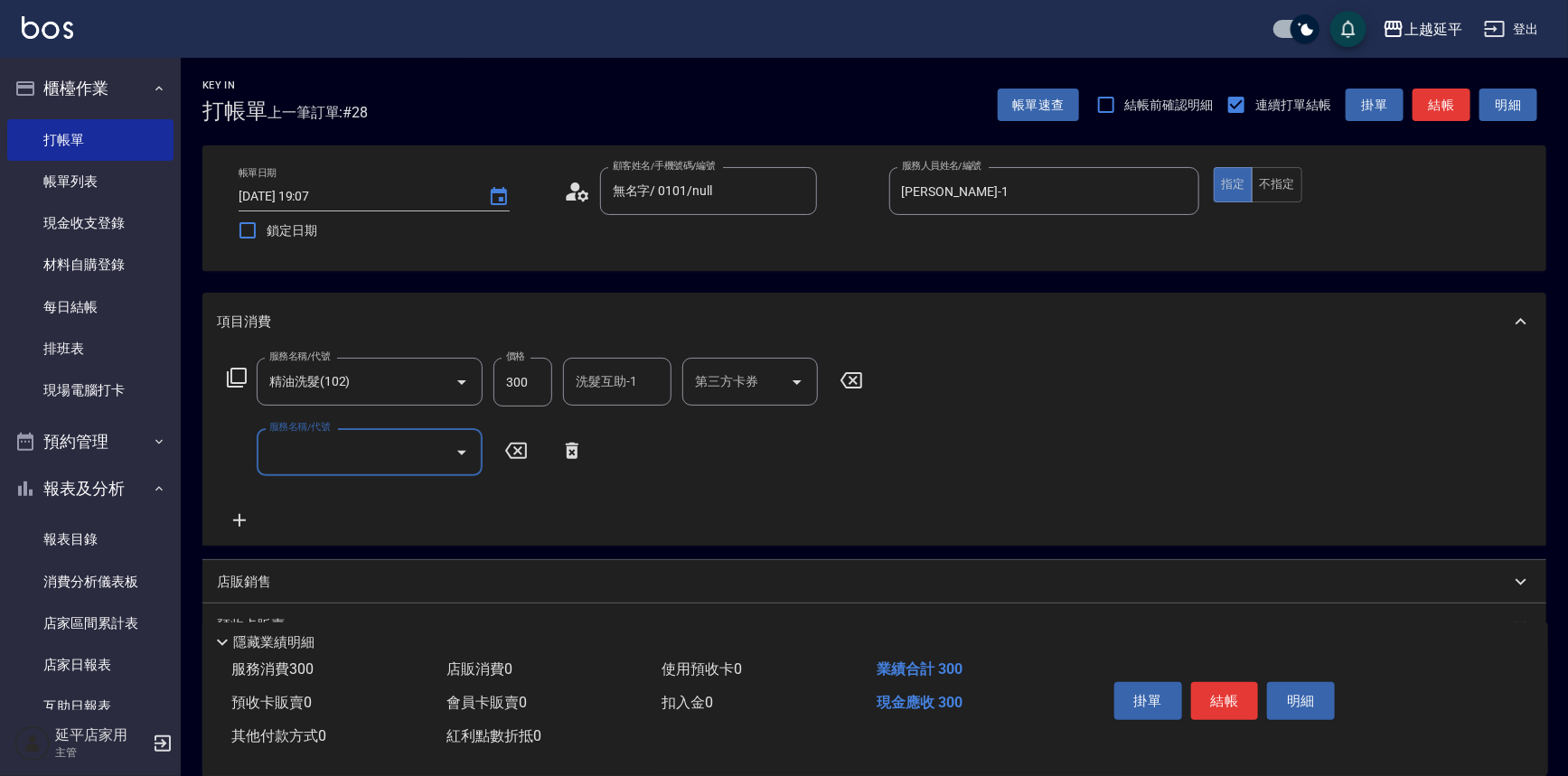
click at [459, 456] on icon "Open" at bounding box center [462, 453] width 22 height 22
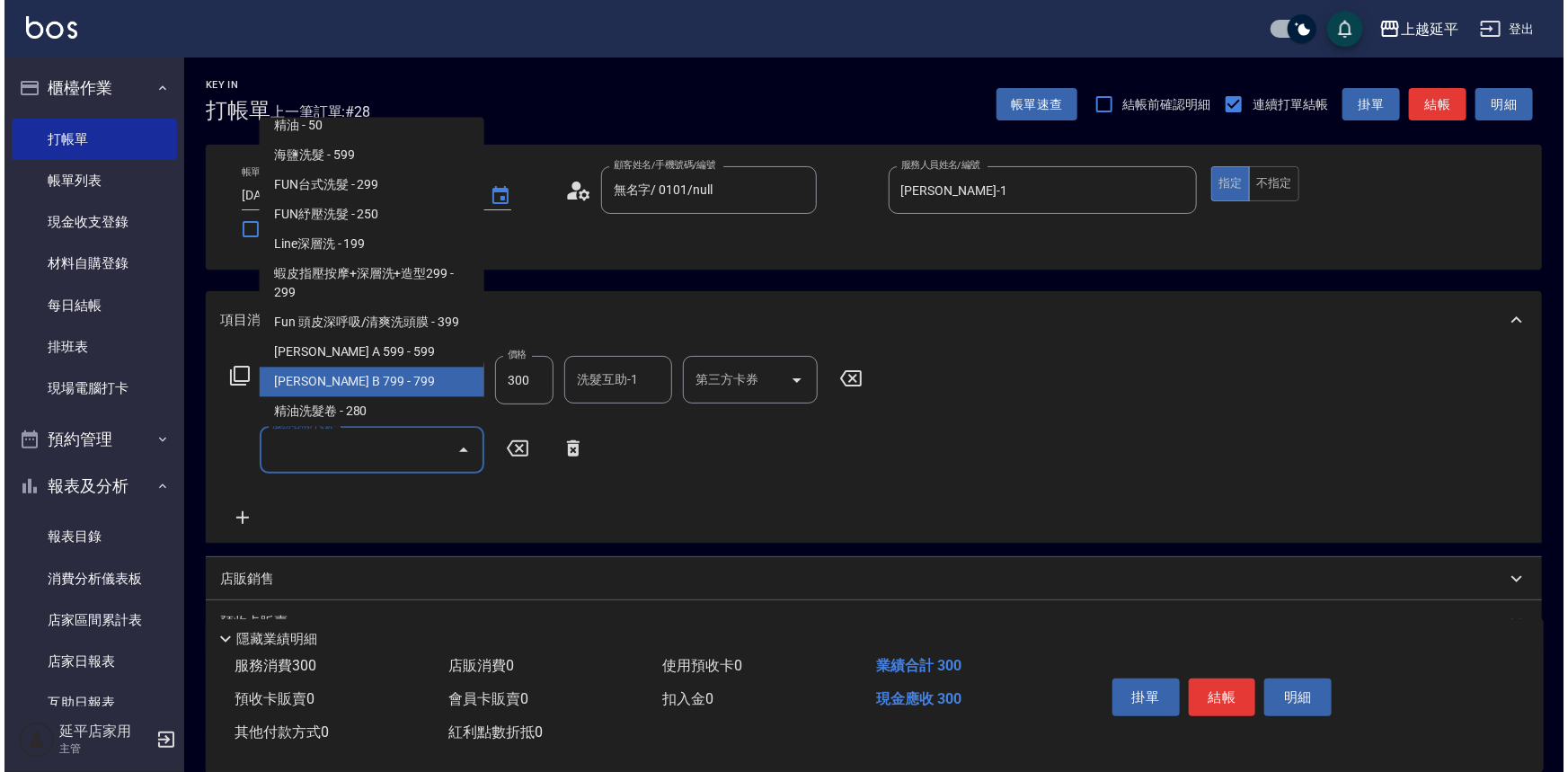
scroll to position [408, 0]
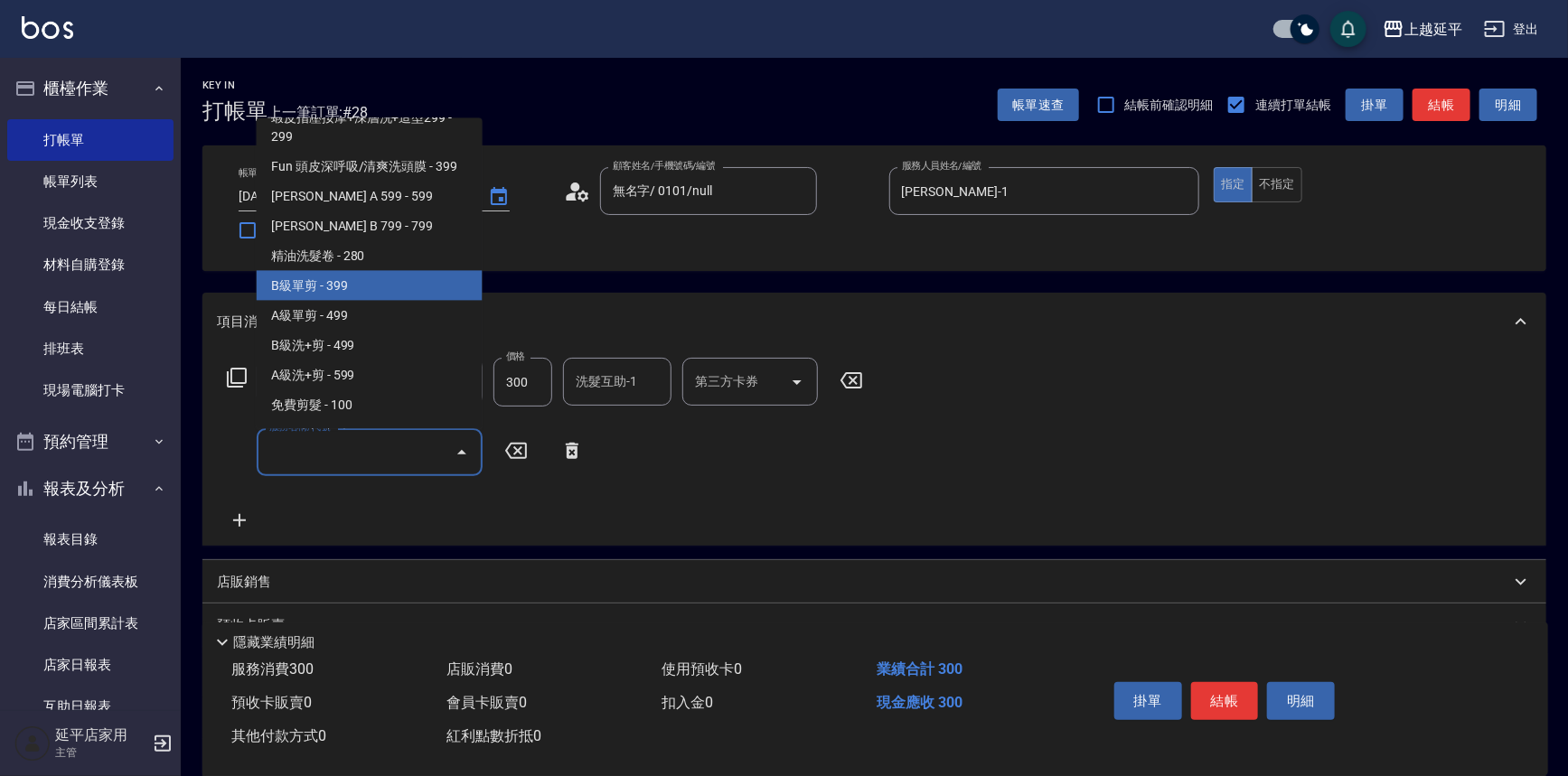
click at [370, 289] on span "B級單剪 - 399" at bounding box center [370, 286] width 226 height 30
type input "B級單剪(201)"
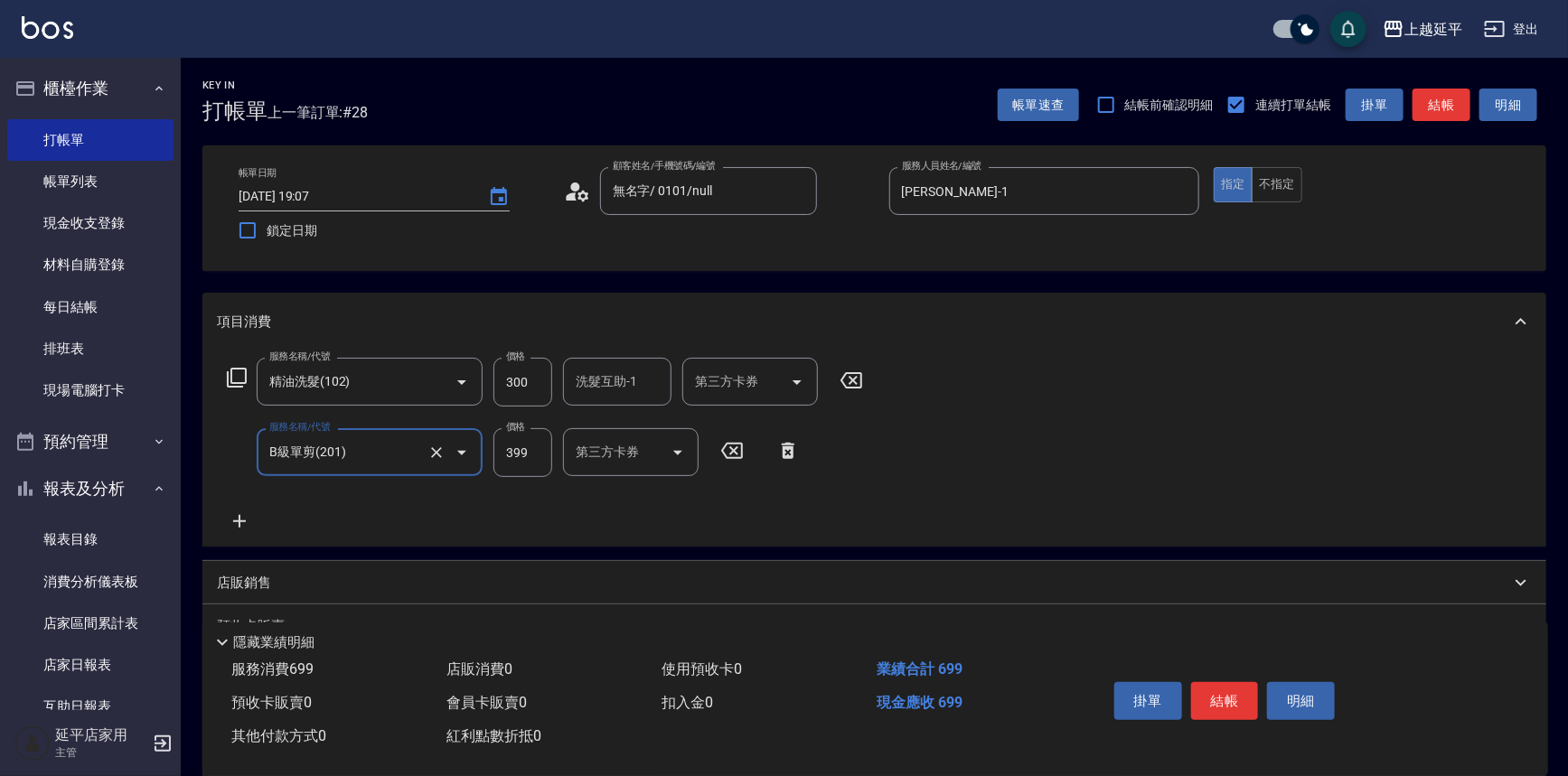
click at [541, 451] on input "399" at bounding box center [523, 453] width 59 height 49
type input "50"
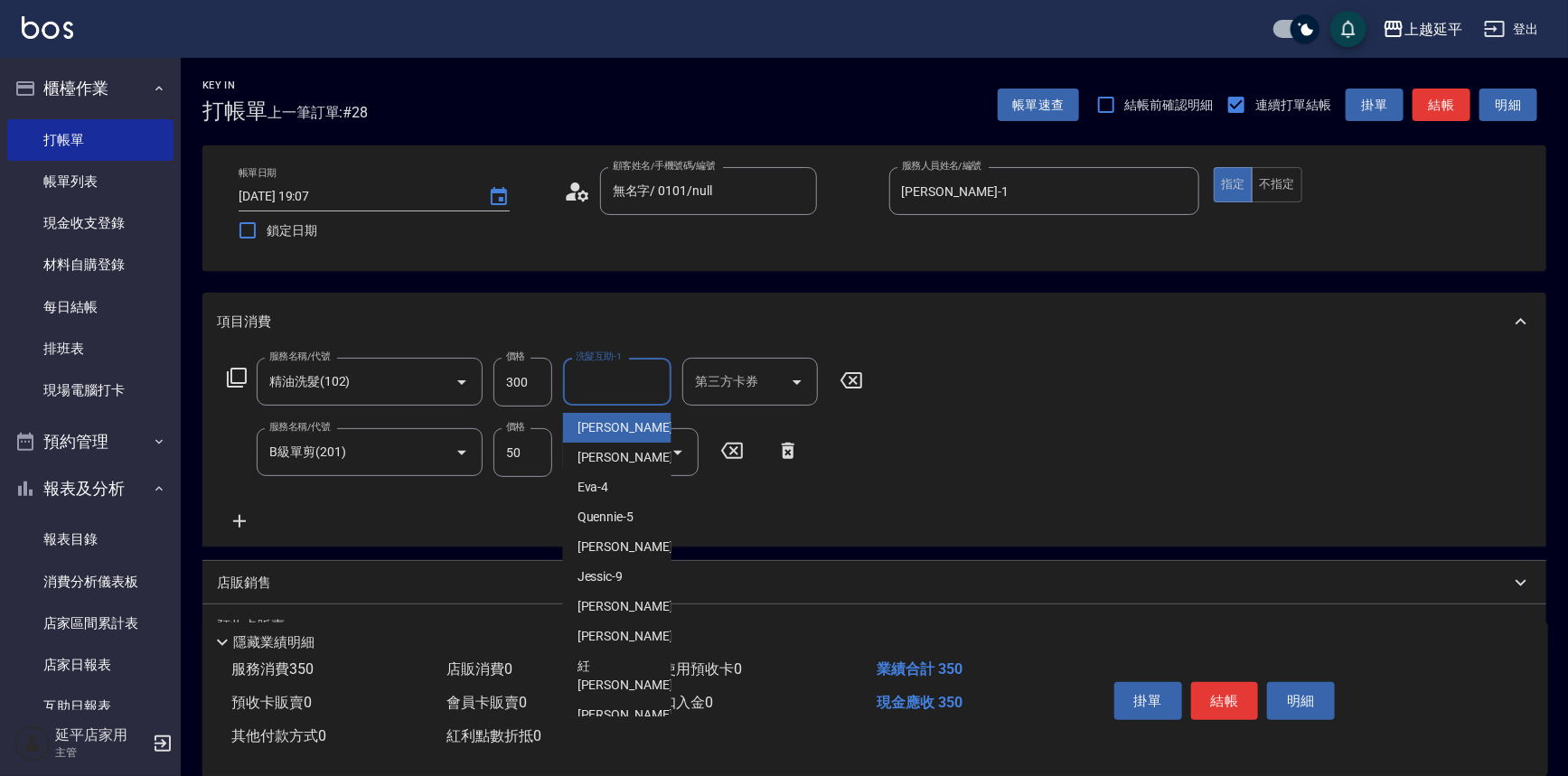
click at [601, 390] on input "洗髮互助-1" at bounding box center [617, 381] width 93 height 32
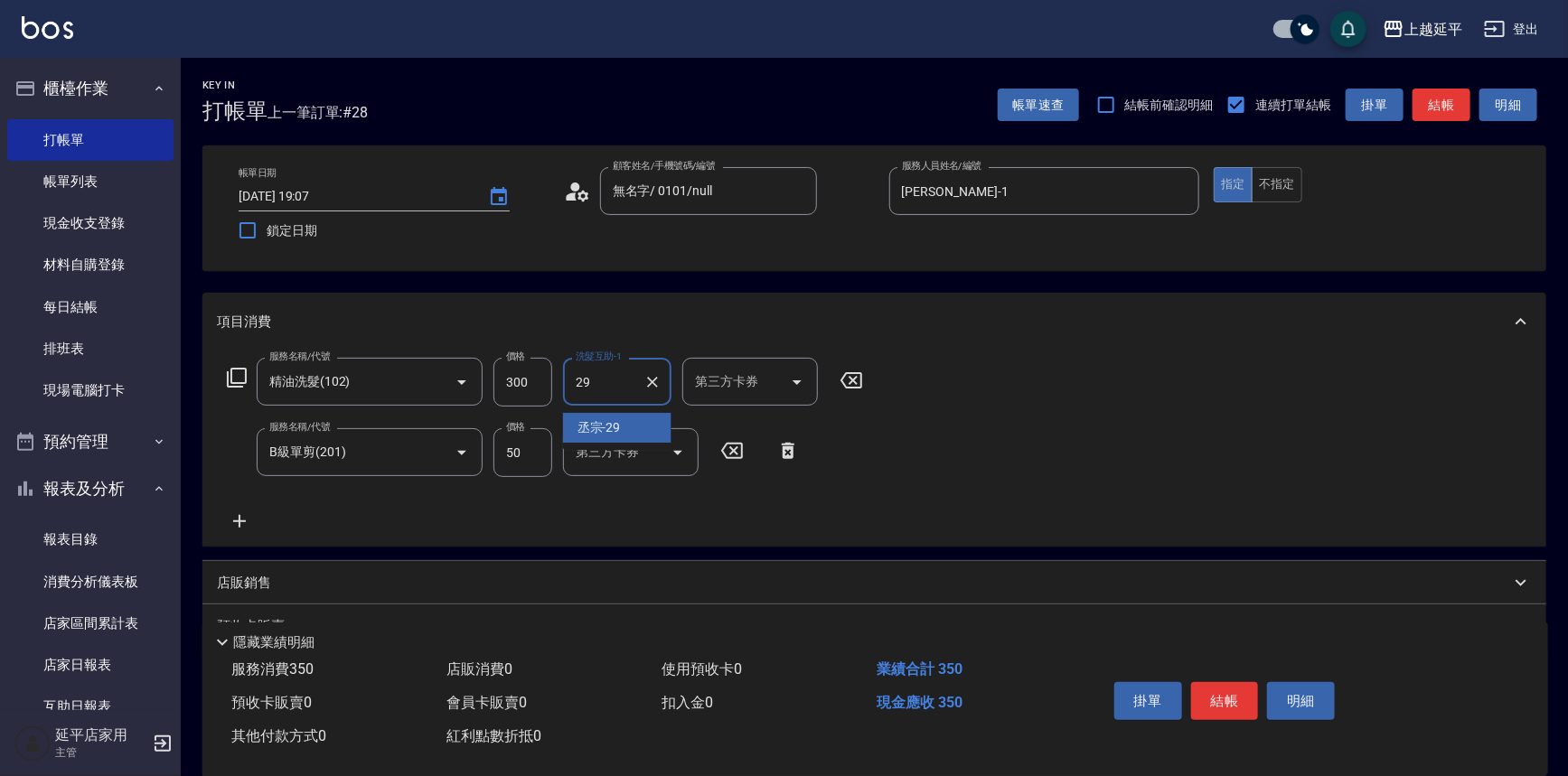
click at [615, 436] on span "丞宗 -29" at bounding box center [599, 427] width 44 height 19
type input "丞宗-29"
click at [1252, 686] on button "結帳" at bounding box center [1225, 702] width 68 height 38
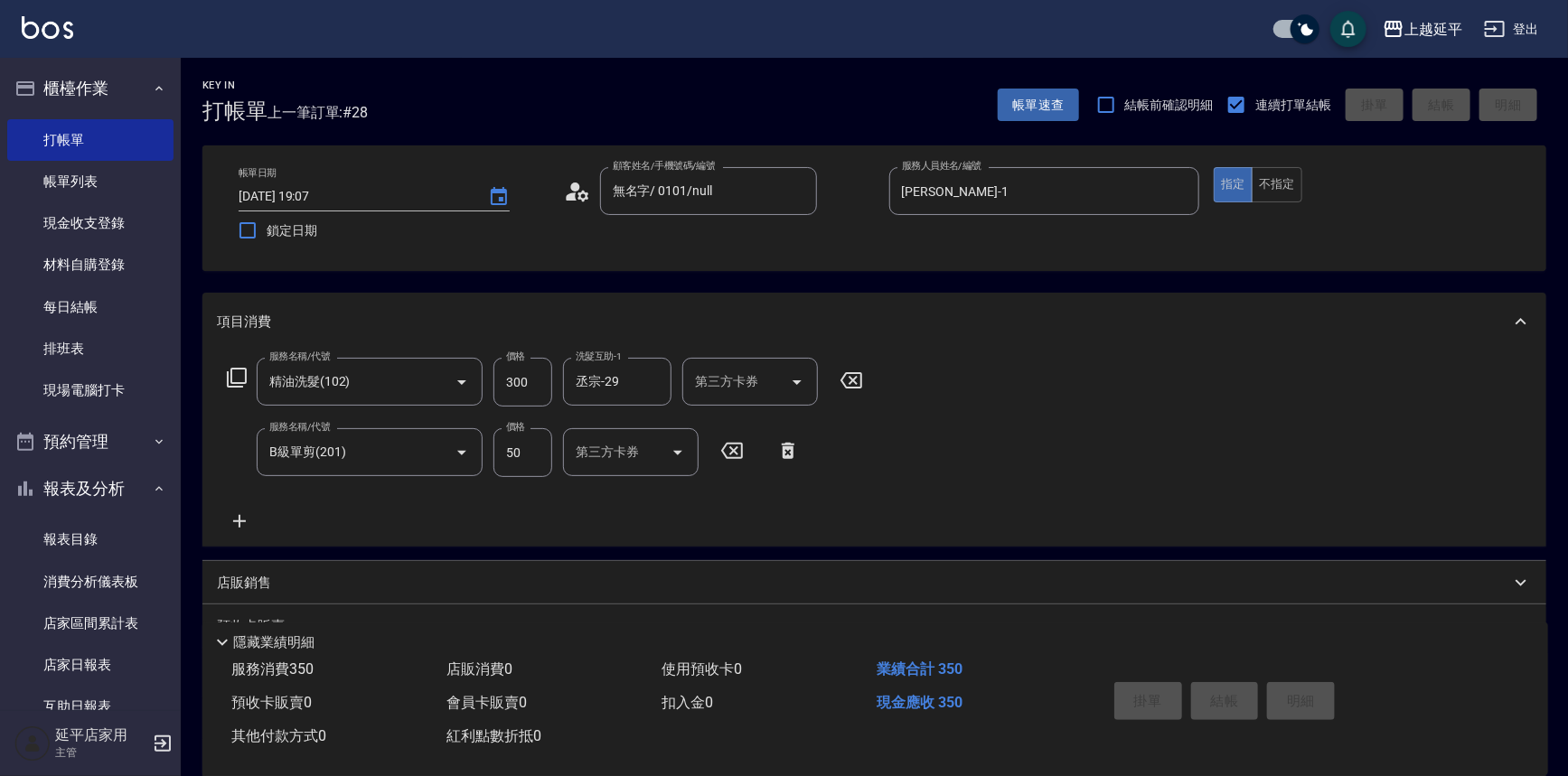
type input "[DATE] 19:08"
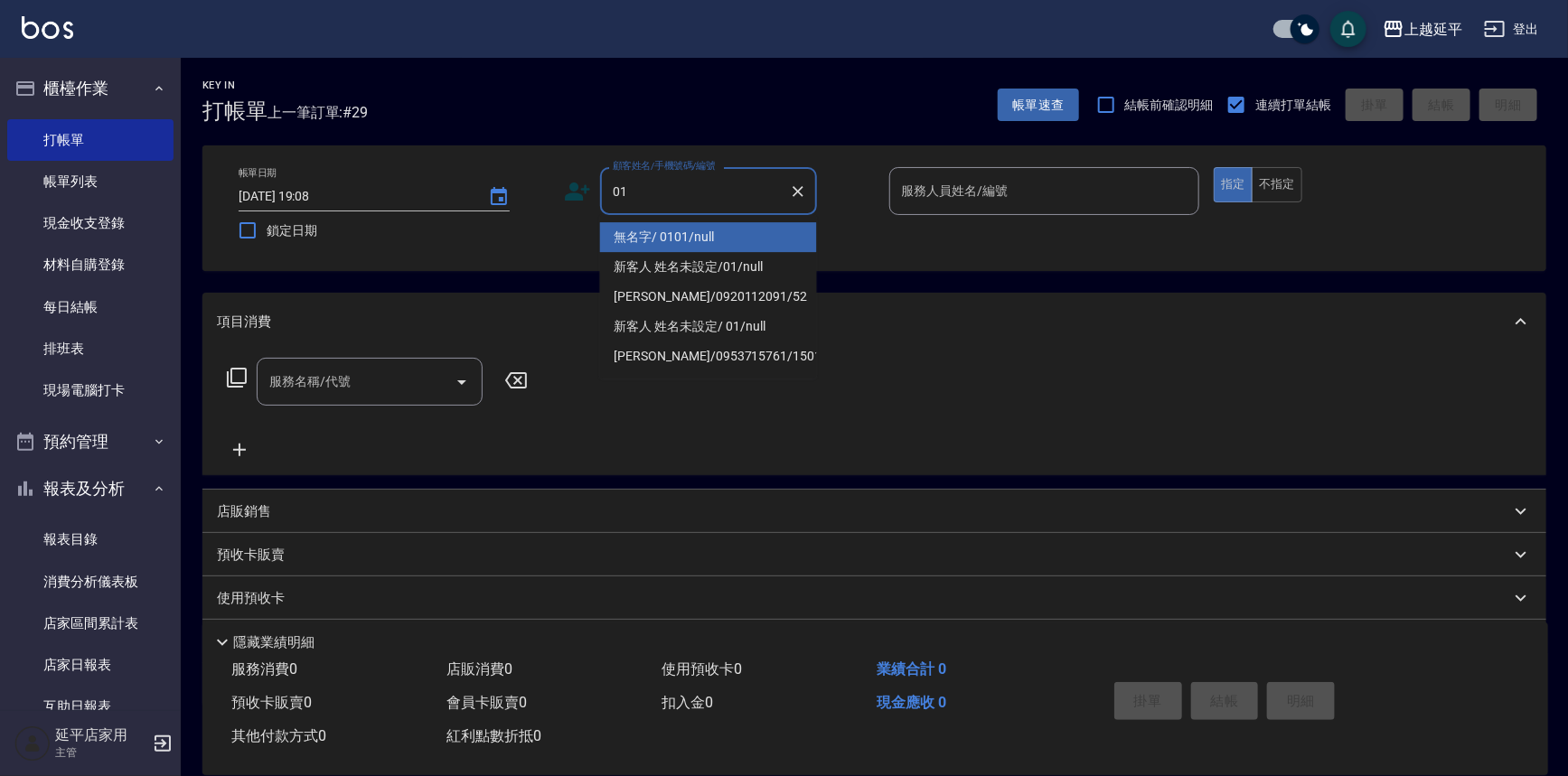
click at [752, 251] on li "無名字/ 0101/null" at bounding box center [708, 237] width 217 height 30
type input "無名字/ 0101/null"
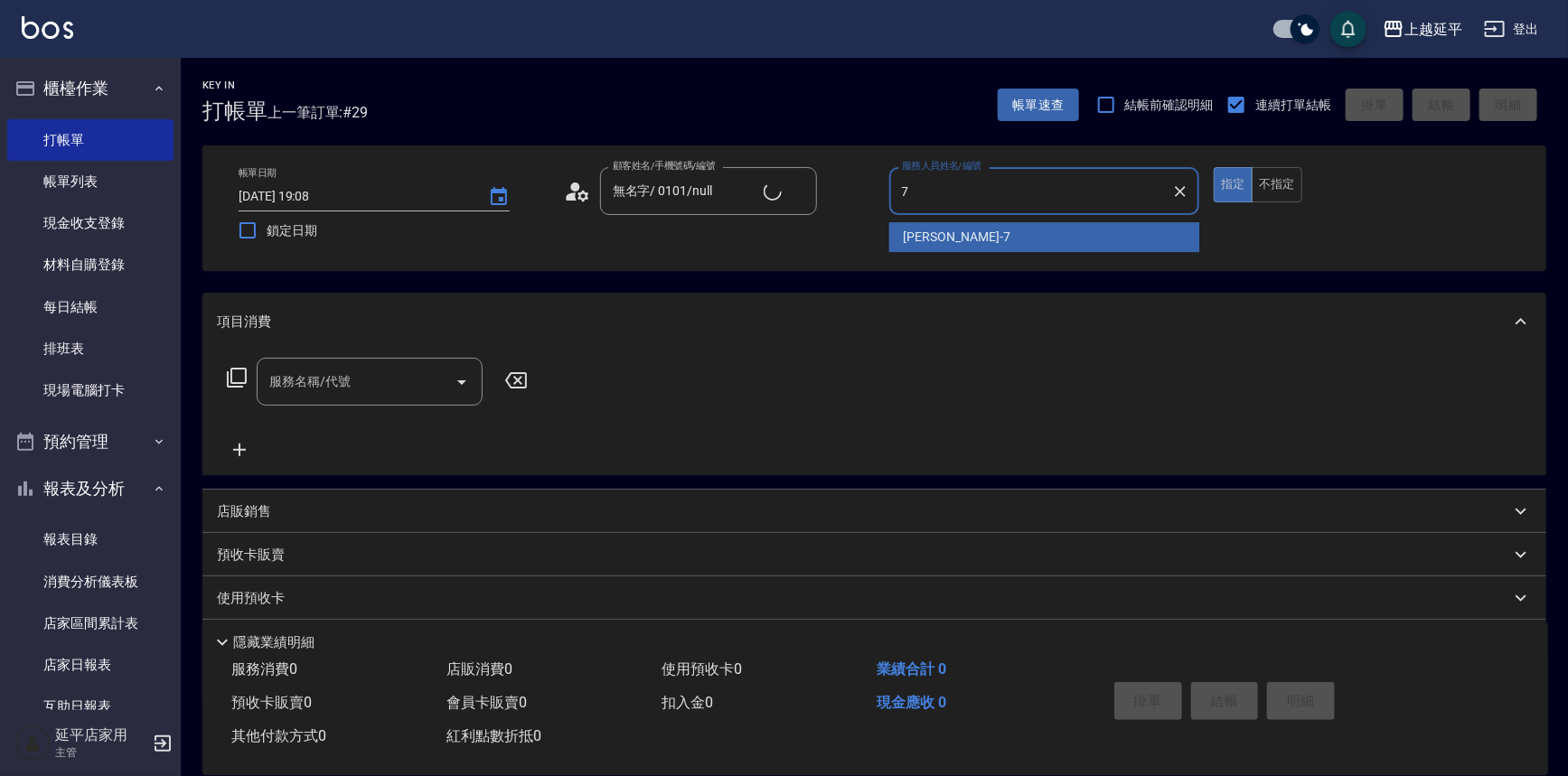
click at [1006, 245] on div "[PERSON_NAME] -7" at bounding box center [1045, 237] width 311 height 30
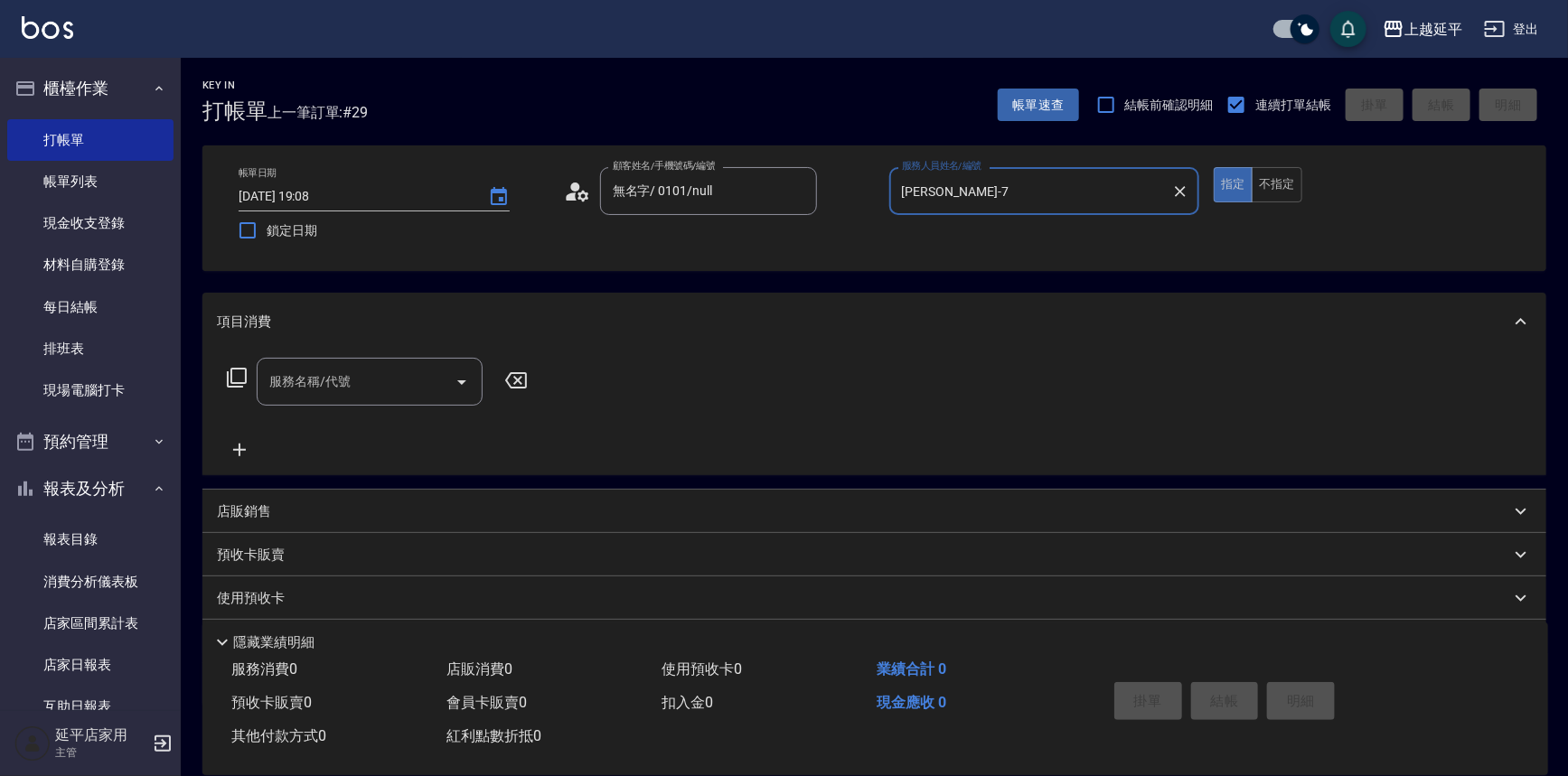
type input "[PERSON_NAME]-7"
click at [321, 396] on input "服務名稱/代號" at bounding box center [356, 381] width 182 height 32
click at [407, 427] on span "A級洗+剪 - 599" at bounding box center [370, 427] width 226 height 30
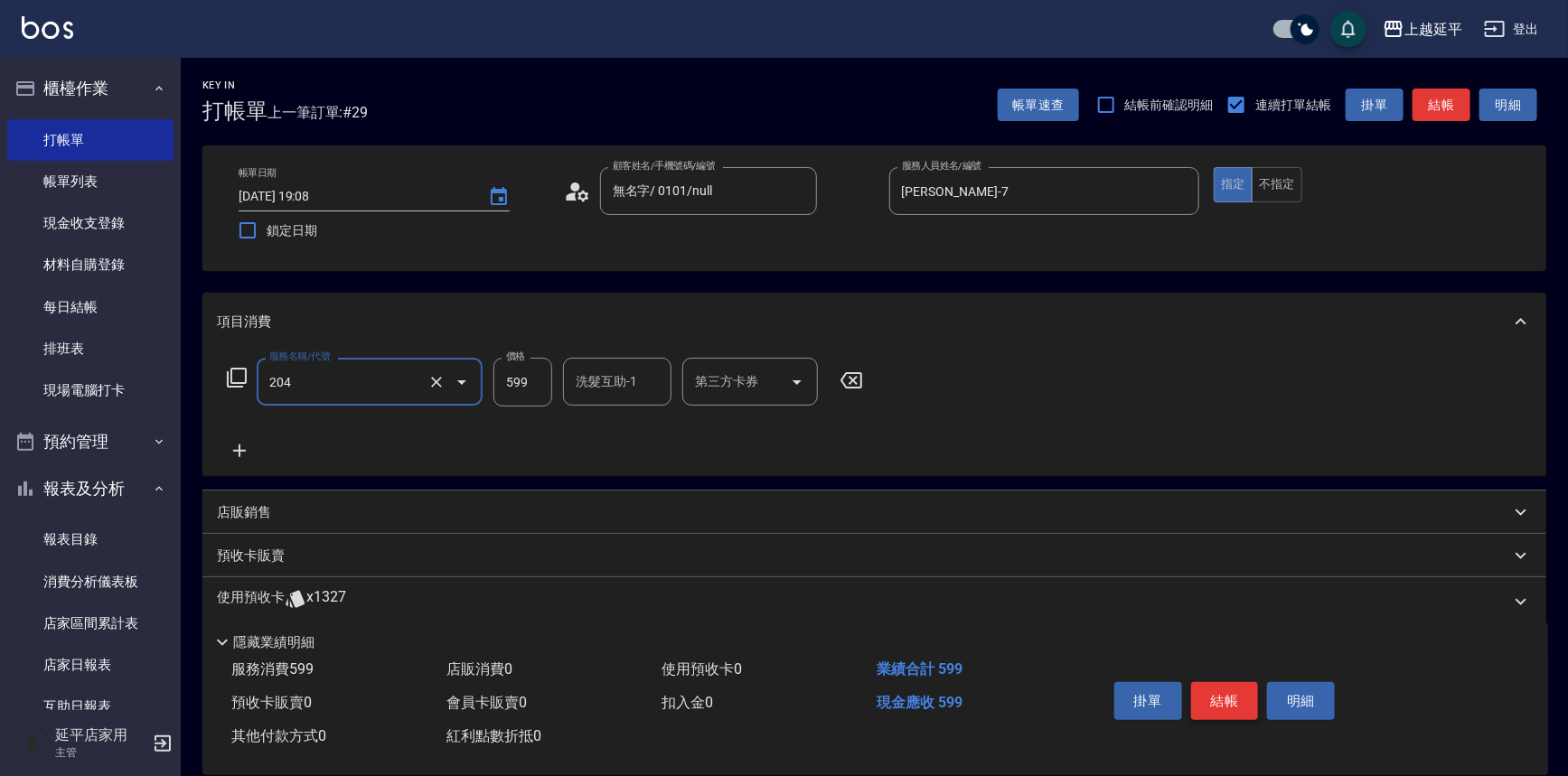
type input "A級洗+剪(204)"
click at [1205, 697] on button "結帳" at bounding box center [1225, 702] width 68 height 38
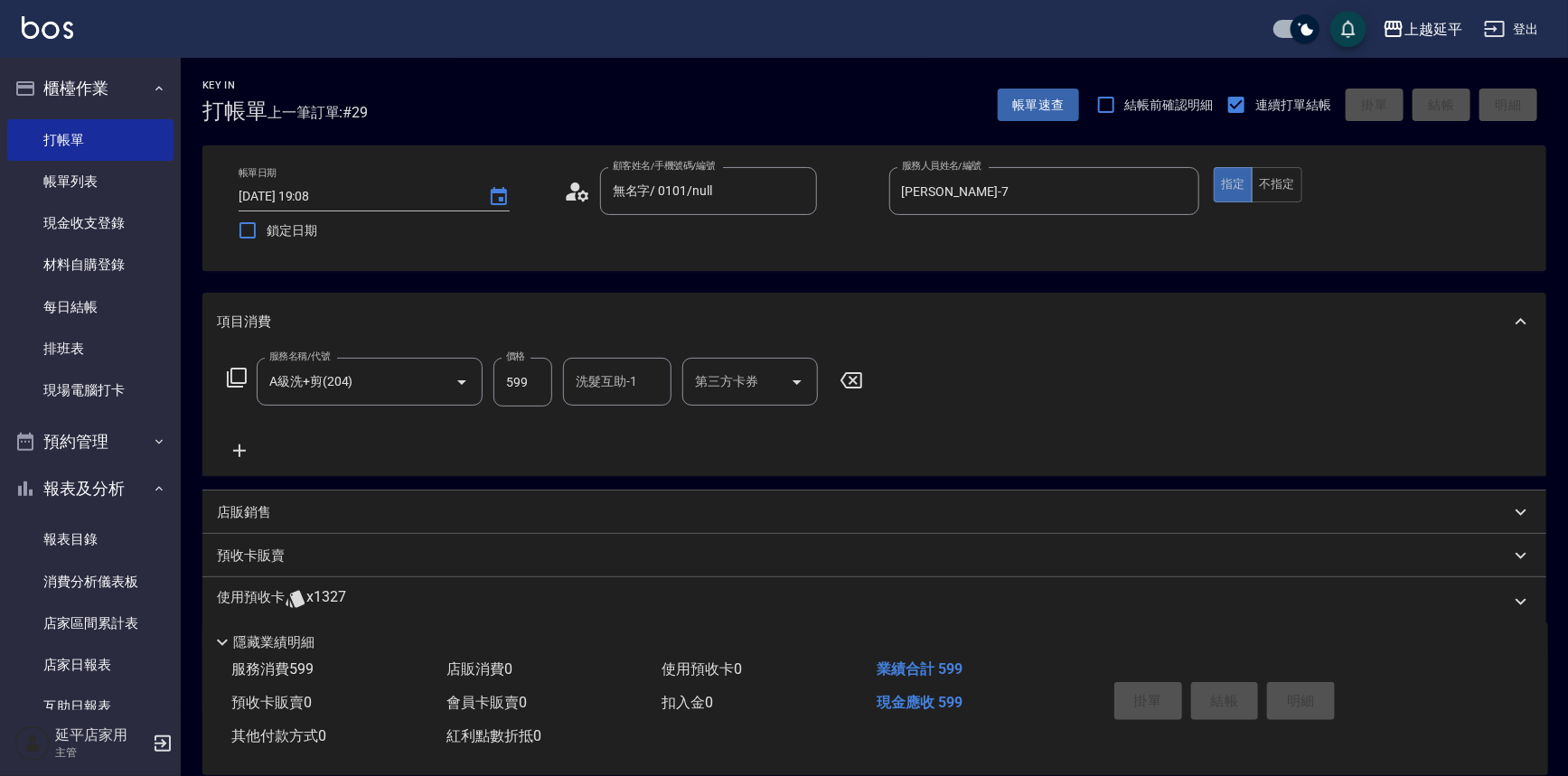
type input "[DATE] 19:09"
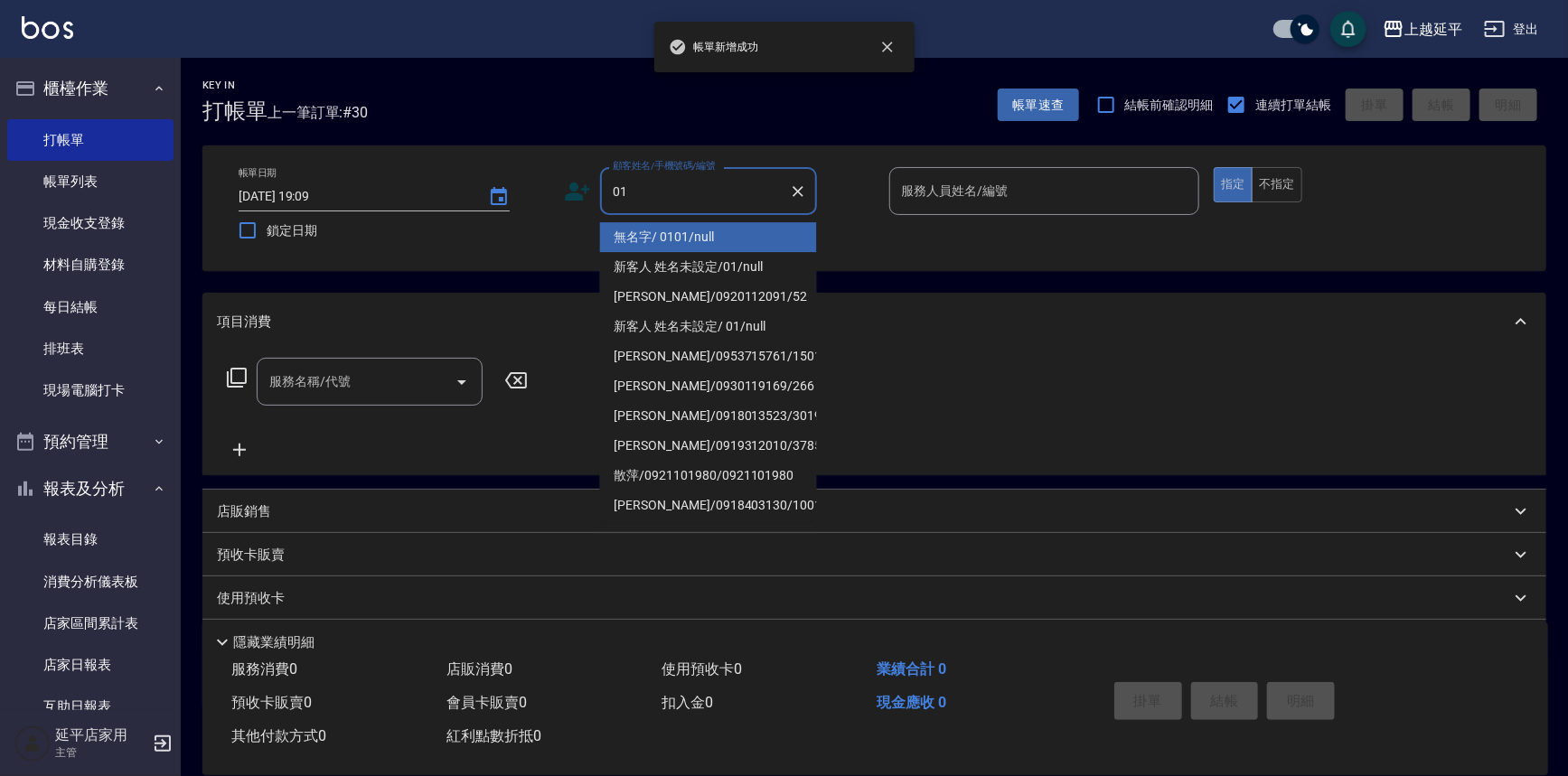
click at [689, 237] on li "無名字/ 0101/null" at bounding box center [708, 237] width 217 height 30
type input "無名字/ 0101/null"
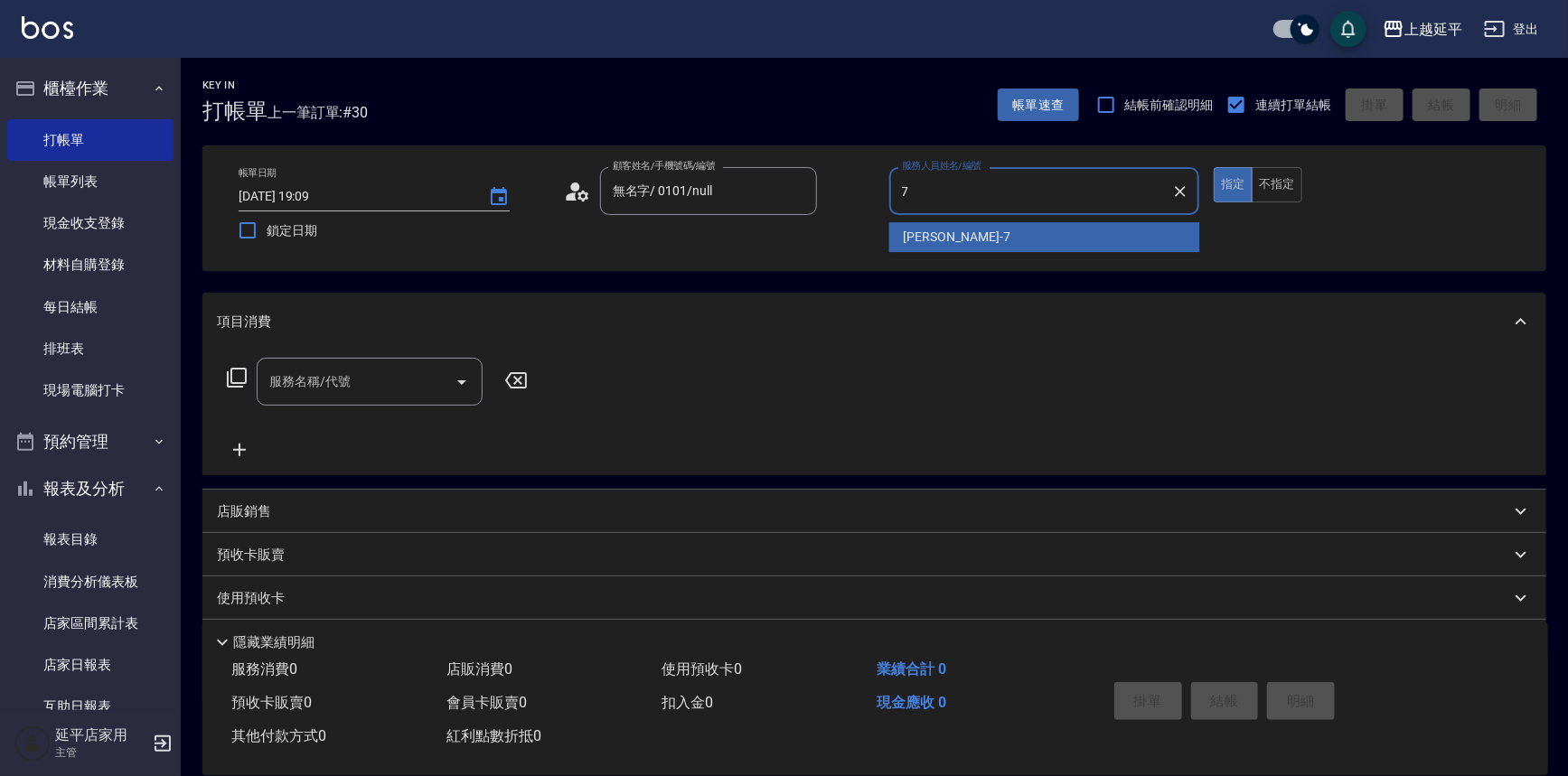
click at [1021, 246] on div "[PERSON_NAME] -7" at bounding box center [1045, 237] width 311 height 30
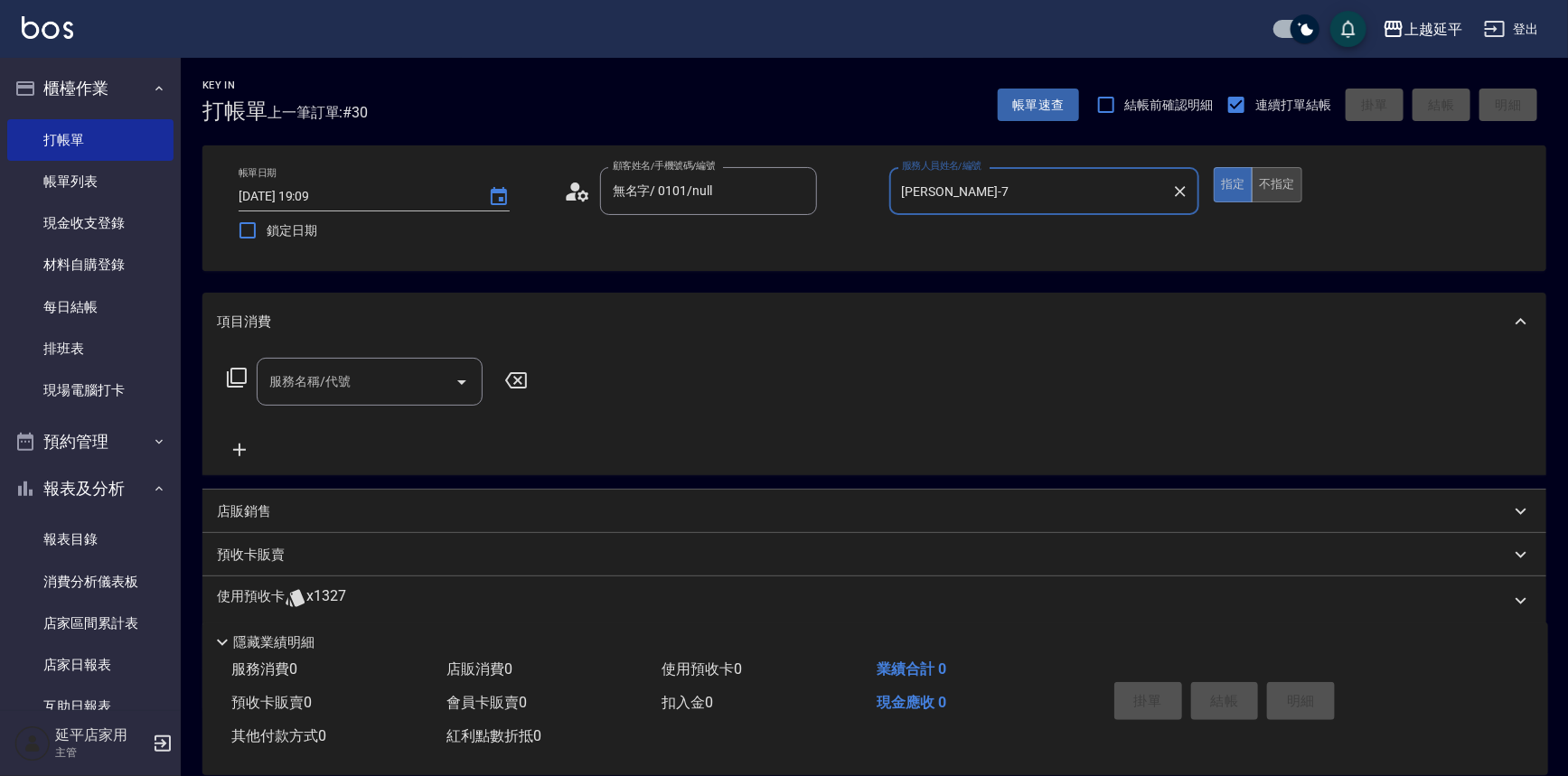
type input "[PERSON_NAME]-7"
click at [1284, 187] on button "不指定" at bounding box center [1277, 184] width 51 height 35
click at [397, 387] on input "服務名稱/代號" at bounding box center [356, 381] width 182 height 32
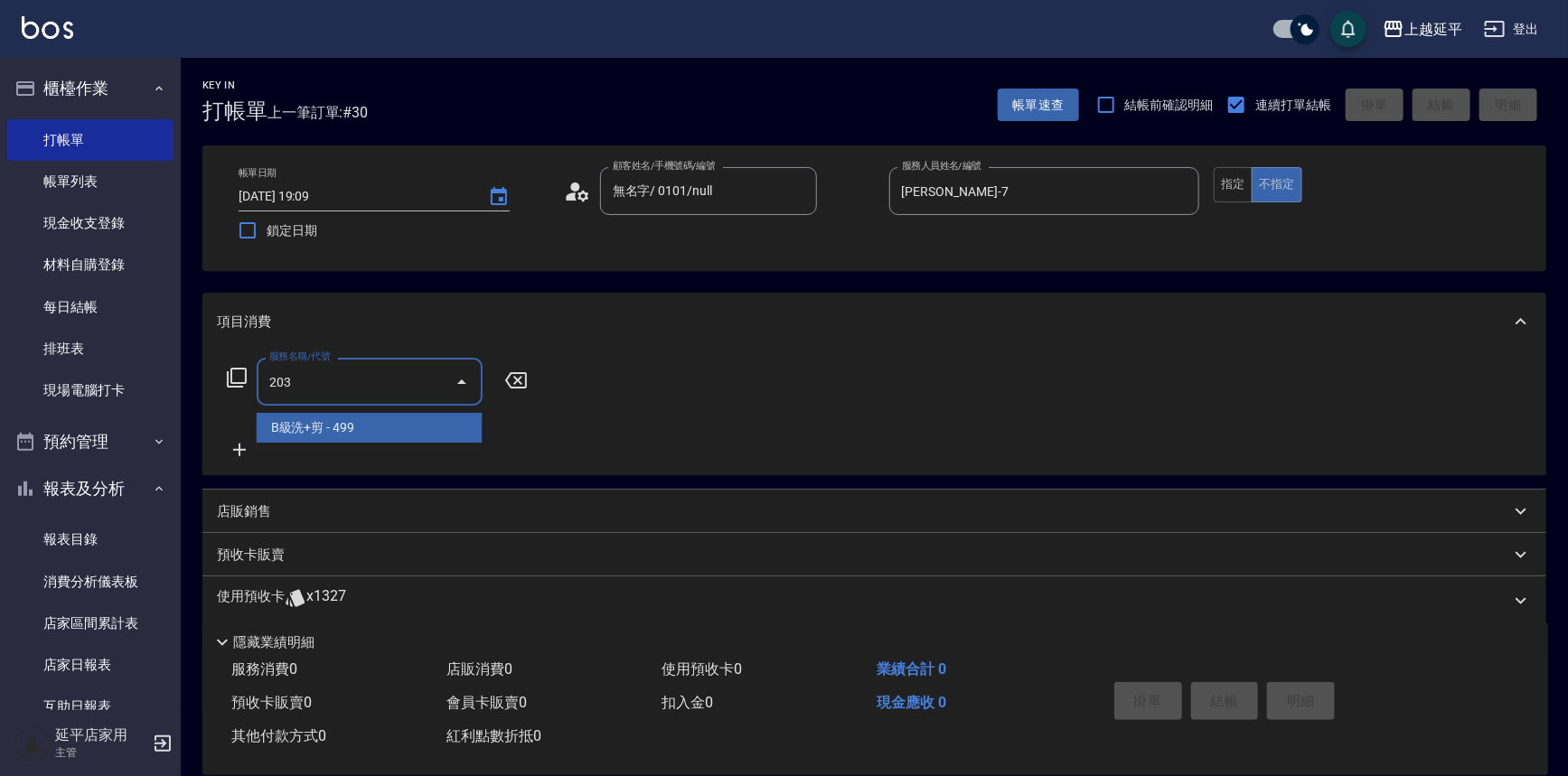
click at [420, 415] on span "B級洗+剪 - 499" at bounding box center [370, 427] width 226 height 30
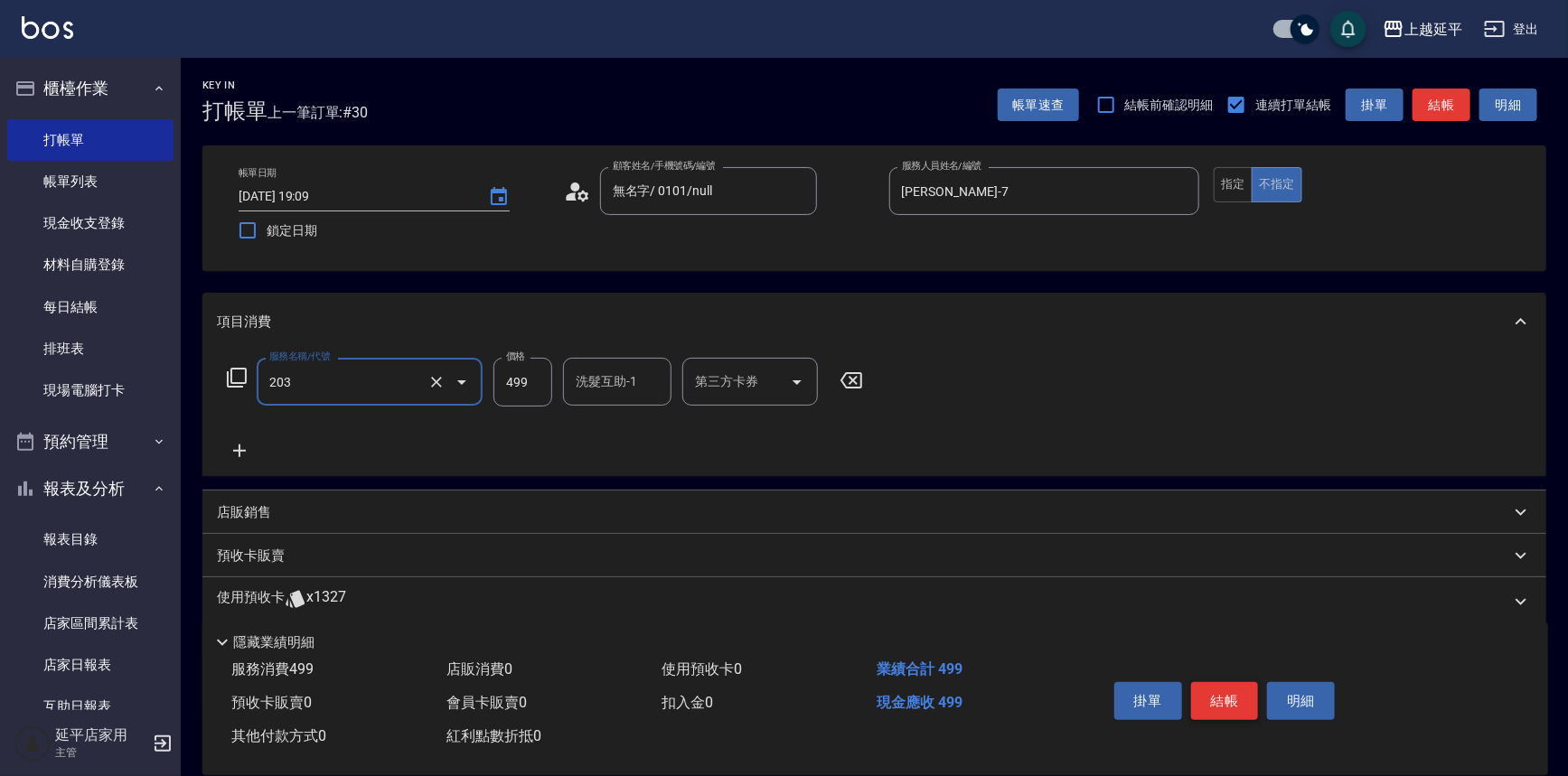
type input "B級洗+剪(203)"
click at [1199, 698] on button "結帳" at bounding box center [1225, 702] width 68 height 38
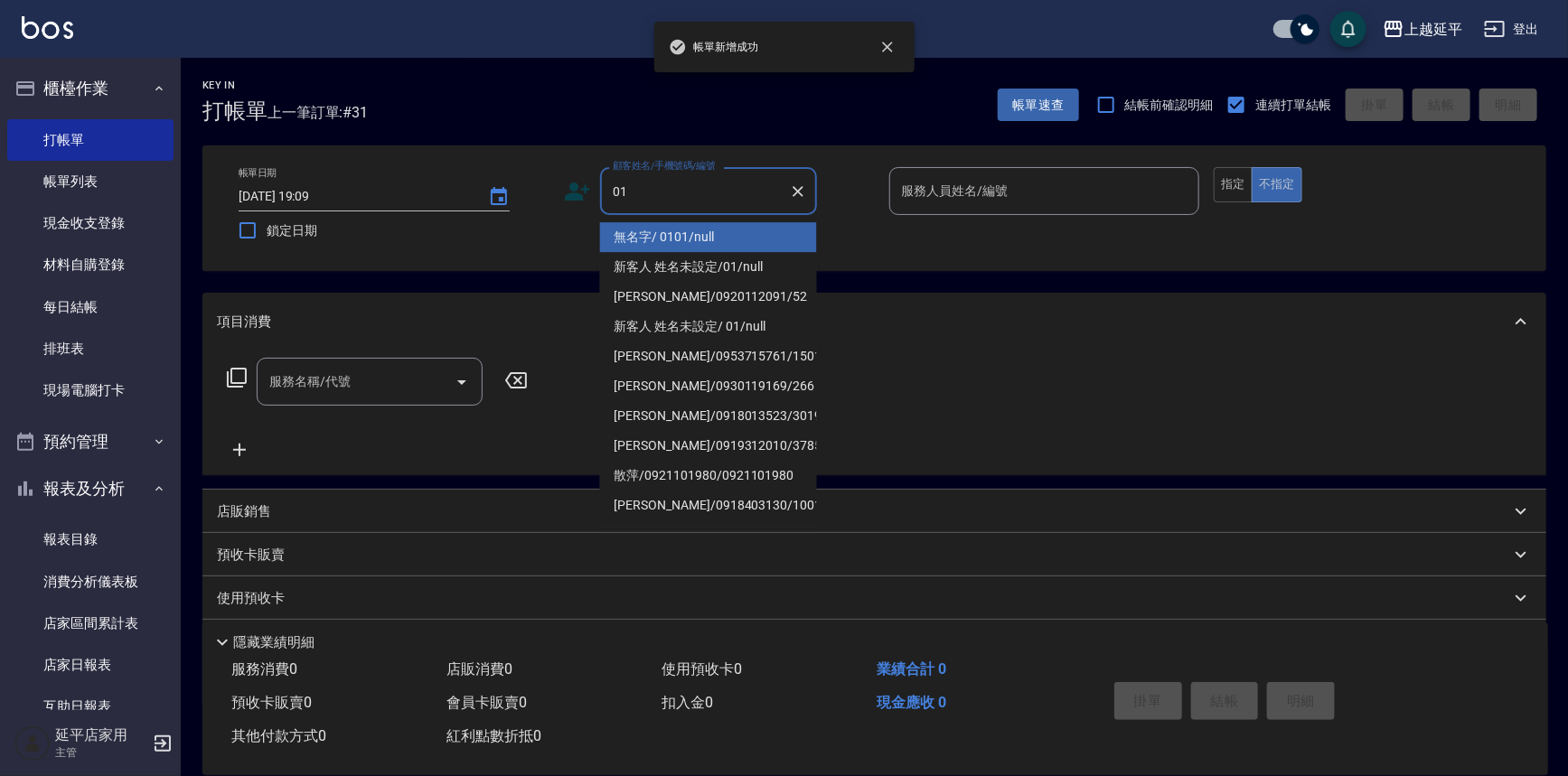
click at [684, 243] on li "無名字/ 0101/null" at bounding box center [708, 237] width 217 height 30
type input "無名字/ 0101/null"
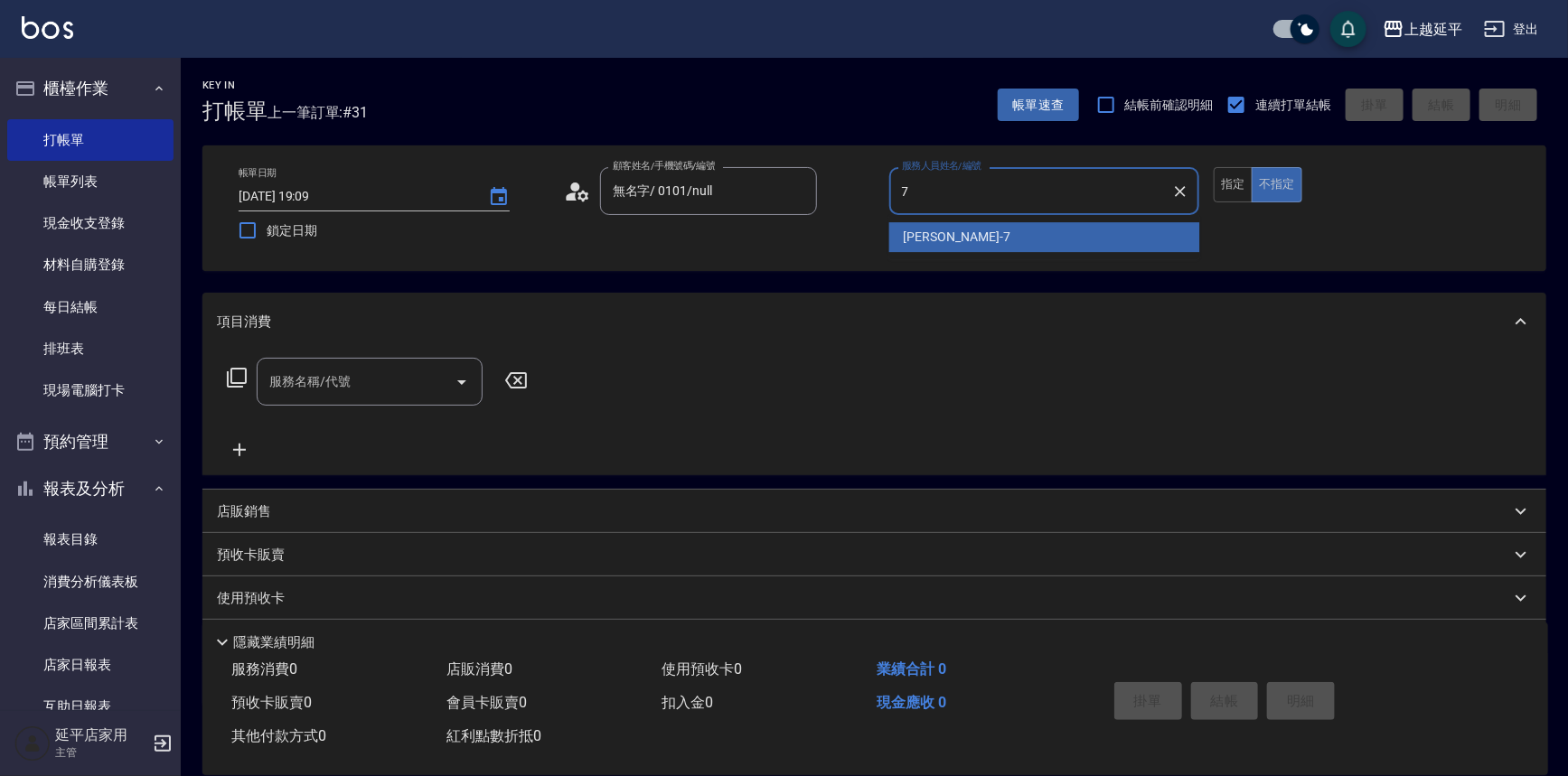
click at [1045, 241] on div "[PERSON_NAME] -7" at bounding box center [1045, 237] width 311 height 30
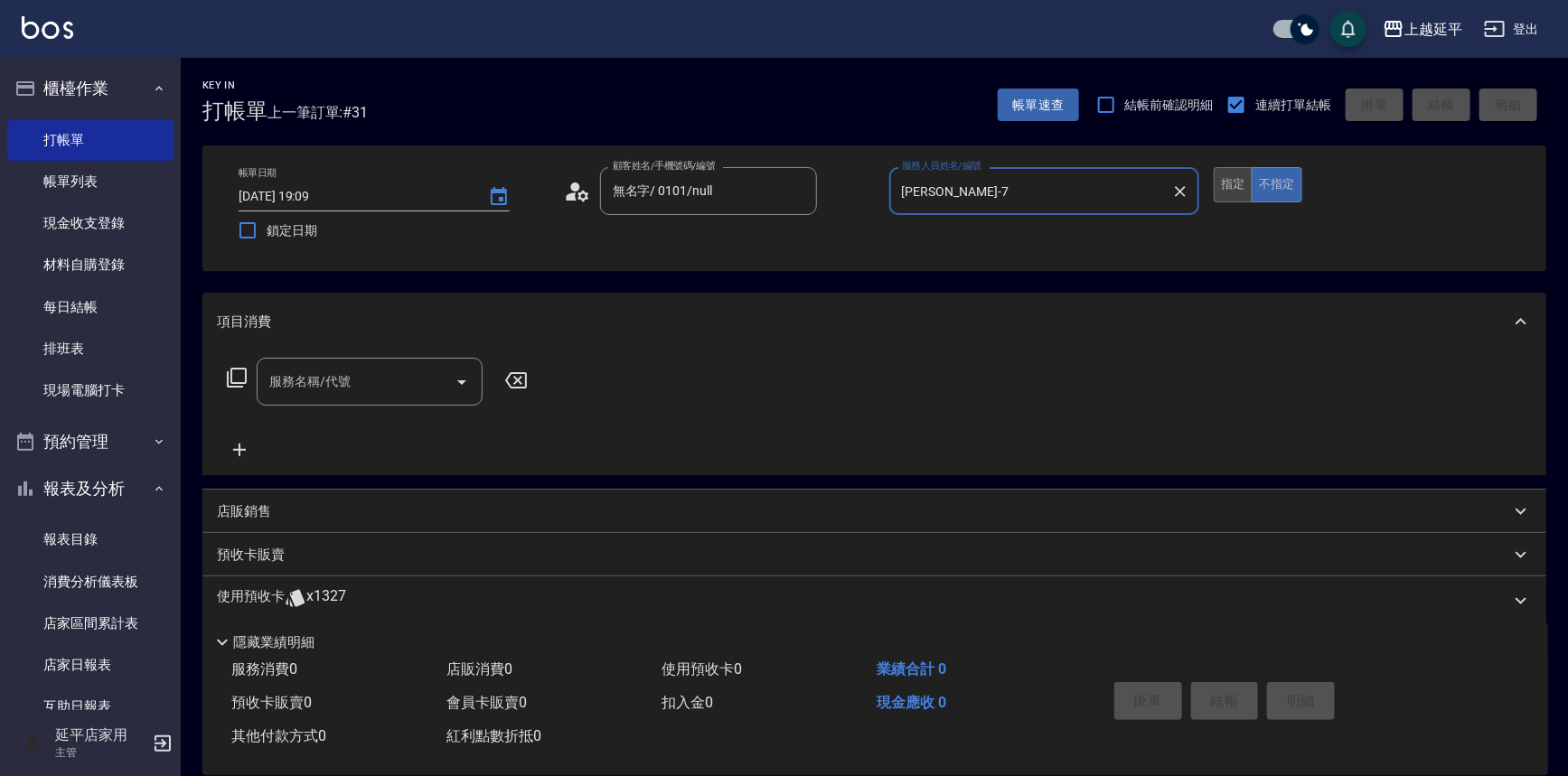
type input "[PERSON_NAME]-7"
click at [1235, 179] on button "指定" at bounding box center [1233, 184] width 39 height 35
click at [316, 383] on input "服務名稱/代號" at bounding box center [356, 381] width 182 height 32
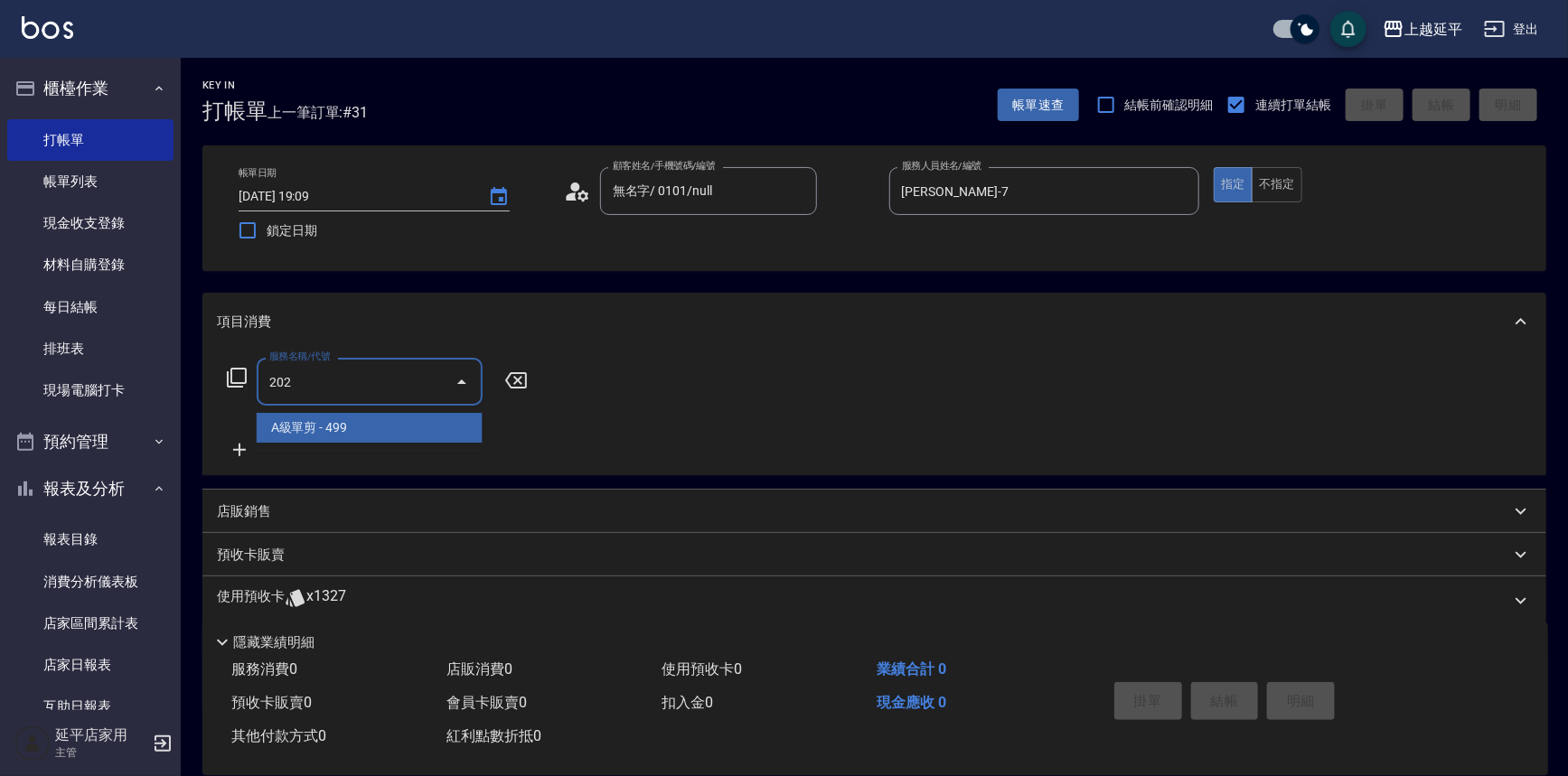
click at [336, 426] on span "A級單剪 - 499" at bounding box center [370, 427] width 226 height 30
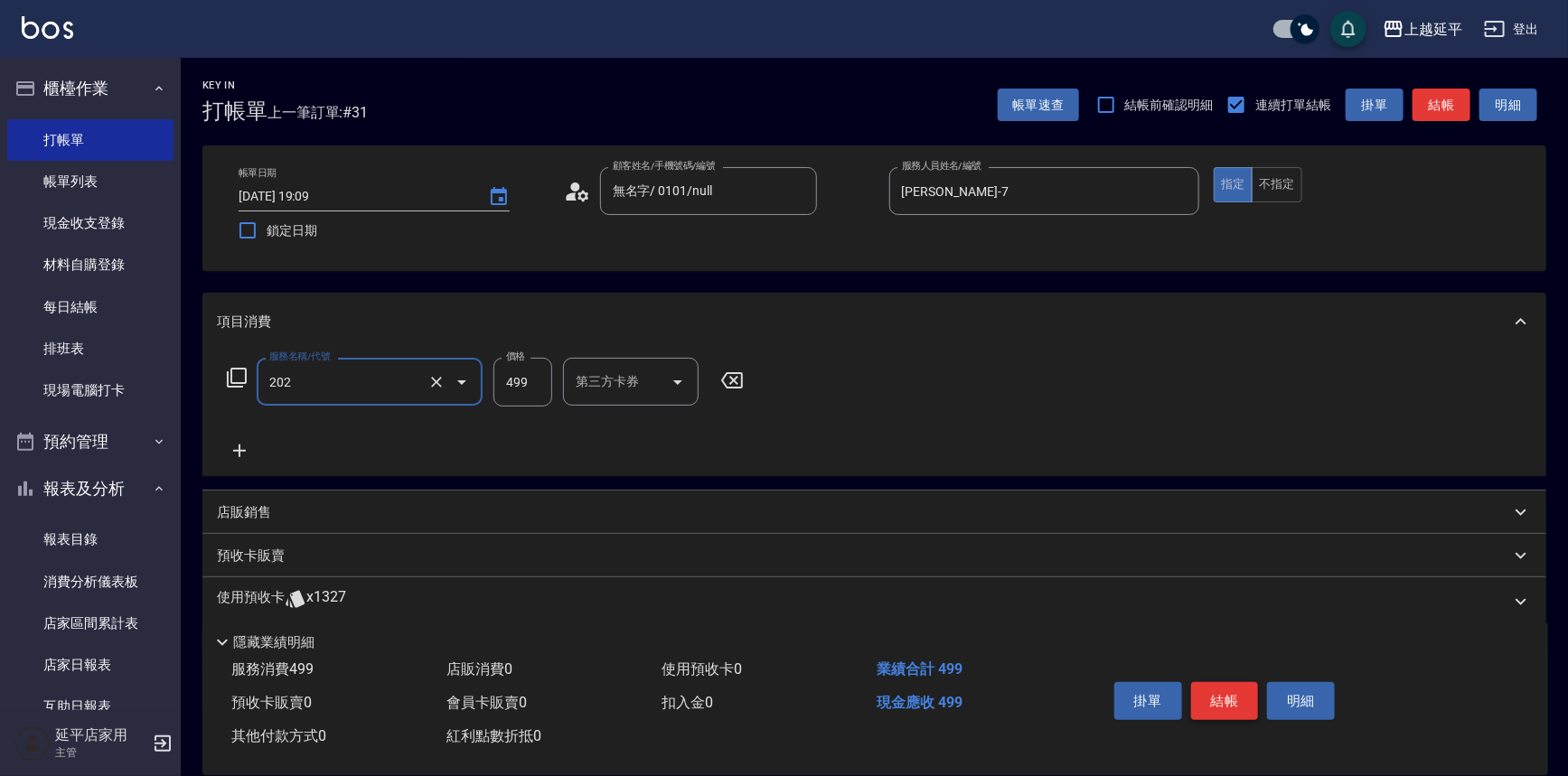
type input "A級單剪(202)"
click at [1236, 708] on button "結帳" at bounding box center [1225, 702] width 68 height 38
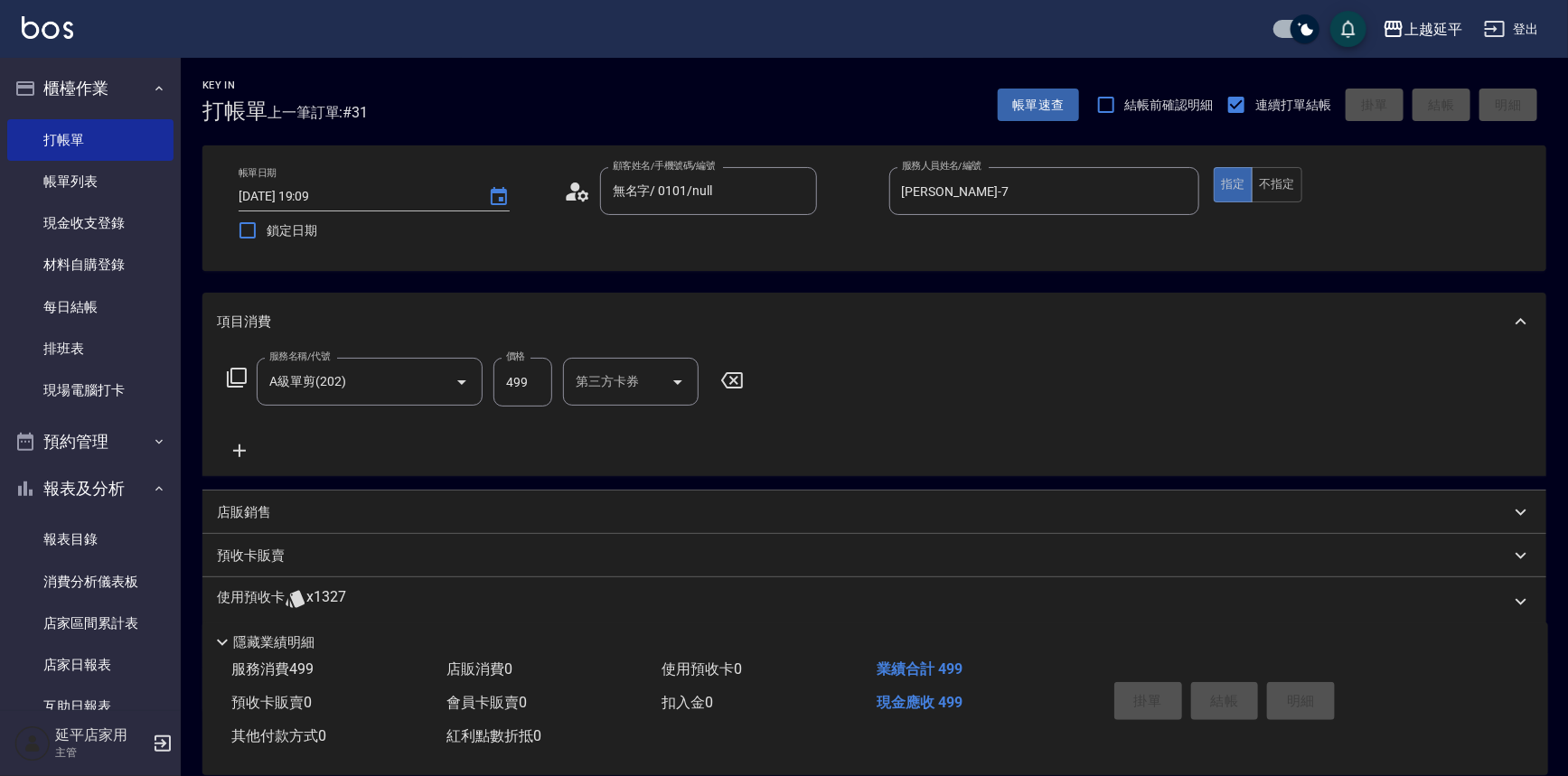
type input "[DATE] 19:10"
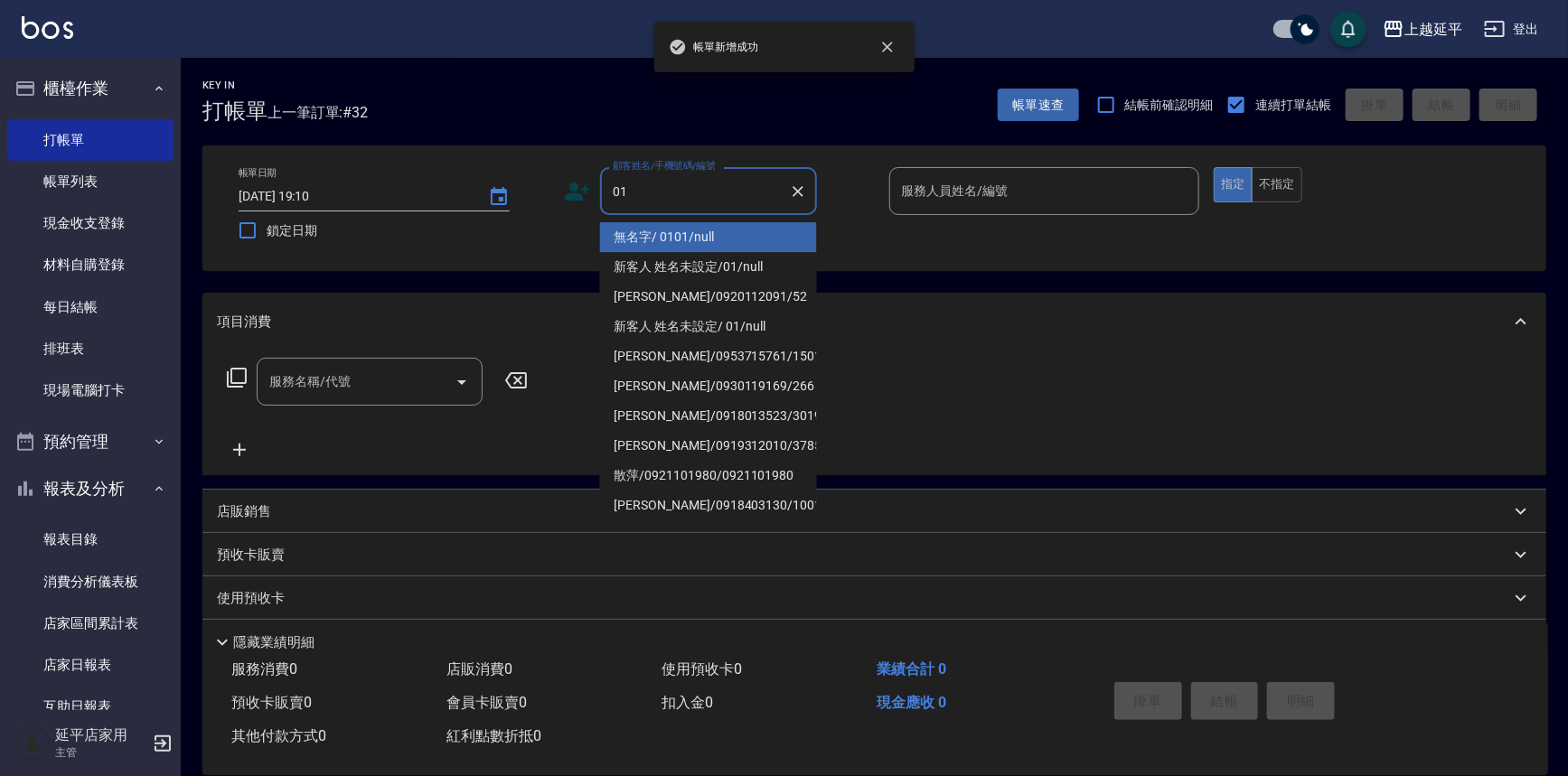
click at [773, 243] on li "無名字/ 0101/null" at bounding box center [708, 237] width 217 height 30
type input "無名字/ 0101/null"
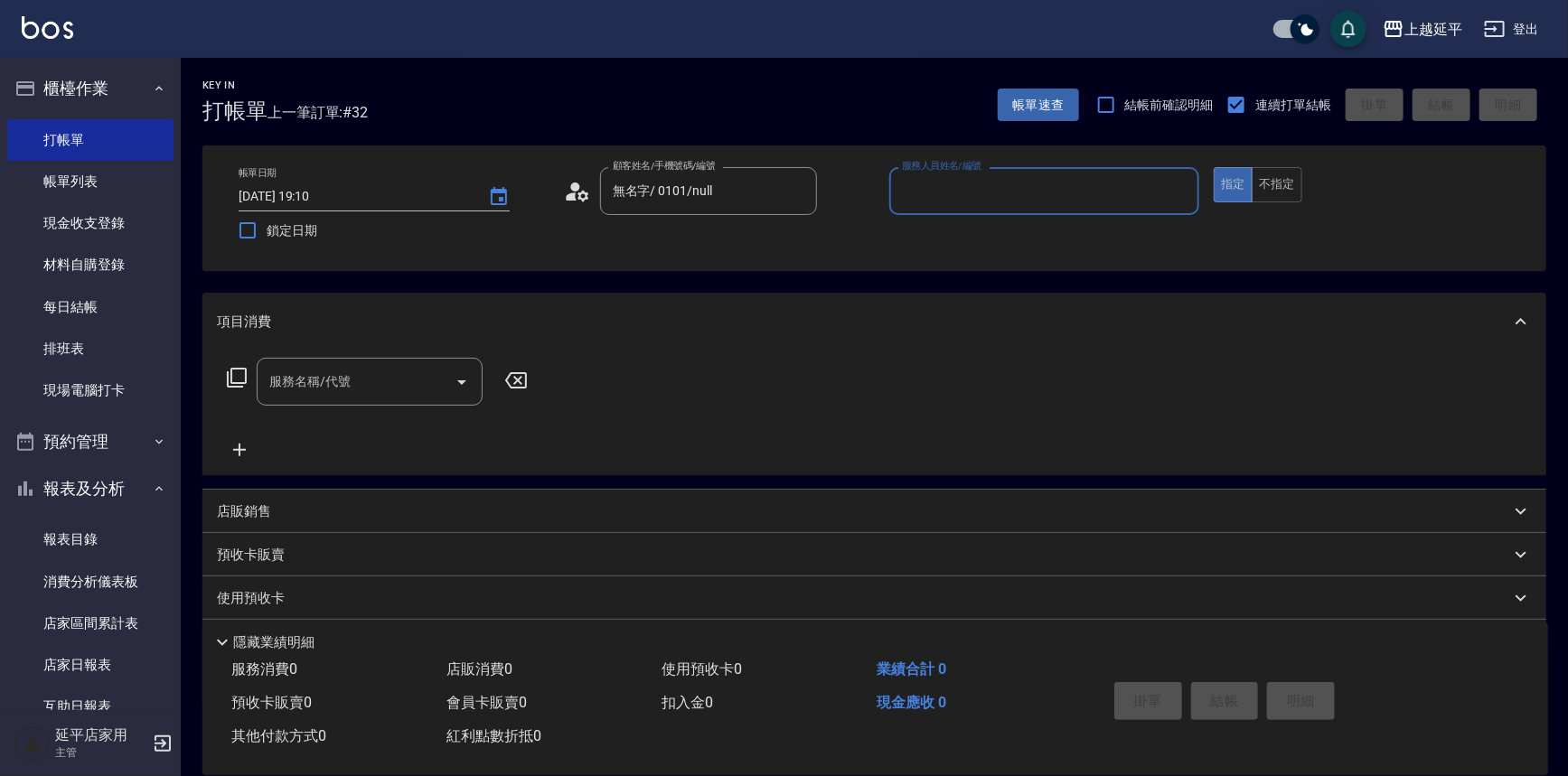
click at [929, 157] on div "帳單日期 [DATE] 19:10 鎖定日期 顧客姓名/手機號碼/編號 無名字/ 0101/null 顧客姓名/手機號碼/編號 服務人員姓名/編號 服務人員姓…" at bounding box center [874, 208] width 1344 height 125
click at [942, 192] on input "服務人員姓名/編號" at bounding box center [1045, 191] width 295 height 32
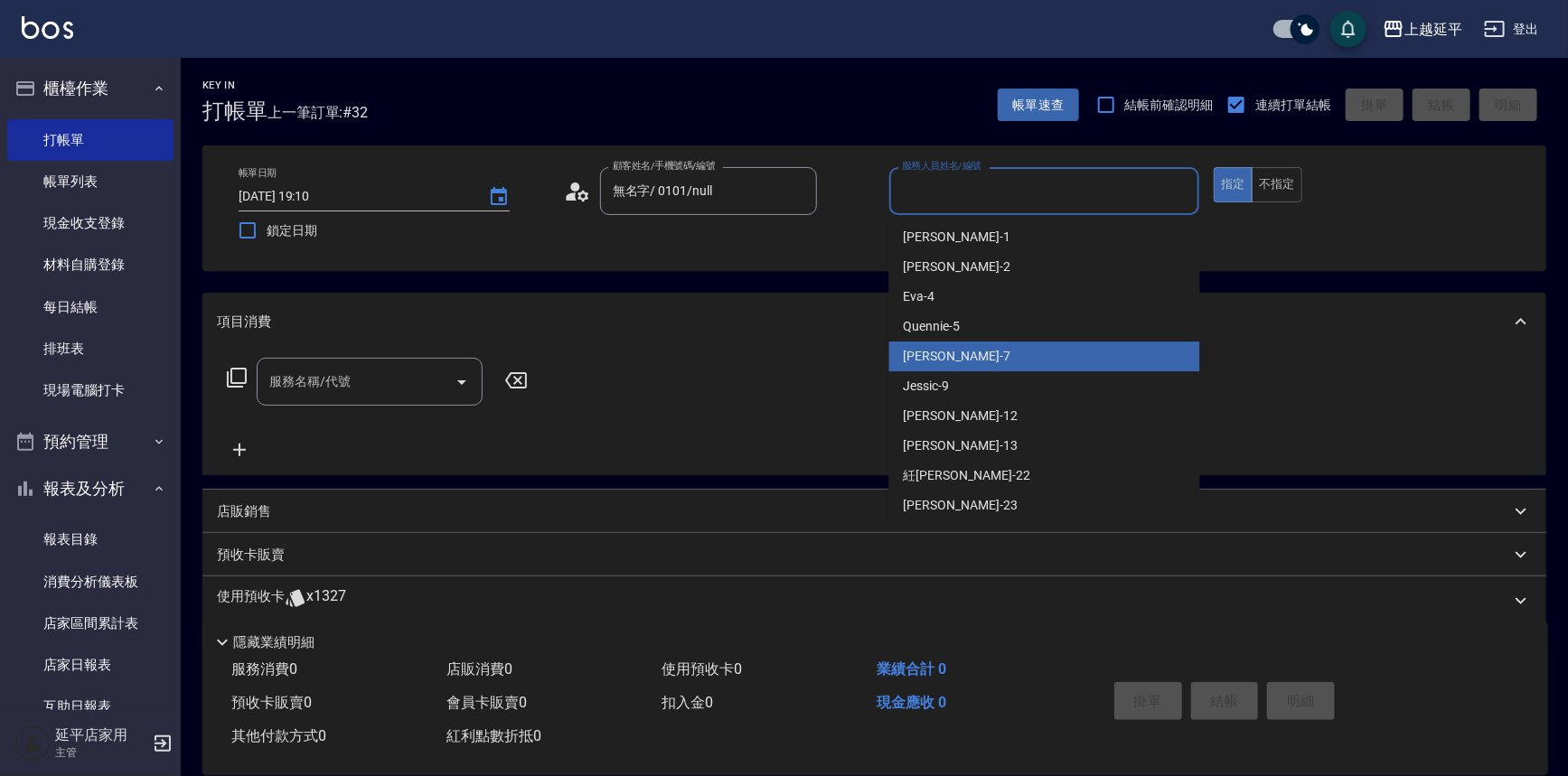
click at [960, 359] on div "[PERSON_NAME] -7" at bounding box center [1045, 356] width 311 height 30
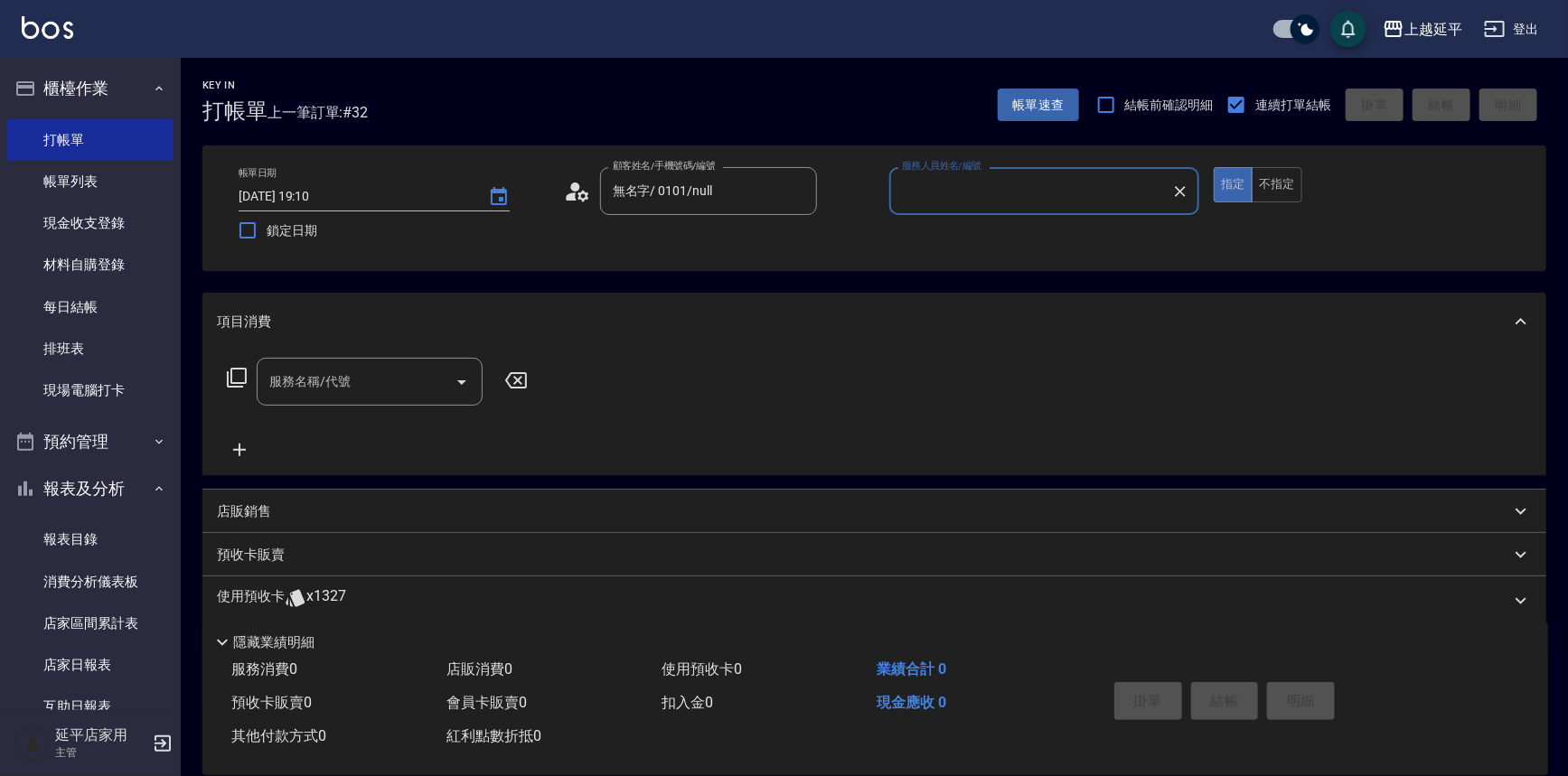
type input "[PERSON_NAME]-7"
click at [243, 382] on icon at bounding box center [237, 378] width 20 height 20
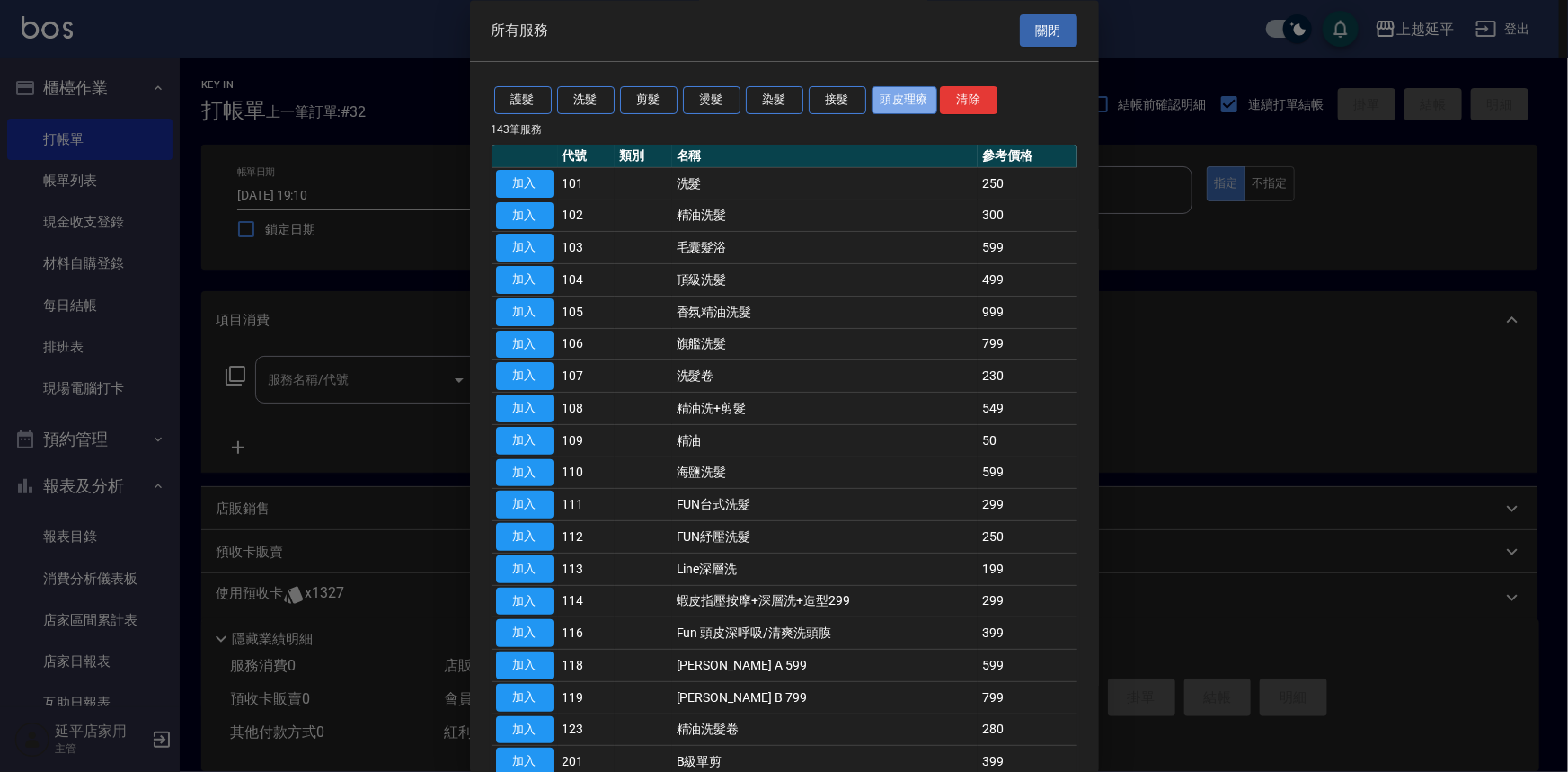
click at [884, 98] on button "頭皮理療" at bounding box center [905, 101] width 67 height 28
click at [922, 105] on button "頭皮理療" at bounding box center [905, 101] width 67 height 28
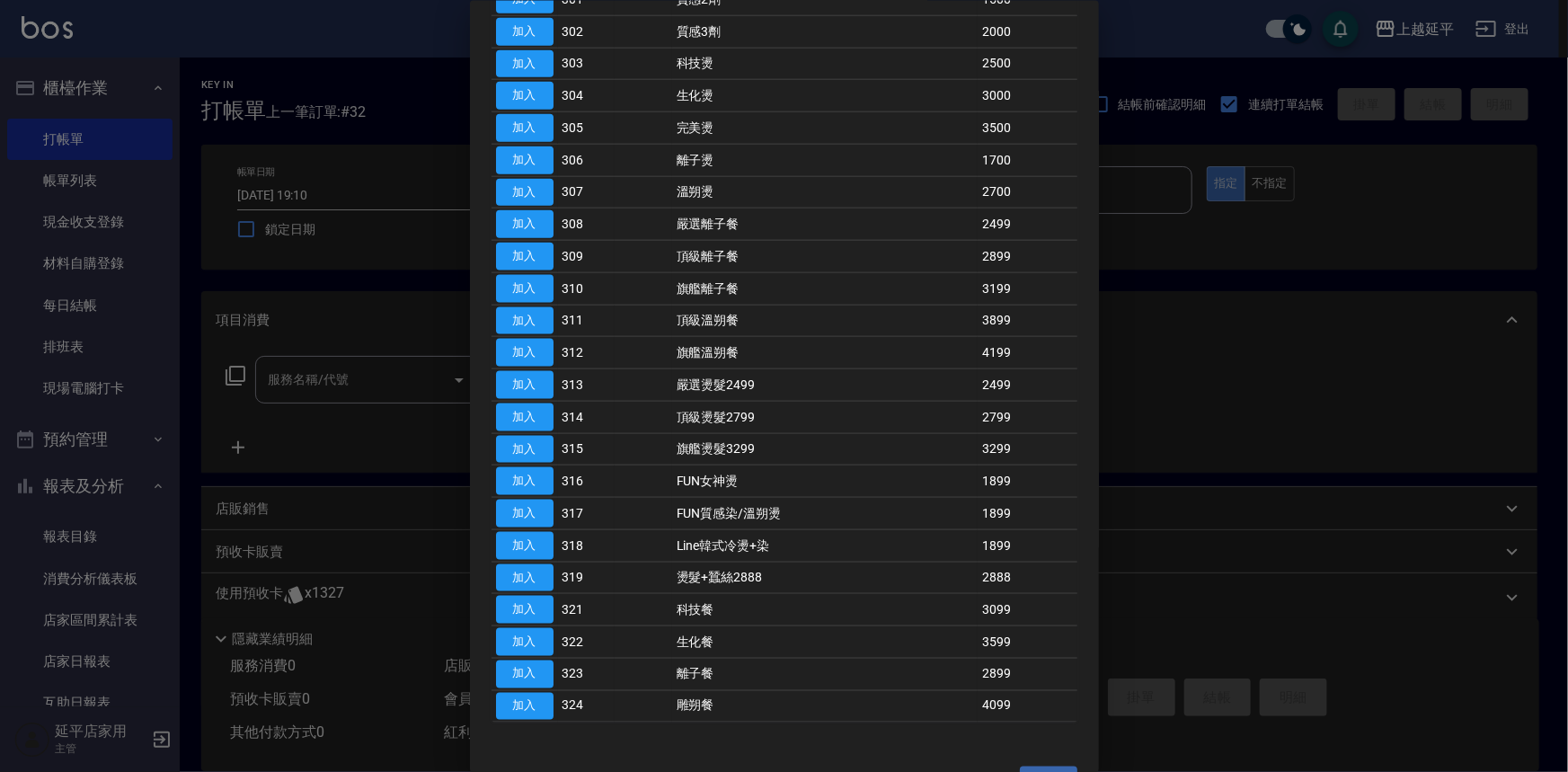
scroll to position [1095, 0]
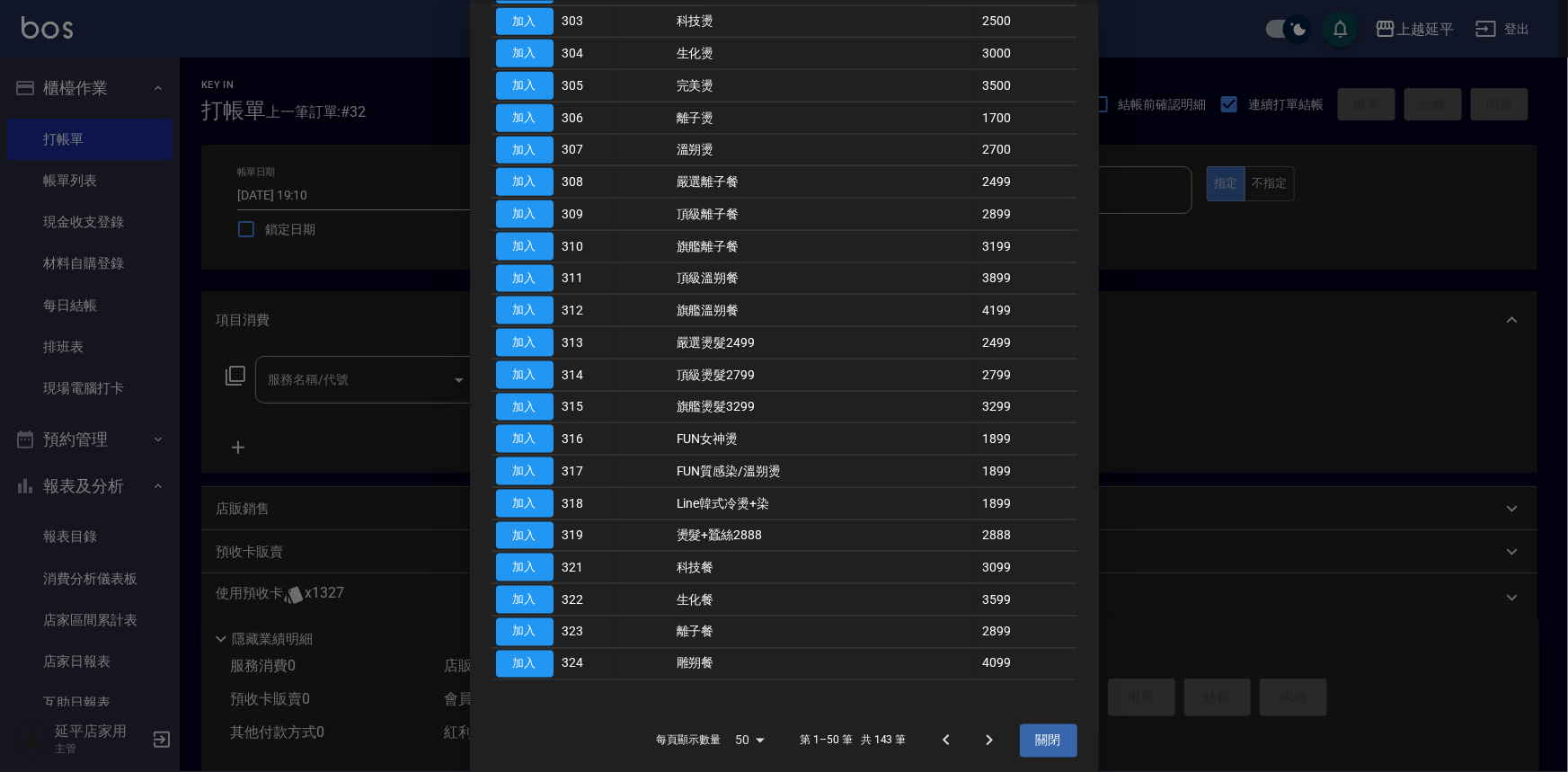
drag, startPoint x: 102, startPoint y: 101, endPoint x: 407, endPoint y: 188, distance: 317.2
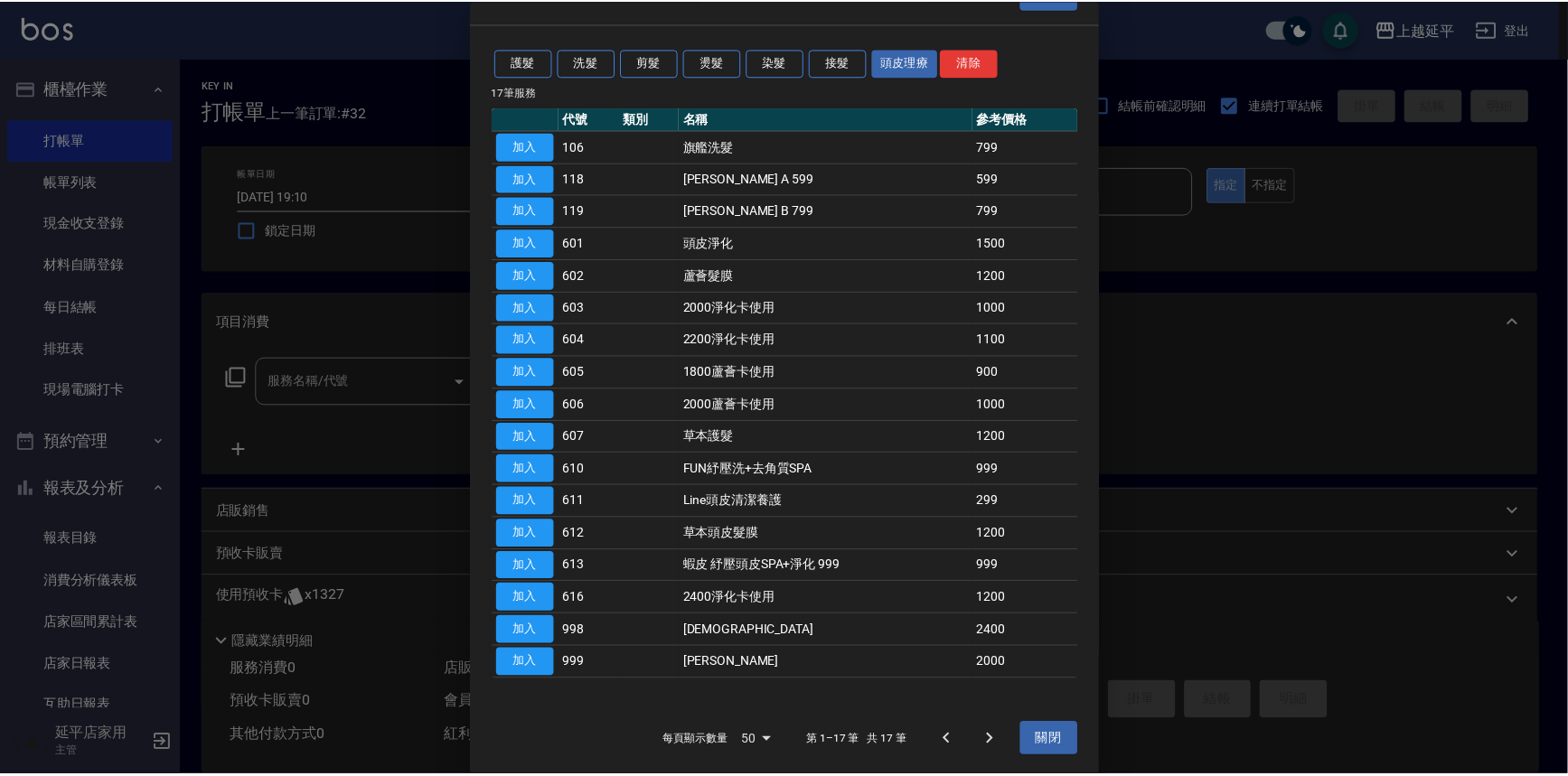
scroll to position [38, 0]
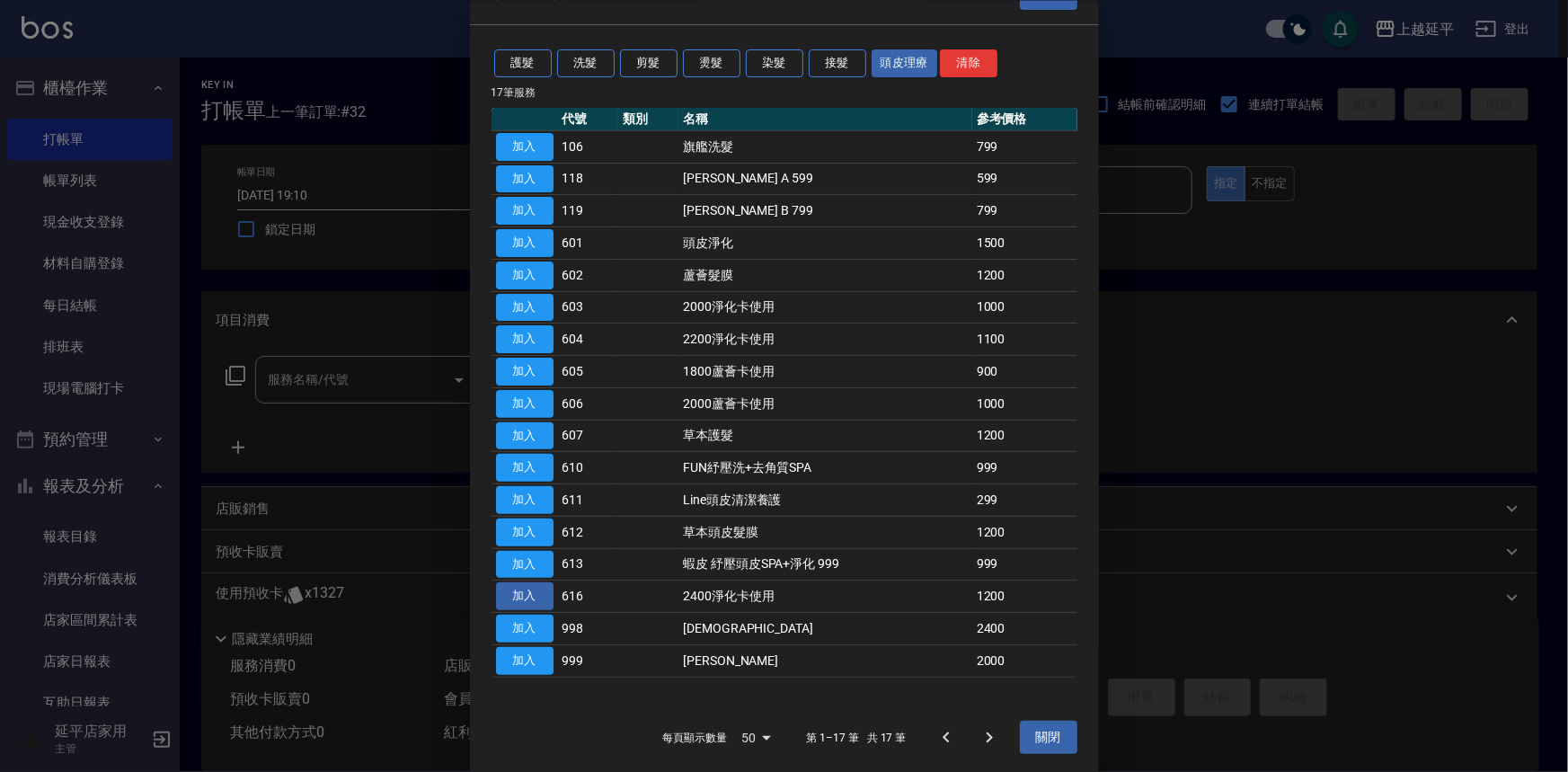
click at [505, 586] on button "加入" at bounding box center [525, 596] width 58 height 28
type input "2400淨化卡使用(616)"
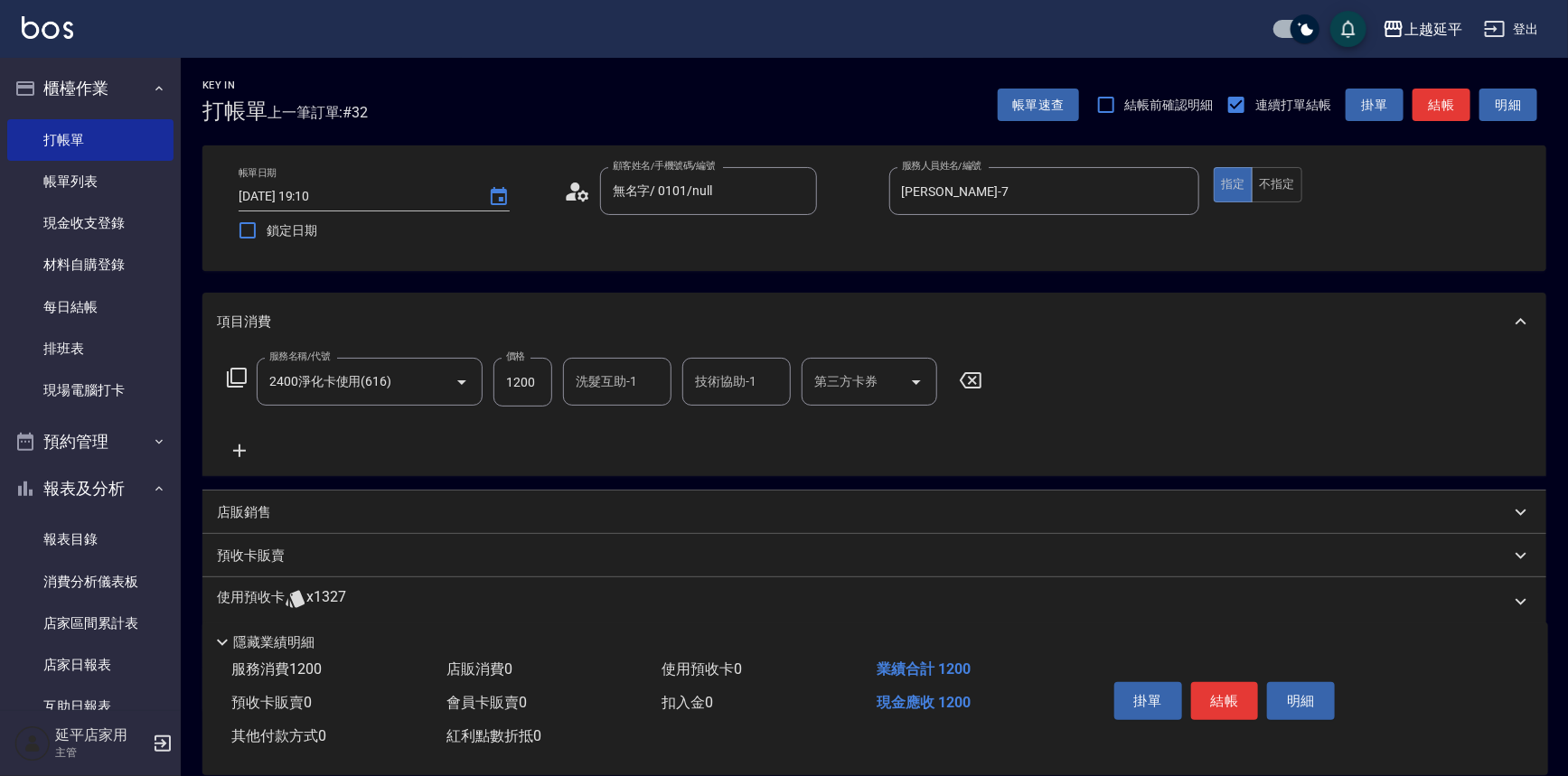
click at [921, 378] on icon "Open" at bounding box center [917, 382] width 22 height 22
click at [901, 422] on span "舊有卡券" at bounding box center [869, 427] width 135 height 30
type input "舊有卡券"
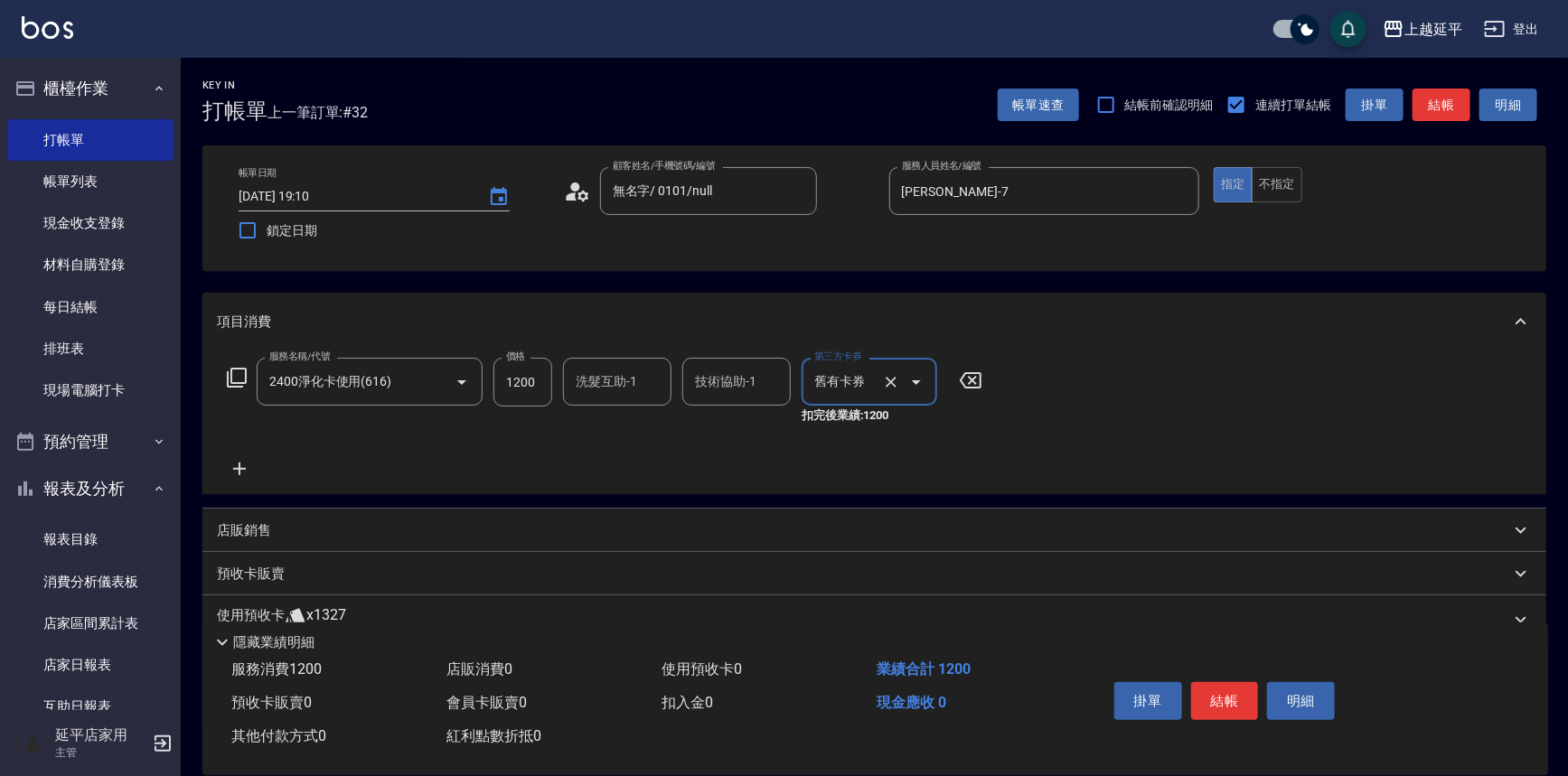
click at [235, 362] on div "服務名稱/代號 2400淨化卡使用(616) 服務名稱/代號 價格 1200 價格 洗髮互助-1 洗髮互助-1 技術協助-1 技術協助-1 第三方卡券 舊有卡…" at bounding box center [605, 391] width 776 height 67
click at [236, 373] on icon at bounding box center [237, 378] width 22 height 22
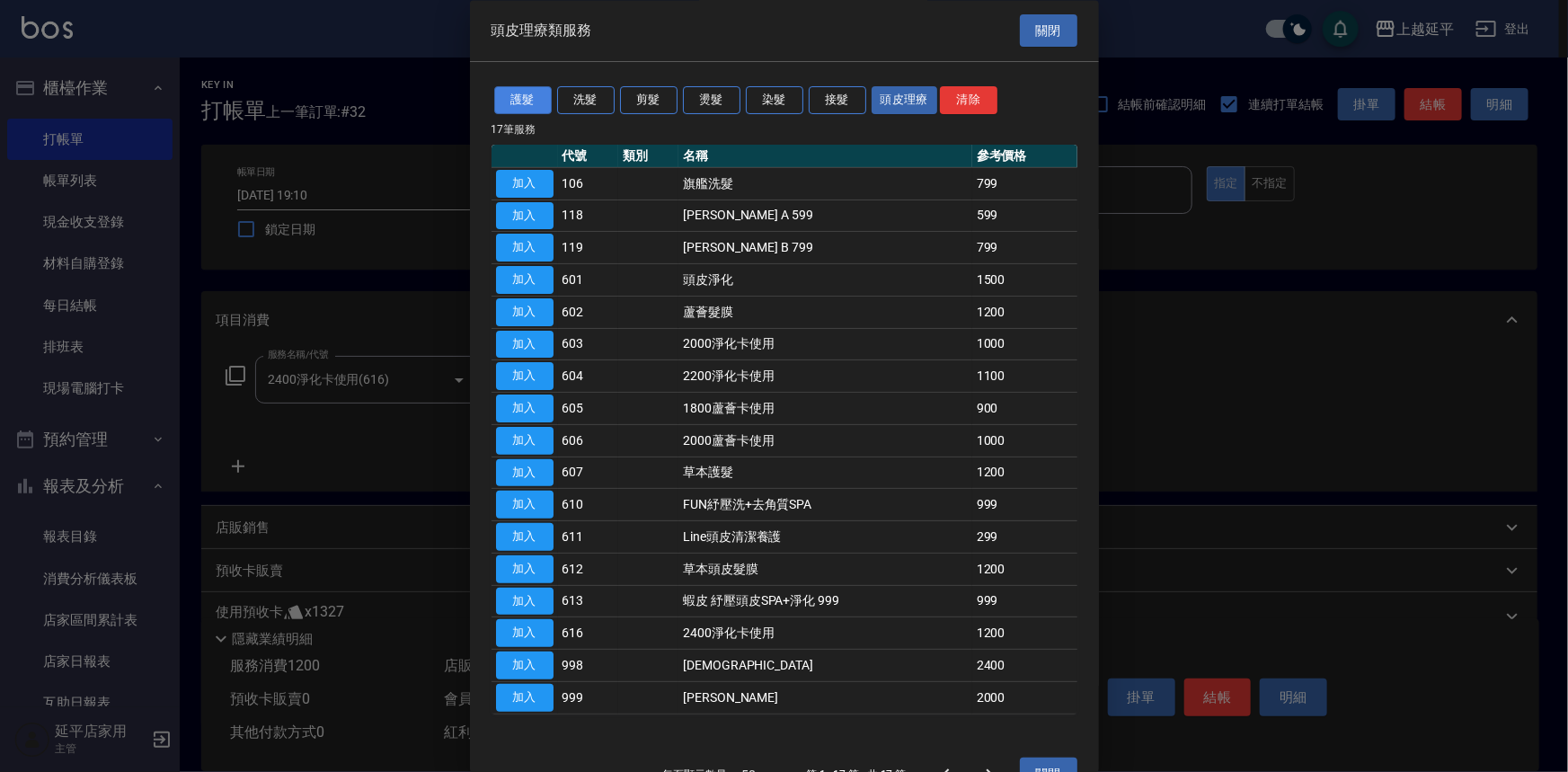
click at [536, 93] on button "護髮" at bounding box center [524, 101] width 58 height 28
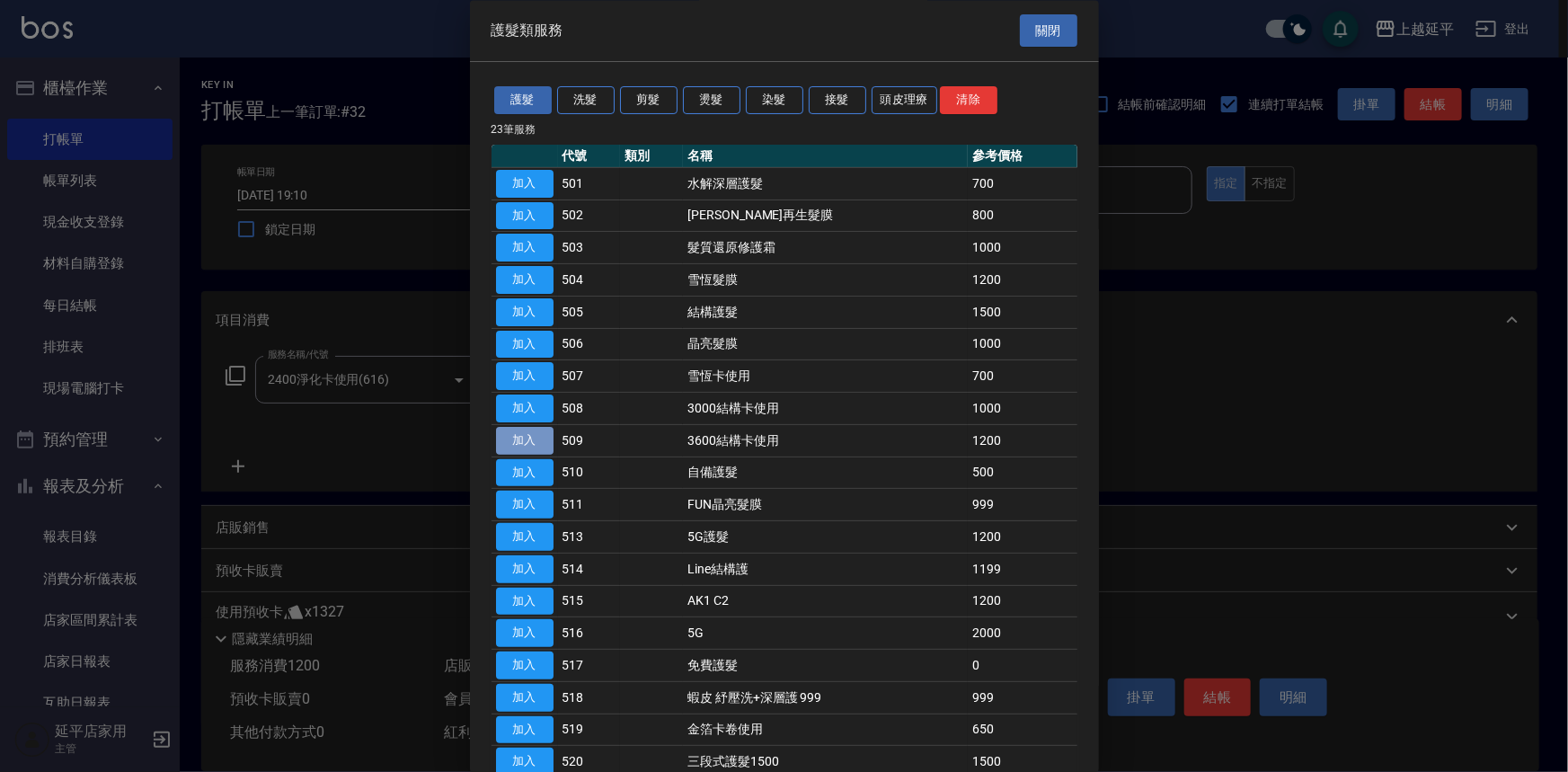
click at [523, 440] on button "加入" at bounding box center [525, 441] width 58 height 28
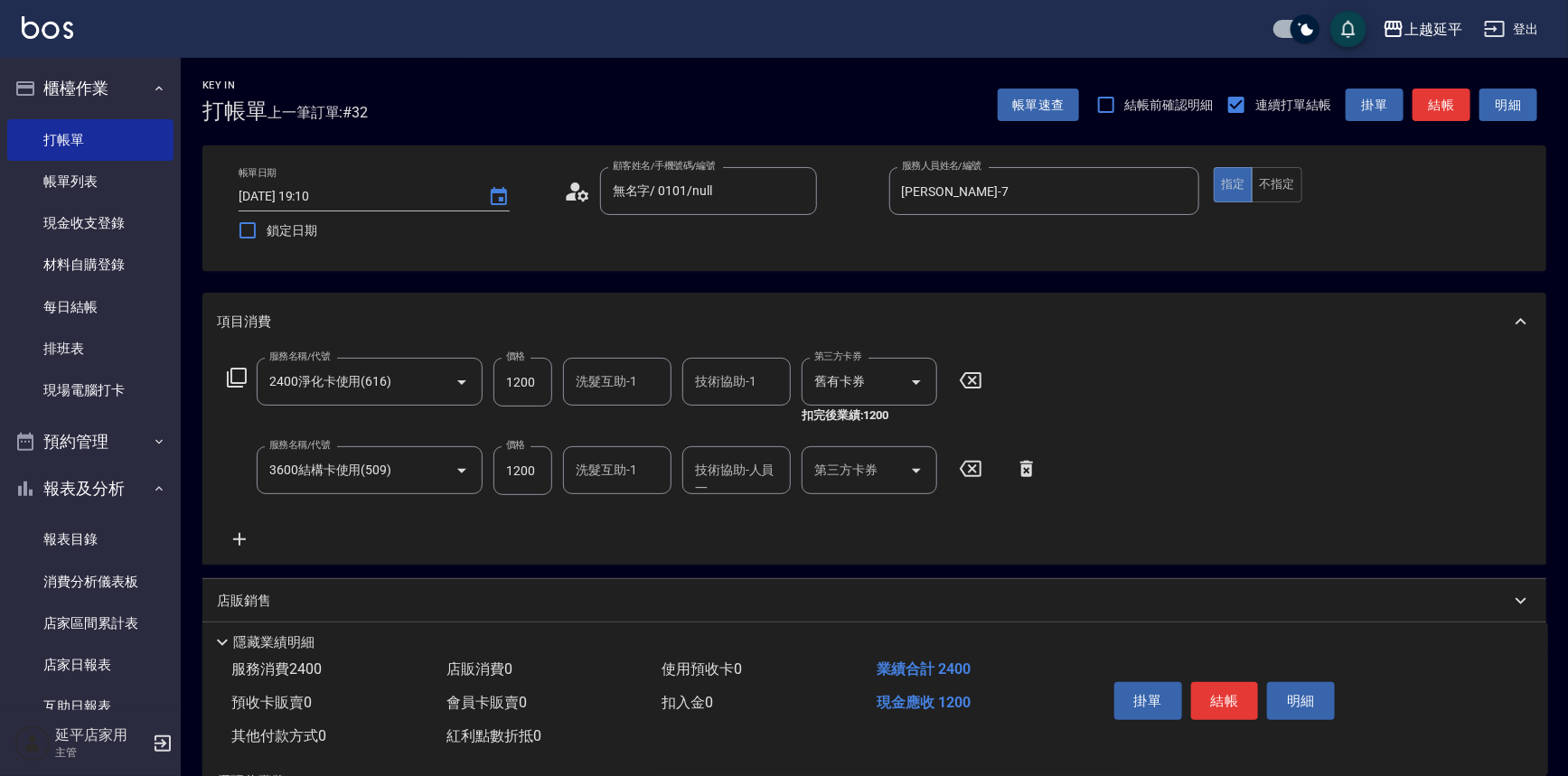
click at [914, 472] on icon "Open" at bounding box center [917, 471] width 22 height 22
click at [905, 507] on span "舊有卡券" at bounding box center [869, 516] width 135 height 30
type input "舊有卡券"
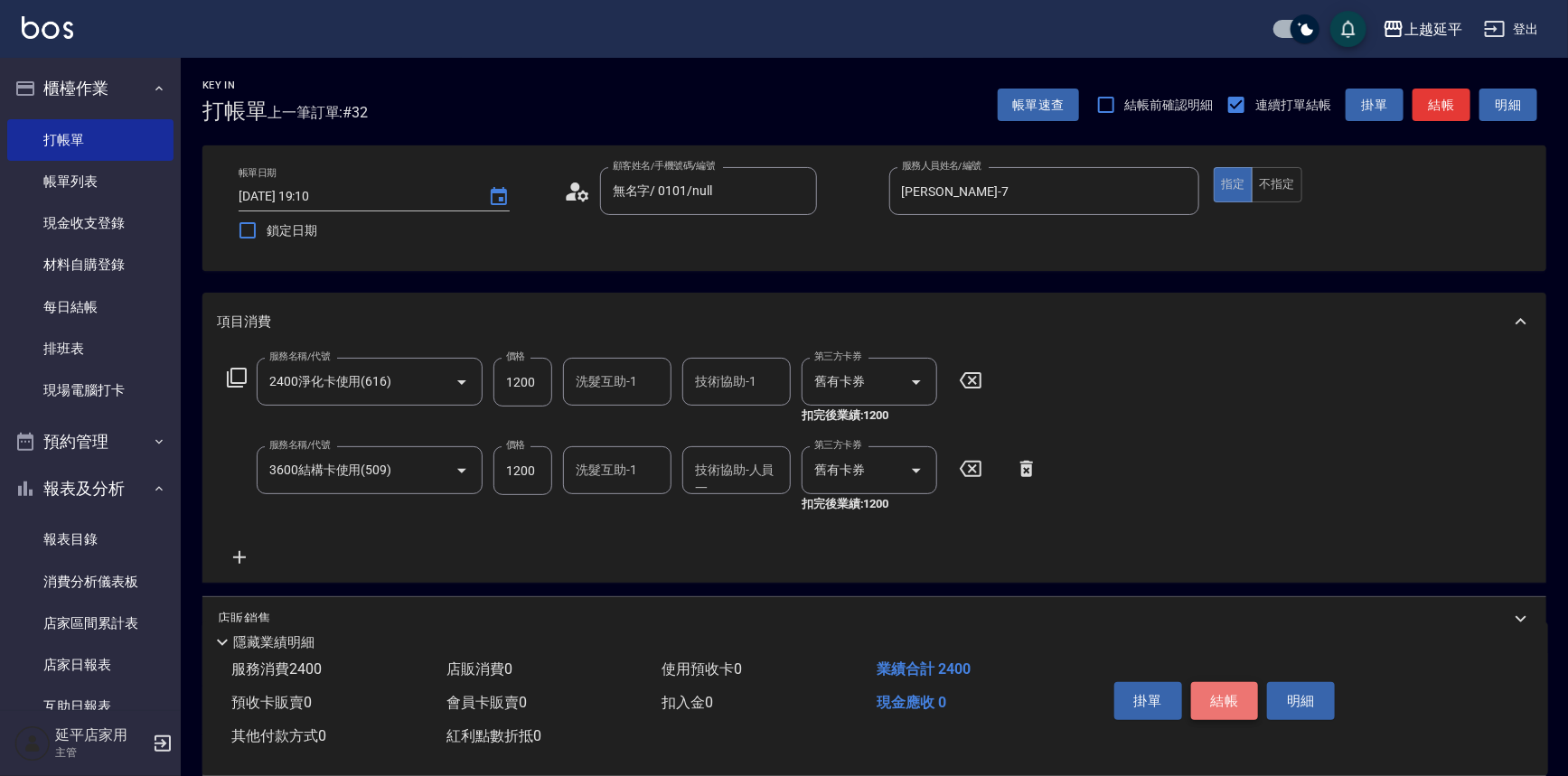
click at [1207, 687] on button "結帳" at bounding box center [1225, 702] width 68 height 38
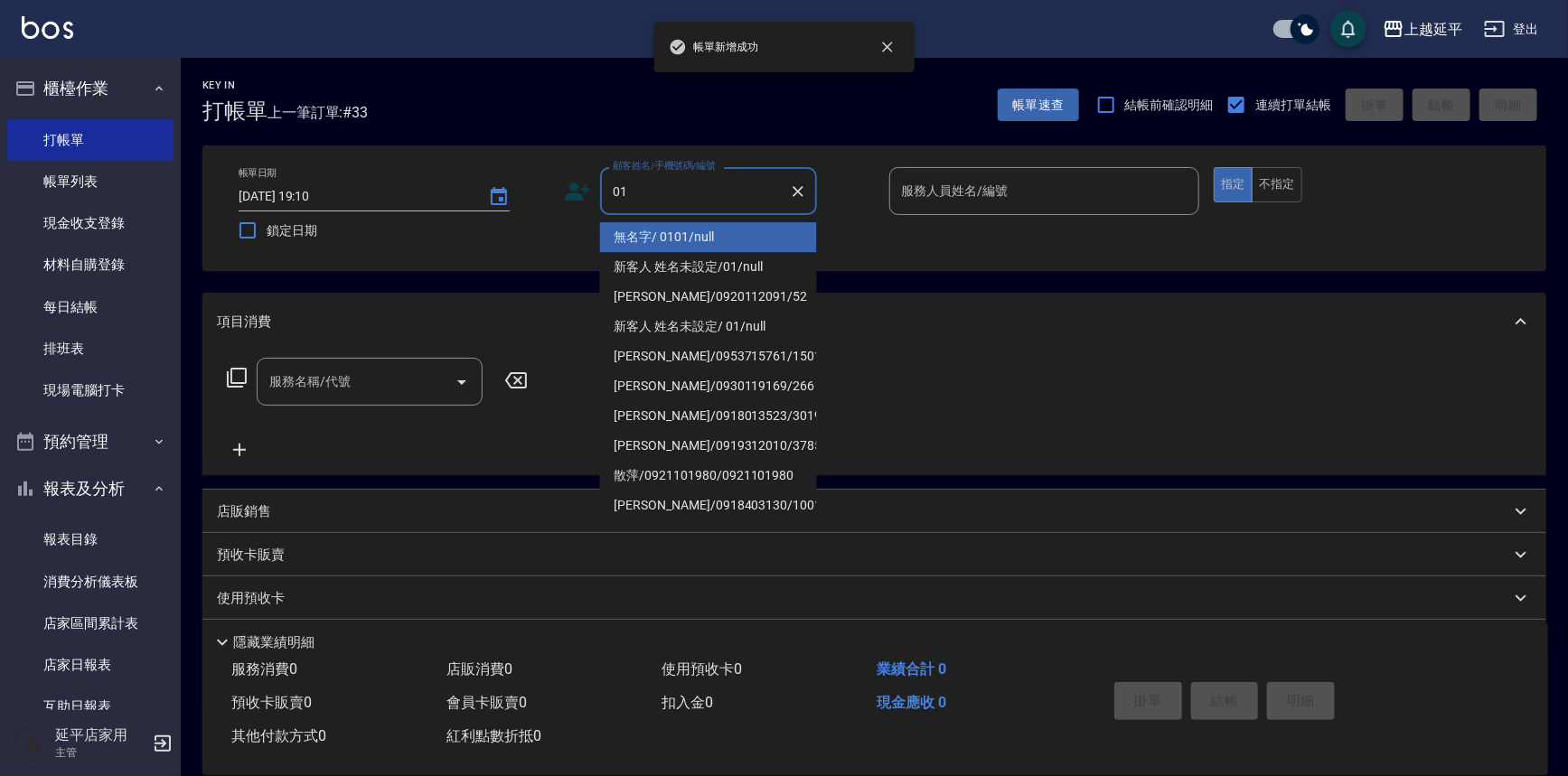
click at [666, 230] on li "無名字/ 0101/null" at bounding box center [708, 237] width 217 height 30
type input "無名字/ 0101/null"
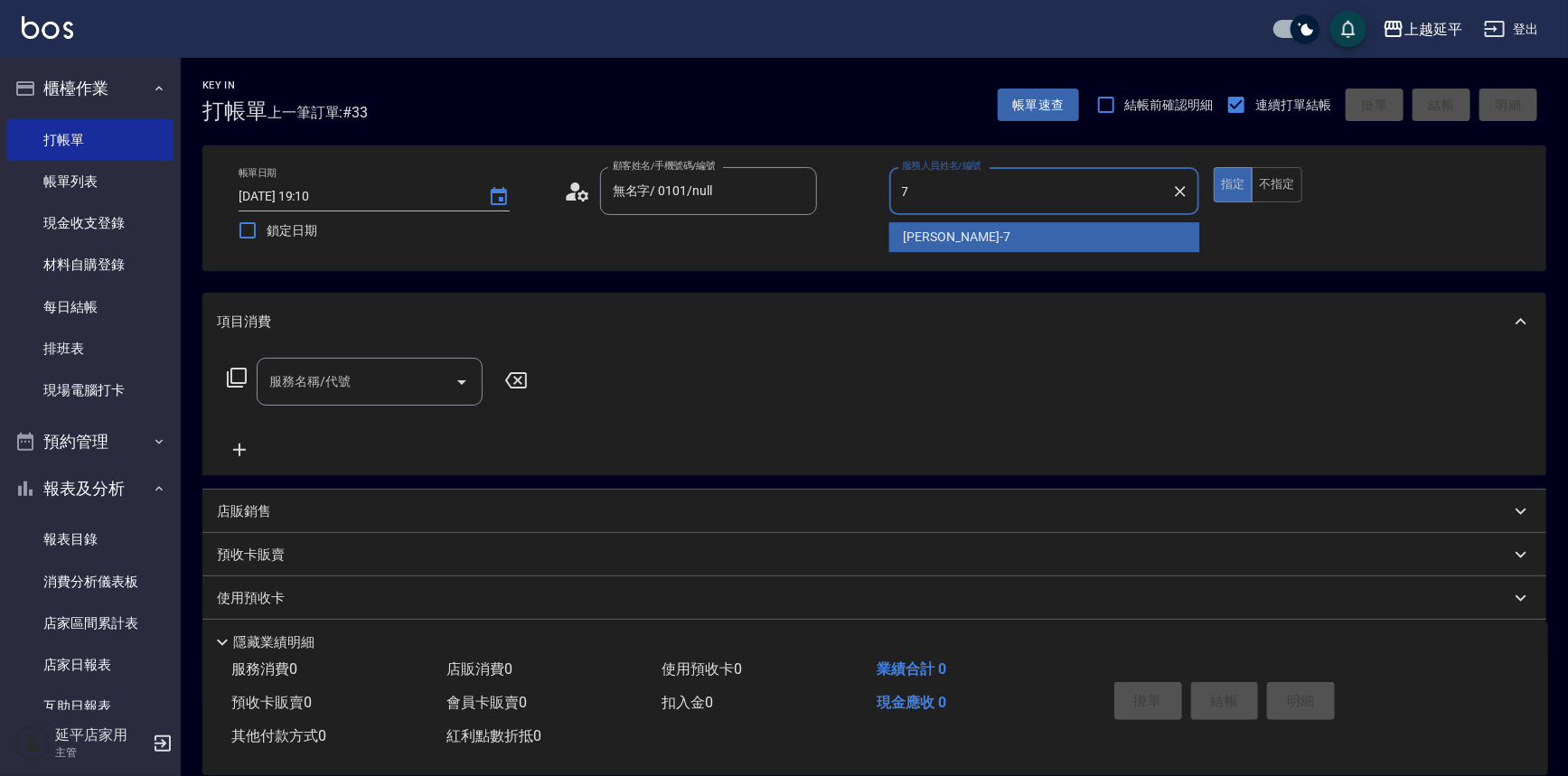
click at [940, 238] on span "[PERSON_NAME] -7" at bounding box center [957, 237] width 106 height 19
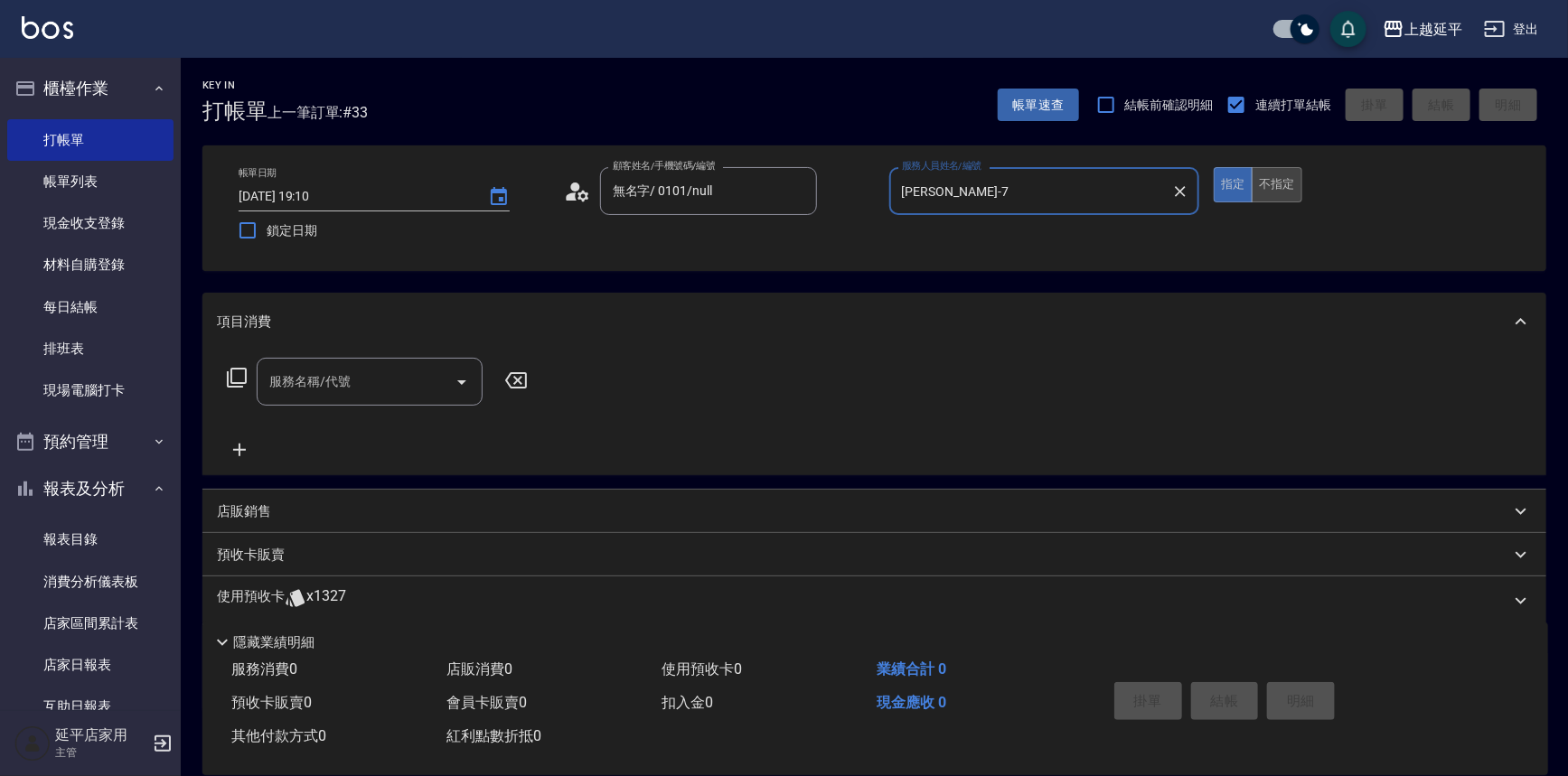
type input "[PERSON_NAME]-7"
click at [1283, 187] on button "不指定" at bounding box center [1277, 184] width 51 height 35
click at [460, 388] on icon "Open" at bounding box center [462, 382] width 22 height 22
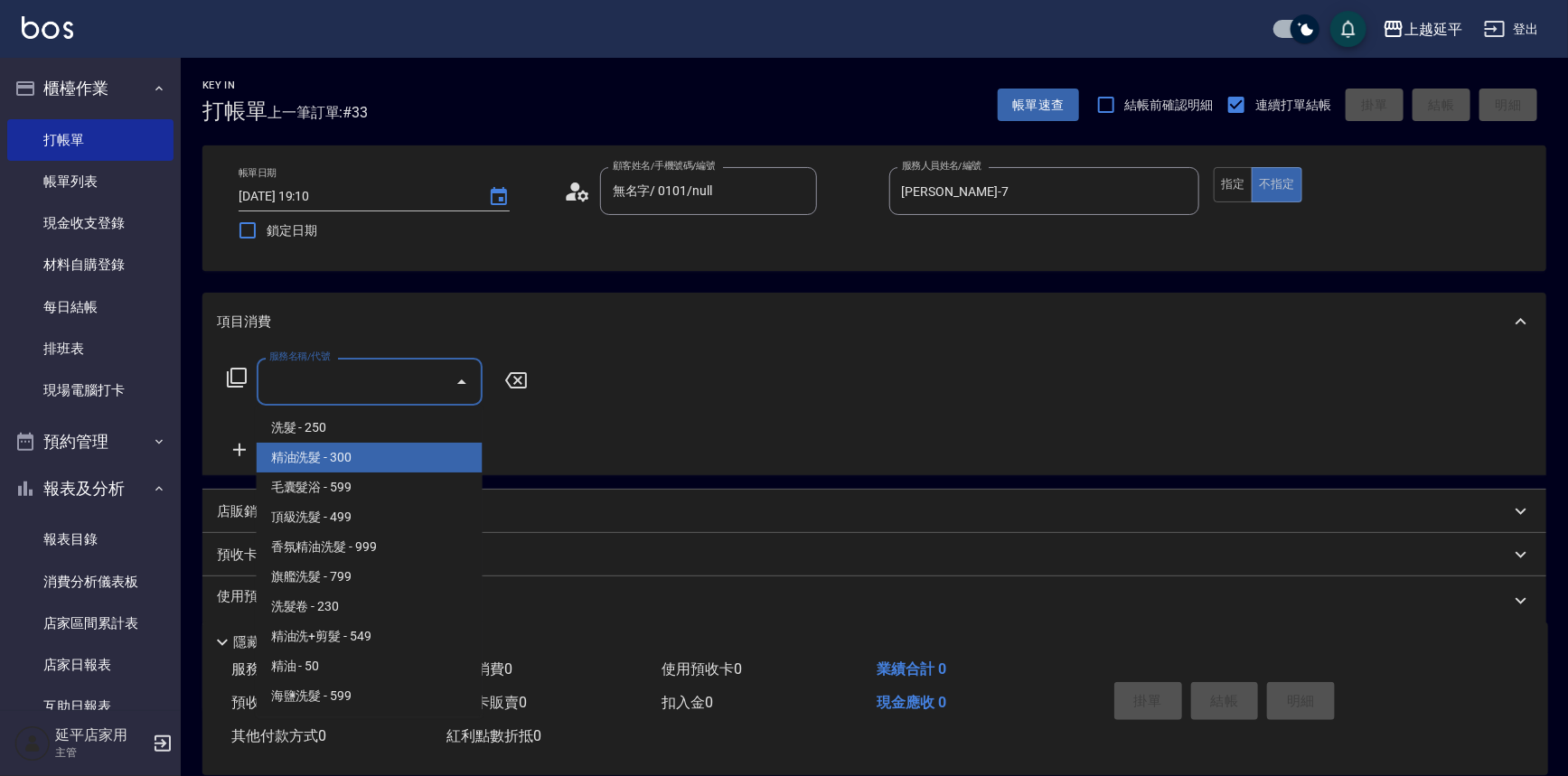
click at [440, 460] on span "精油洗髮 - 300" at bounding box center [370, 457] width 226 height 30
type input "精油洗髮(102)"
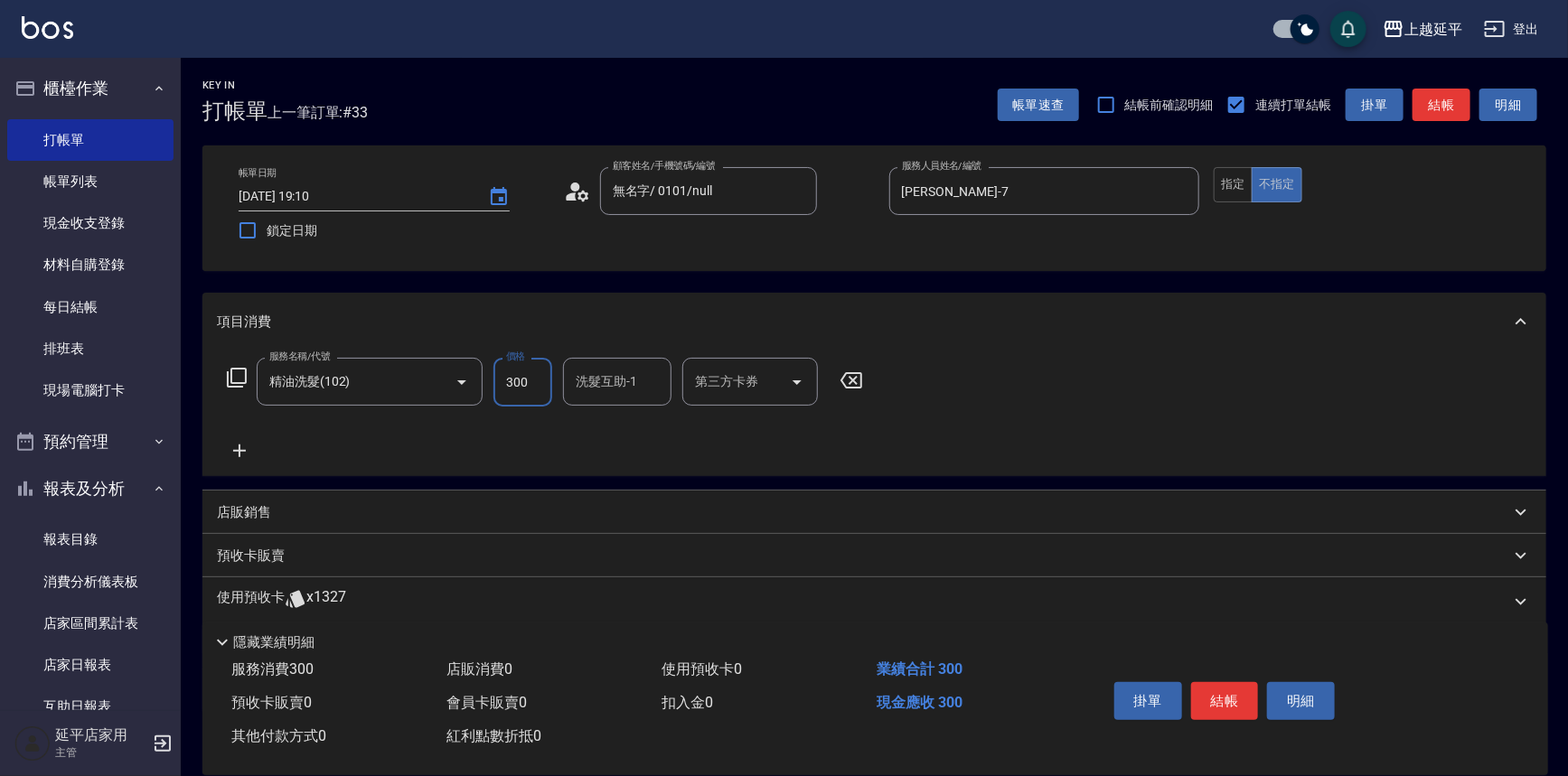
click at [539, 378] on input "300" at bounding box center [523, 382] width 59 height 49
type input "599"
click at [1213, 691] on button "結帳" at bounding box center [1225, 702] width 68 height 38
